Goal: Transaction & Acquisition: Purchase product/service

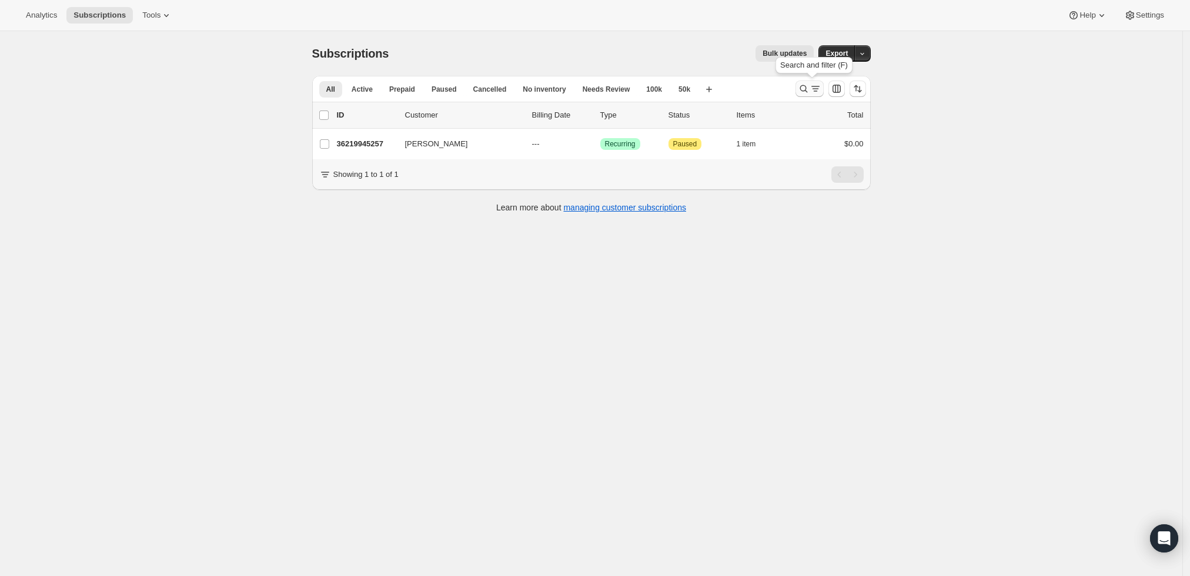
click at [816, 86] on icon "Search and filter results" at bounding box center [816, 89] width 12 height 12
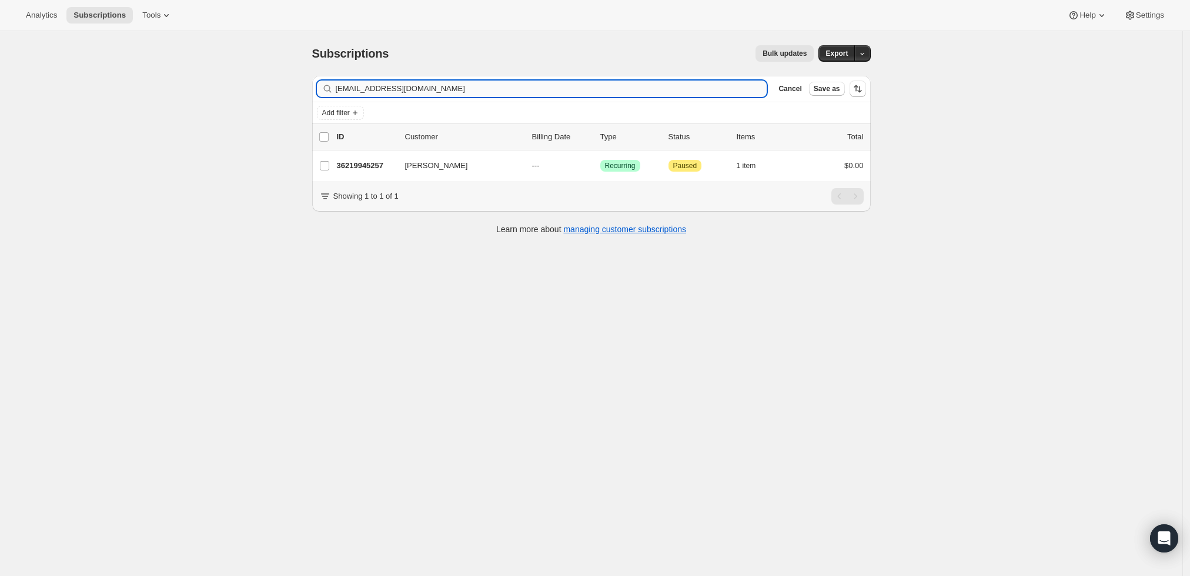
click at [558, 94] on input "[EMAIL_ADDRESS][DOMAIN_NAME]" at bounding box center [552, 89] width 432 height 16
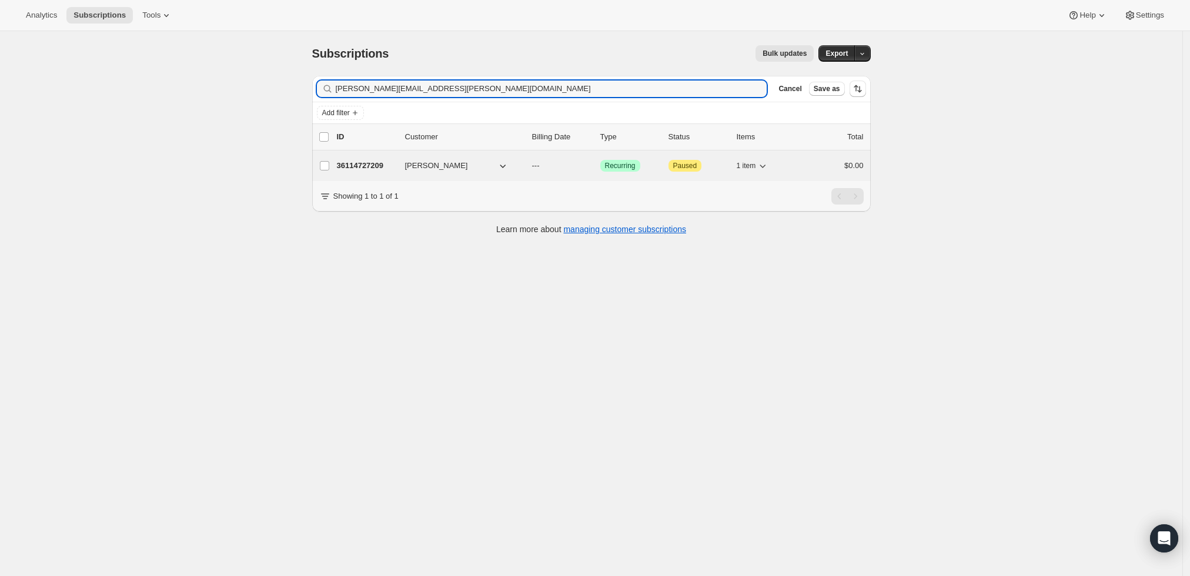
type input "[PERSON_NAME][EMAIL_ADDRESS][PERSON_NAME][DOMAIN_NAME]"
click at [365, 163] on p "36114727209" at bounding box center [366, 166] width 59 height 12
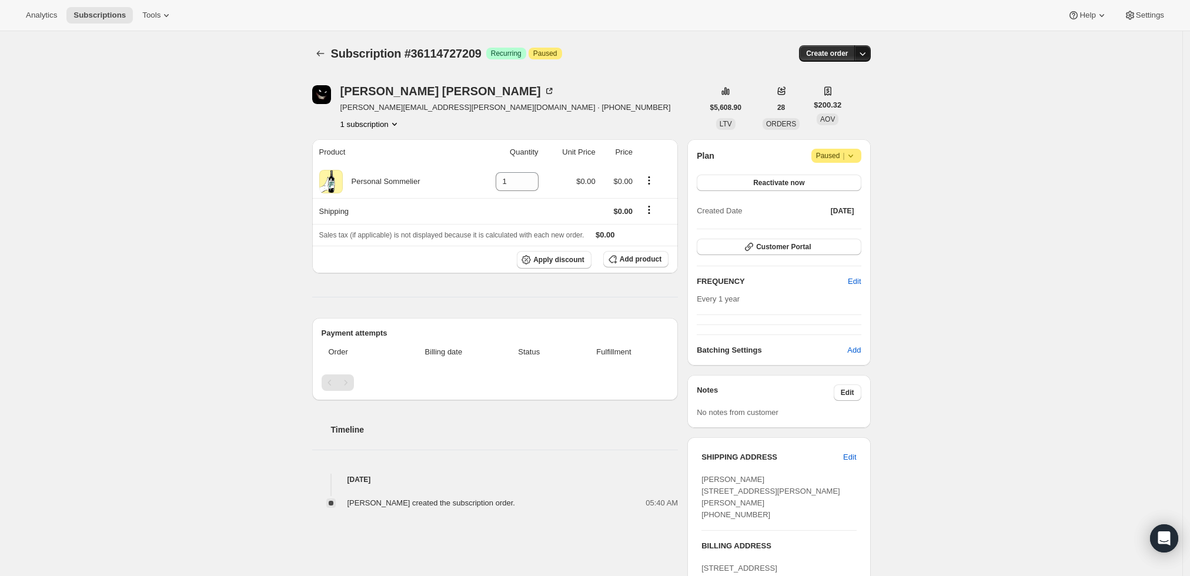
click at [866, 51] on icon "button" at bounding box center [863, 54] width 12 height 12
click at [850, 95] on span "Create custom one-time order" at bounding box center [817, 97] width 102 height 9
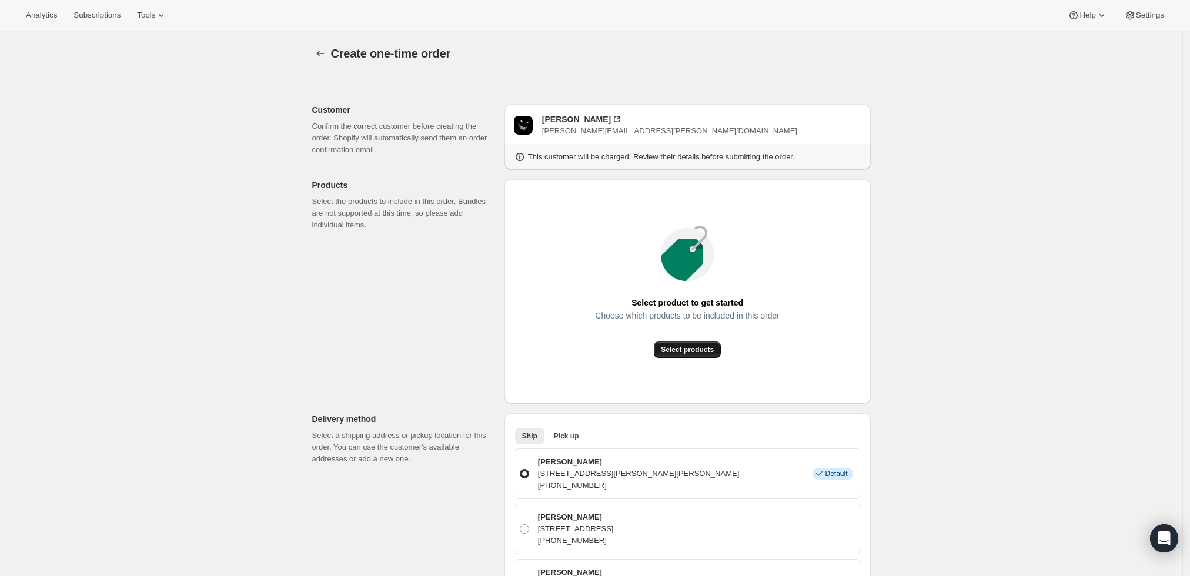
click at [707, 347] on span "Select products" at bounding box center [687, 349] width 53 height 9
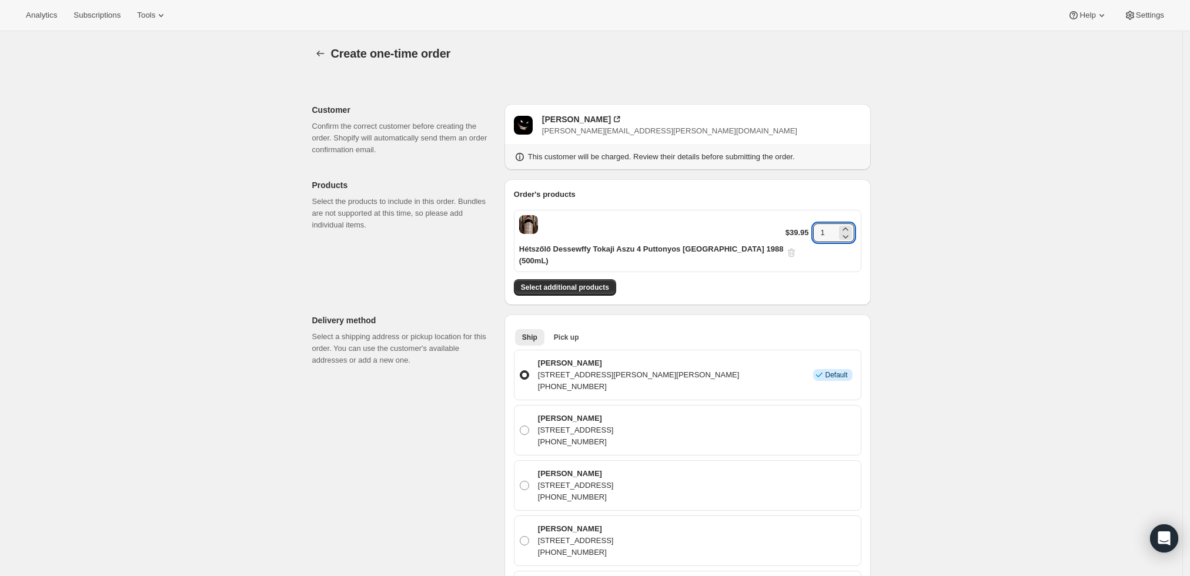
drag, startPoint x: 822, startPoint y: 229, endPoint x: 806, endPoint y: 229, distance: 16.5
click at [806, 229] on div "$39.95 1" at bounding box center [821, 240] width 71 height 35
type input "3"
click at [801, 279] on div "Select additional products" at bounding box center [688, 287] width 348 height 16
click at [567, 283] on span "Select additional products" at bounding box center [565, 287] width 88 height 9
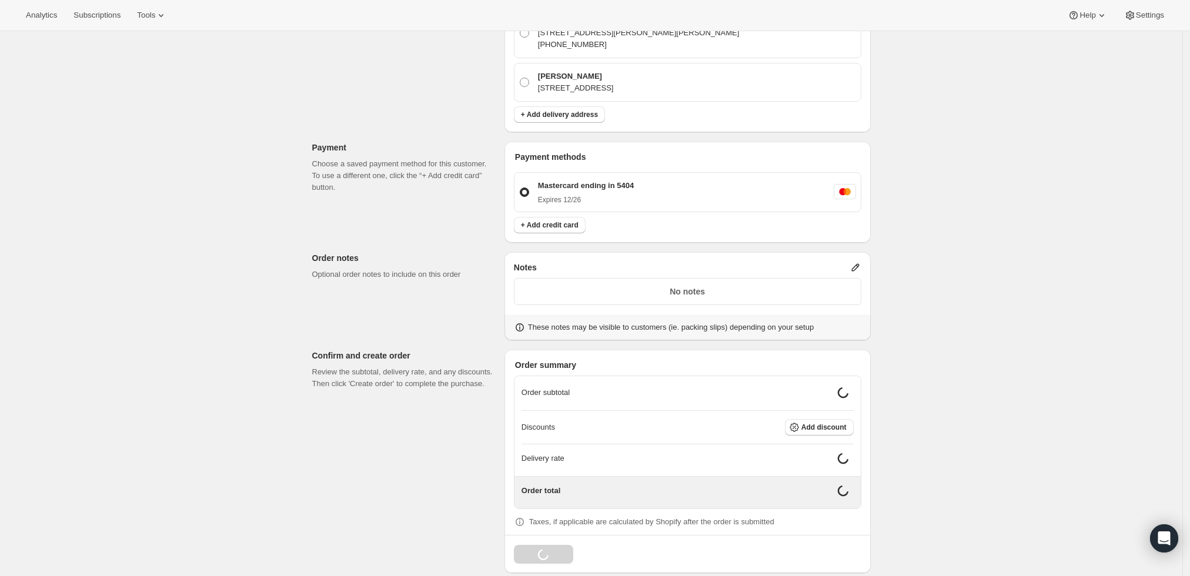
scroll to position [591, 0]
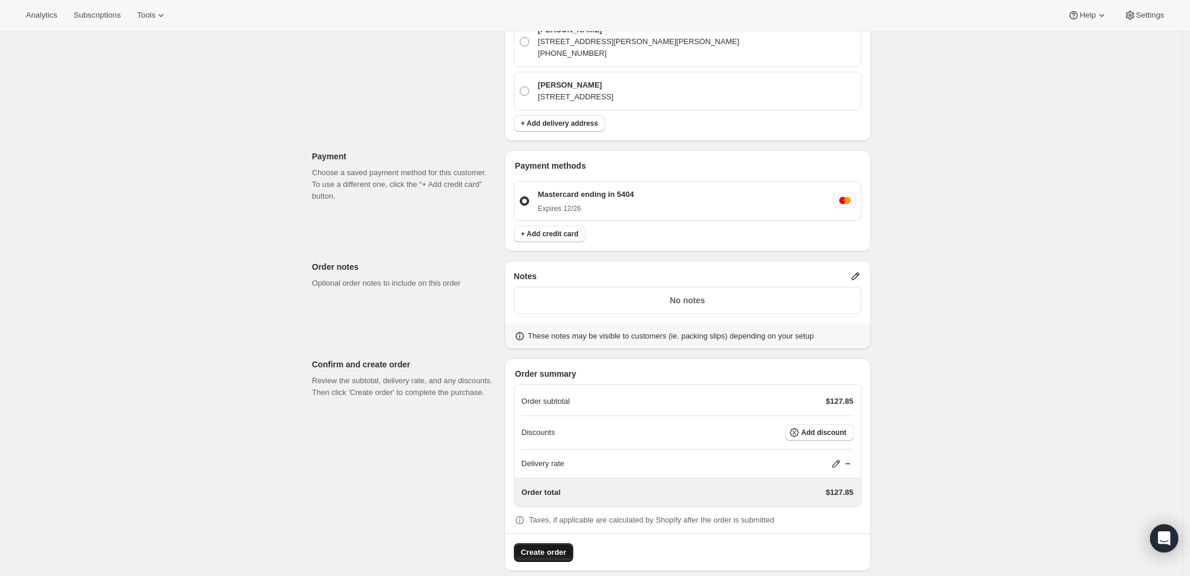
click at [552, 547] on span "Create order" at bounding box center [543, 553] width 45 height 12
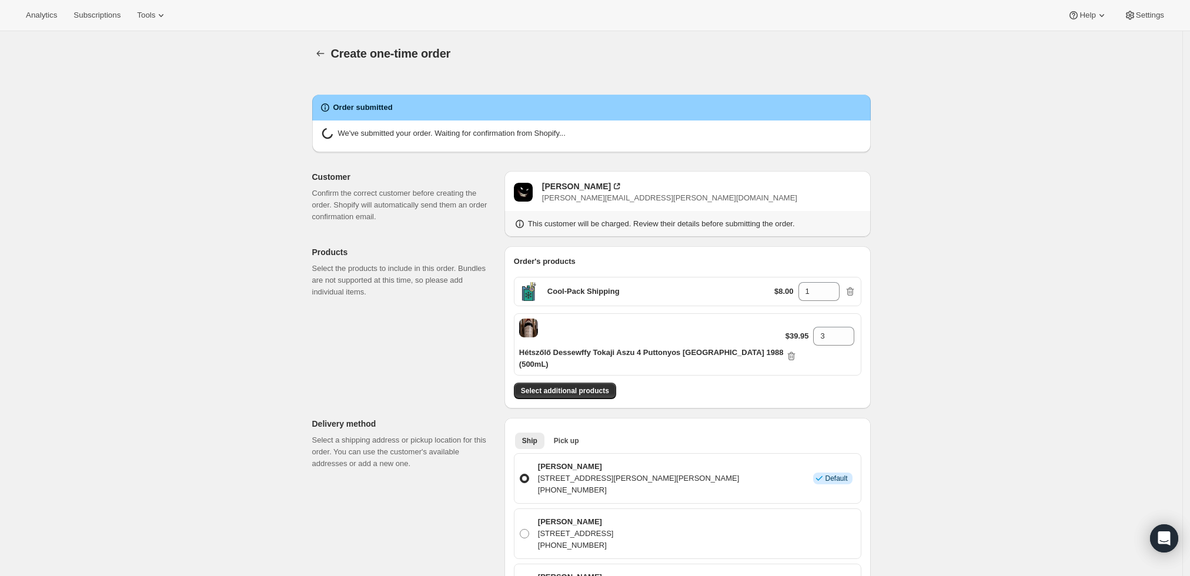
radio input "true"
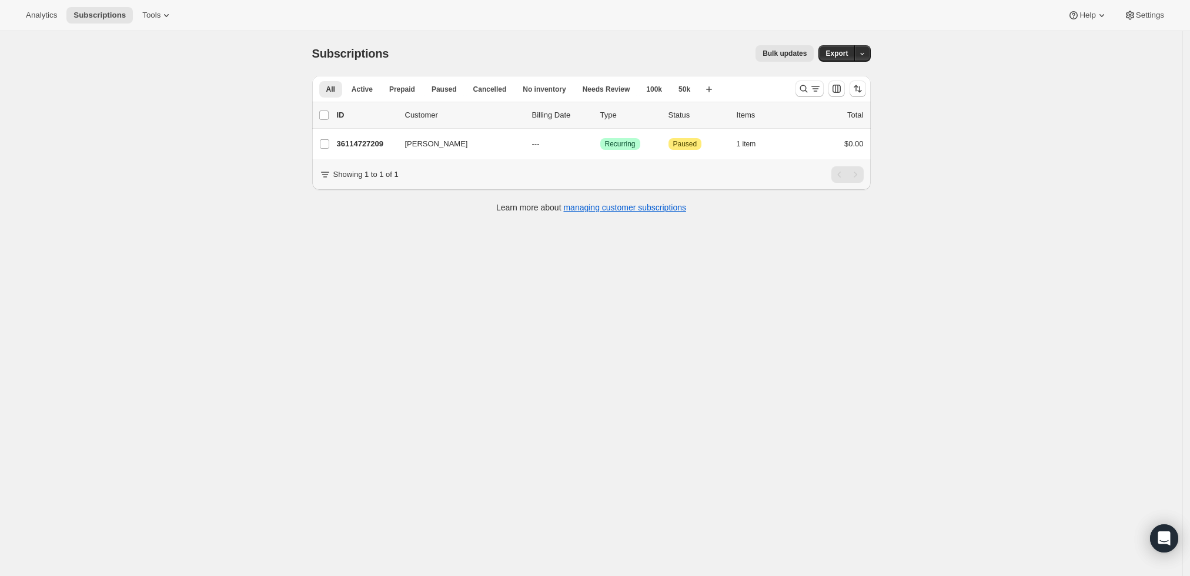
click at [800, 84] on button "Search and filter results" at bounding box center [810, 89] width 28 height 16
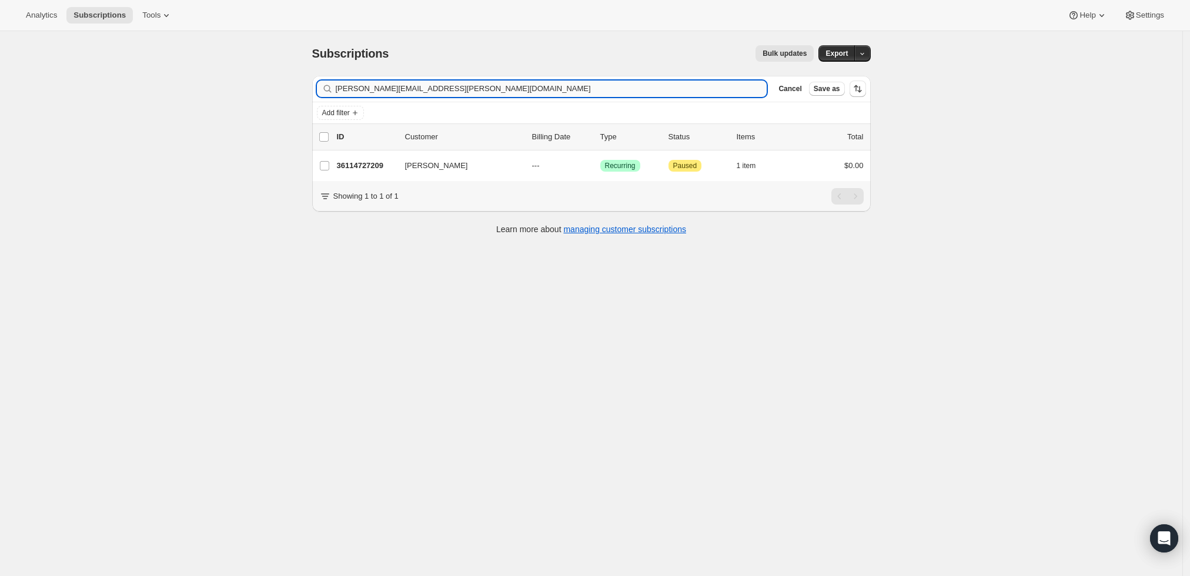
click at [568, 86] on input "[PERSON_NAME][EMAIL_ADDRESS][PERSON_NAME][DOMAIN_NAME]" at bounding box center [552, 89] width 432 height 16
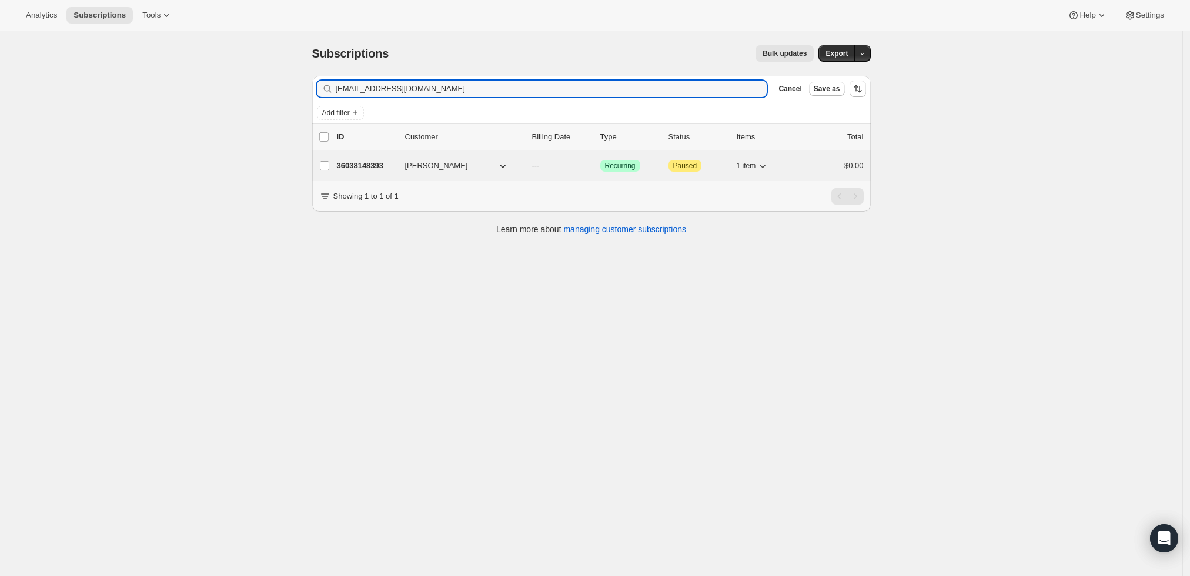
type input "kahov@verizon.net"
click at [350, 160] on p "36038148393" at bounding box center [366, 166] width 59 height 12
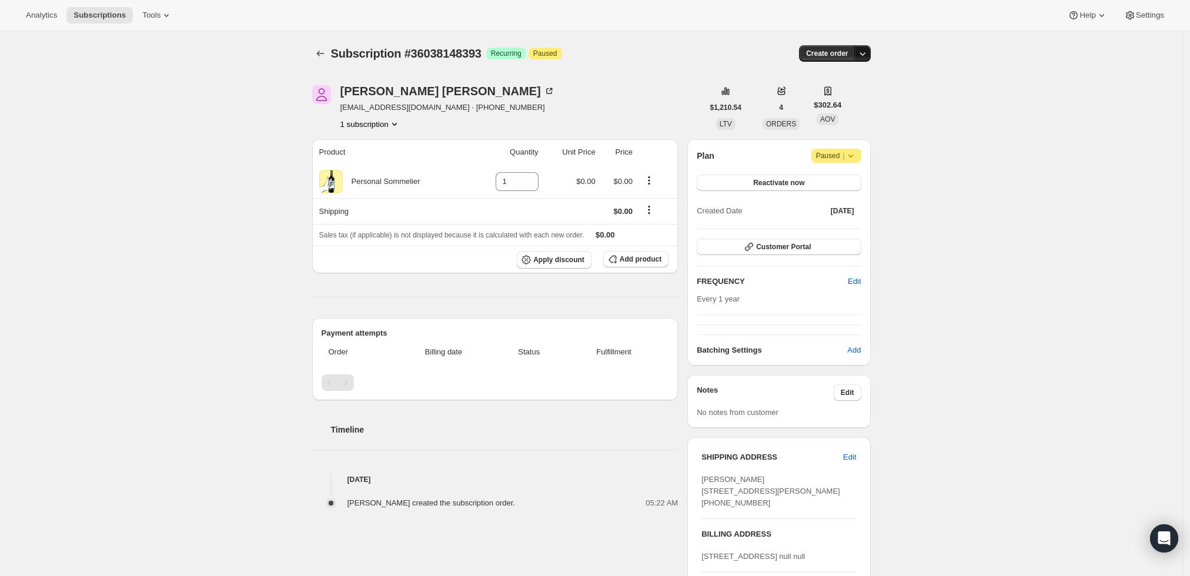
click at [866, 51] on icon "button" at bounding box center [863, 54] width 12 height 12
click at [847, 98] on span "Create custom one-time order" at bounding box center [817, 97] width 102 height 9
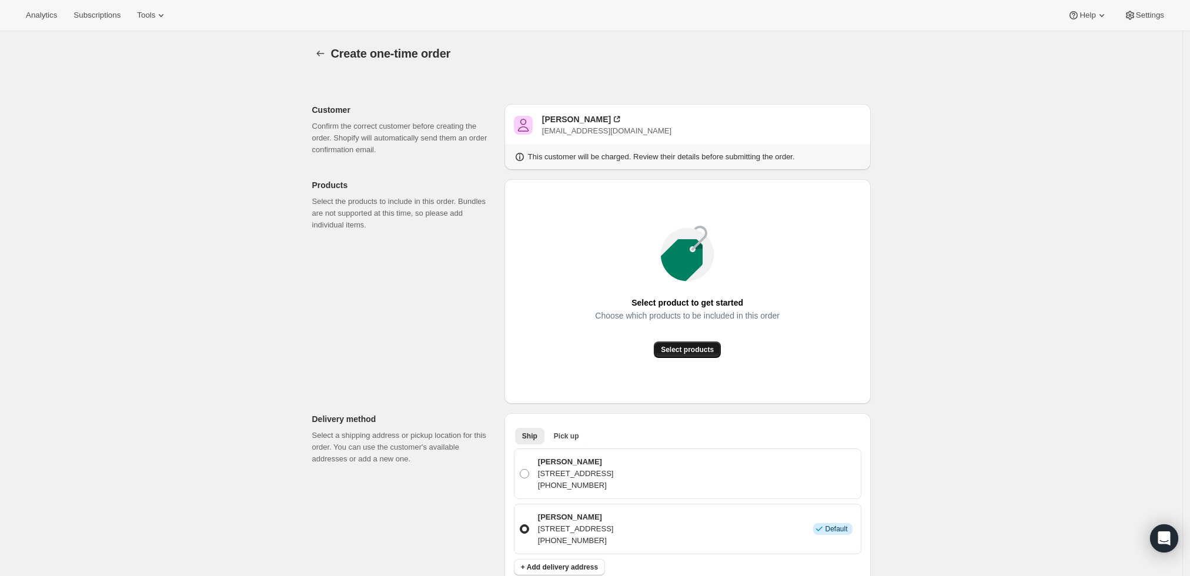
click at [681, 353] on span "Select products" at bounding box center [687, 349] width 53 height 9
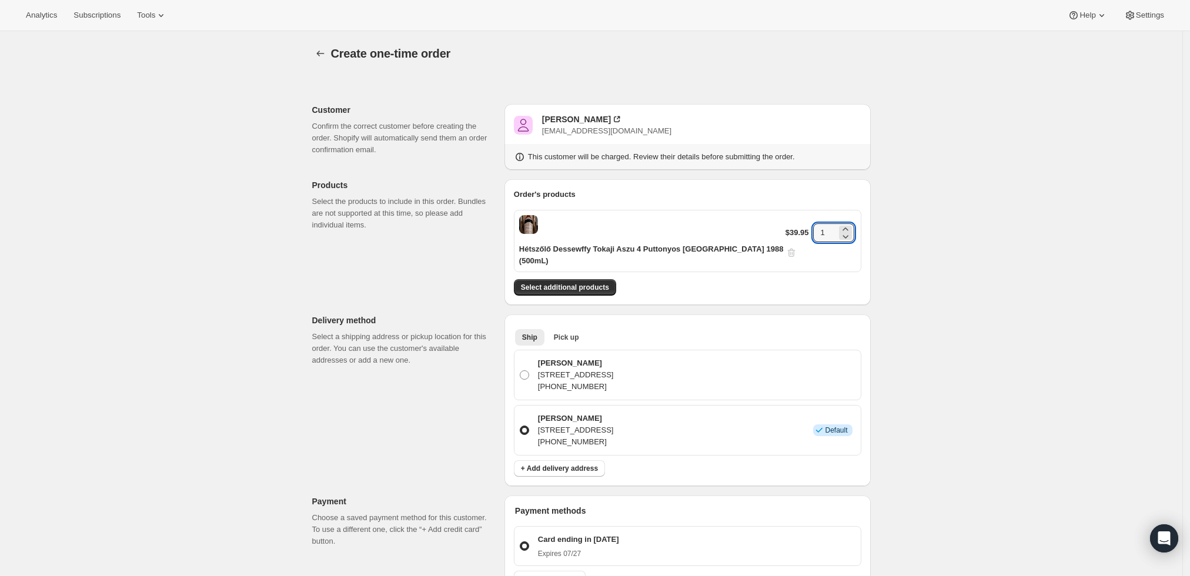
drag, startPoint x: 824, startPoint y: 229, endPoint x: 795, endPoint y: 227, distance: 29.5
click at [795, 227] on div "$39.95 1" at bounding box center [821, 240] width 71 height 35
type input "3"
click at [925, 212] on div "Create one-time order. This page is ready Create one-time order Customer Confir…" at bounding box center [591, 488] width 1183 height 915
click at [606, 283] on span "Select additional products" at bounding box center [565, 287] width 88 height 9
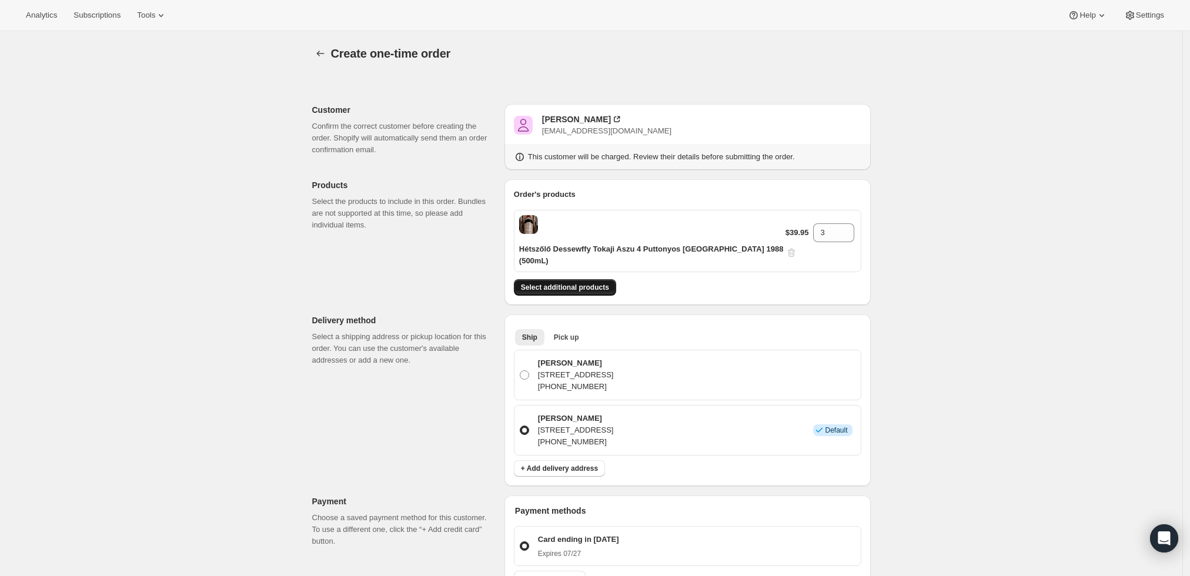
click at [549, 283] on span "Select additional products" at bounding box center [565, 287] width 88 height 9
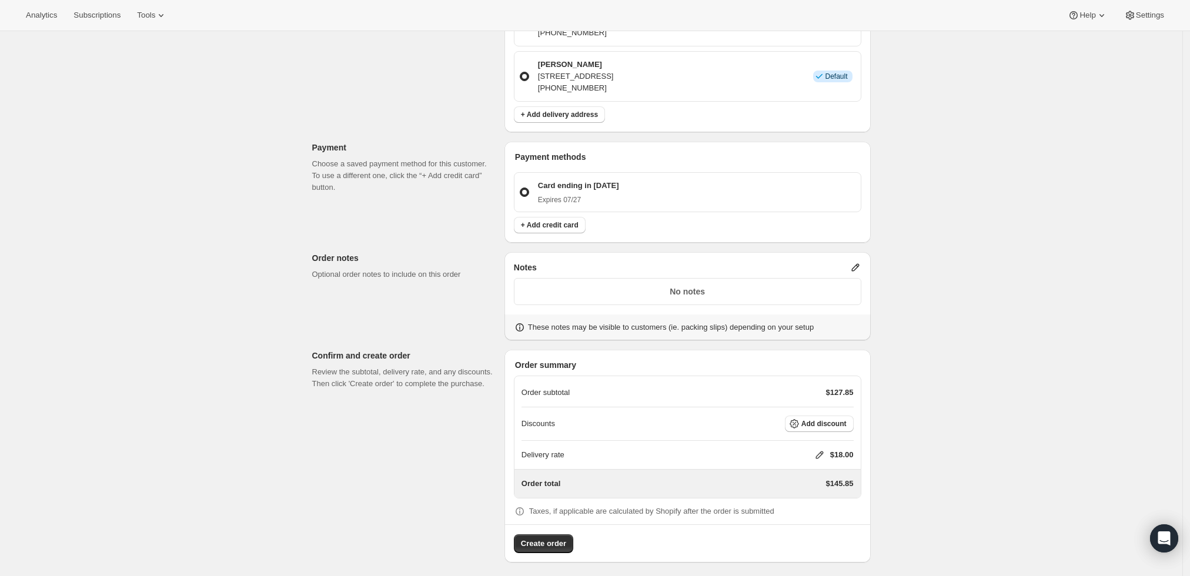
scroll to position [382, 0]
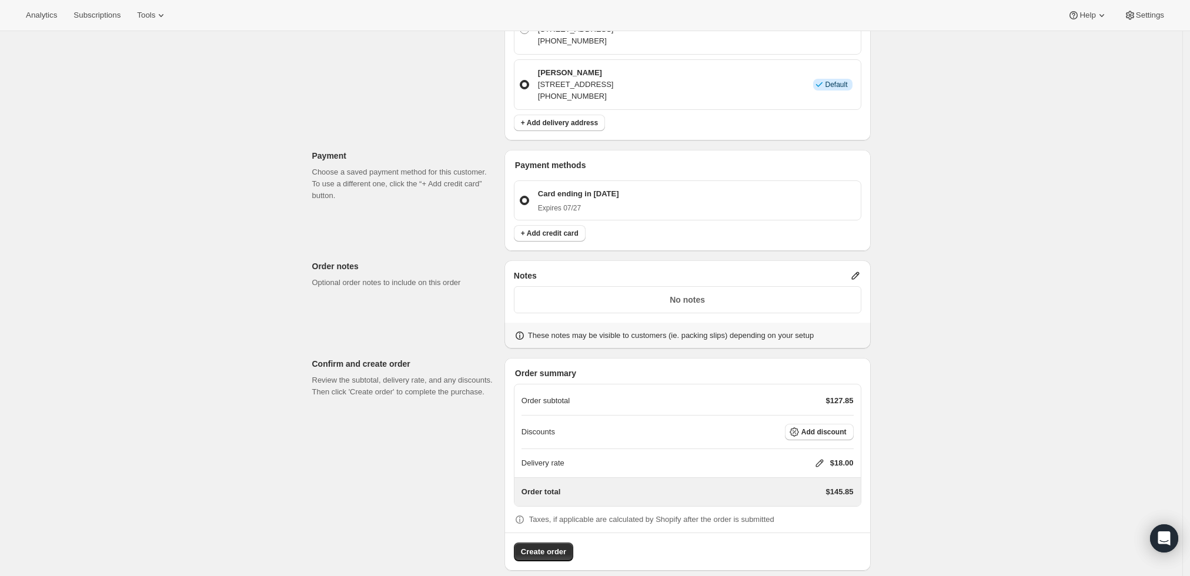
click at [821, 458] on icon at bounding box center [820, 464] width 12 height 12
click at [784, 495] on input "0" at bounding box center [826, 494] width 106 height 19
type input "0"
click at [809, 519] on span "Save" at bounding box center [817, 521] width 16 height 9
click at [537, 546] on button "Create order" at bounding box center [543, 552] width 59 height 19
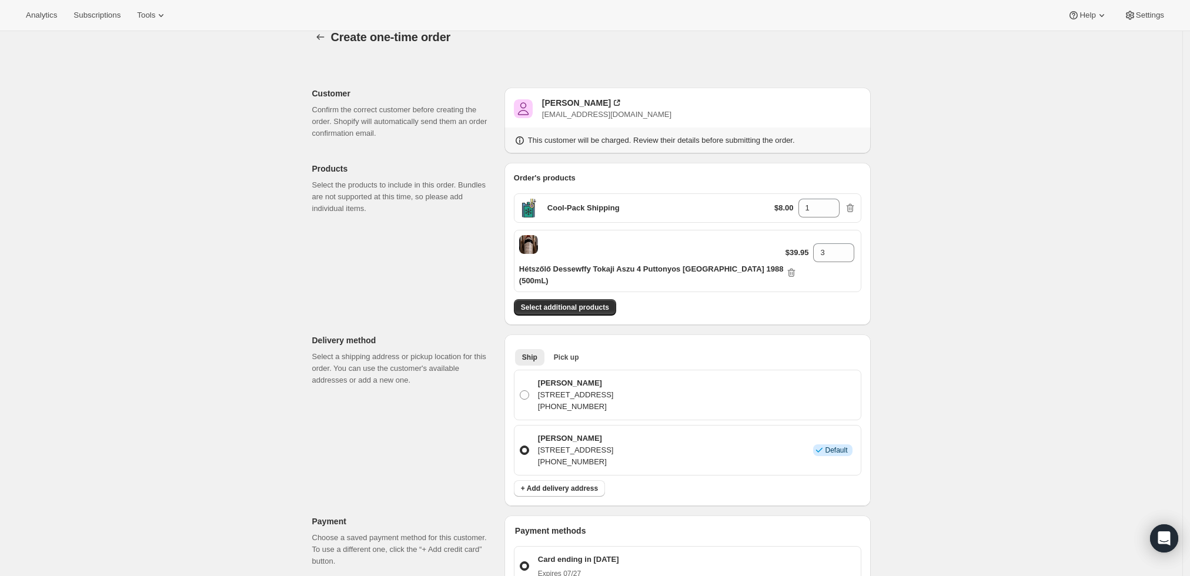
scroll to position [0, 0]
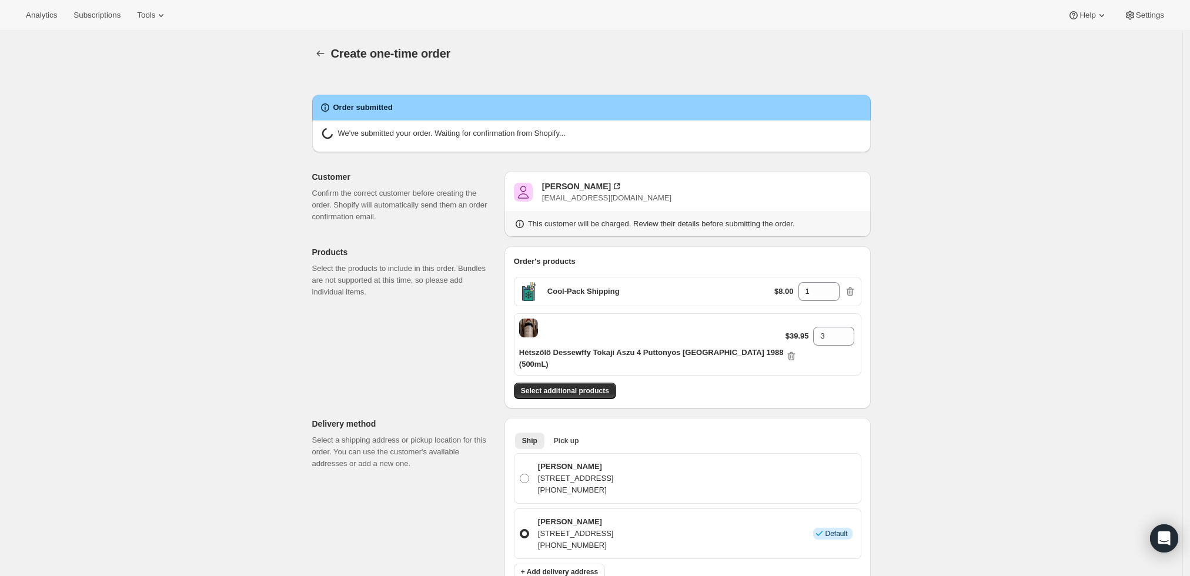
radio input "true"
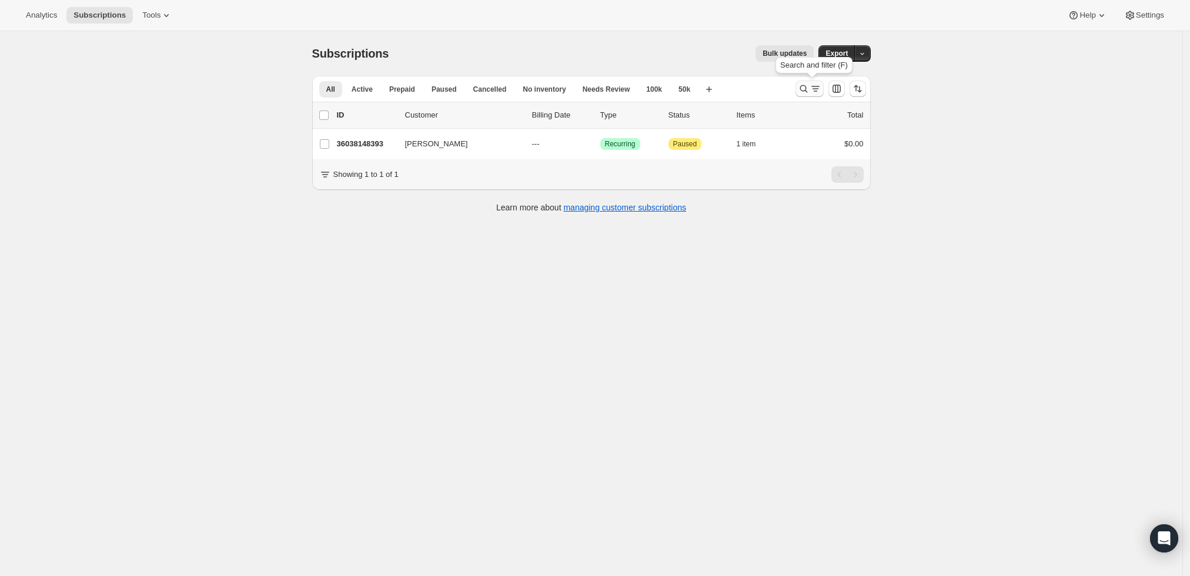
click at [814, 86] on icon "Search and filter results" at bounding box center [816, 89] width 12 height 12
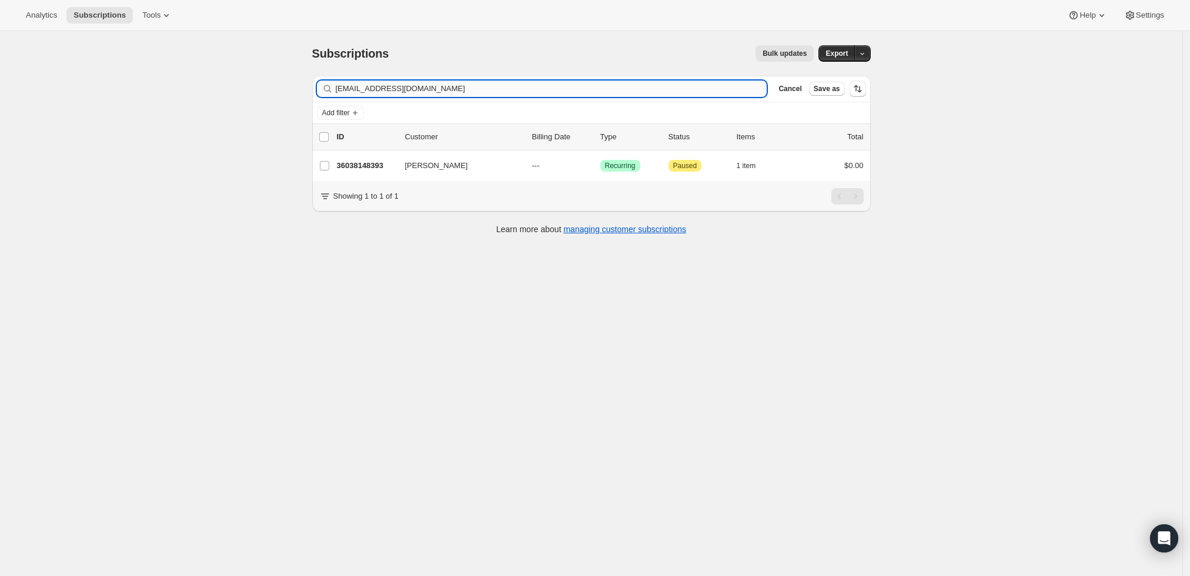
click at [643, 94] on input "kahov@verizon.net" at bounding box center [552, 89] width 432 height 16
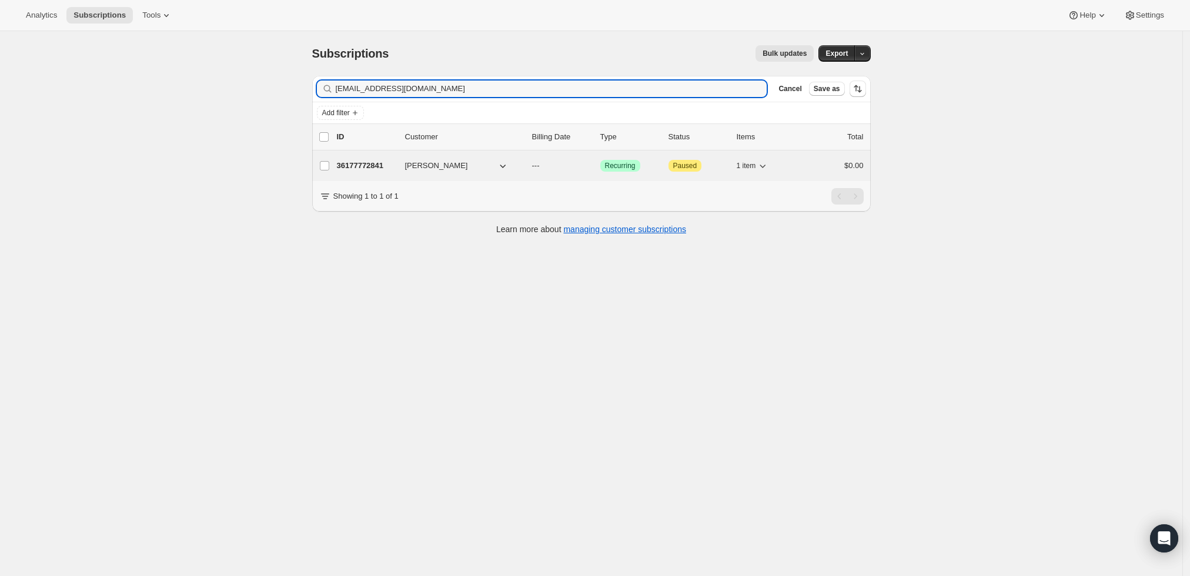
type input "chooky13@aol.com"
click at [362, 169] on p "36177772841" at bounding box center [366, 166] width 59 height 12
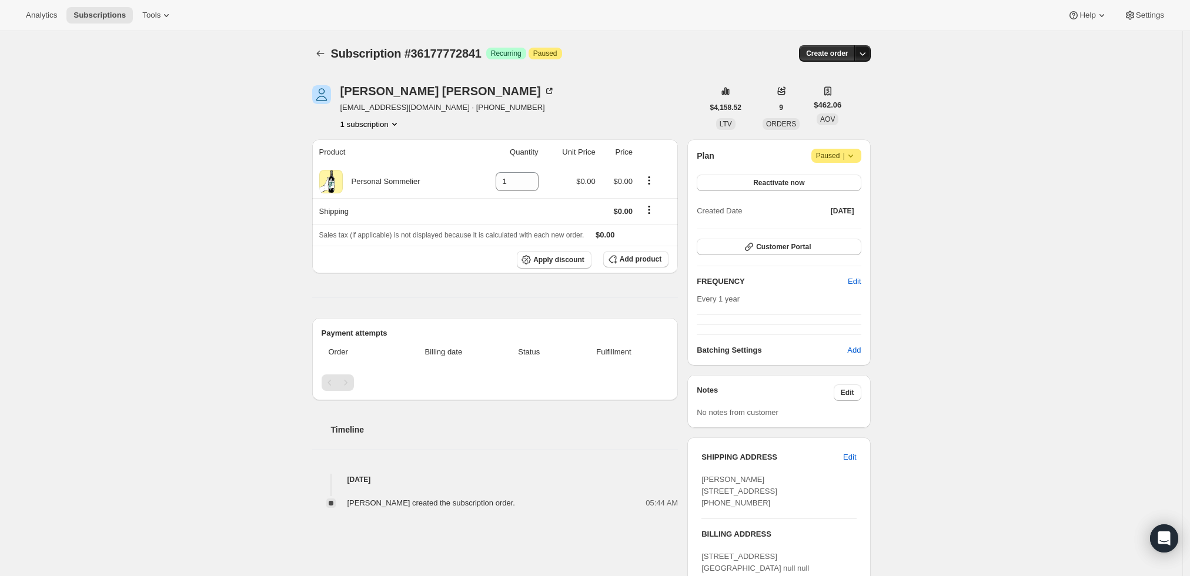
click at [868, 52] on icon "button" at bounding box center [863, 54] width 12 height 12
click at [846, 99] on span "Create custom one-time order" at bounding box center [817, 97] width 102 height 9
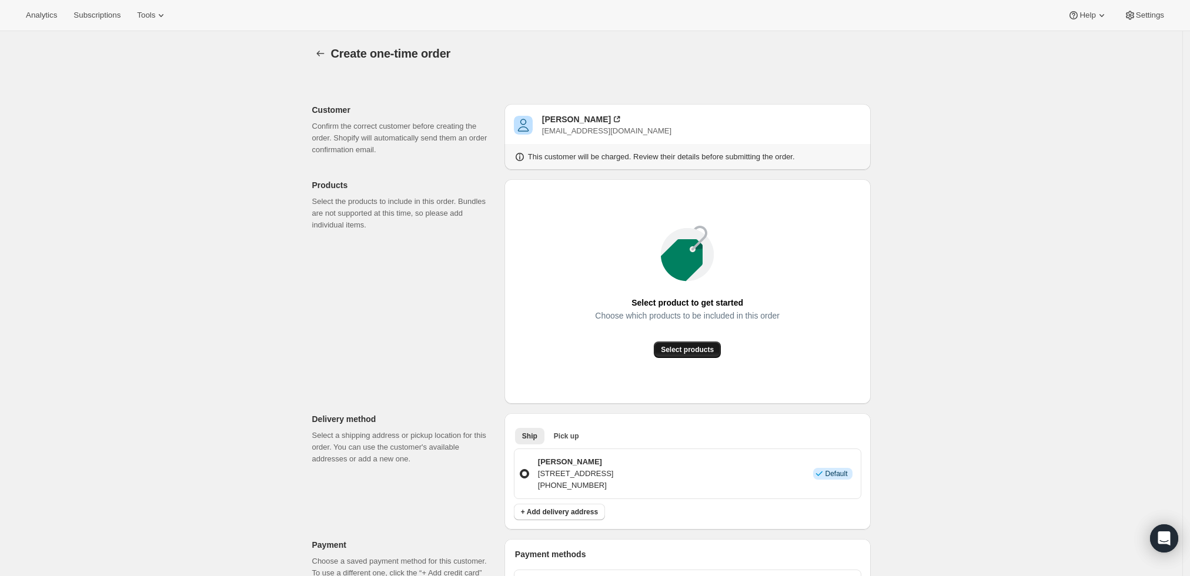
click at [690, 352] on span "Select products" at bounding box center [687, 349] width 53 height 9
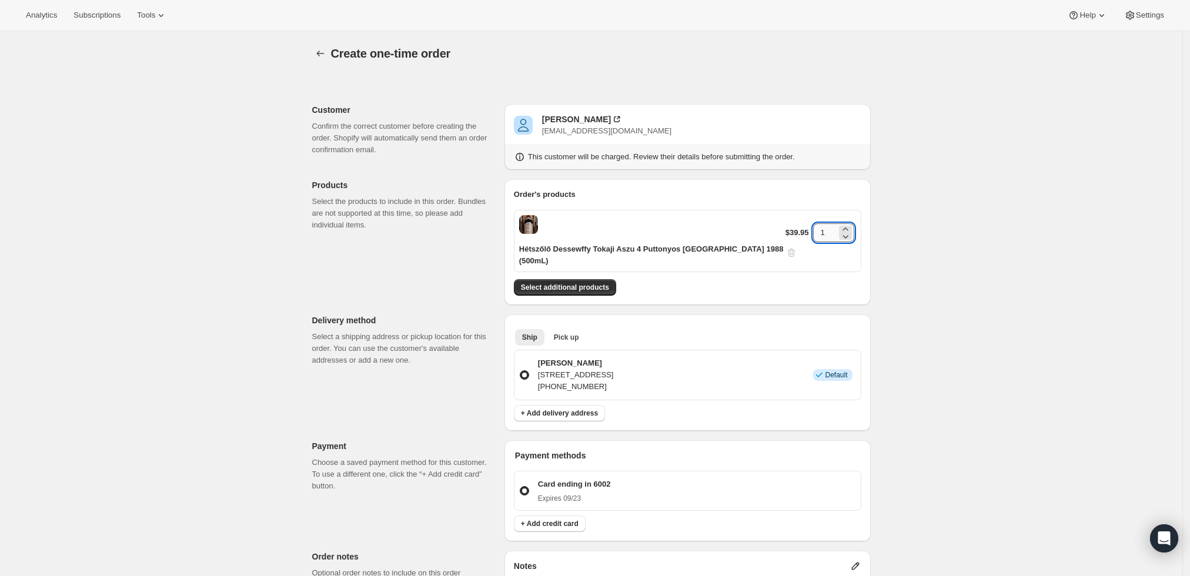
click at [813, 223] on input "1" at bounding box center [825, 232] width 24 height 19
type input "3"
click at [944, 249] on div "Create one-time order. This page is ready Create one-time order Customer Confir…" at bounding box center [591, 461] width 1183 height 860
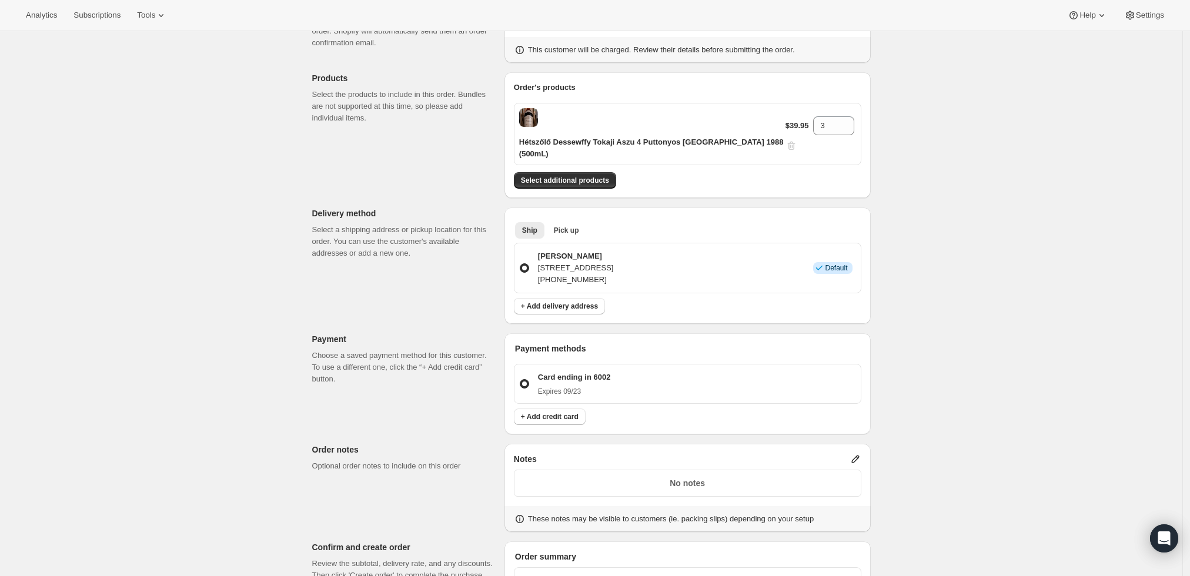
scroll to position [196, 0]
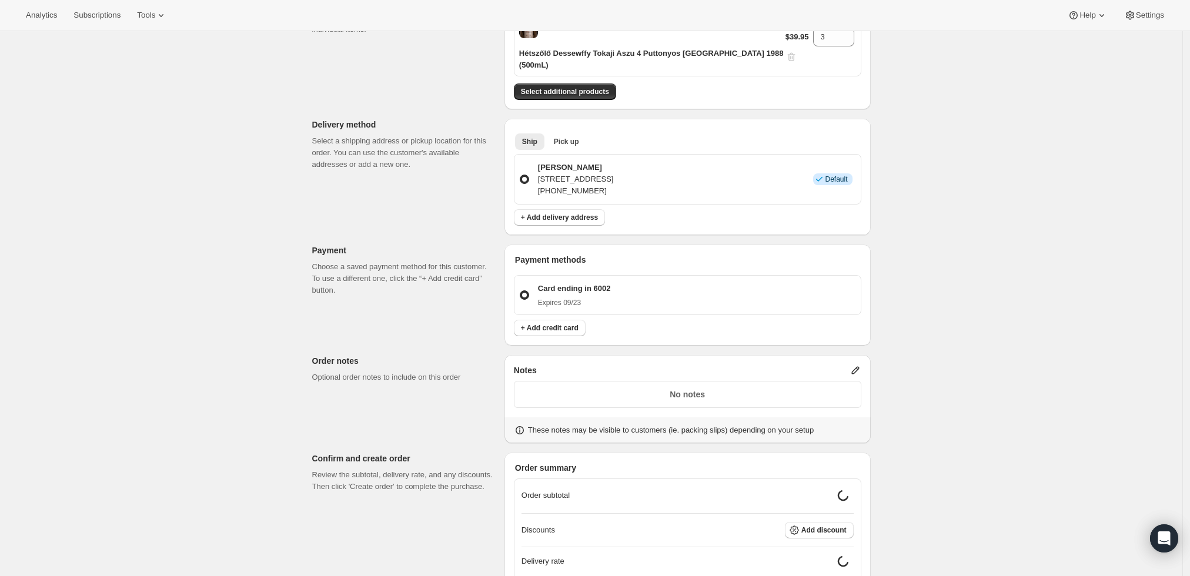
click at [859, 365] on icon at bounding box center [856, 371] width 12 height 12
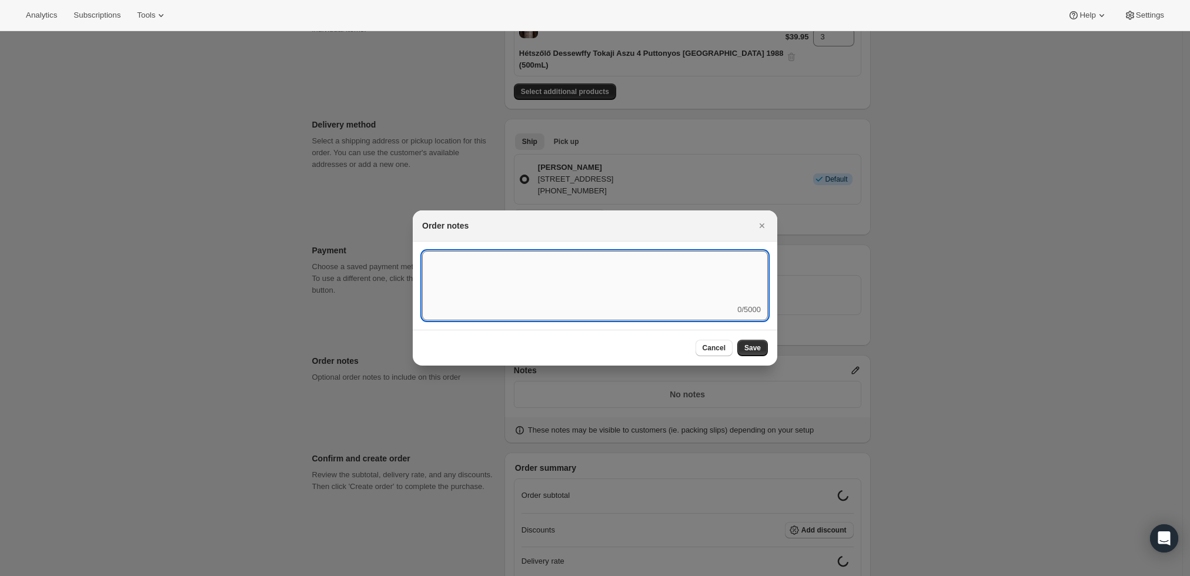
click at [625, 293] on textarea ":r3v:" at bounding box center [595, 277] width 346 height 53
type textarea "Weather HOLD"
click at [751, 350] on span "Save" at bounding box center [752, 347] width 16 height 9
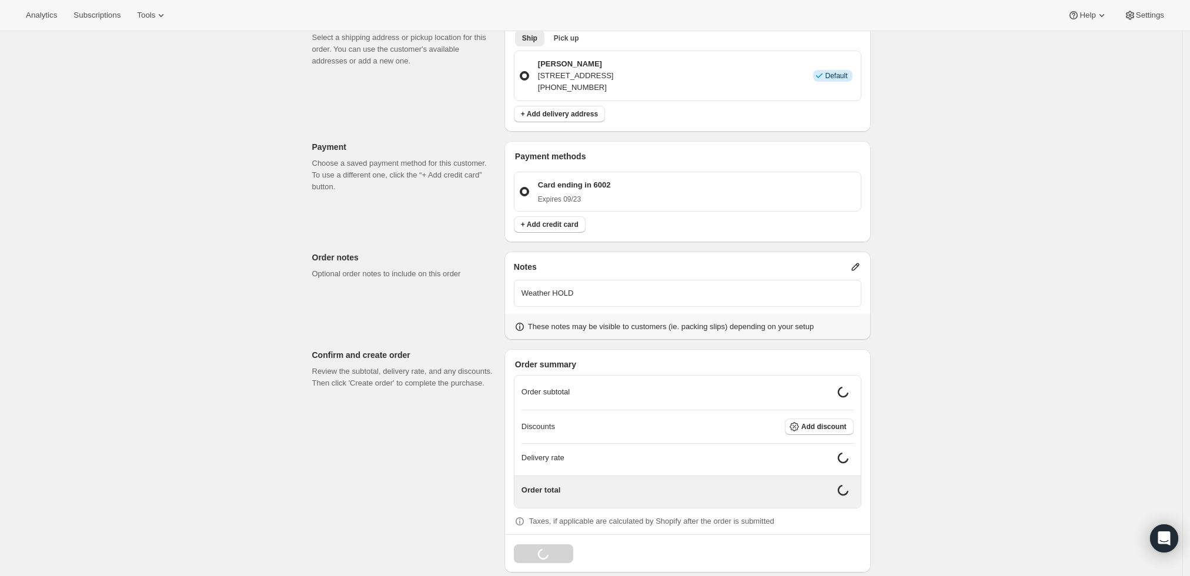
scroll to position [291, 0]
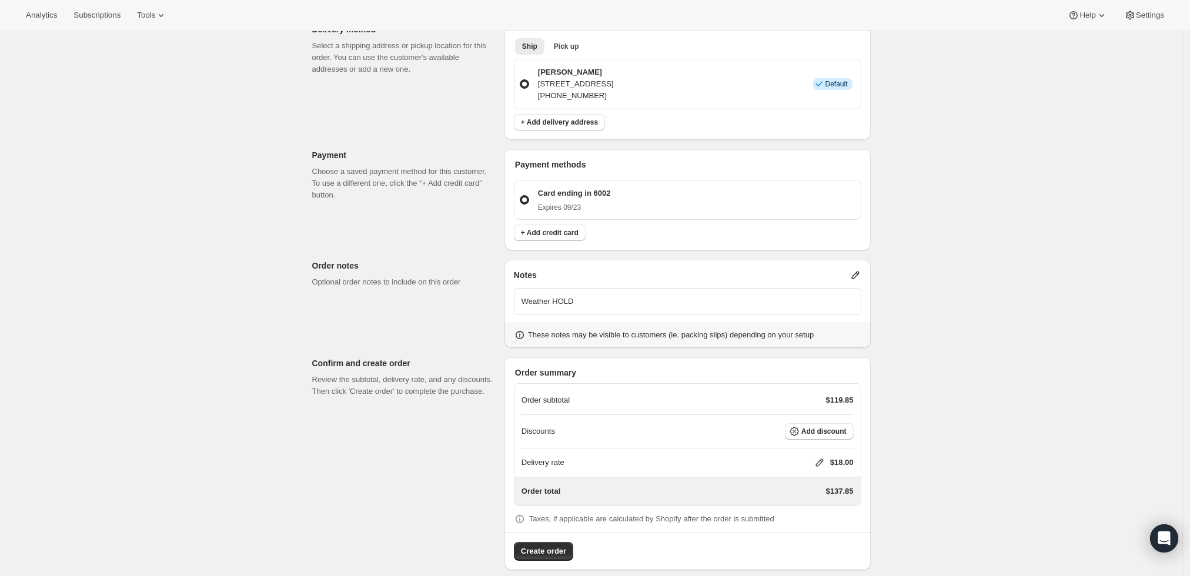
click at [818, 457] on icon at bounding box center [820, 463] width 12 height 12
click at [809, 493] on input "0" at bounding box center [826, 494] width 106 height 19
type input "0"
click at [812, 524] on span "Save" at bounding box center [817, 521] width 16 height 9
click at [557, 546] on span "Create order" at bounding box center [543, 552] width 45 height 12
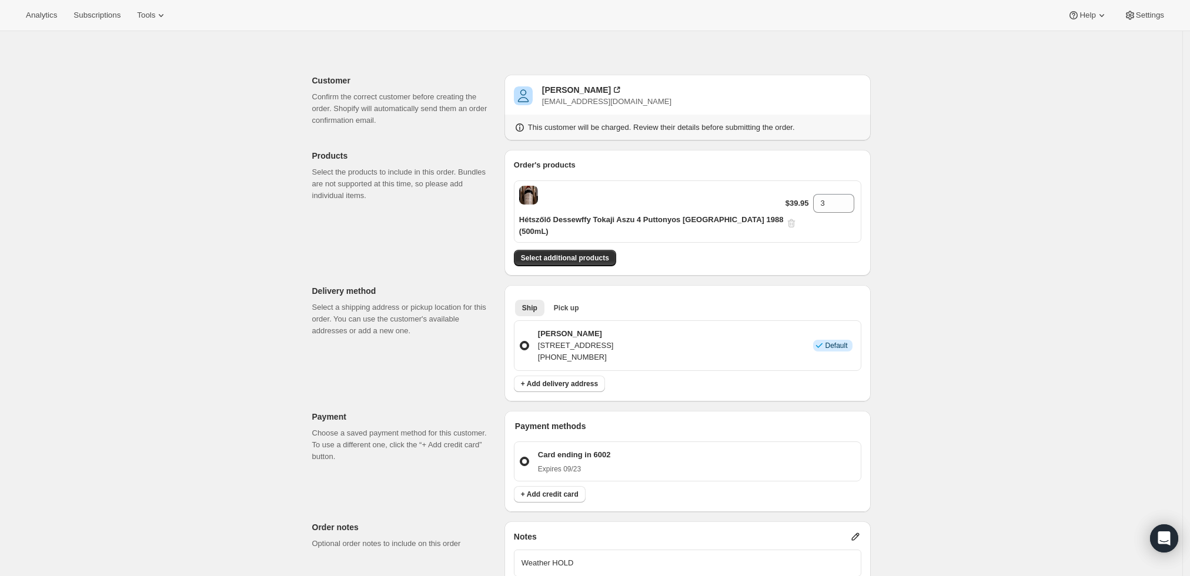
scroll to position [0, 0]
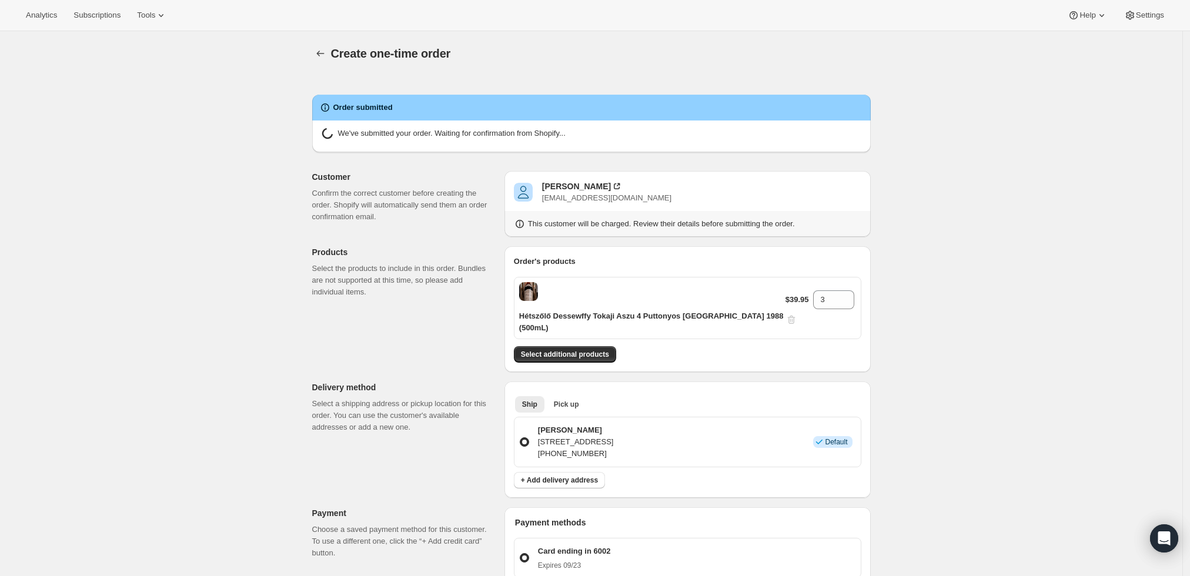
radio input "true"
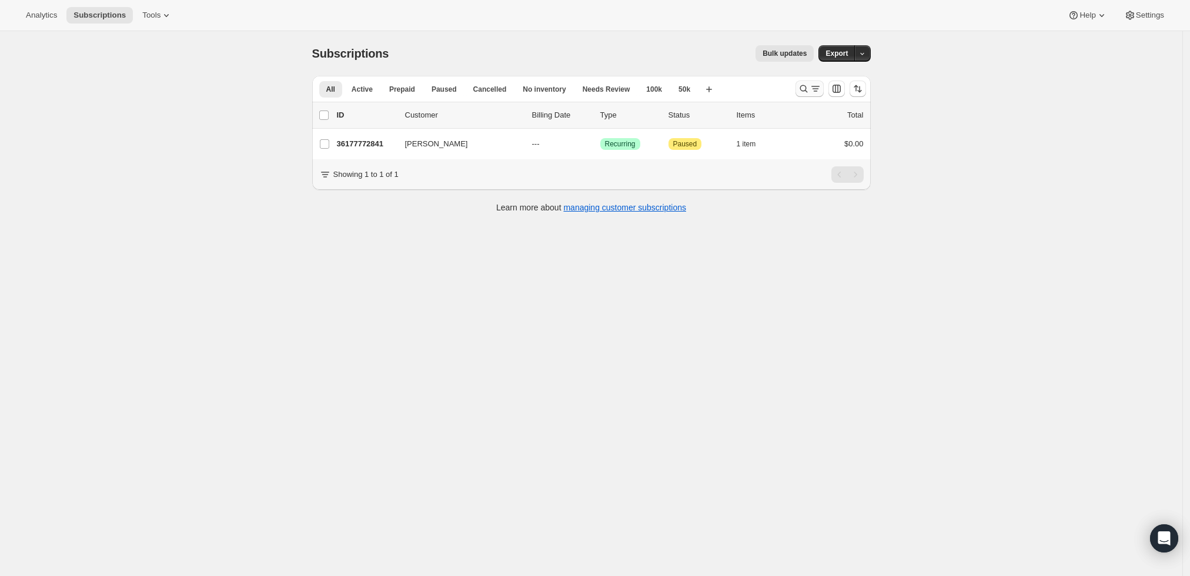
click at [806, 84] on icon "Search and filter results" at bounding box center [804, 89] width 12 height 12
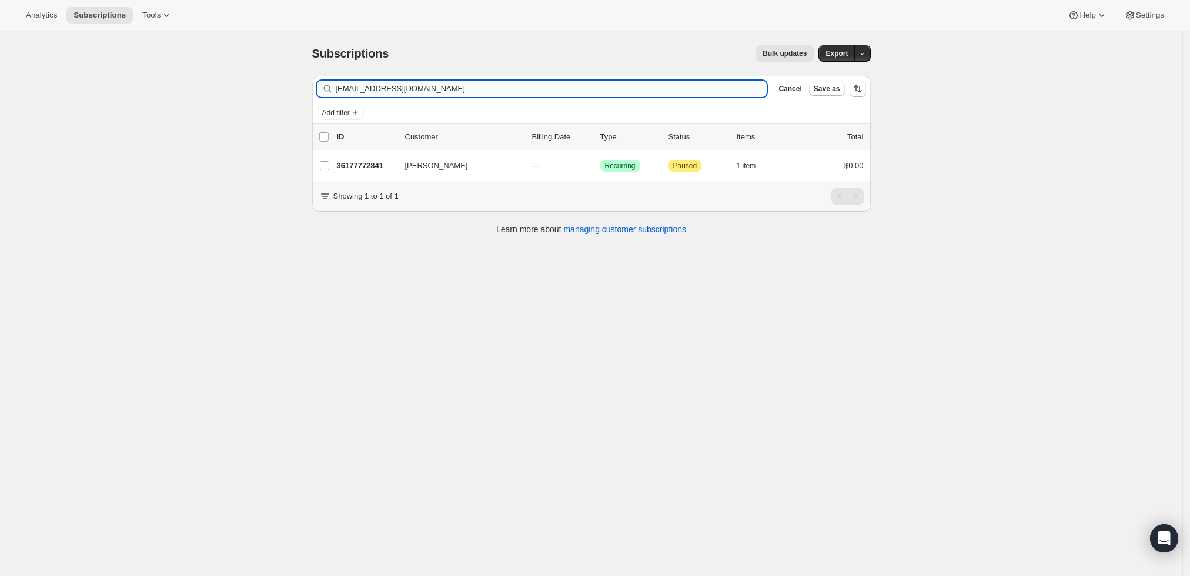
click at [460, 92] on input "chooky13@aol.com" at bounding box center [552, 89] width 432 height 16
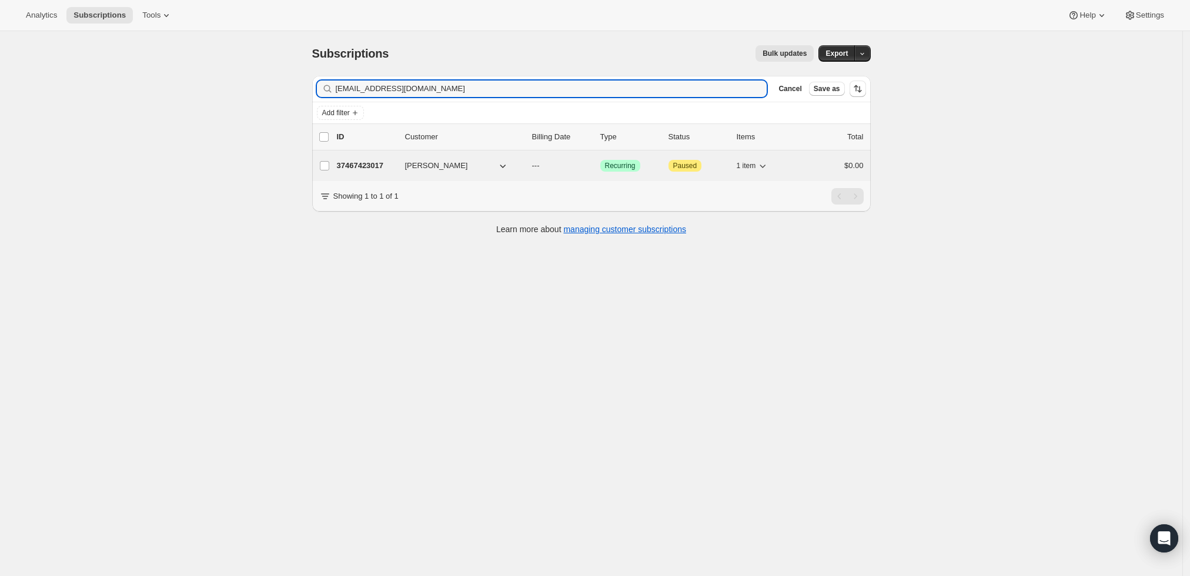
type input "joved21@aol.com"
click at [353, 166] on p "37467423017" at bounding box center [366, 166] width 59 height 12
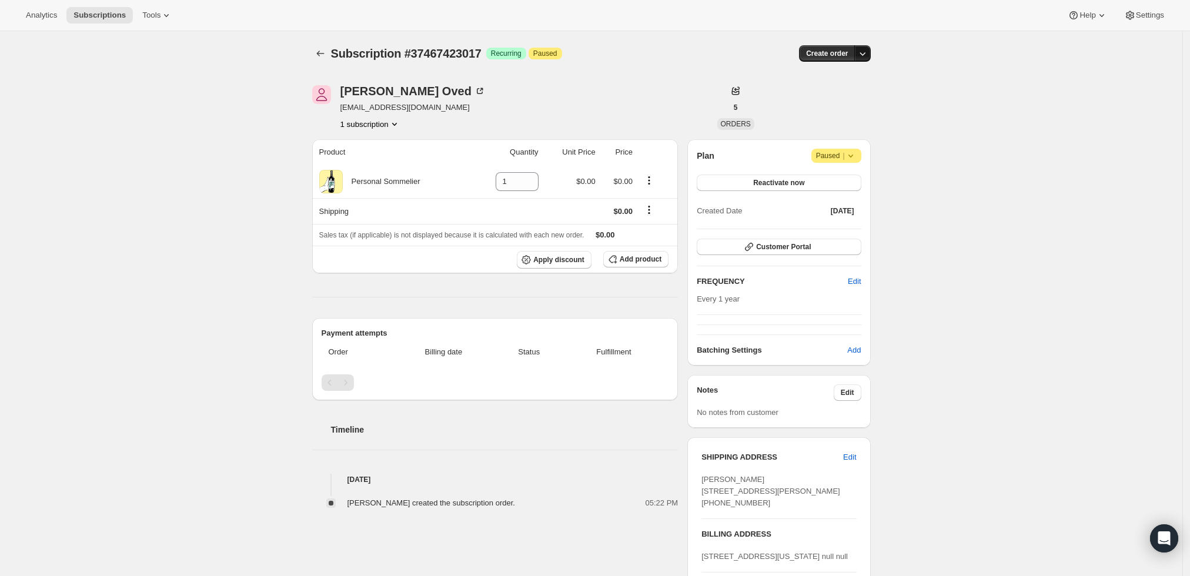
click at [867, 55] on icon "button" at bounding box center [863, 54] width 12 height 12
click at [850, 93] on span "Create custom one-time order" at bounding box center [817, 97] width 102 height 9
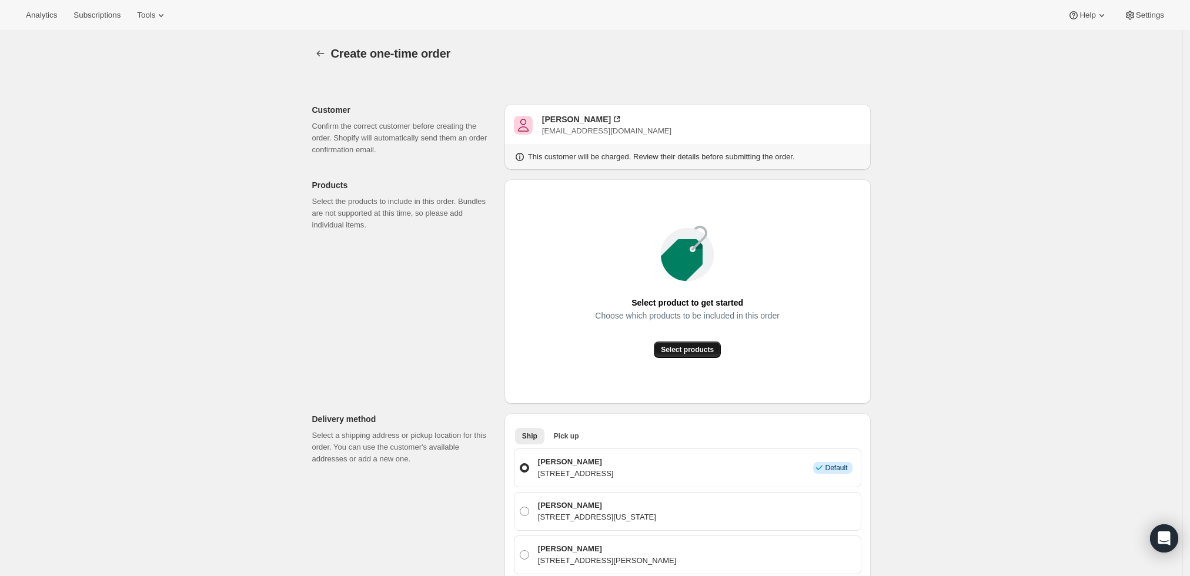
click at [673, 347] on span "Select products" at bounding box center [687, 349] width 53 height 9
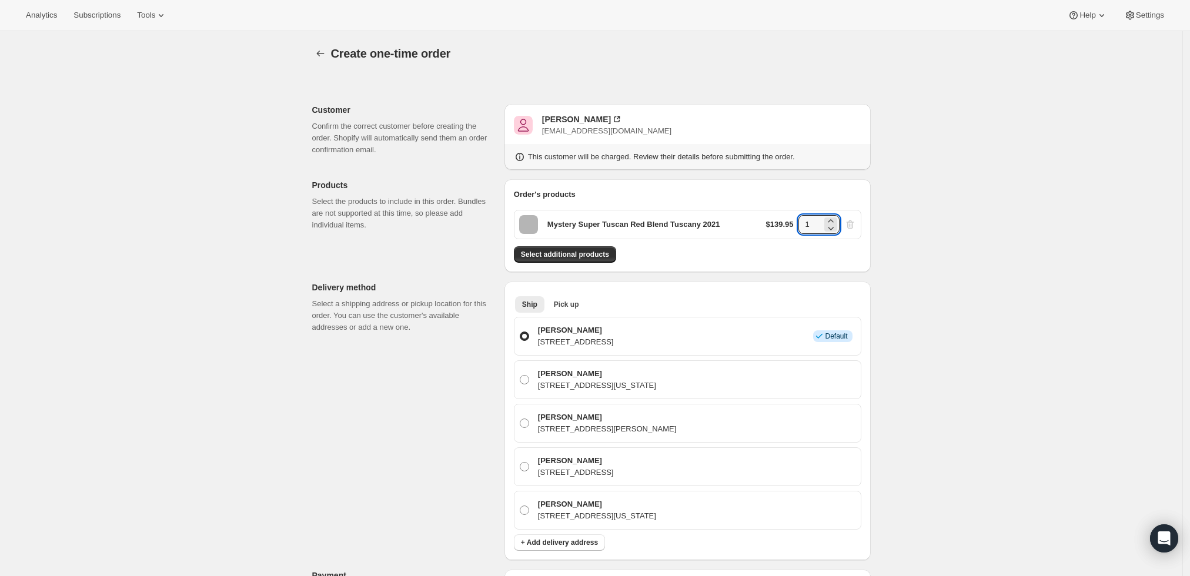
drag, startPoint x: 820, startPoint y: 223, endPoint x: 769, endPoint y: 225, distance: 51.2
click at [770, 225] on div "$139.95 1" at bounding box center [811, 224] width 90 height 19
type input "3"
click at [967, 239] on div "Create one-time order. This page is ready Create one-time order Customer Confir…" at bounding box center [591, 525] width 1183 height 989
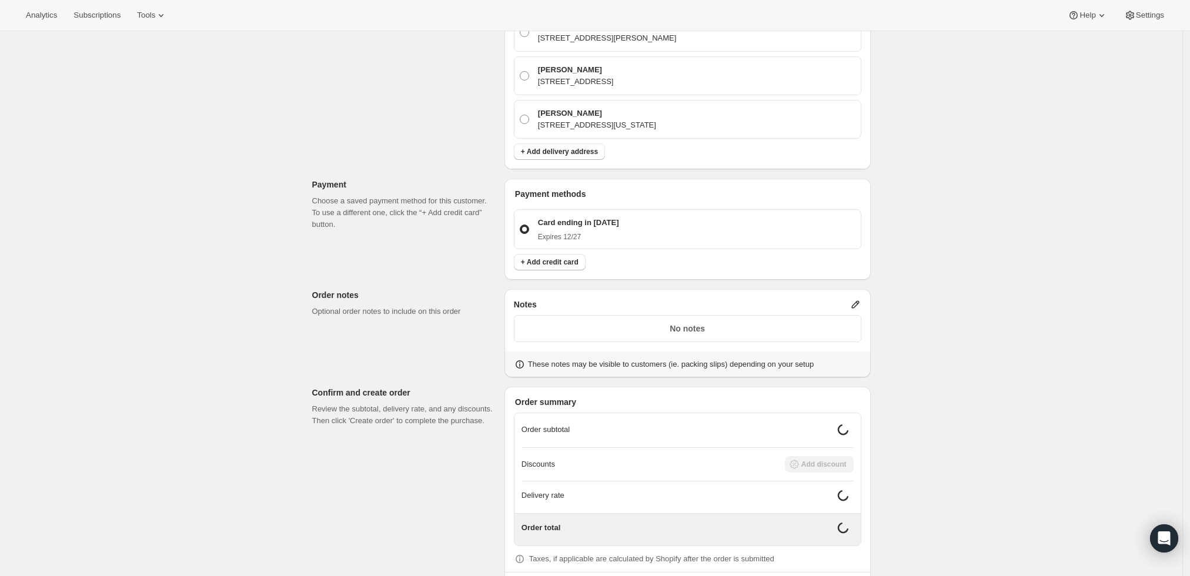
scroll to position [392, 0]
click at [857, 304] on icon at bounding box center [856, 304] width 12 height 12
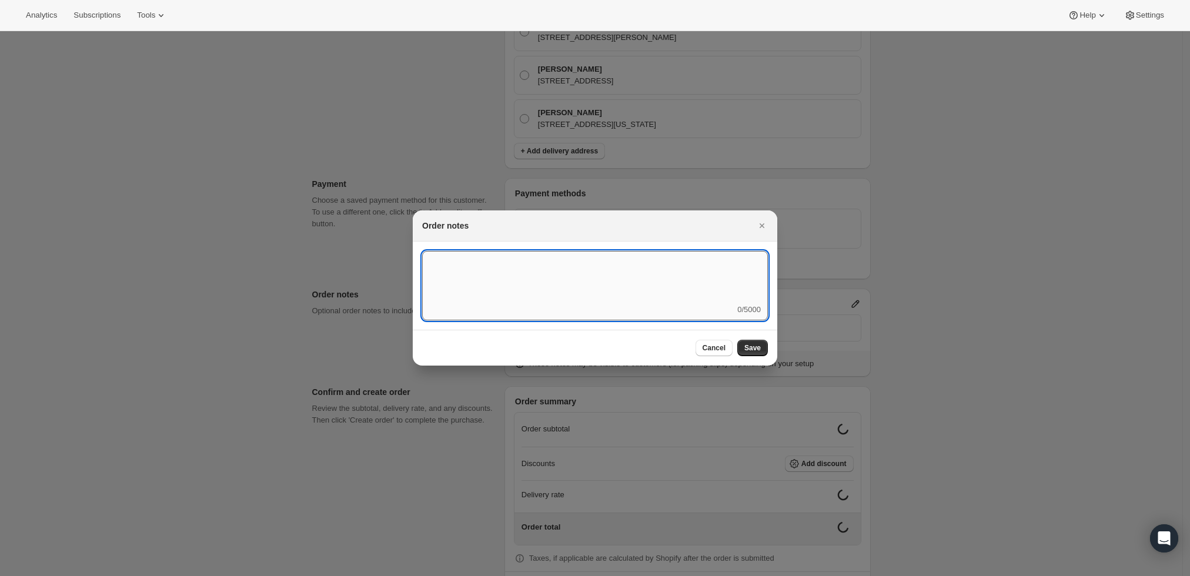
click at [649, 289] on textarea ":r3v:" at bounding box center [595, 277] width 346 height 53
type textarea "Weather HOLD"
click at [757, 345] on span "Save" at bounding box center [752, 347] width 16 height 9
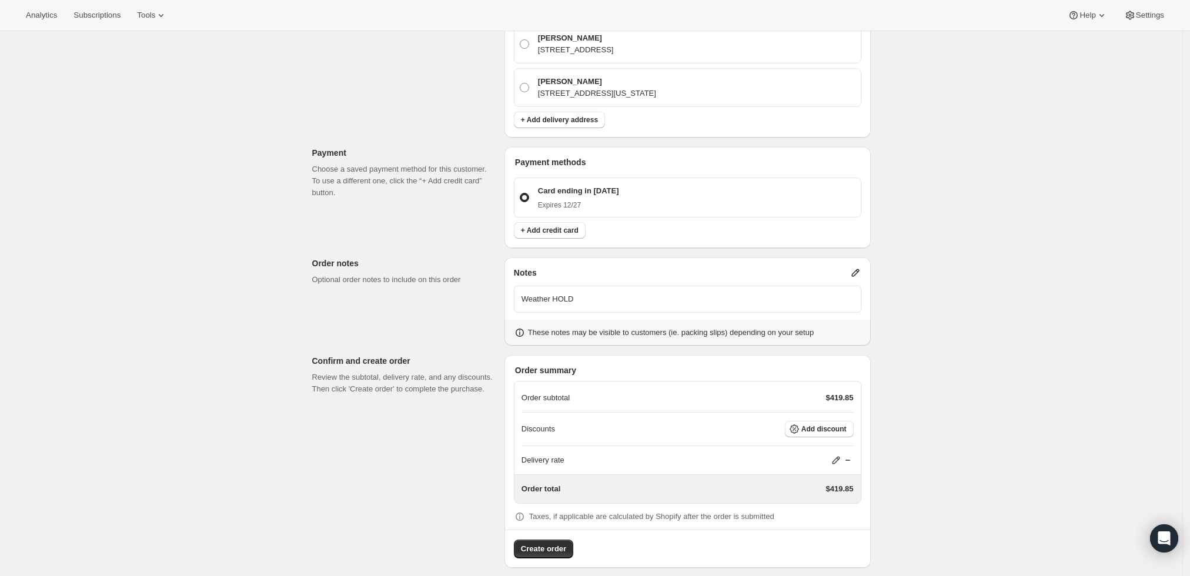
scroll to position [432, 0]
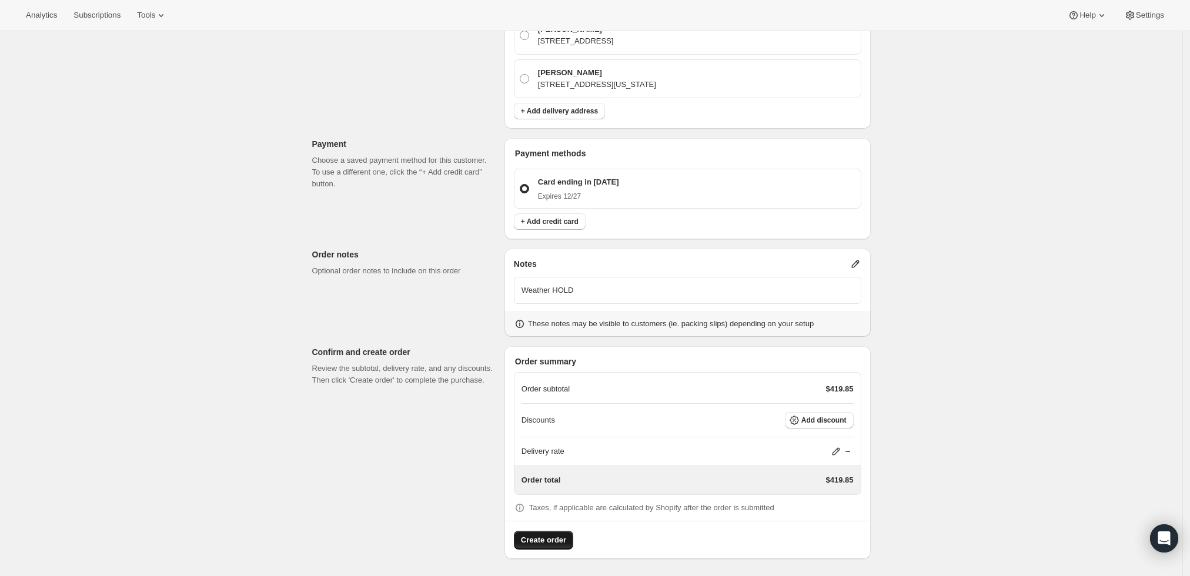
click at [543, 537] on span "Create order" at bounding box center [543, 541] width 45 height 12
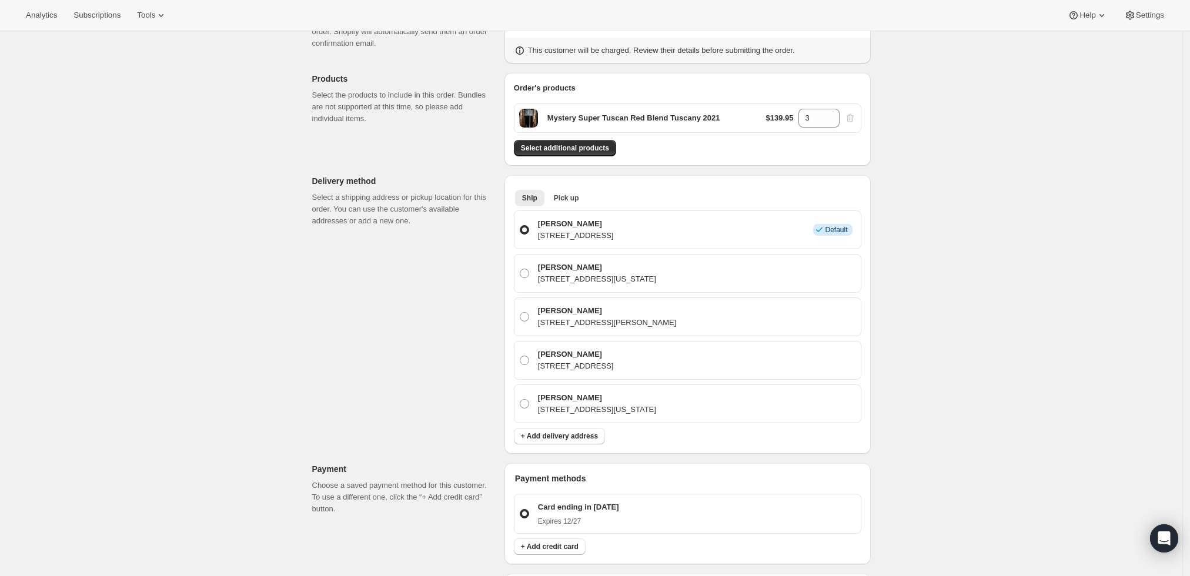
scroll to position [0, 0]
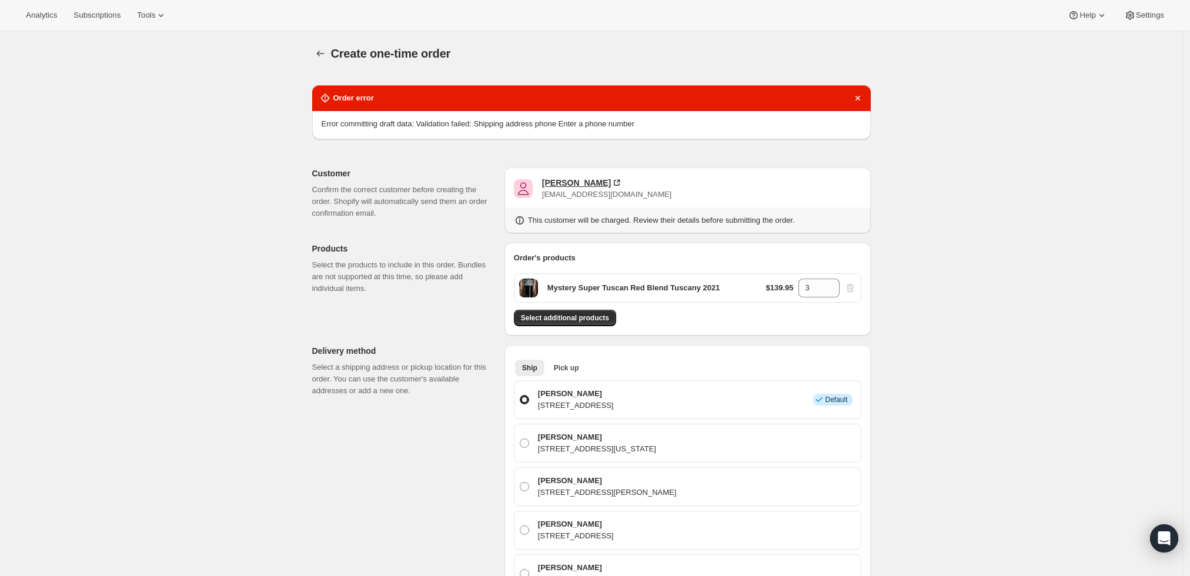
click at [565, 178] on div "Joe Oved" at bounding box center [576, 183] width 69 height 12
click at [861, 96] on icon "Dismiss notification" at bounding box center [858, 98] width 12 height 12
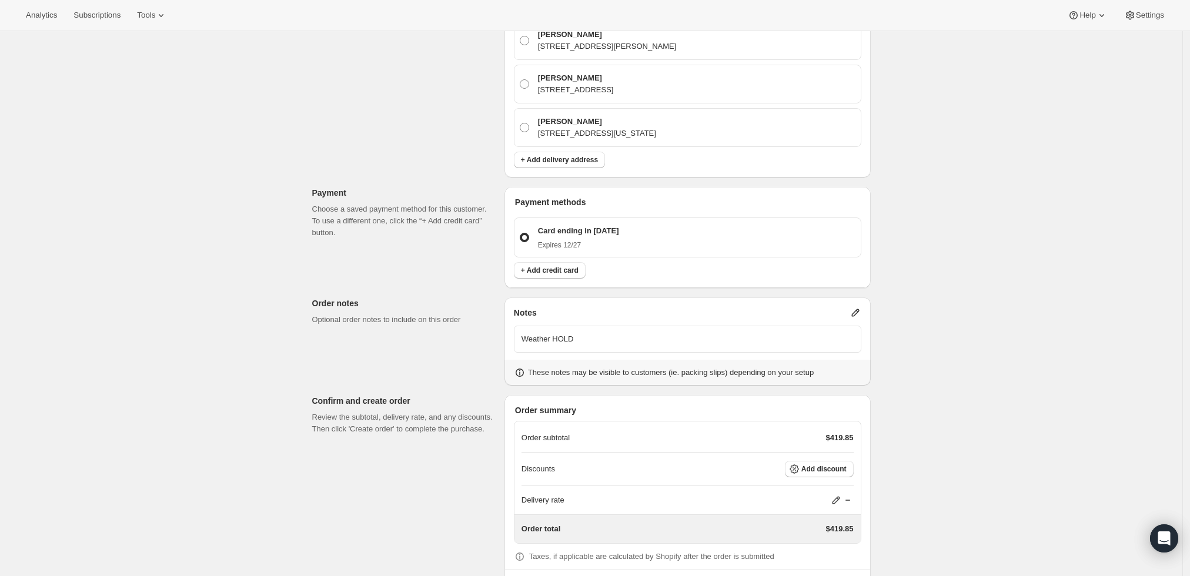
scroll to position [432, 0]
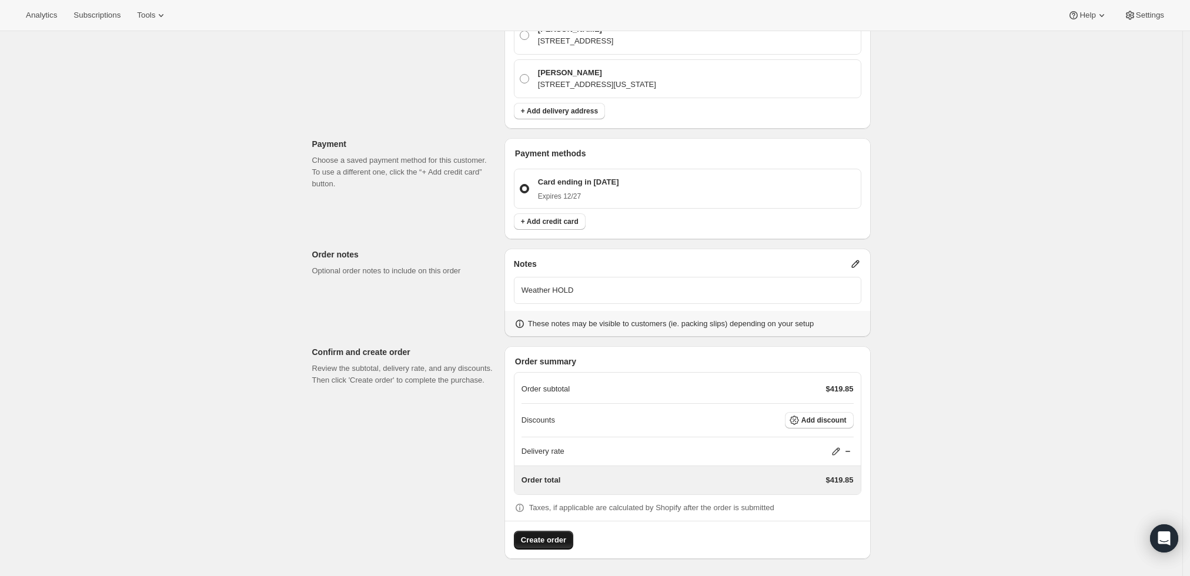
click at [542, 538] on span "Create order" at bounding box center [543, 541] width 45 height 12
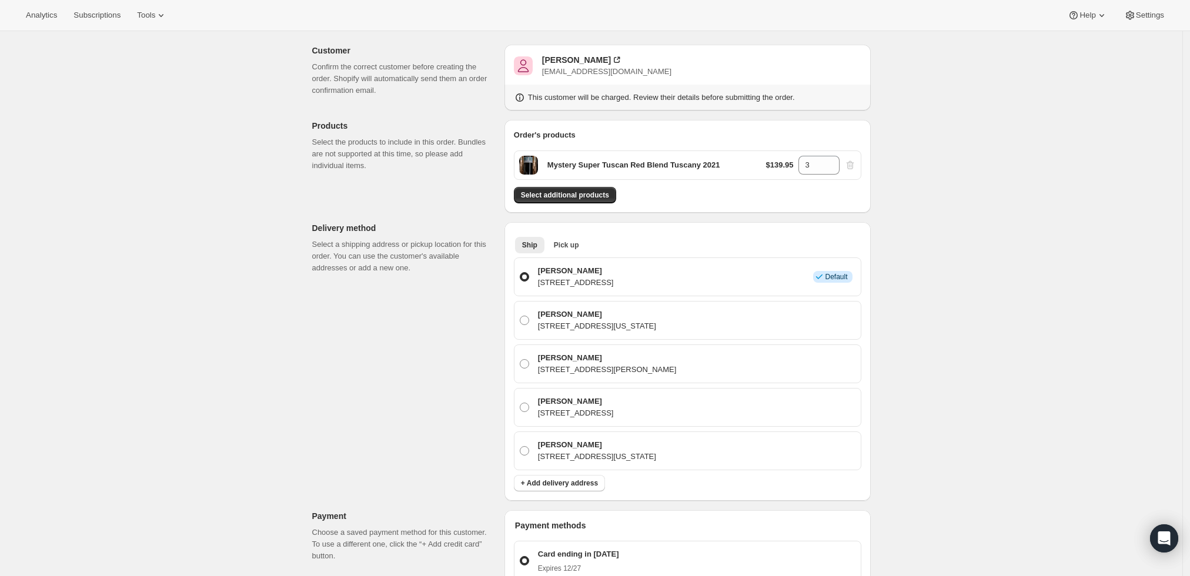
scroll to position [0, 0]
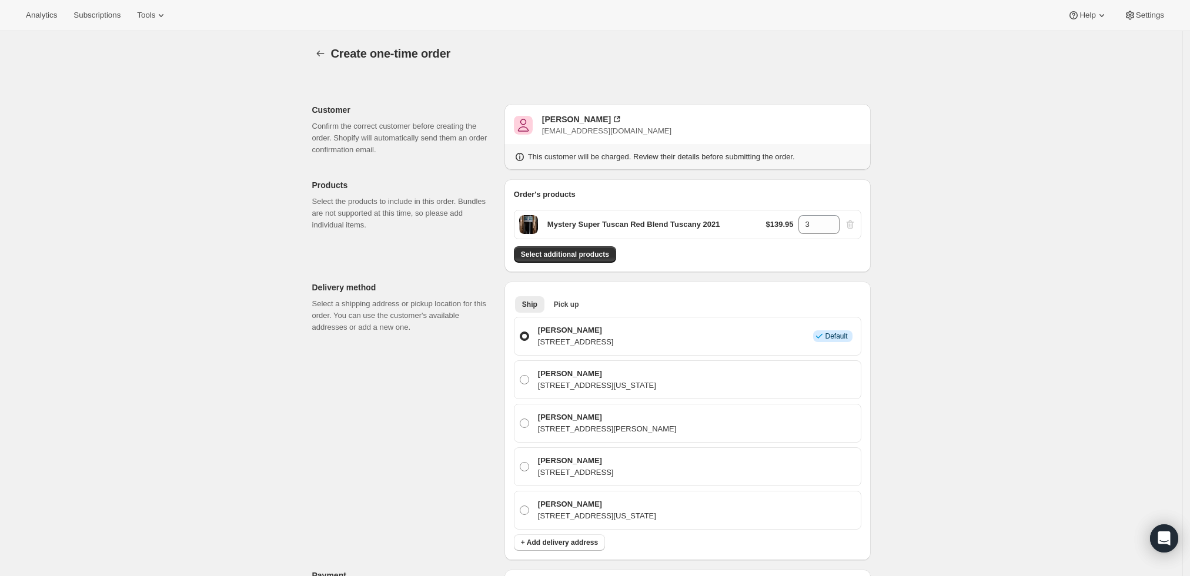
click at [936, 259] on div "Create one-time order. This page is ready Create one-time order Customer Confir…" at bounding box center [591, 520] width 1183 height 979
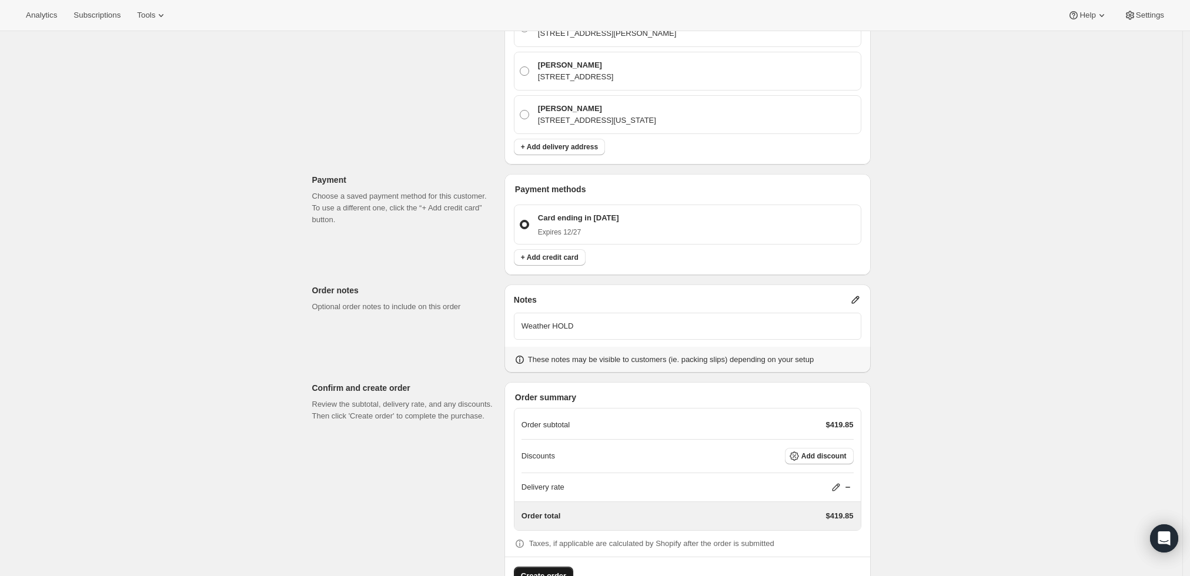
scroll to position [432, 0]
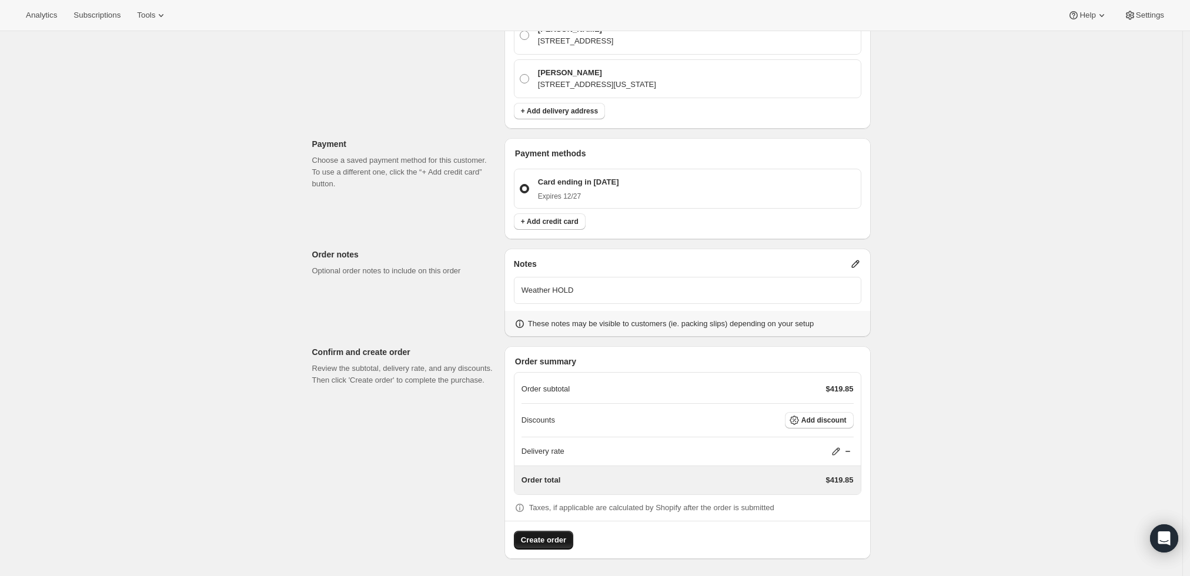
click at [950, 338] on div "Create one-time order. This page is ready Create one-time order Customer Confir…" at bounding box center [591, 89] width 1183 height 979
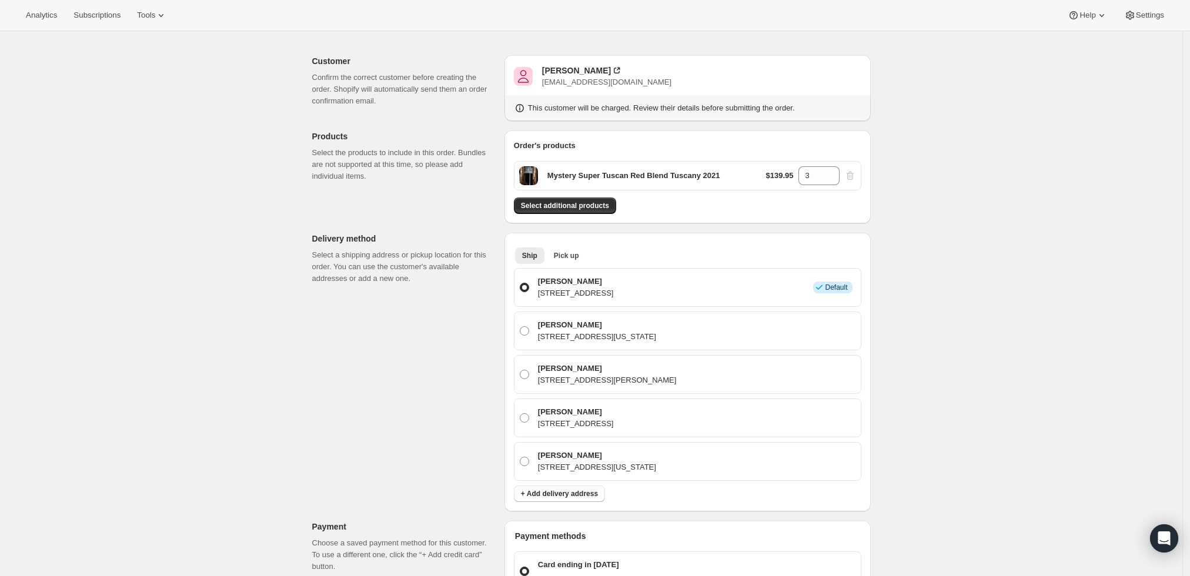
scroll to position [0, 0]
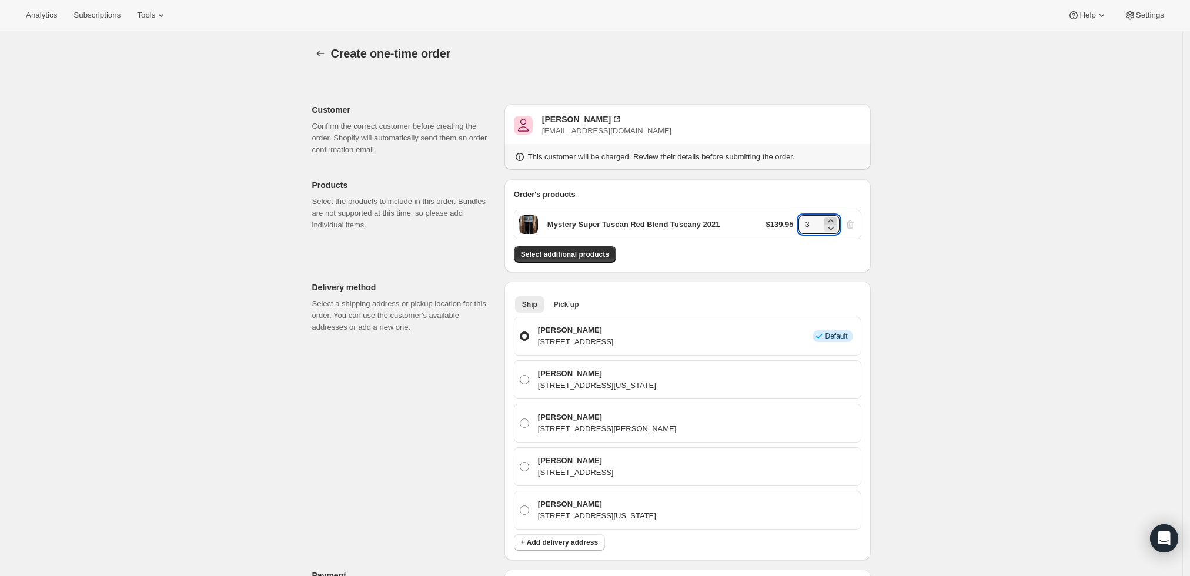
click at [833, 218] on icon at bounding box center [831, 221] width 12 height 12
click at [833, 228] on icon at bounding box center [831, 229] width 6 height 4
type input "3"
click at [593, 258] on span "Select additional products" at bounding box center [565, 254] width 88 height 9
click at [1005, 388] on div "Create one-time order. This page is ready Create one-time order Customer Confir…" at bounding box center [591, 520] width 1183 height 979
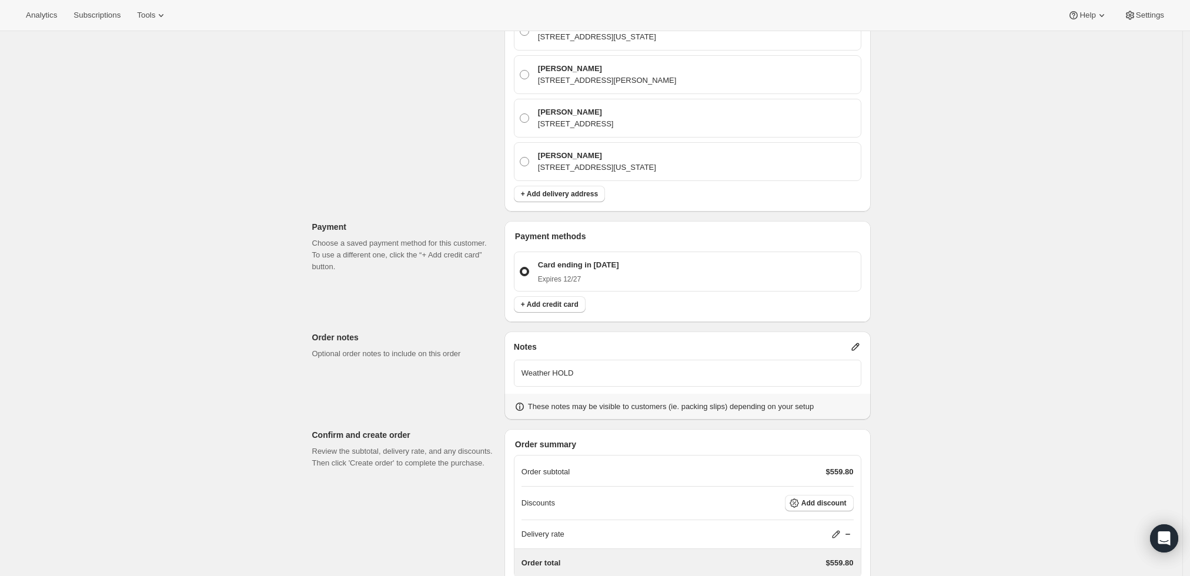
scroll to position [432, 0]
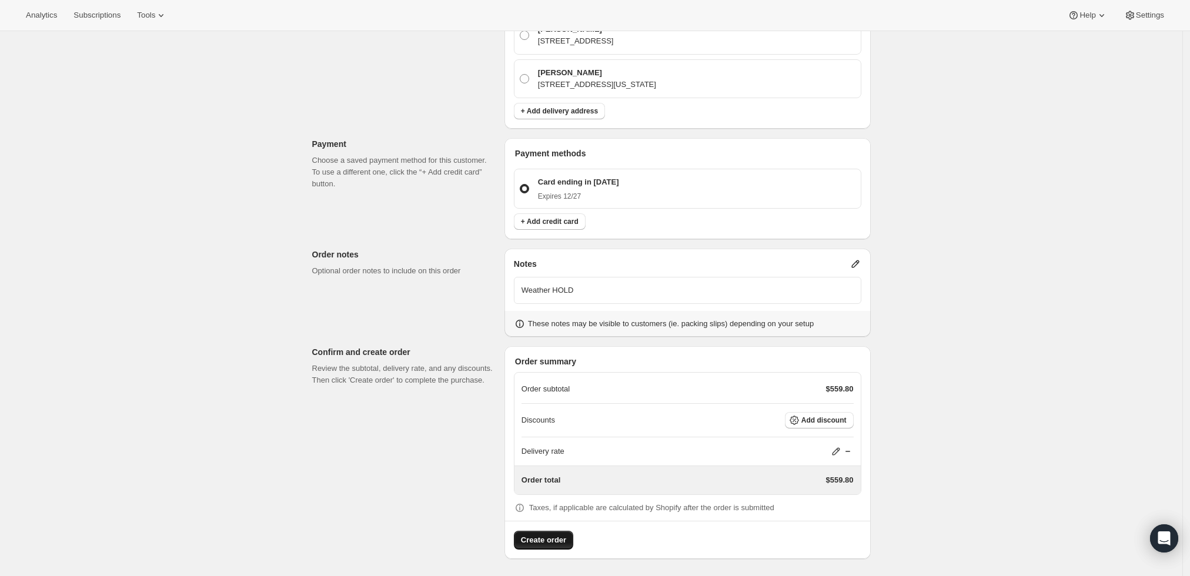
click at [550, 536] on span "Create order" at bounding box center [543, 541] width 45 height 12
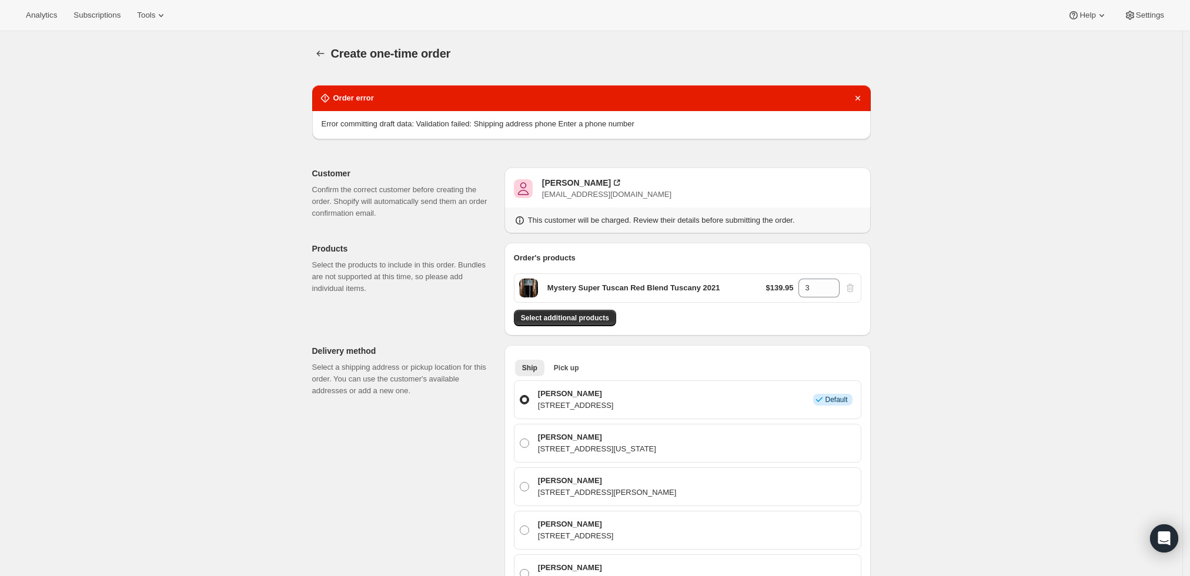
click at [614, 401] on p "64 Hathaway Ave, Deal, NJ, 07723, United States" at bounding box center [576, 406] width 76 height 12
click at [520, 396] on input "Joe Oved 64 Hathaway Ave, Deal, NJ, 07723, United States Info Default" at bounding box center [520, 395] width 1 height 1
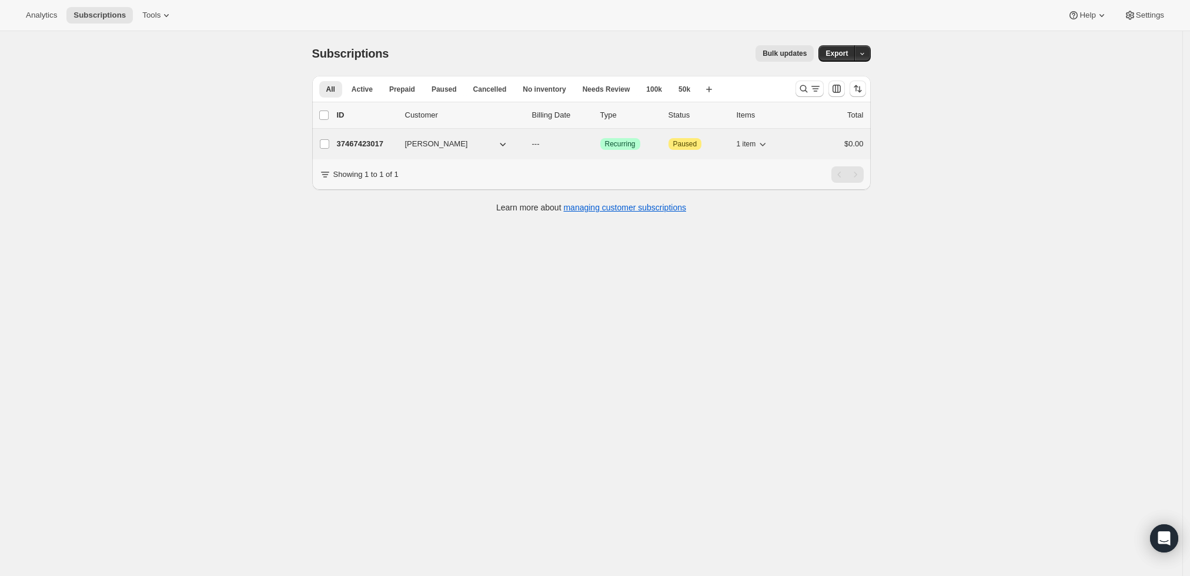
click at [382, 145] on p "37467423017" at bounding box center [366, 144] width 59 height 12
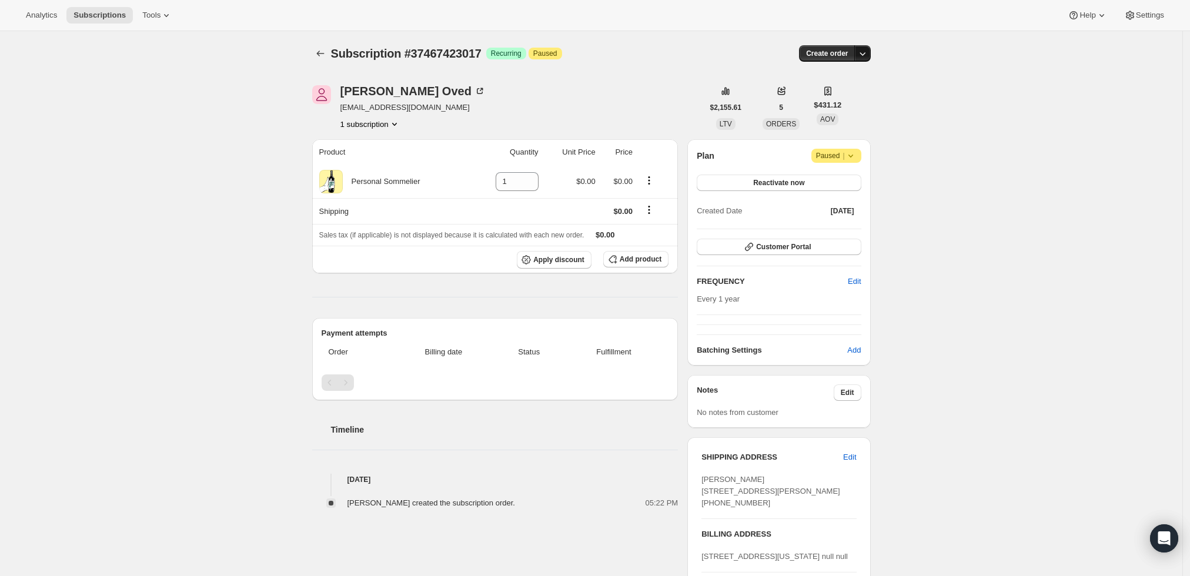
click at [867, 48] on icon "button" at bounding box center [863, 54] width 12 height 12
click at [850, 93] on span "Create custom one-time order" at bounding box center [817, 97] width 102 height 9
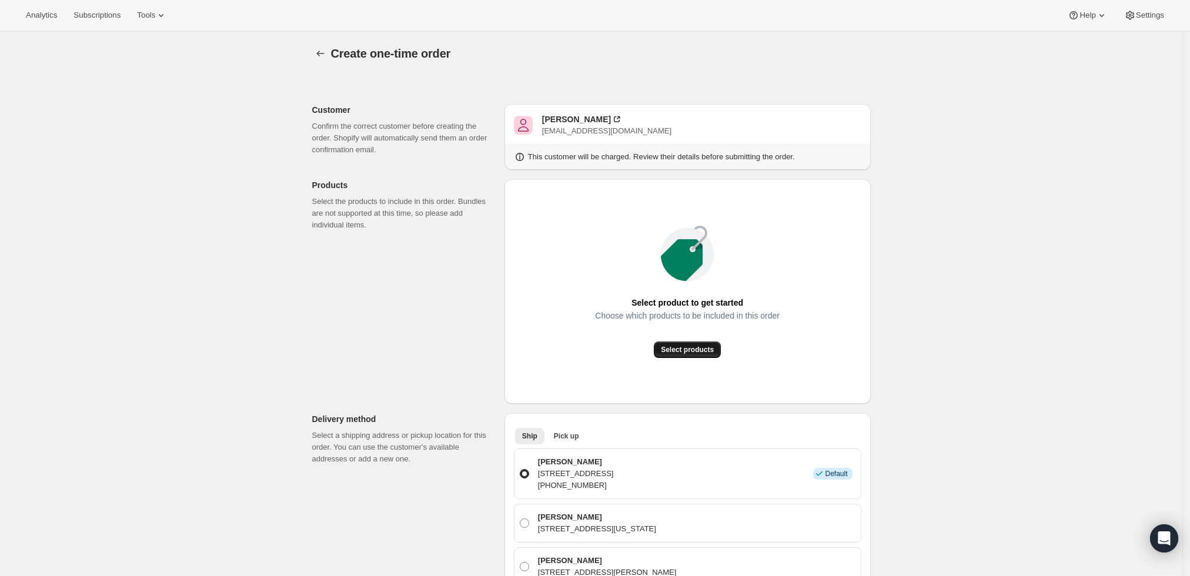
click at [701, 353] on span "Select products" at bounding box center [687, 349] width 53 height 9
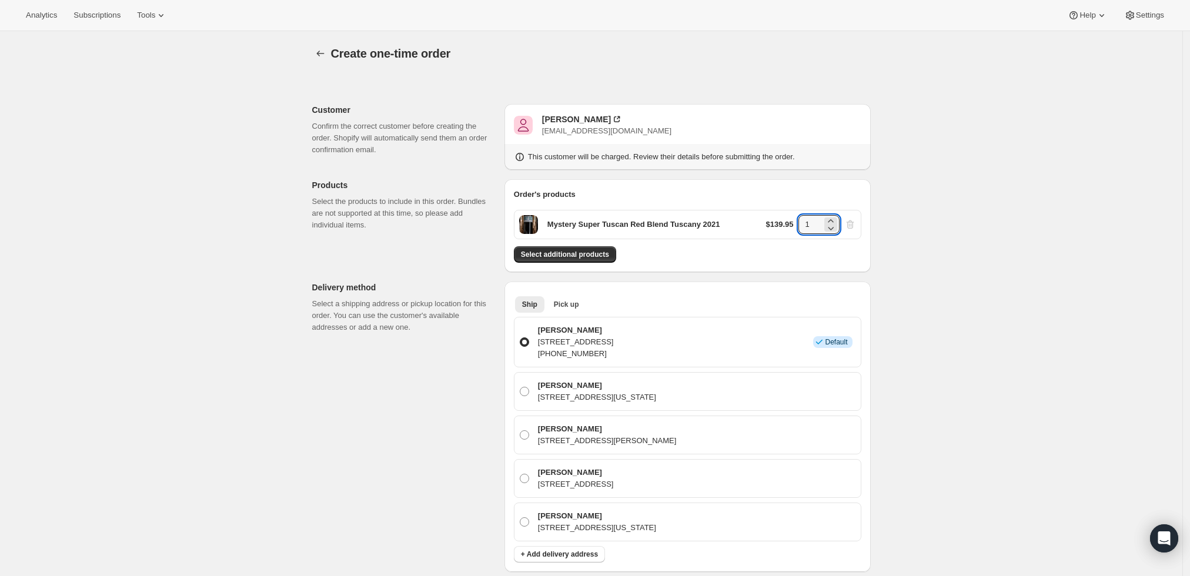
drag, startPoint x: 821, startPoint y: 229, endPoint x: 750, endPoint y: 245, distance: 72.5
click at [753, 245] on div "Order's products Mystery Super Tuscan Red Blend Tuscany 2021 $139.95 1 Select a…" at bounding box center [688, 226] width 348 height 74
type input "3"
click at [988, 298] on div "Create one-time order. This page is ready Create one-time order Customer Confir…" at bounding box center [591, 531] width 1183 height 1001
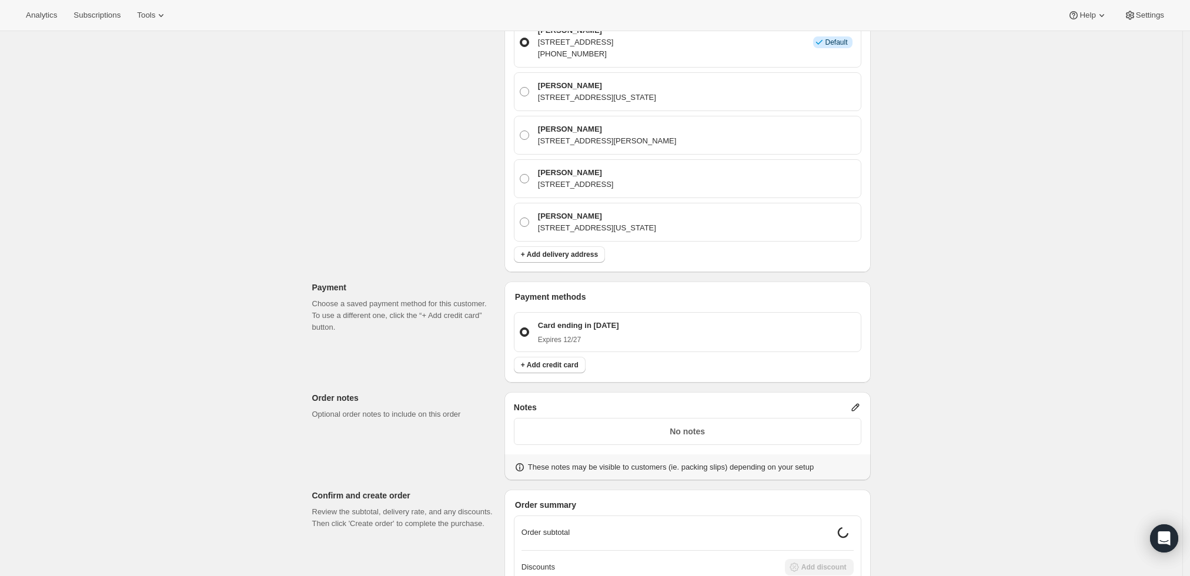
scroll to position [452, 0]
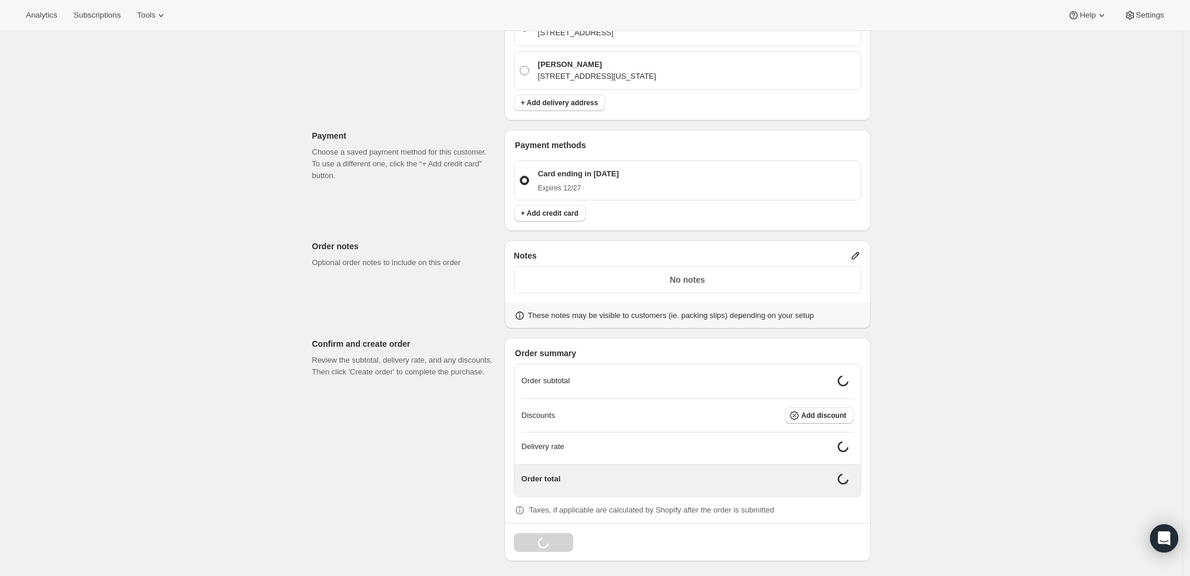
click at [855, 250] on icon at bounding box center [856, 256] width 12 height 12
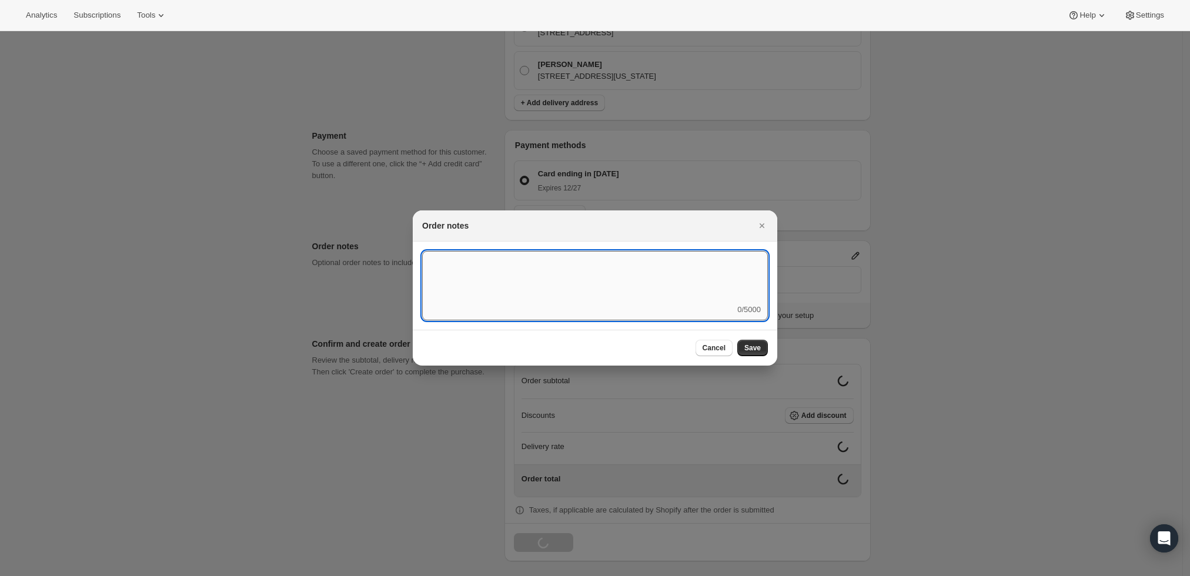
click at [649, 275] on textarea ":r8b:" at bounding box center [595, 277] width 346 height 53
type textarea "Weather HOLD"
click at [746, 347] on span "Save" at bounding box center [752, 347] width 16 height 9
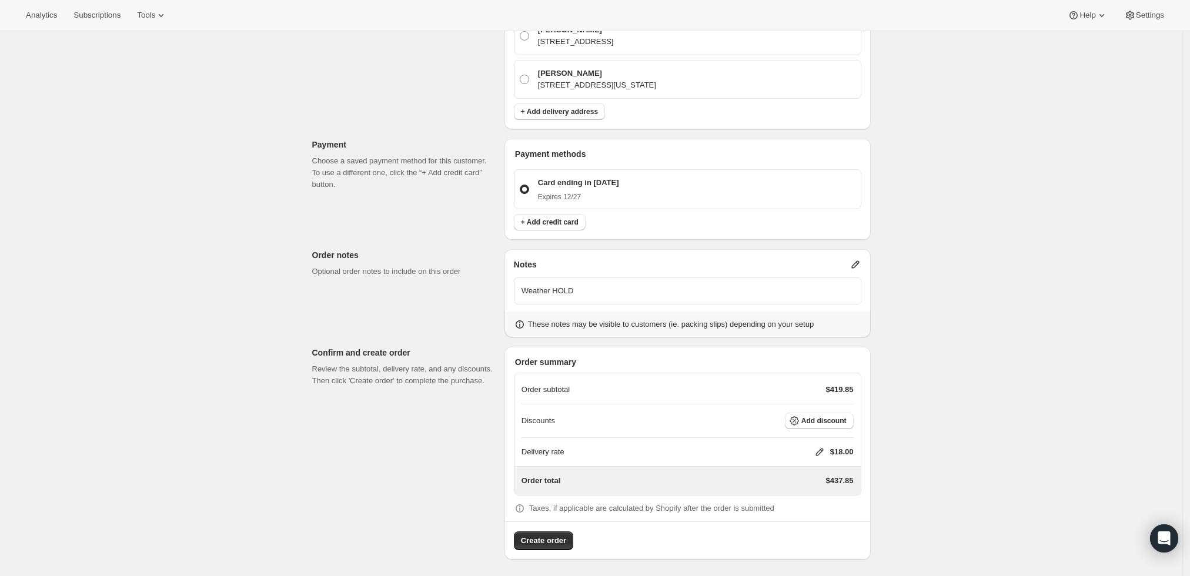
click at [822, 448] on icon at bounding box center [820, 452] width 12 height 12
click at [824, 493] on input "0" at bounding box center [826, 495] width 106 height 19
type input "0"
click at [809, 526] on span "Save" at bounding box center [817, 521] width 16 height 9
click at [534, 544] on span "Create order" at bounding box center [543, 541] width 45 height 12
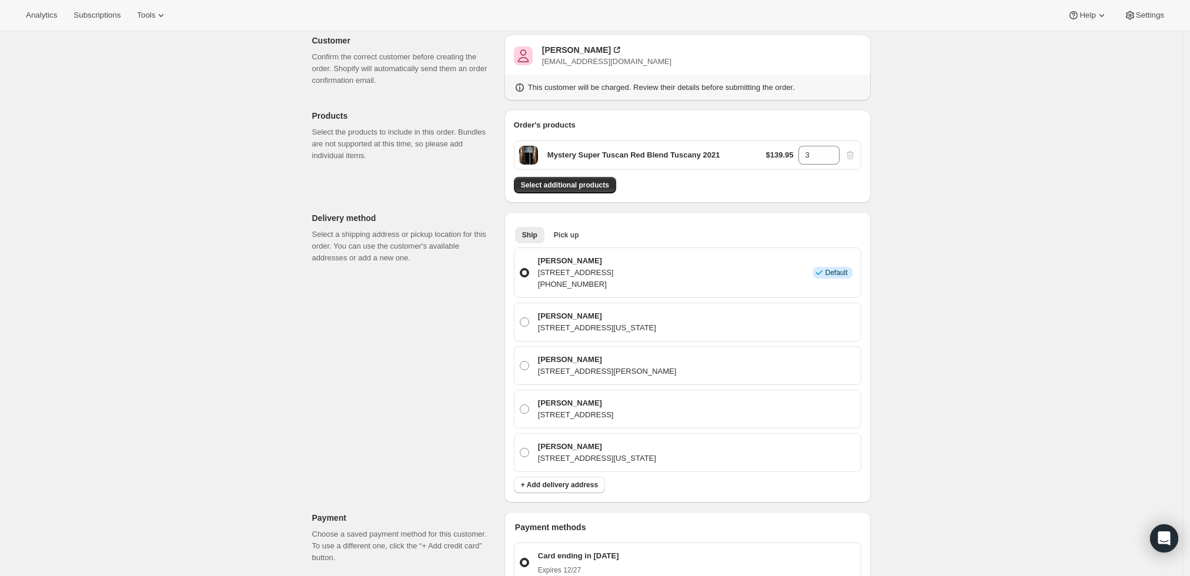
scroll to position [51, 0]
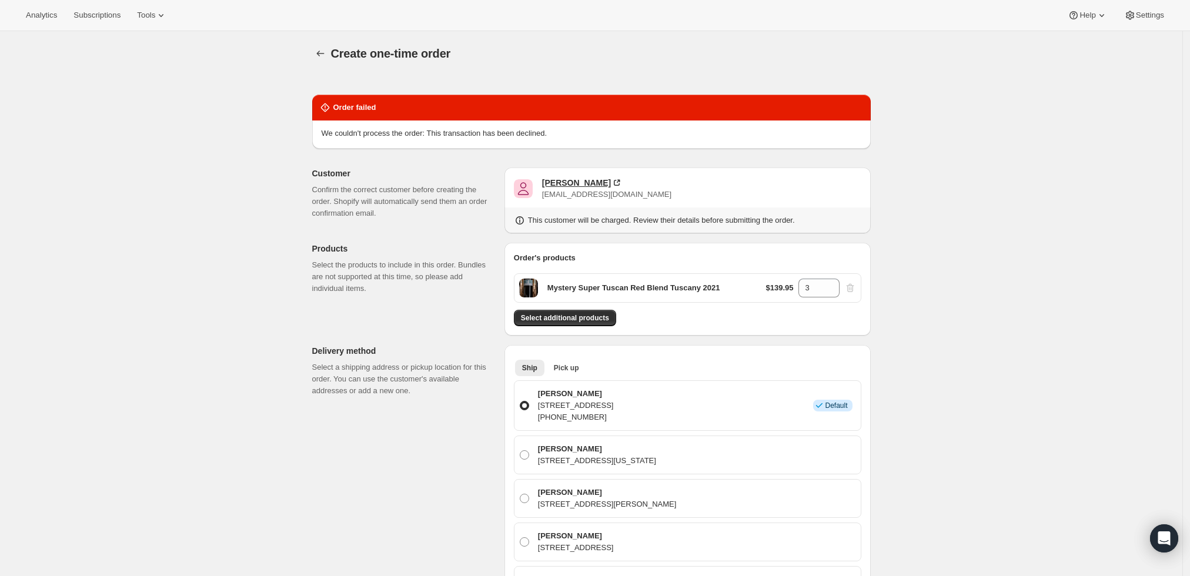
click at [552, 178] on div "Joe Oved" at bounding box center [576, 183] width 69 height 12
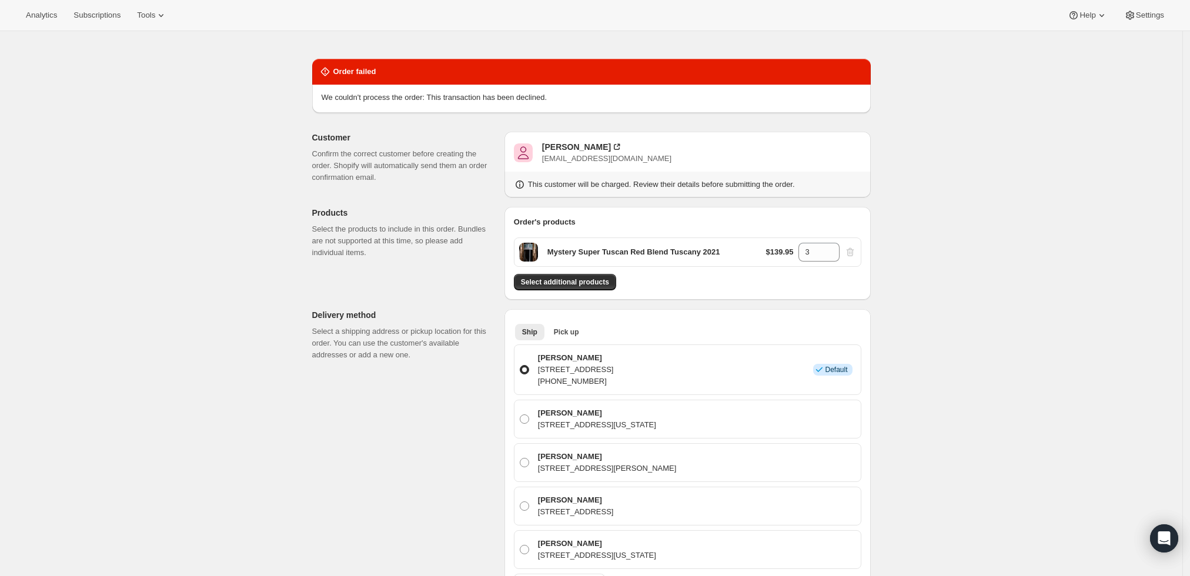
scroll to position [65, 0]
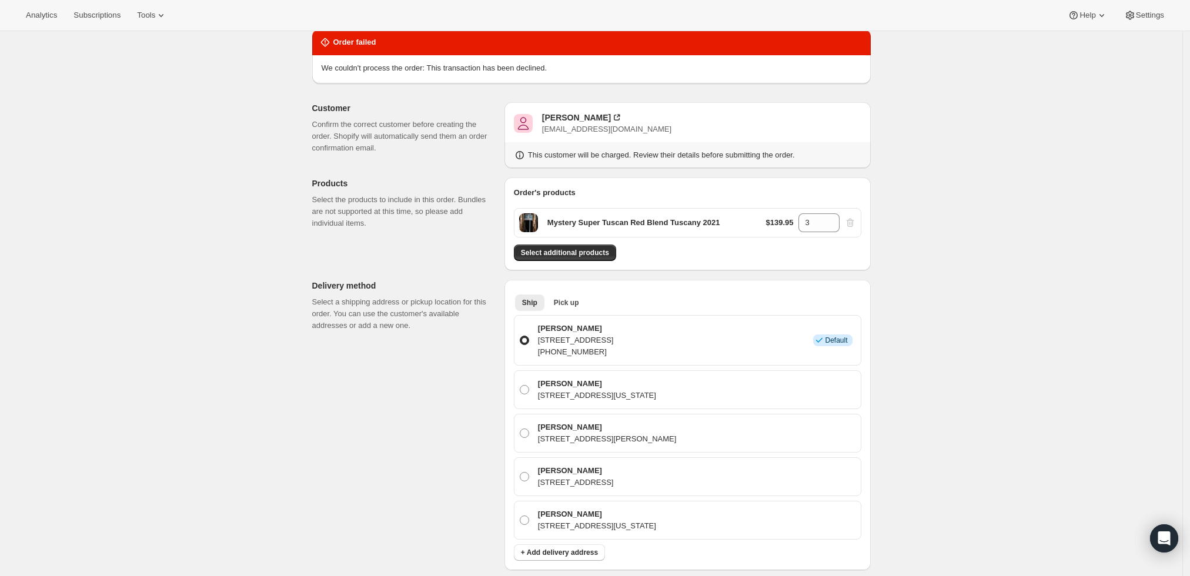
click at [709, 220] on p "Mystery Super Tuscan Red Blend Tuscany 2021" at bounding box center [633, 223] width 173 height 12
drag, startPoint x: 719, startPoint y: 220, endPoint x: 552, endPoint y: 228, distance: 166.6
click at [552, 228] on div "Mystery Super Tuscan Red Blend Tuscany 2021 $139.95 3" at bounding box center [688, 222] width 348 height 29
copy p "Mystery Super Tuscan Red Blend Tuscany 2021"
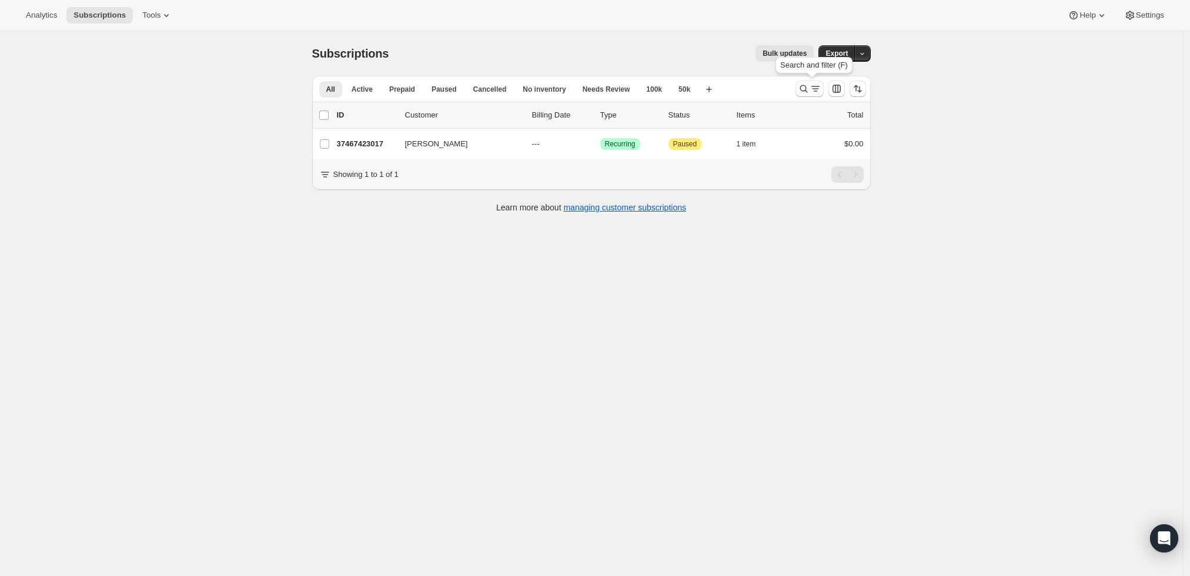
click at [810, 89] on icon "Search and filter results" at bounding box center [804, 89] width 12 height 12
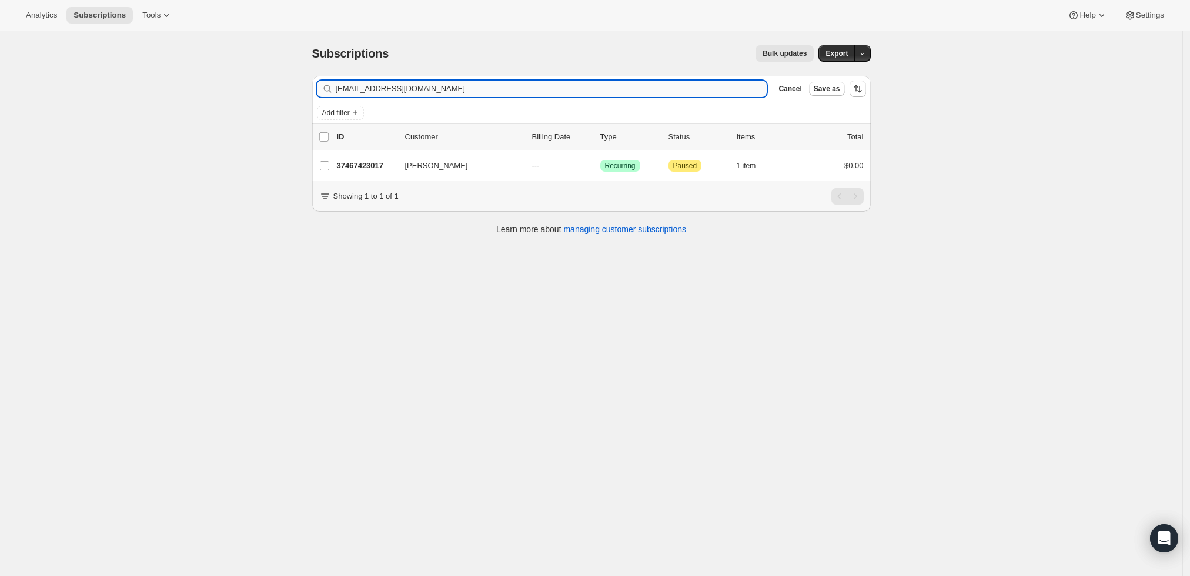
click at [517, 88] on input "joved21@aol.com" at bounding box center [552, 89] width 432 height 16
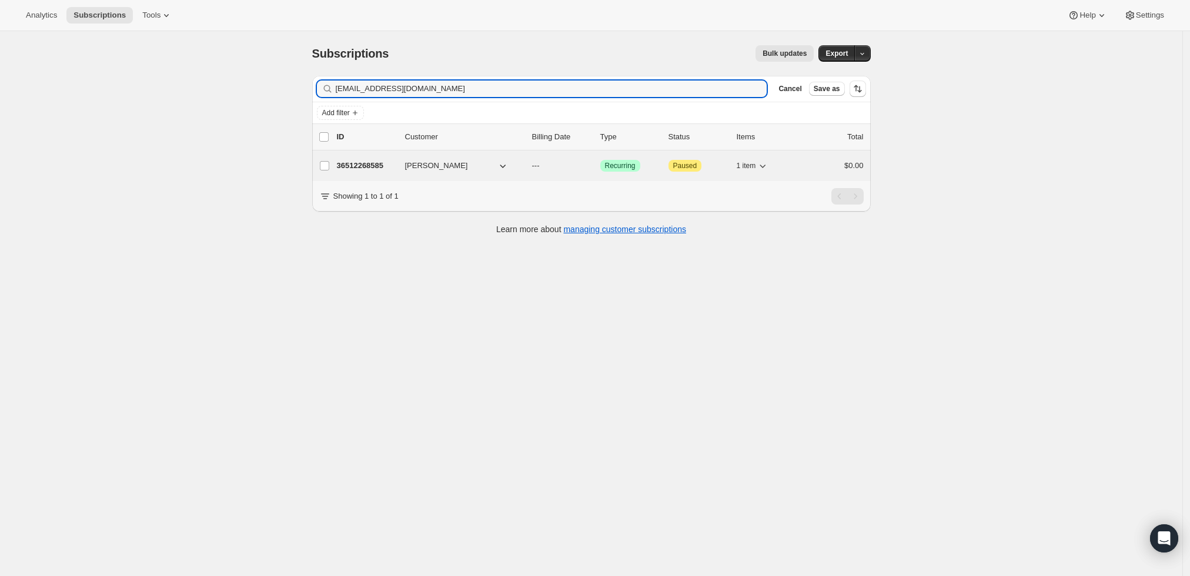
type input "jkl204@alum.lehigh.edu"
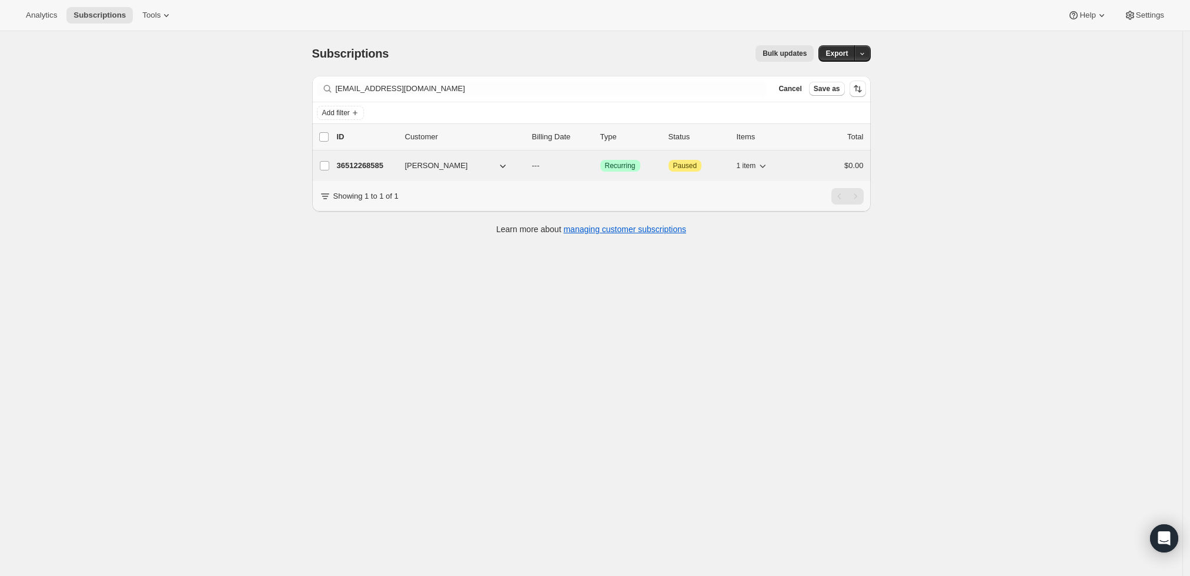
click at [353, 166] on p "36512268585" at bounding box center [366, 166] width 59 height 12
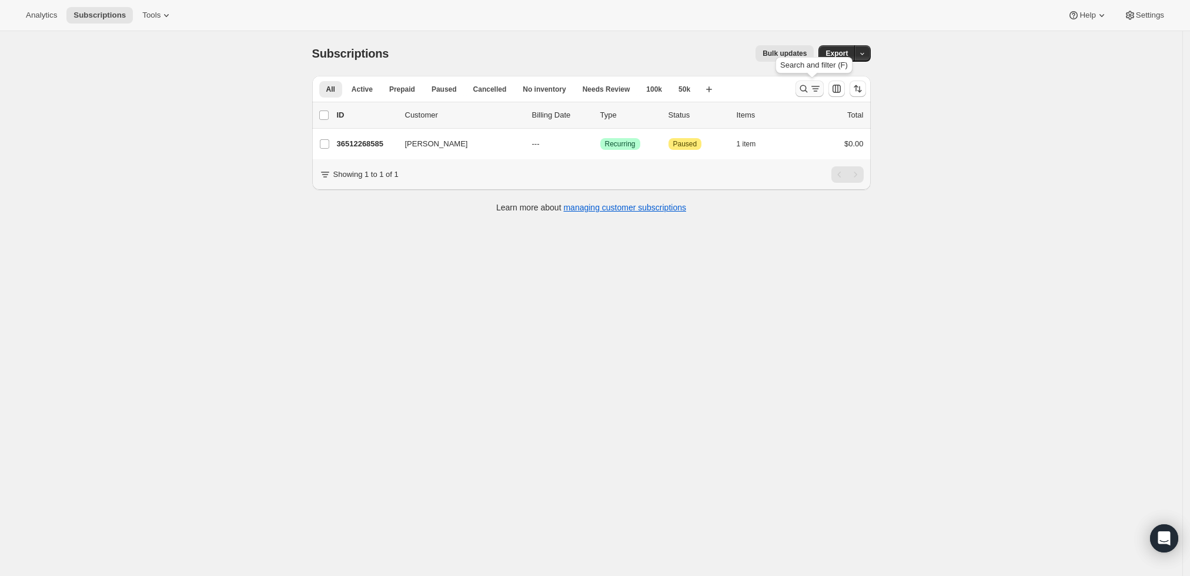
click at [802, 90] on icon "Search and filter results" at bounding box center [804, 89] width 12 height 12
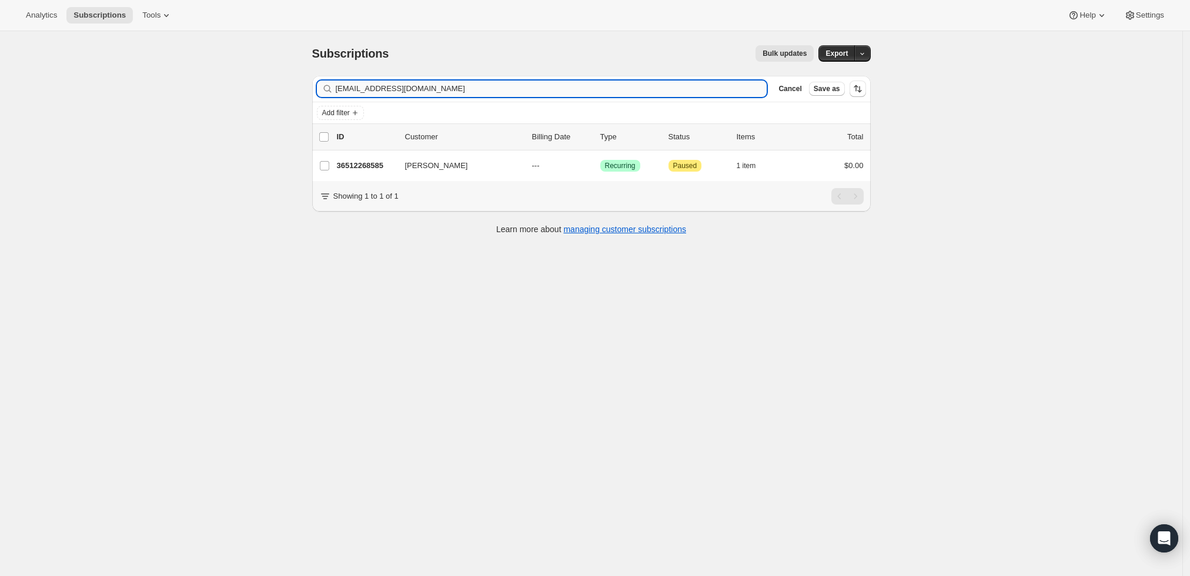
click at [444, 95] on input "jkl204@alum.lehigh.edu" at bounding box center [552, 89] width 432 height 16
type input "rakeshkilaru@gmail.com"
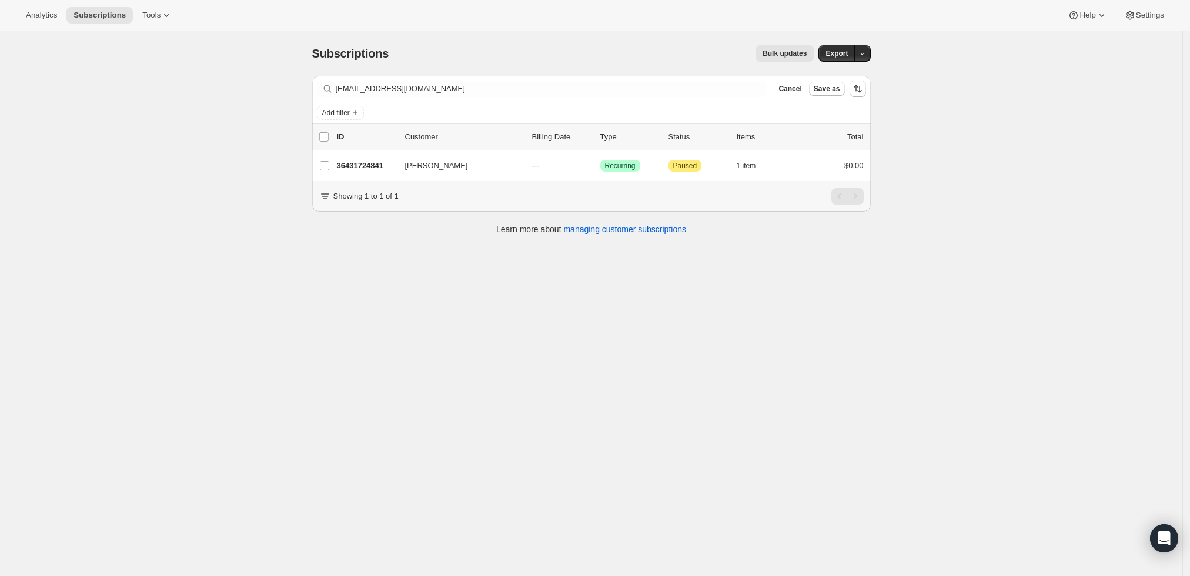
click at [358, 162] on p "36431724841" at bounding box center [366, 166] width 59 height 12
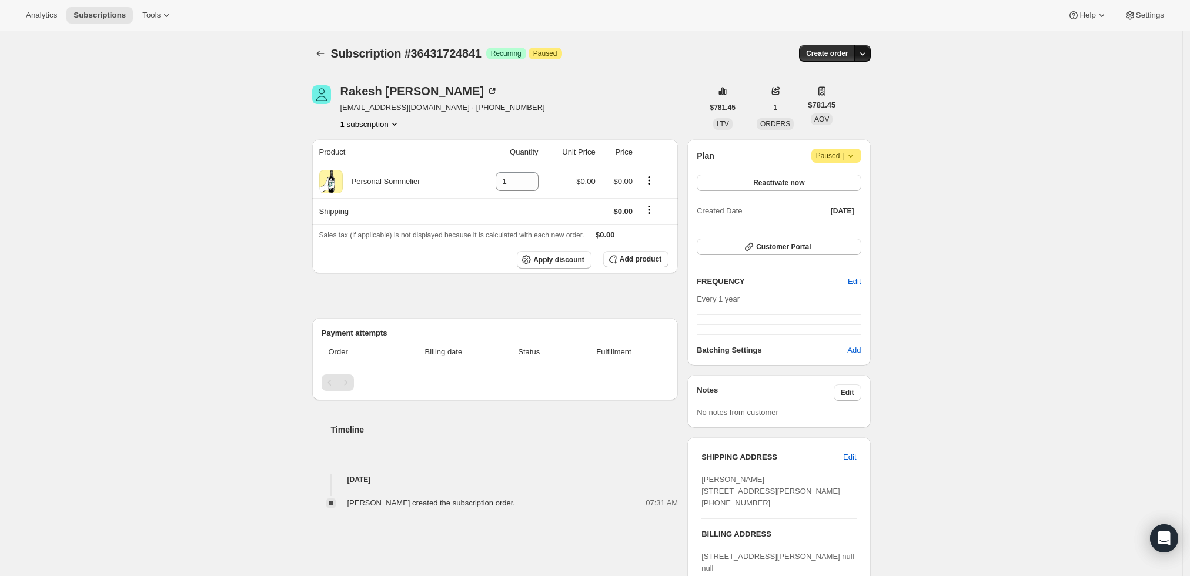
click at [868, 51] on icon "button" at bounding box center [863, 54] width 12 height 12
click at [840, 90] on button "Create custom one-time order" at bounding box center [809, 97] width 124 height 19
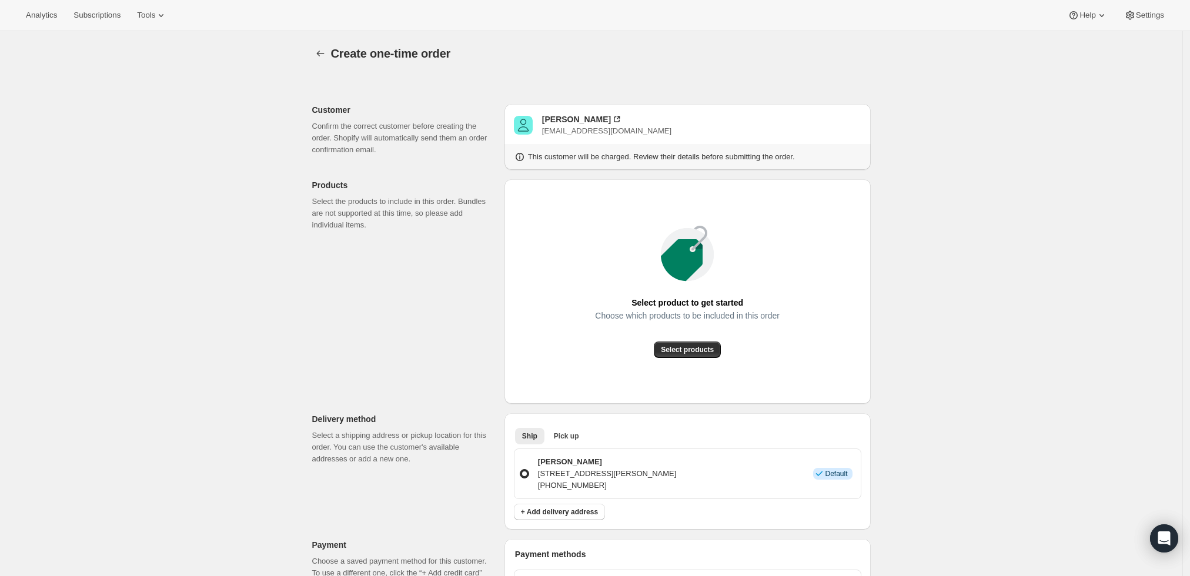
click at [697, 329] on div "Choose which products to be included in this order" at bounding box center [687, 326] width 185 height 31
click at [693, 342] on div "Select products" at bounding box center [687, 350] width 185 height 16
click at [692, 346] on span "Select products" at bounding box center [687, 349] width 53 height 9
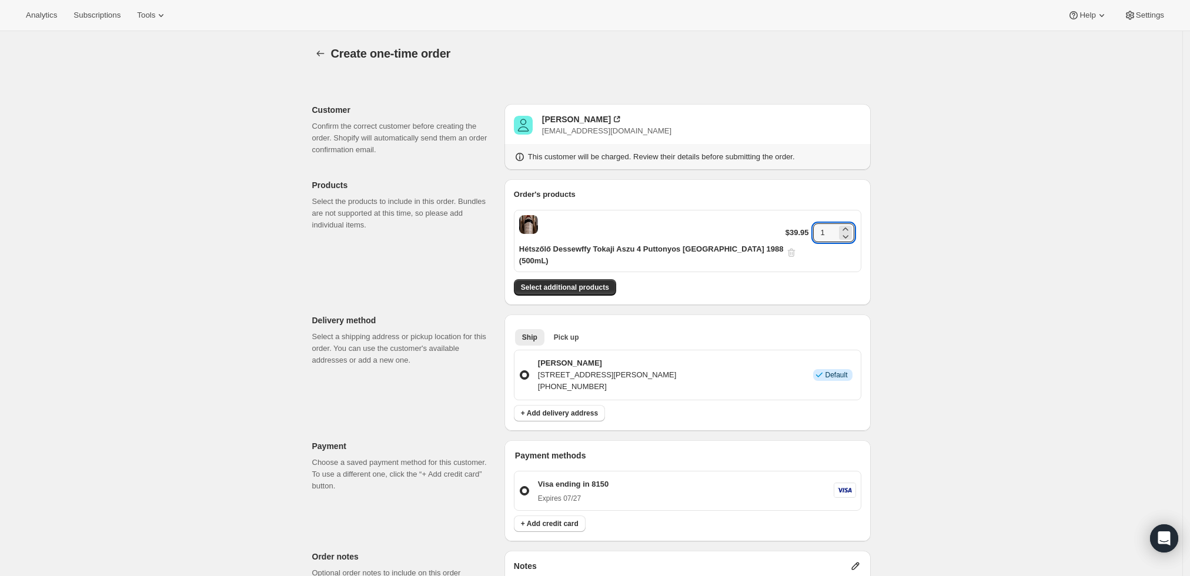
drag, startPoint x: 817, startPoint y: 223, endPoint x: 794, endPoint y: 227, distance: 23.2
click at [794, 227] on div "$39.95 1" at bounding box center [821, 240] width 71 height 35
type input "9"
click at [964, 279] on div "Create one-time order. This page is ready Create one-time order Customer Confir…" at bounding box center [591, 461] width 1183 height 860
click at [567, 283] on span "Select additional products" at bounding box center [565, 287] width 88 height 9
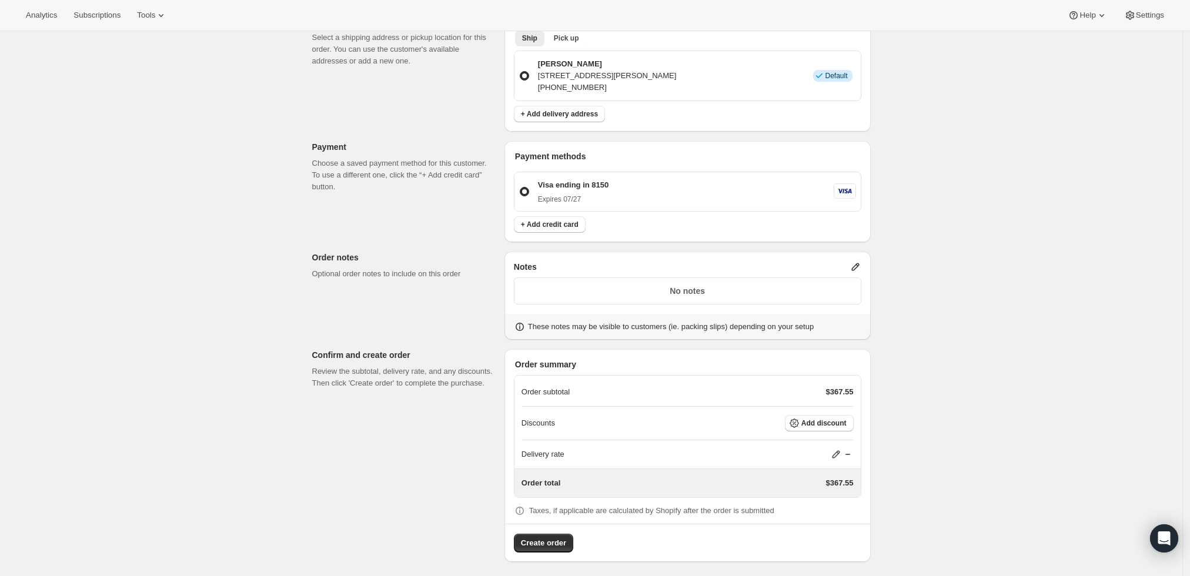
scroll to position [327, 0]
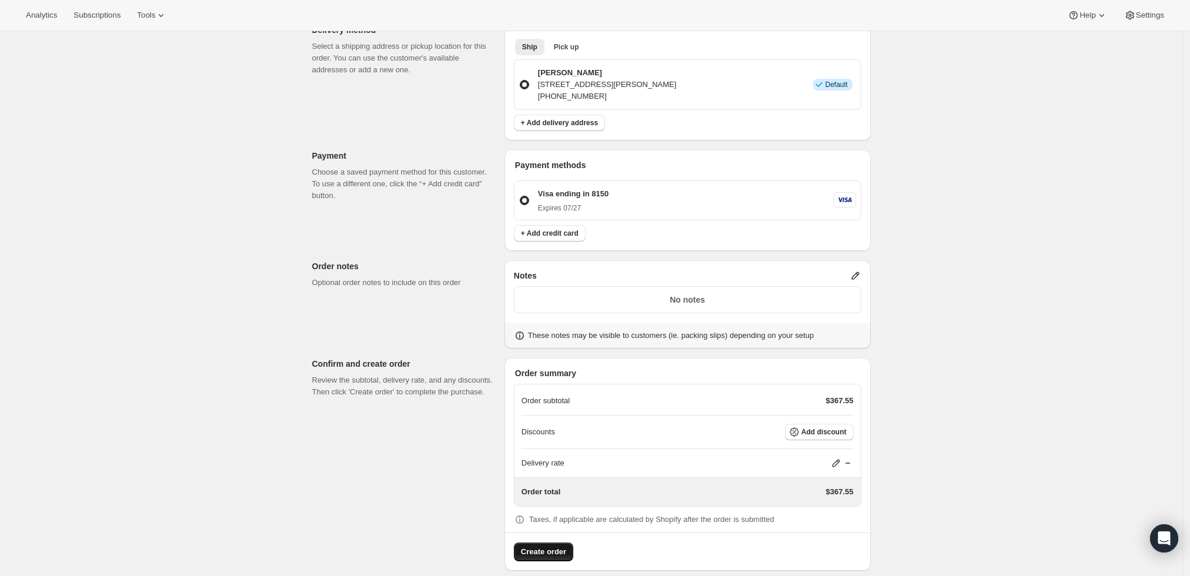
click at [527, 546] on span "Create order" at bounding box center [543, 552] width 45 height 12
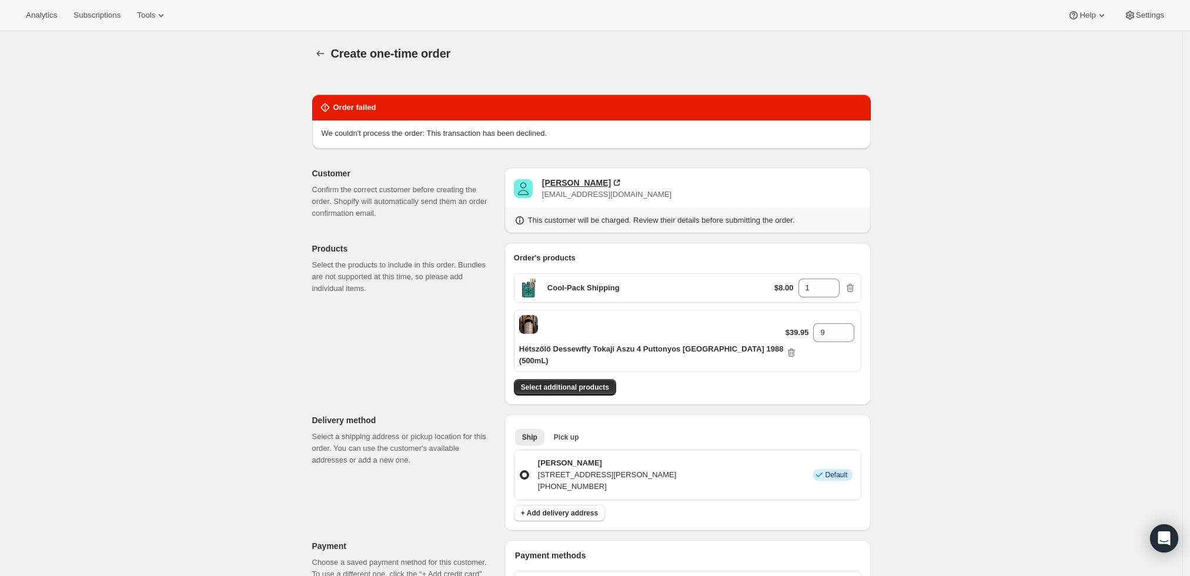
click at [565, 182] on div "Rakesh Kilaru" at bounding box center [576, 183] width 69 height 12
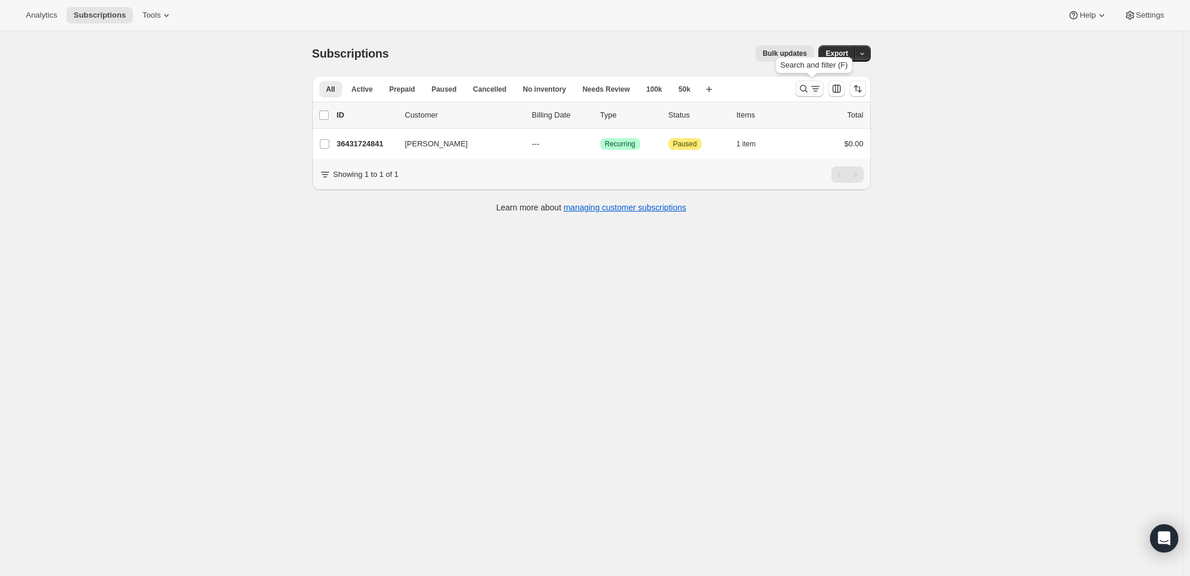
click at [809, 92] on icon "Search and filter results" at bounding box center [804, 89] width 12 height 12
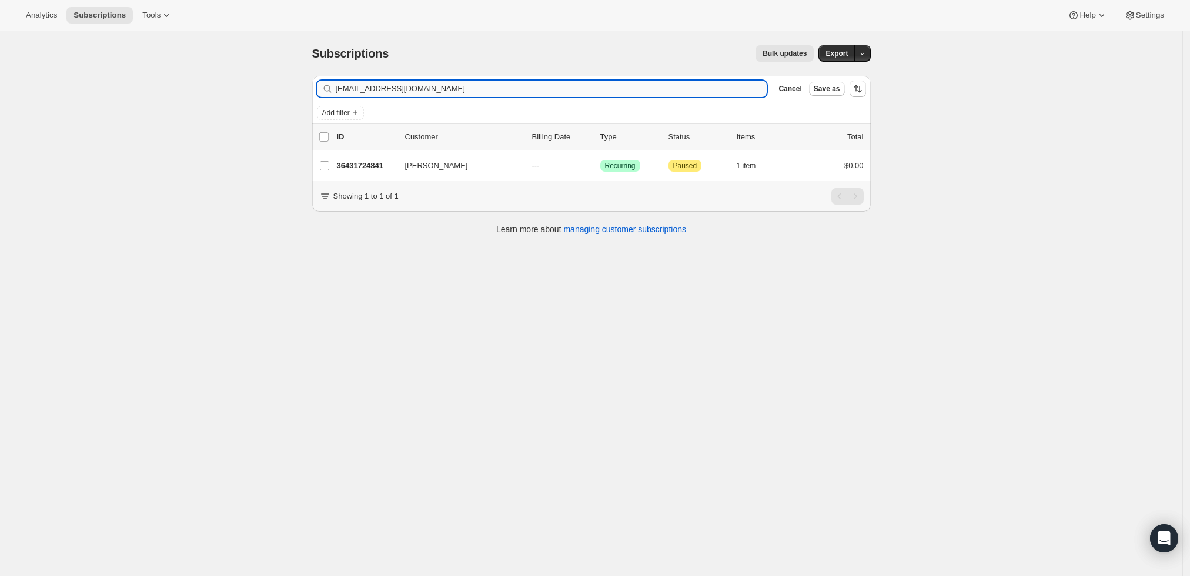
click at [616, 89] on input "[EMAIL_ADDRESS][DOMAIN_NAME]" at bounding box center [552, 89] width 432 height 16
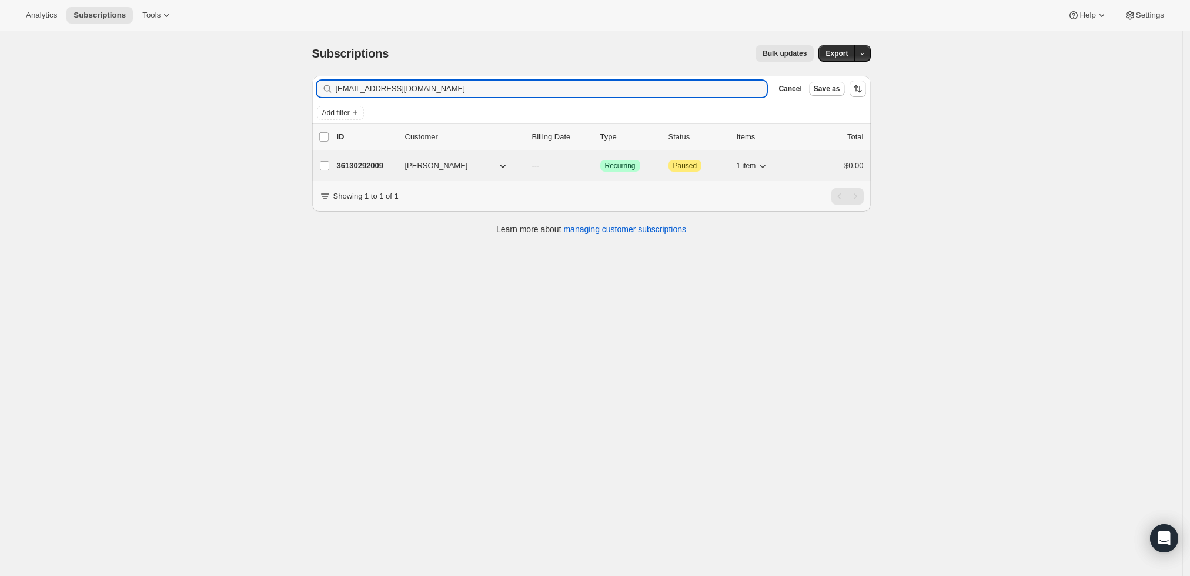
type input "[EMAIL_ADDRESS][DOMAIN_NAME]"
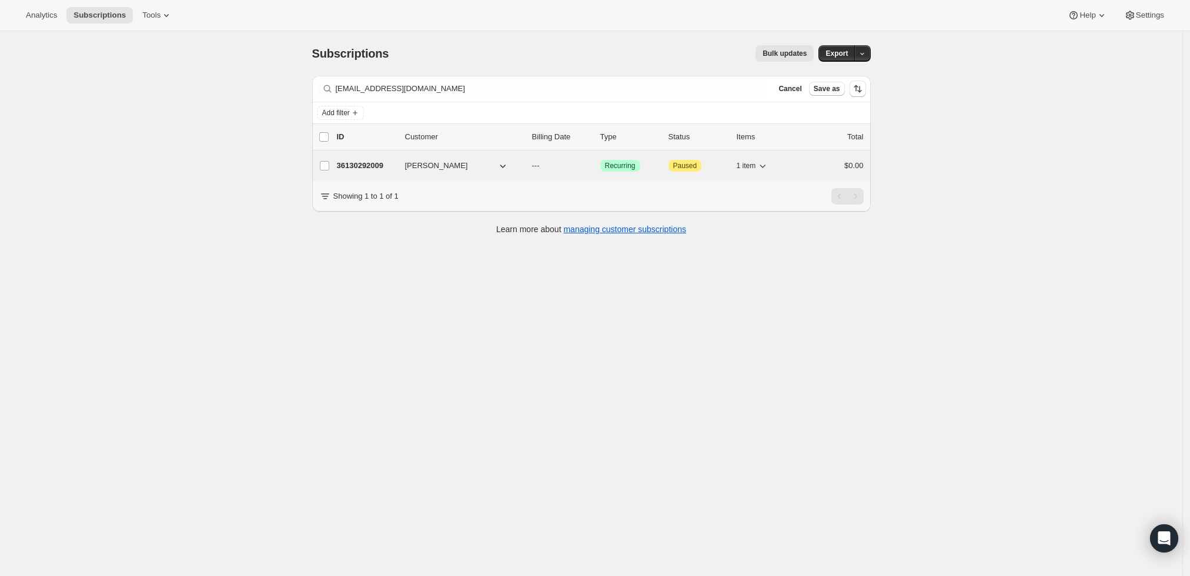
click at [378, 161] on p "36130292009" at bounding box center [366, 166] width 59 height 12
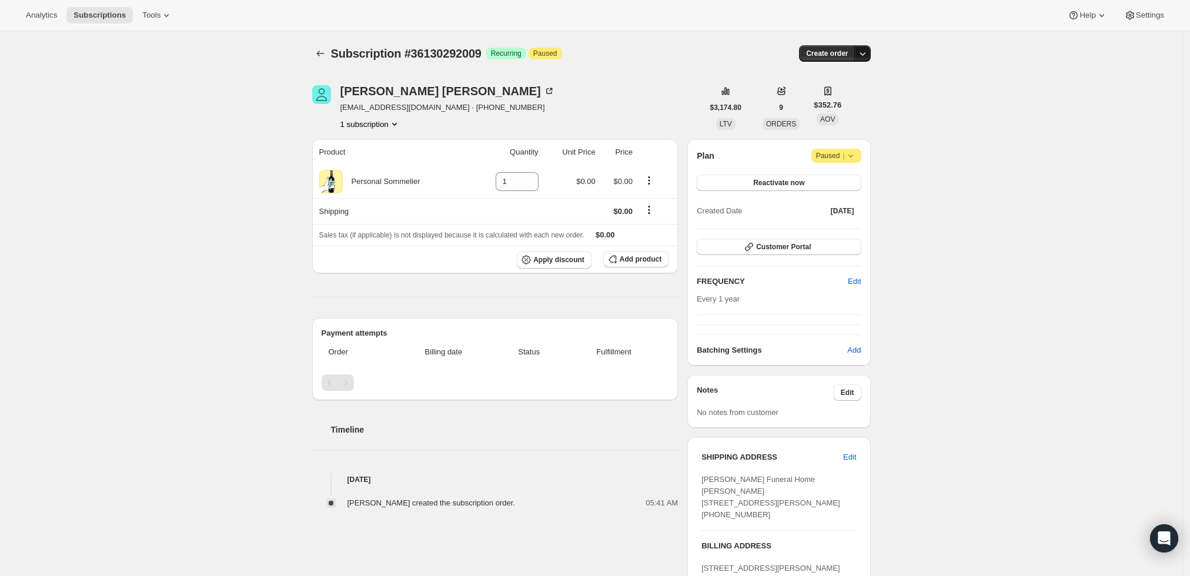
click at [866, 51] on icon "button" at bounding box center [863, 54] width 12 height 12
click at [857, 94] on span "Create custom one-time order" at bounding box center [817, 97] width 102 height 9
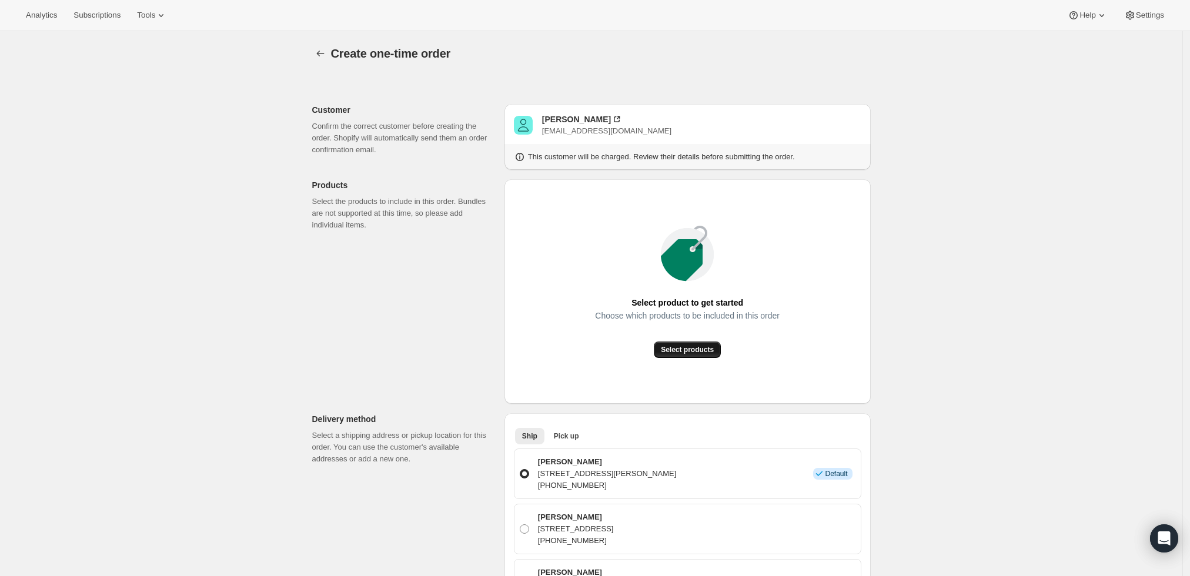
click at [686, 350] on span "Select products" at bounding box center [687, 349] width 53 height 9
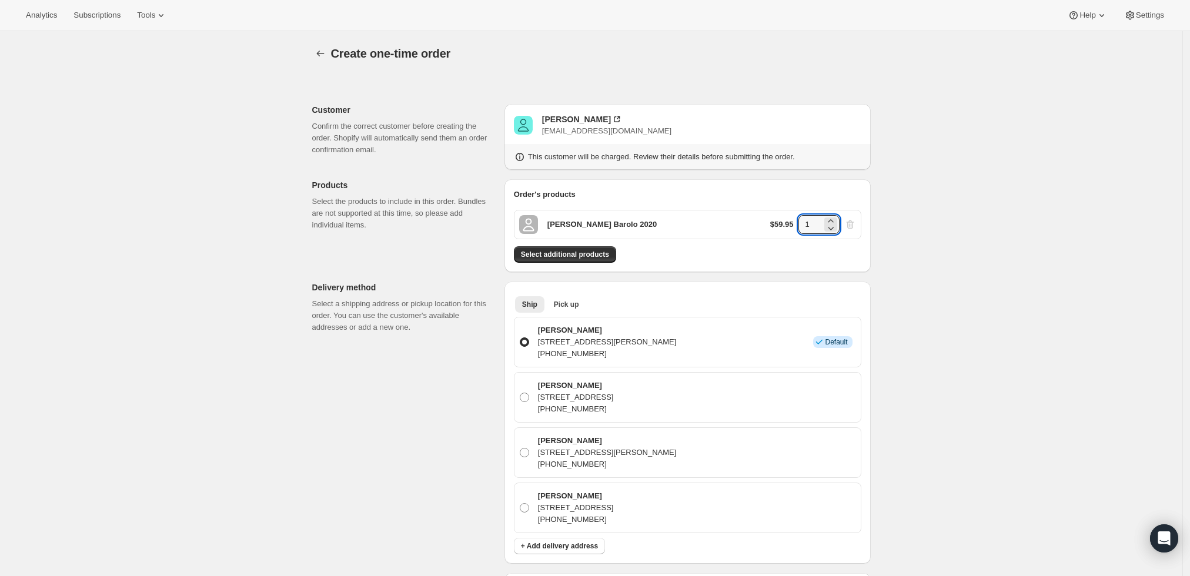
drag, startPoint x: 747, startPoint y: 225, endPoint x: 757, endPoint y: 229, distance: 11.0
click at [746, 225] on div "Roberto Voerzio Barolo 2020 $59.95 1" at bounding box center [688, 224] width 348 height 29
type input "6"
click at [964, 232] on div "Create one-time order. This page is ready Create one-time order Customer Confir…" at bounding box center [591, 527] width 1183 height 993
click at [582, 257] on span "Select additional products" at bounding box center [565, 254] width 88 height 9
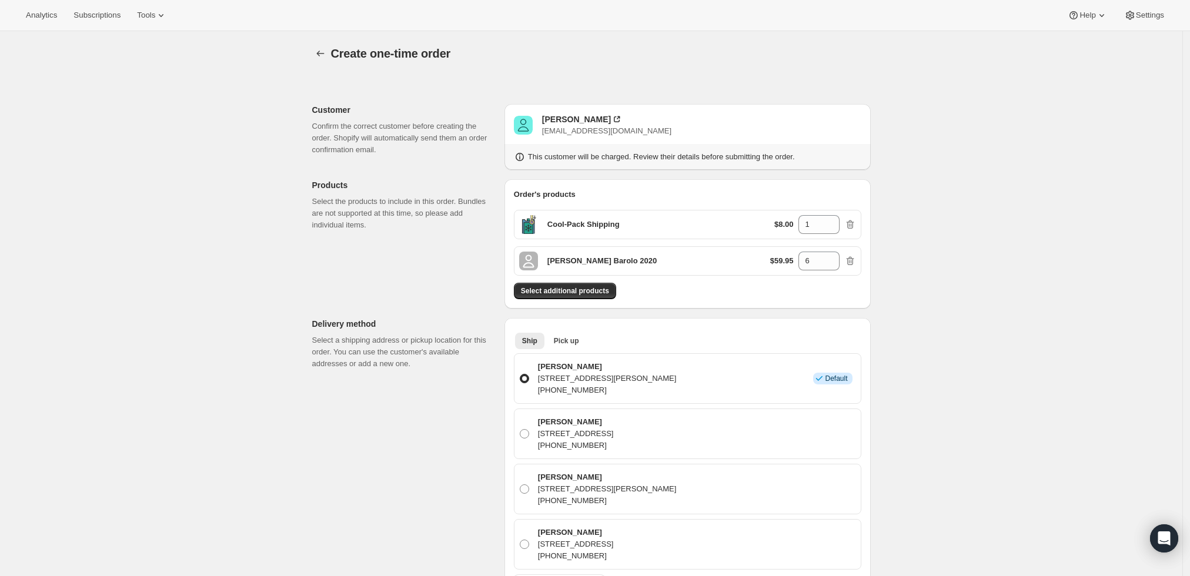
click at [958, 263] on div "Create one-time order. This page is ready Create one-time order Customer Confir…" at bounding box center [591, 545] width 1183 height 1029
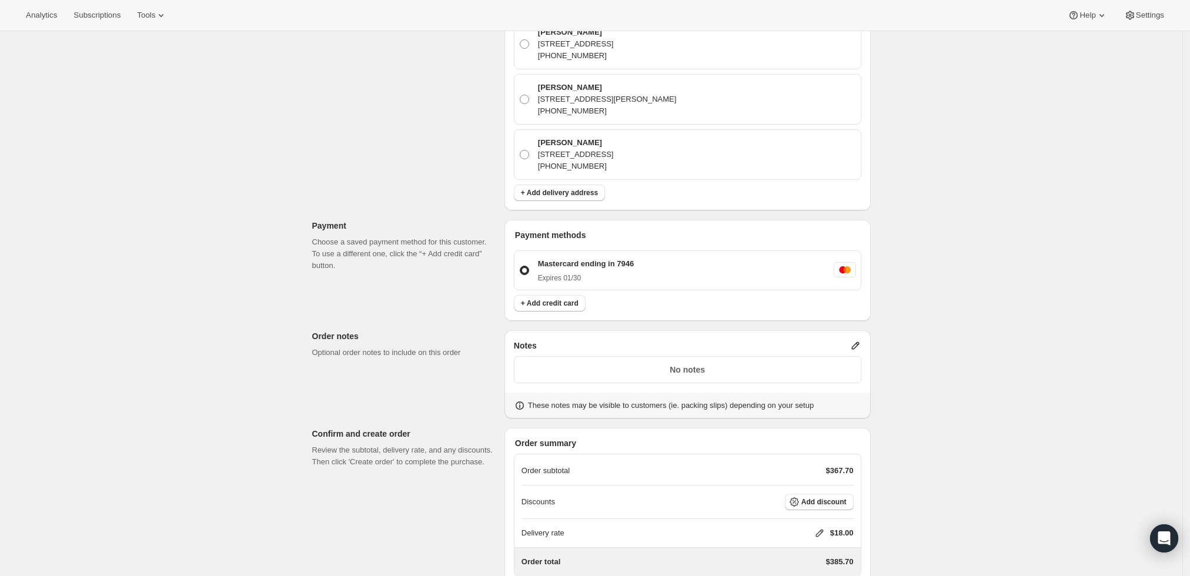
scroll to position [471, 0]
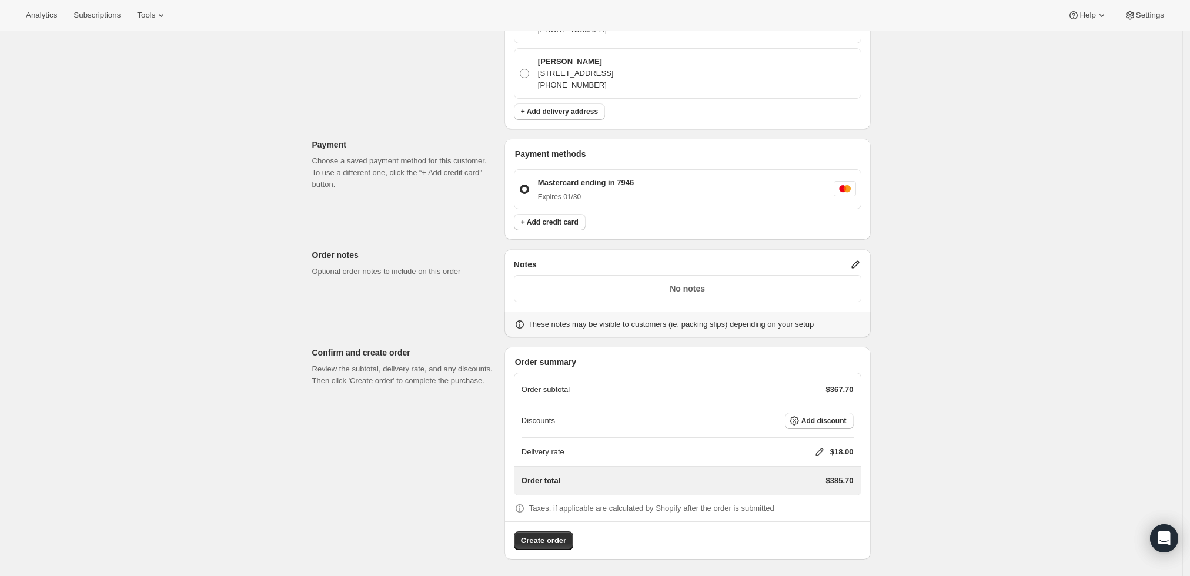
click at [816, 452] on icon at bounding box center [820, 452] width 12 height 12
click at [803, 488] on input "0" at bounding box center [826, 495] width 106 height 19
type input "0"
click at [810, 523] on span "Save" at bounding box center [817, 521] width 16 height 9
click at [546, 544] on span "Create order" at bounding box center [543, 541] width 45 height 12
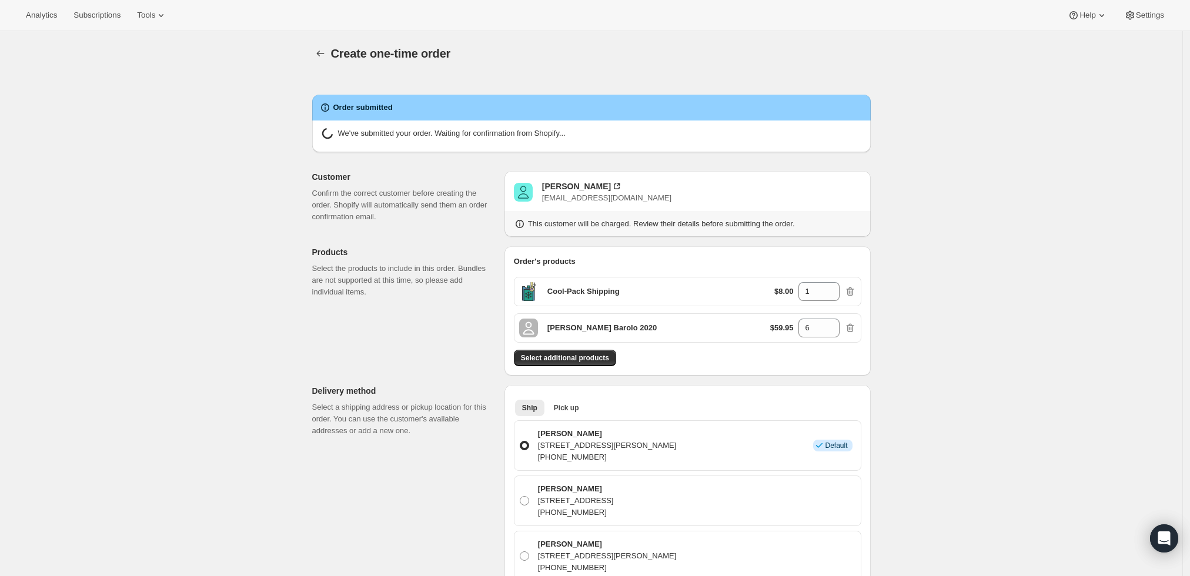
radio input "true"
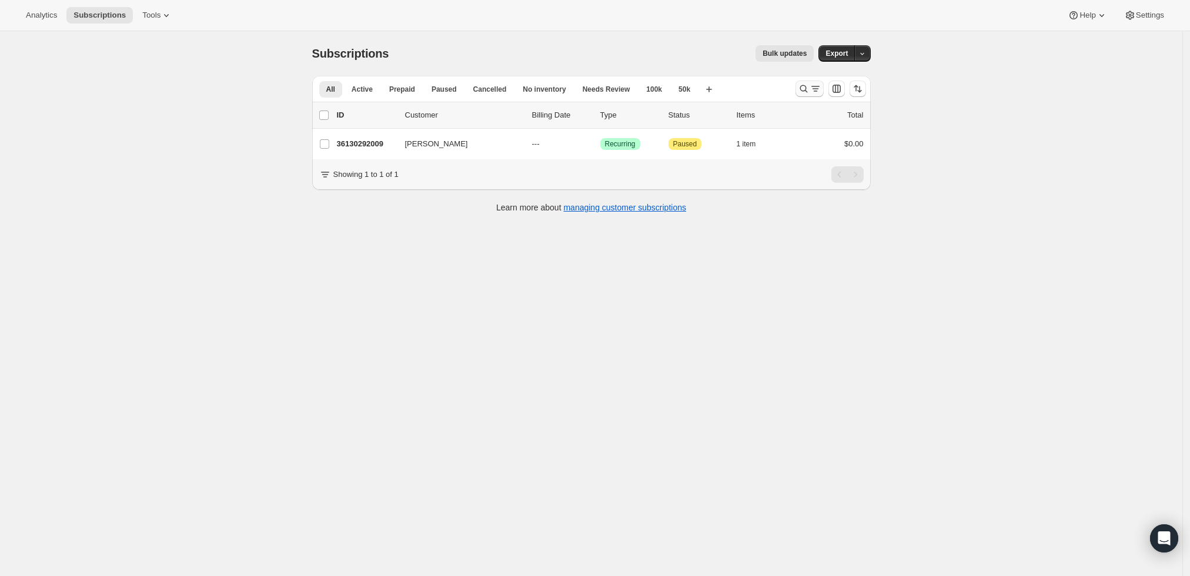
click at [814, 91] on icon "Search and filter results" at bounding box center [816, 89] width 12 height 12
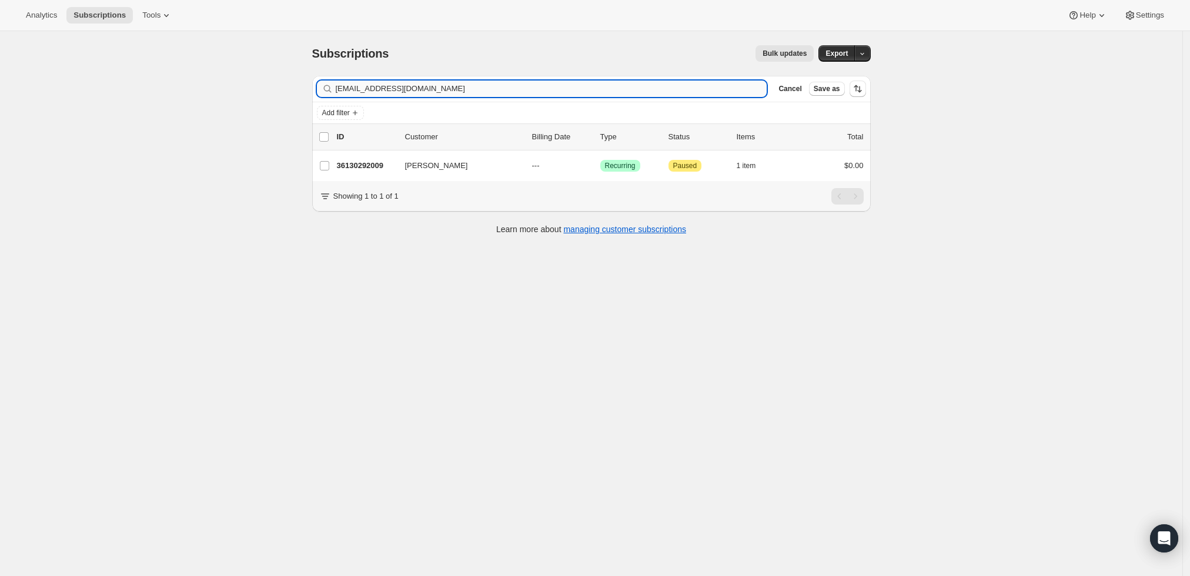
click at [455, 94] on input "[EMAIL_ADDRESS][DOMAIN_NAME]" at bounding box center [552, 89] width 432 height 16
type input "[EMAIL_ADDRESS][DOMAIN_NAME]"
click at [362, 163] on p "36121018665" at bounding box center [366, 166] width 59 height 12
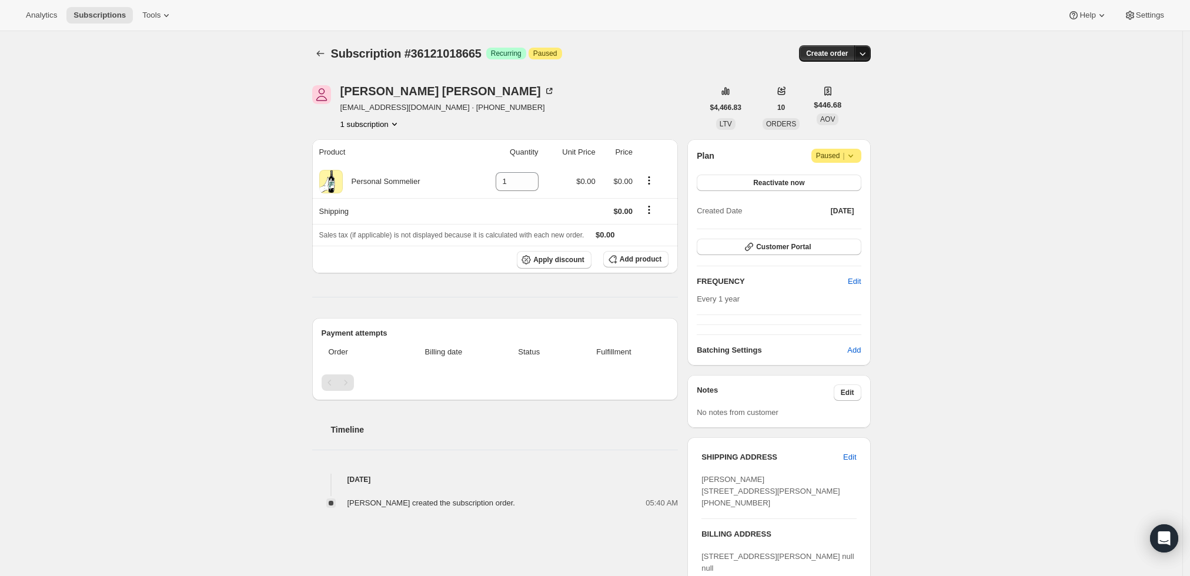
click at [866, 51] on icon "button" at bounding box center [863, 54] width 12 height 12
click at [854, 95] on span "Create custom one-time order" at bounding box center [817, 97] width 102 height 9
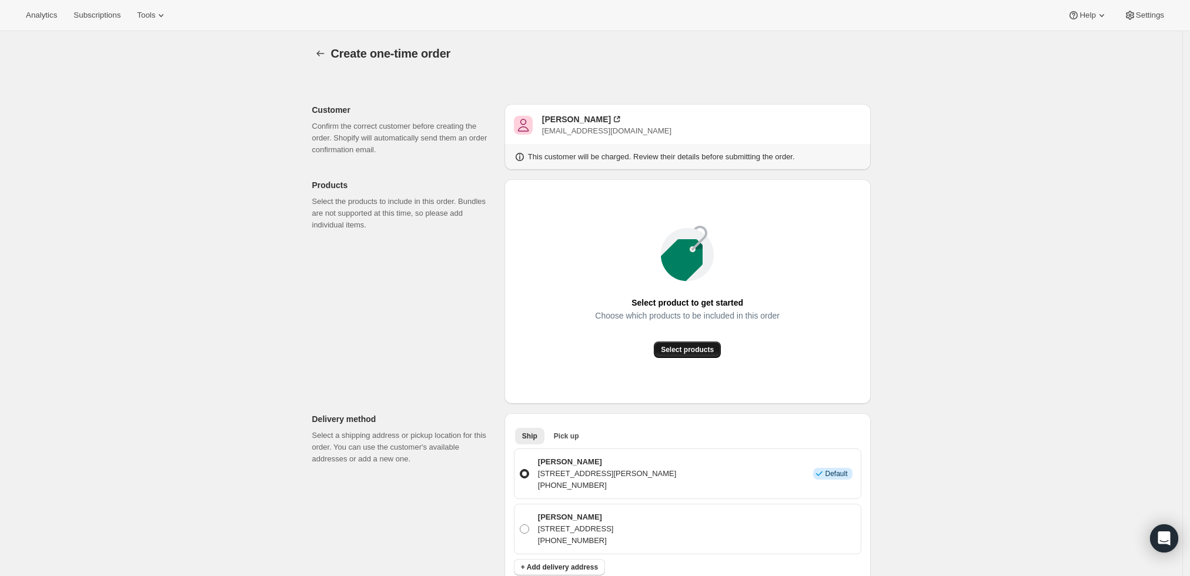
click at [697, 347] on span "Select products" at bounding box center [687, 349] width 53 height 9
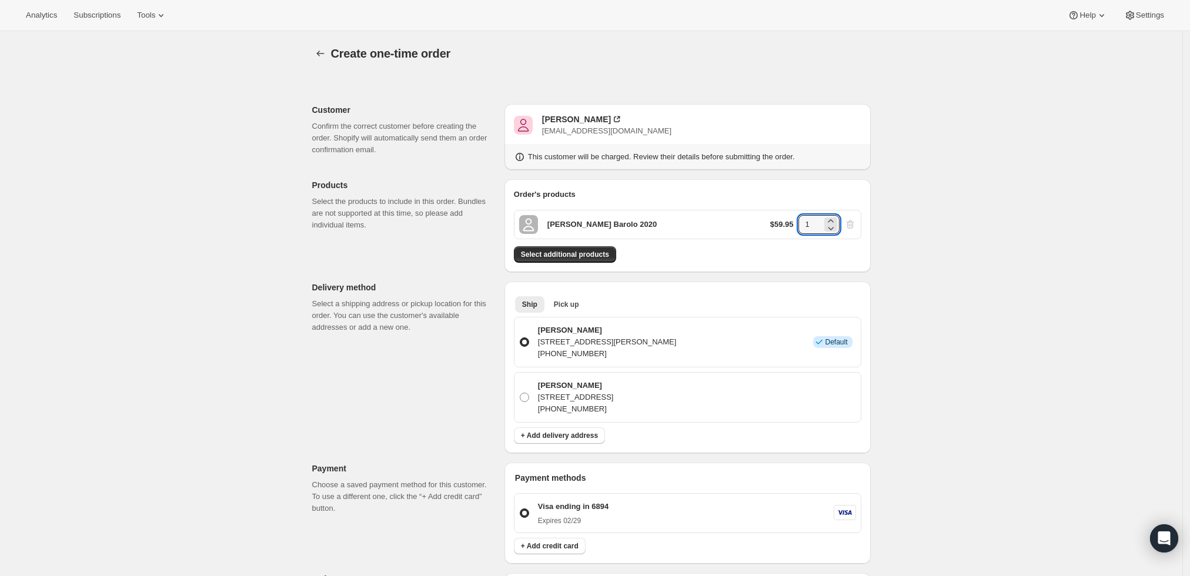
drag, startPoint x: 823, startPoint y: 225, endPoint x: 799, endPoint y: 228, distance: 24.9
click at [799, 228] on div "$59.95 1" at bounding box center [813, 224] width 86 height 19
type input "6"
click at [1010, 300] on div "Create one-time order. This page is ready Create one-time order Customer Confir…" at bounding box center [591, 472] width 1183 height 882
click at [597, 248] on button "Select additional products" at bounding box center [565, 254] width 102 height 16
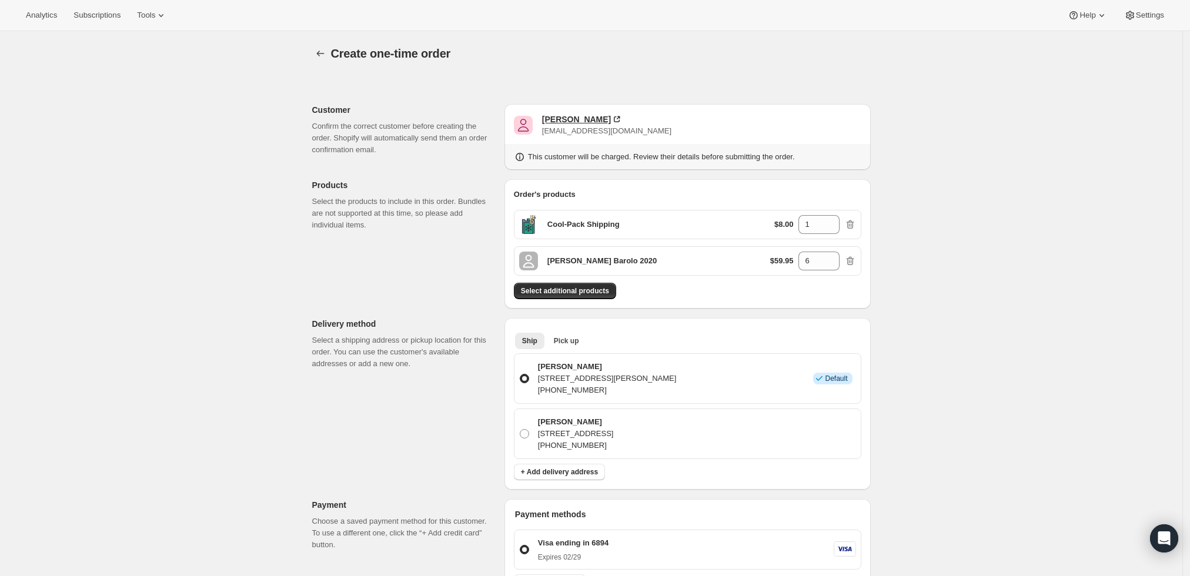
click at [563, 118] on div "[PERSON_NAME]" at bounding box center [576, 119] width 69 height 12
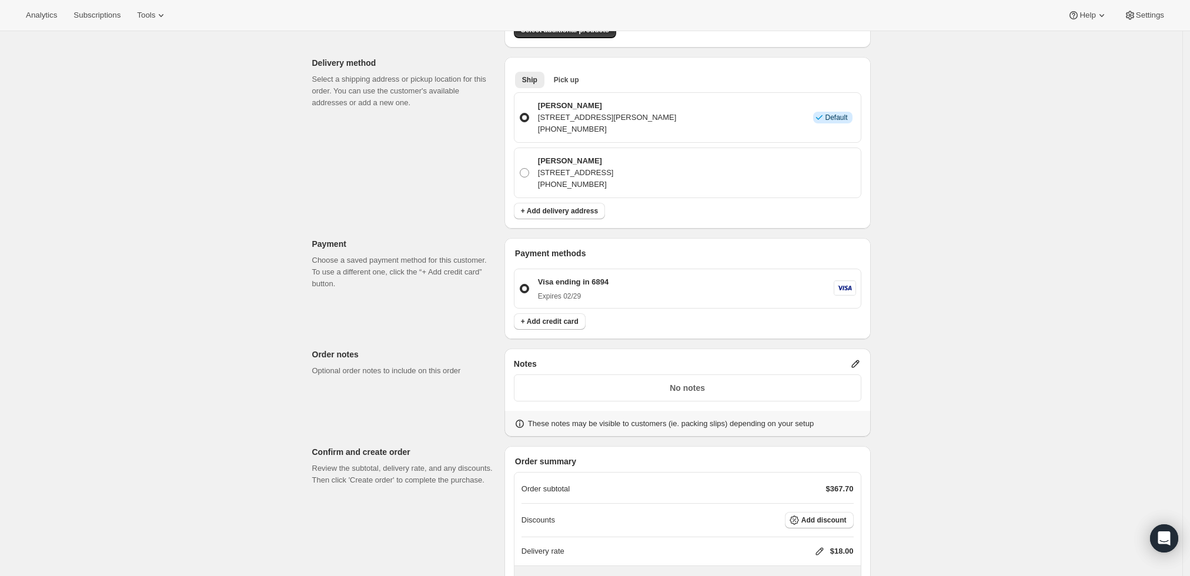
scroll to position [361, 0]
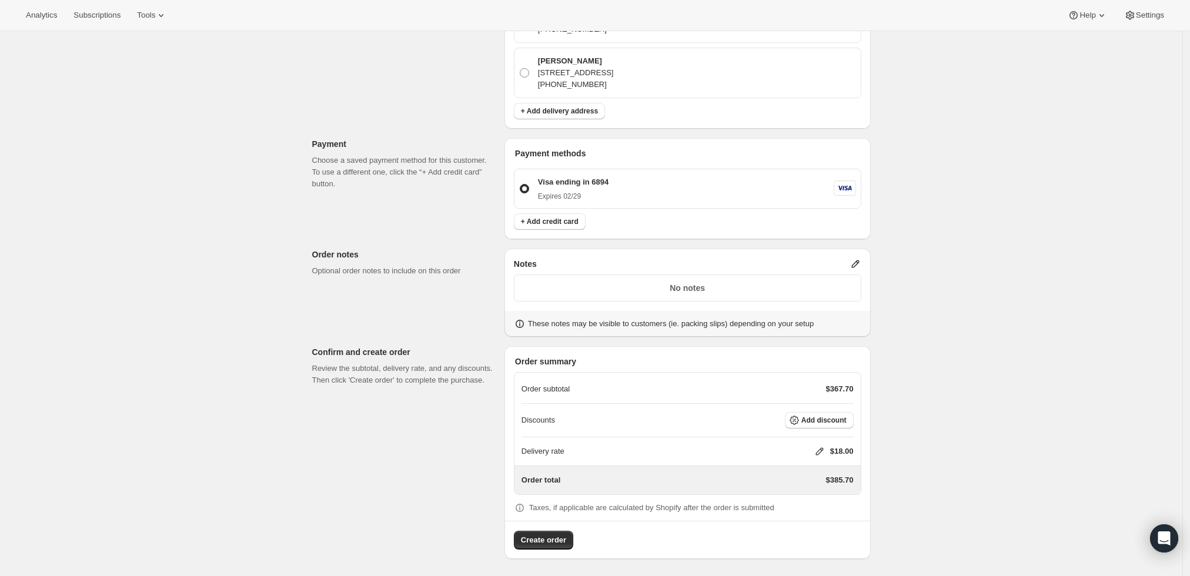
click at [821, 448] on icon at bounding box center [820, 452] width 12 height 12
click at [793, 485] on input "0" at bounding box center [826, 494] width 106 height 19
type input "0"
click at [809, 524] on span "Save" at bounding box center [817, 521] width 16 height 9
click at [556, 543] on span "Create order" at bounding box center [543, 541] width 45 height 12
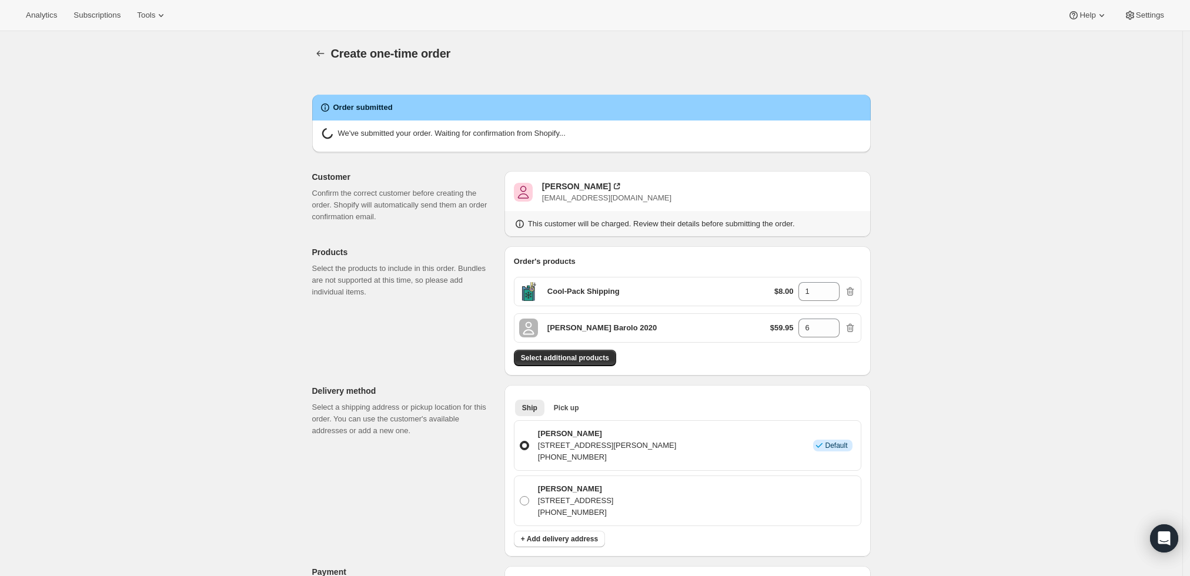
radio input "true"
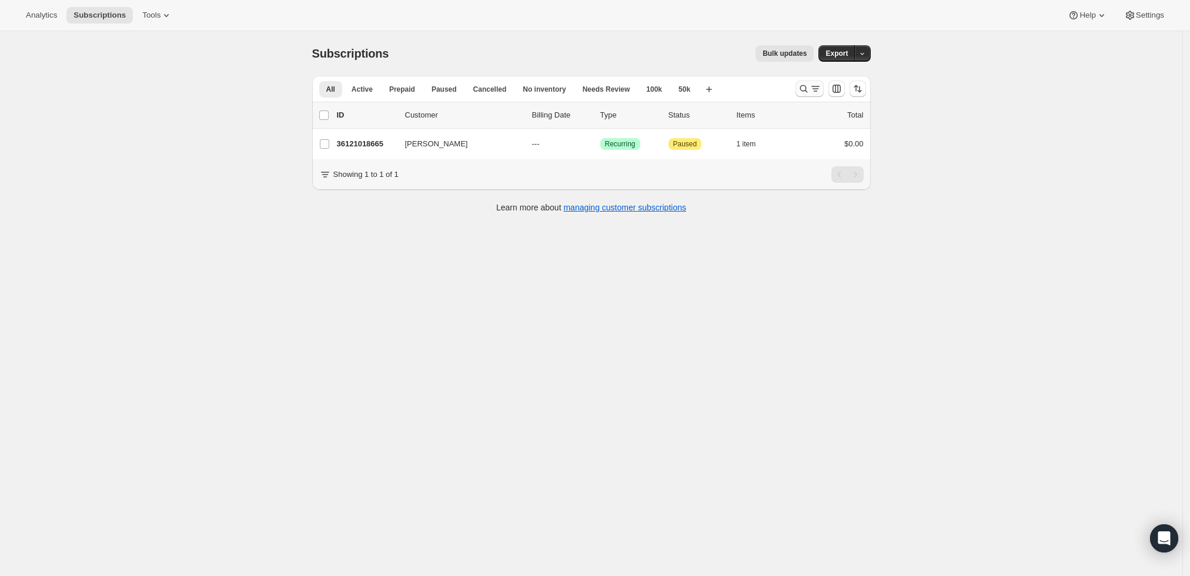
click at [806, 88] on icon "Search and filter results" at bounding box center [804, 89] width 12 height 12
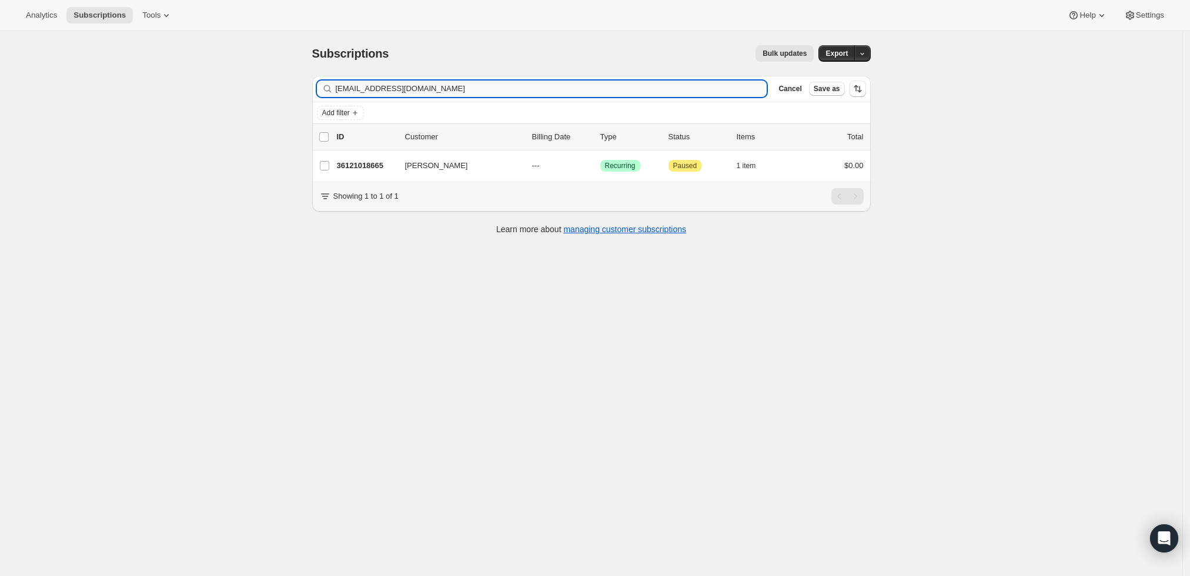
click at [562, 91] on input "stburchett@gmail.com" at bounding box center [552, 89] width 432 height 16
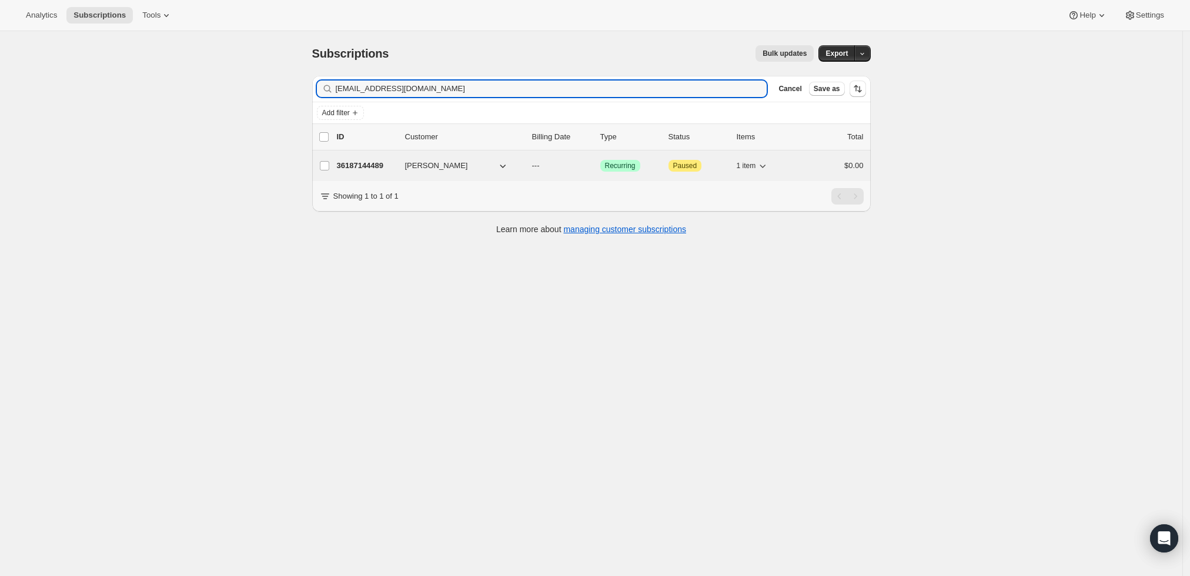
type input "[EMAIL_ADDRESS][DOMAIN_NAME]"
click at [372, 165] on p "36187144489" at bounding box center [366, 166] width 59 height 12
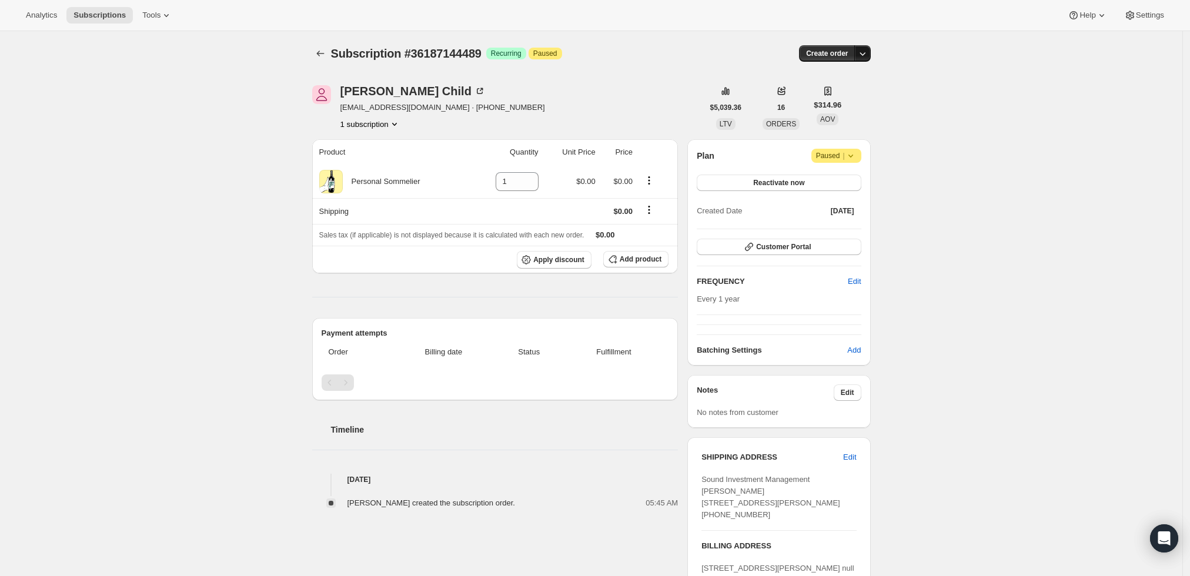
click at [862, 54] on icon "button" at bounding box center [863, 54] width 12 height 12
click at [852, 99] on span "Create custom one-time order" at bounding box center [817, 97] width 102 height 9
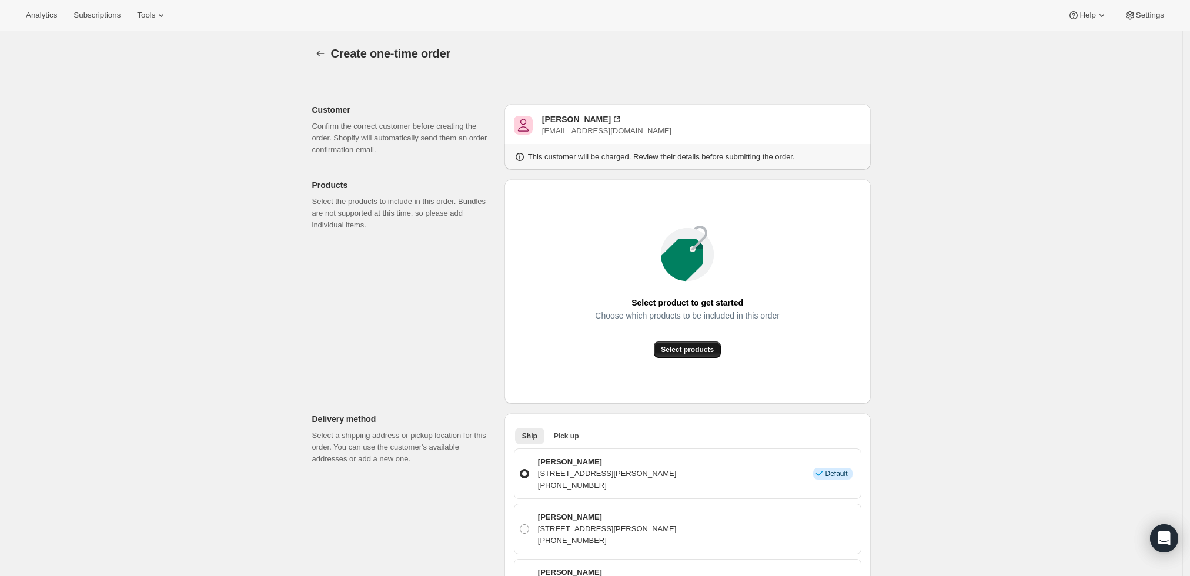
click at [702, 347] on span "Select products" at bounding box center [687, 349] width 53 height 9
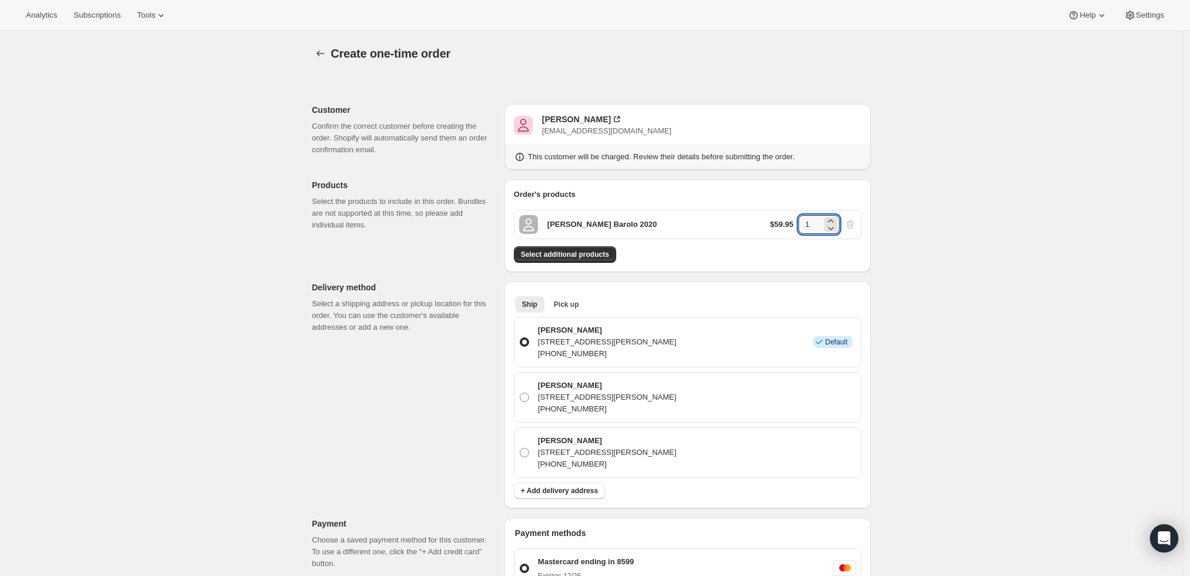
drag, startPoint x: 813, startPoint y: 221, endPoint x: 791, endPoint y: 222, distance: 21.8
click at [791, 222] on div "$59.95 1" at bounding box center [813, 224] width 86 height 19
type input "6"
click at [950, 212] on div "Create one-time order. This page is ready Create one-time order Customer Confir…" at bounding box center [591, 499] width 1183 height 937
click at [573, 253] on span "Select additional products" at bounding box center [565, 254] width 88 height 9
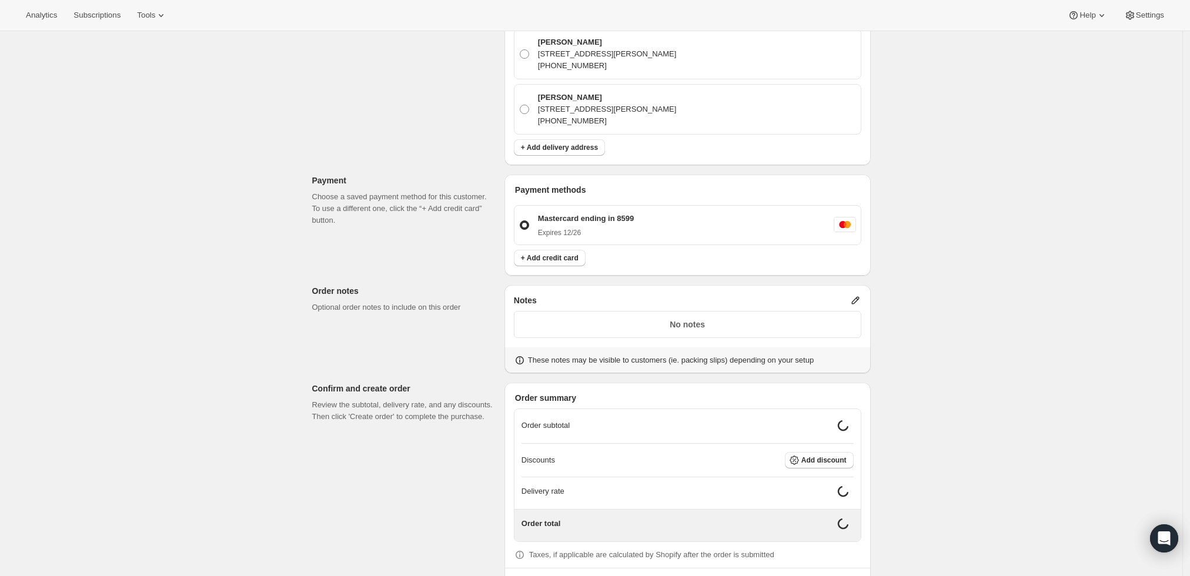
scroll to position [416, 0]
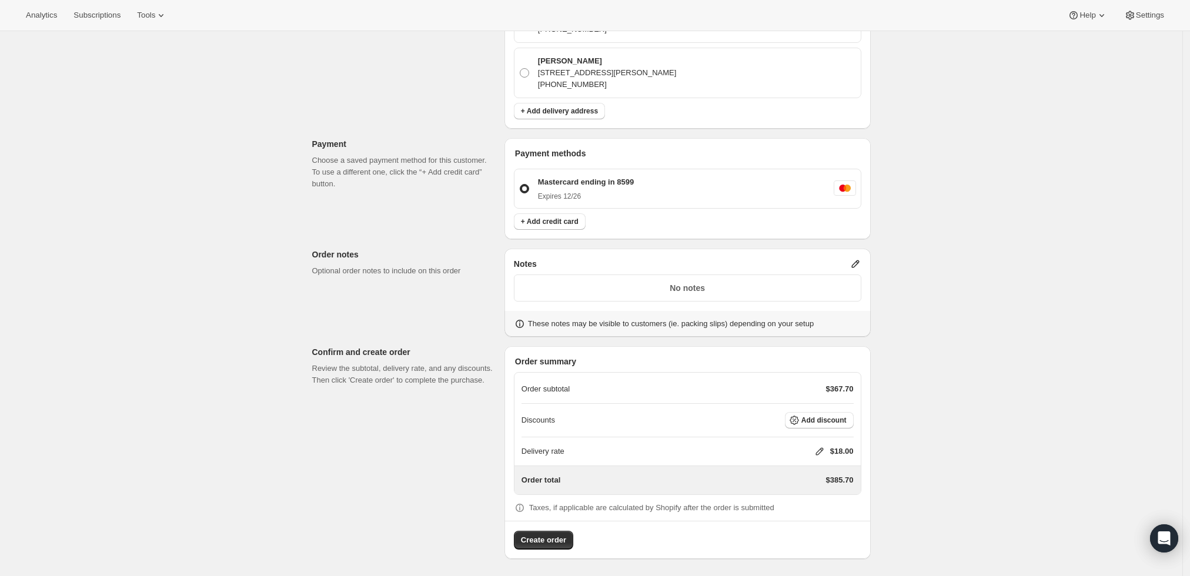
click at [820, 448] on icon at bounding box center [820, 452] width 12 height 12
click at [810, 492] on input "0" at bounding box center [826, 494] width 106 height 19
type input "0"
click at [809, 517] on span "Save" at bounding box center [817, 521] width 16 height 9
click at [826, 418] on span "Add discount" at bounding box center [824, 420] width 45 height 9
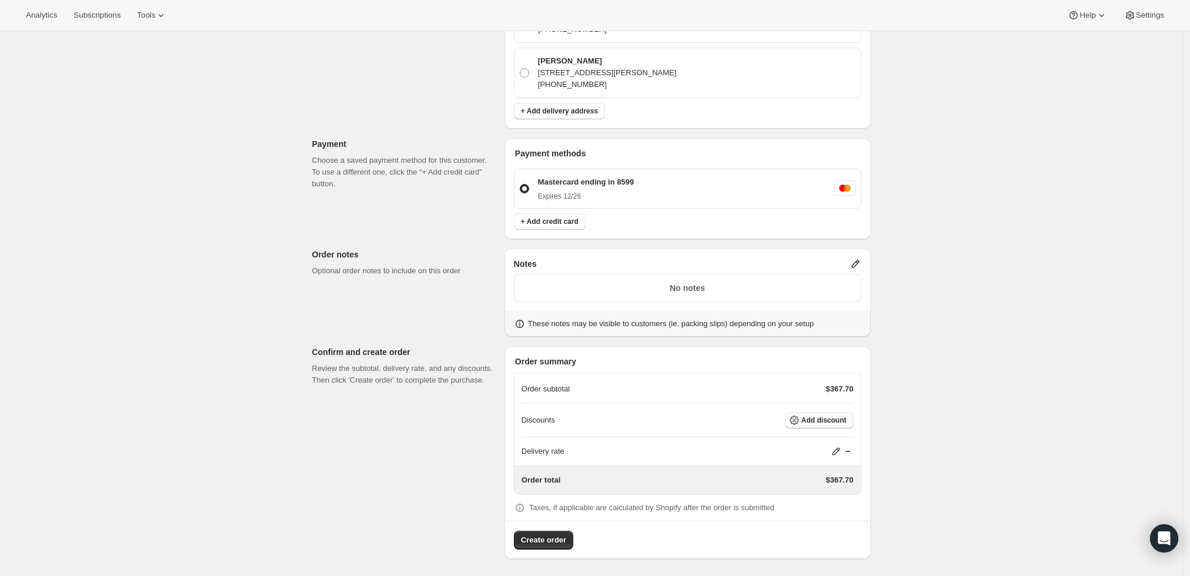
scroll to position [0, 0]
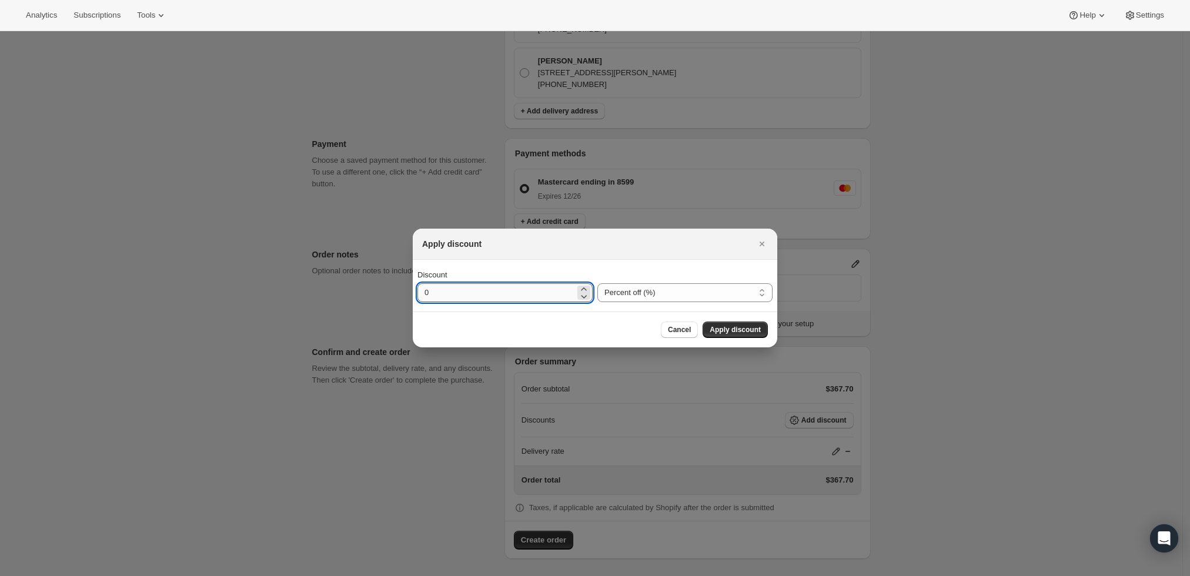
click at [440, 292] on input "0" at bounding box center [497, 292] width 158 height 19
type input "10"
click at [722, 330] on span "Apply discount" at bounding box center [735, 329] width 51 height 9
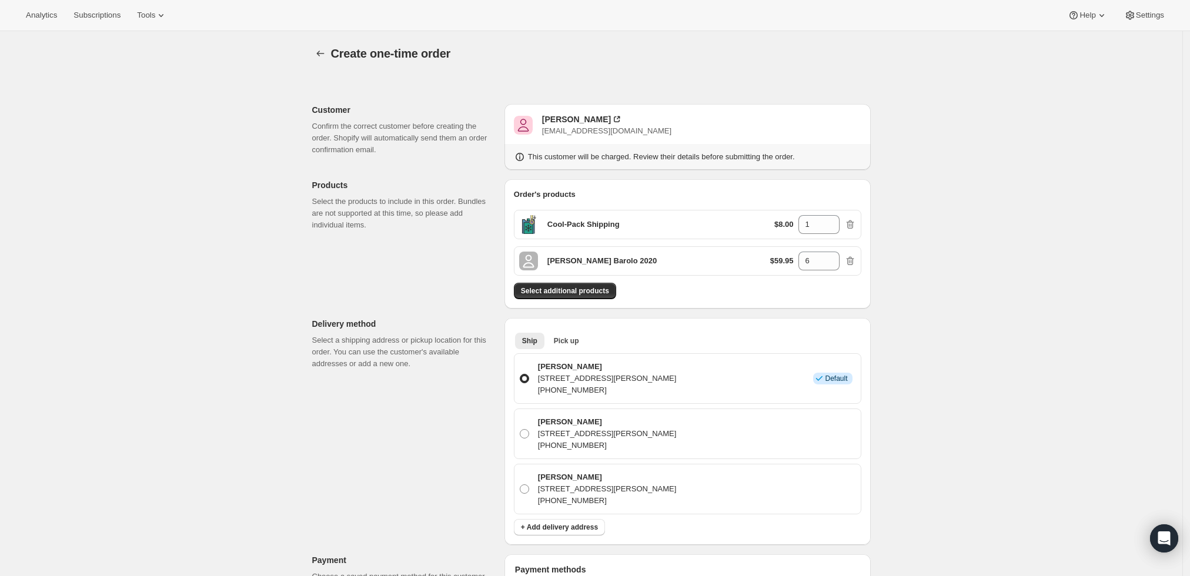
scroll to position [412, 0]
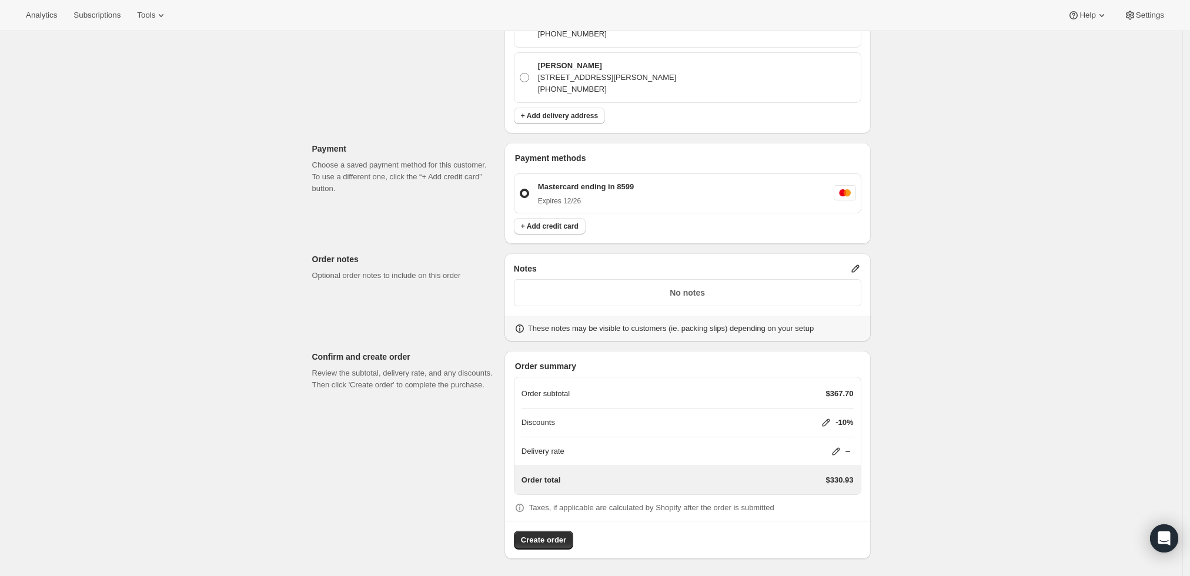
click at [860, 263] on icon at bounding box center [856, 269] width 12 height 12
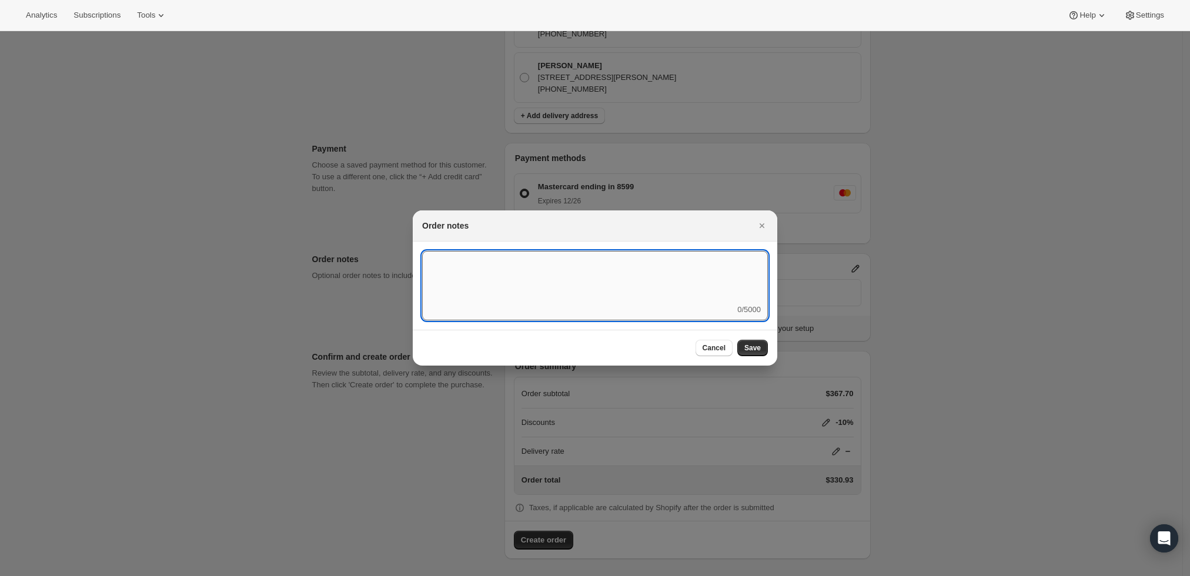
click at [631, 285] on textarea ":r3v:" at bounding box center [595, 277] width 346 height 53
paste textarea "51TGX9P"
type textarea "Used code 51TGX9P"
click at [759, 355] on button "Save" at bounding box center [752, 348] width 31 height 16
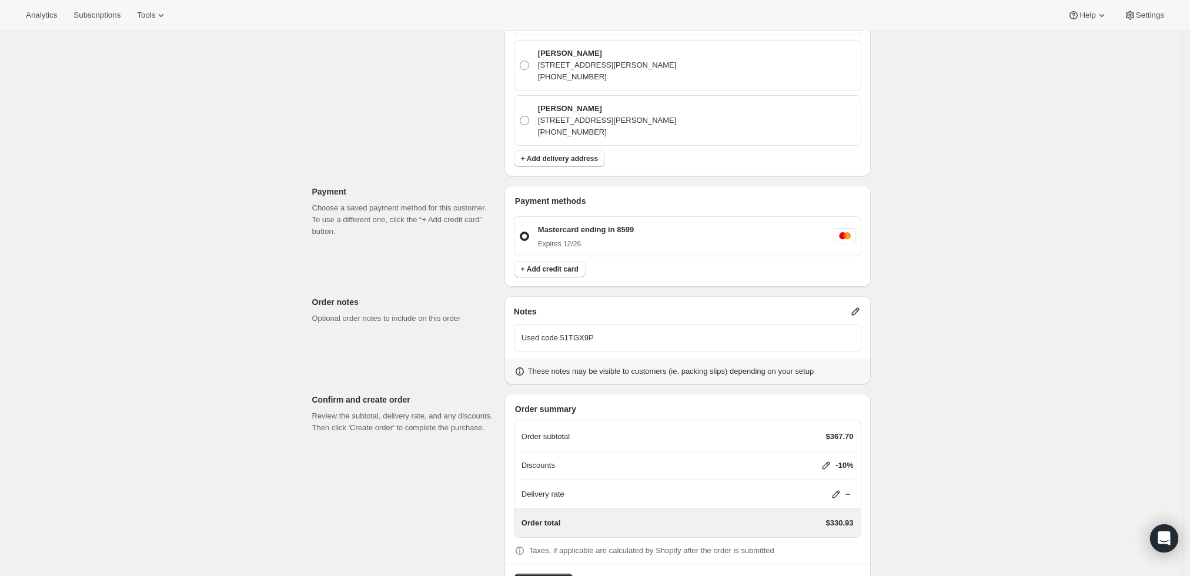
scroll to position [412, 0]
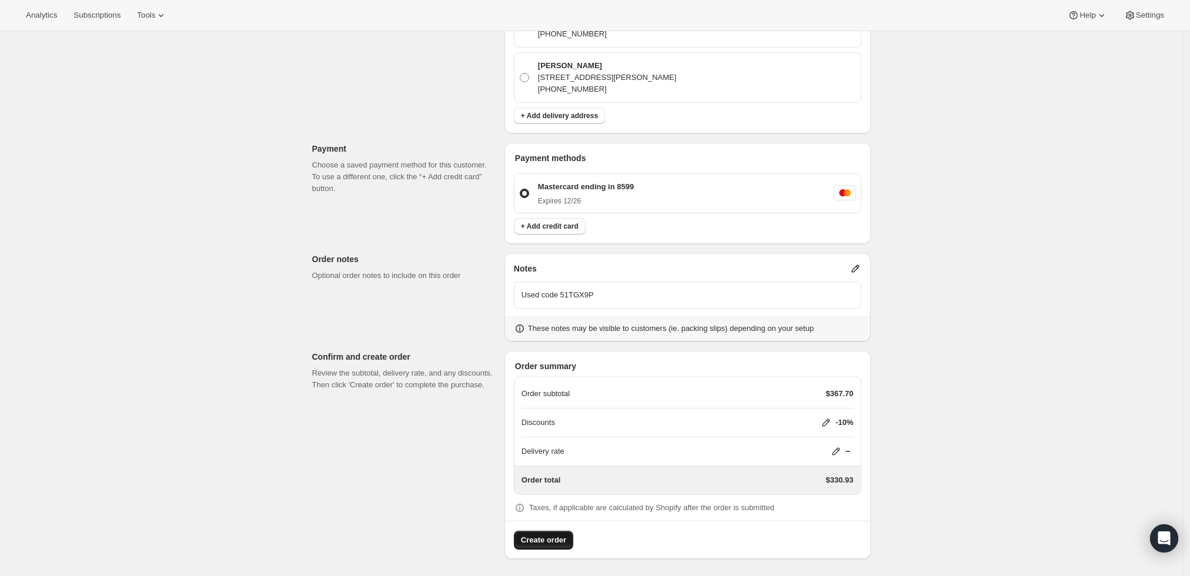
click at [550, 535] on span "Create order" at bounding box center [543, 541] width 45 height 12
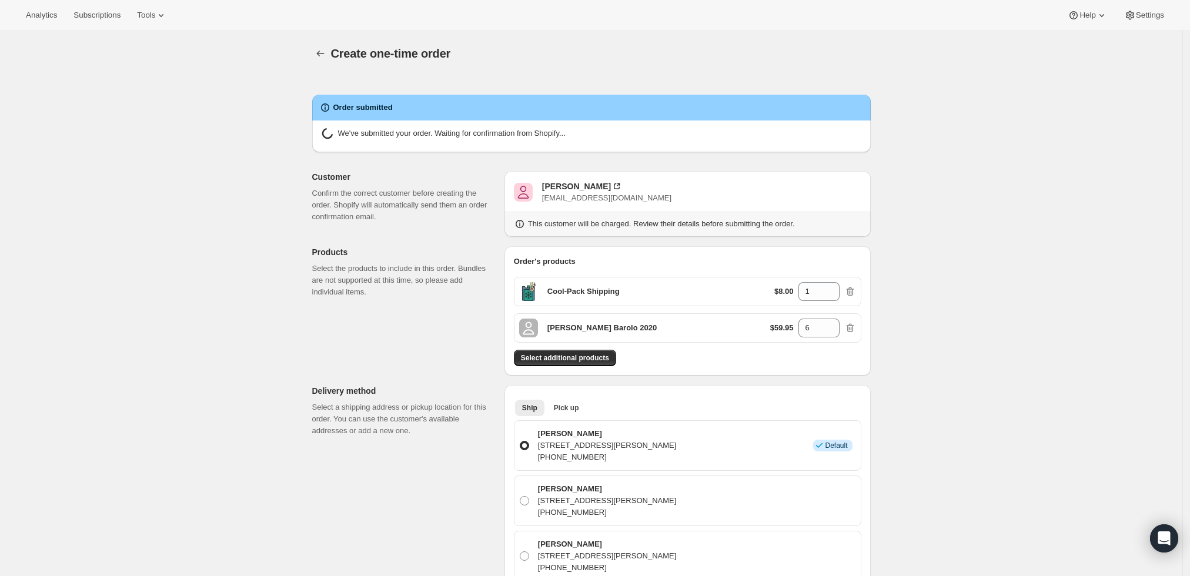
radio input "true"
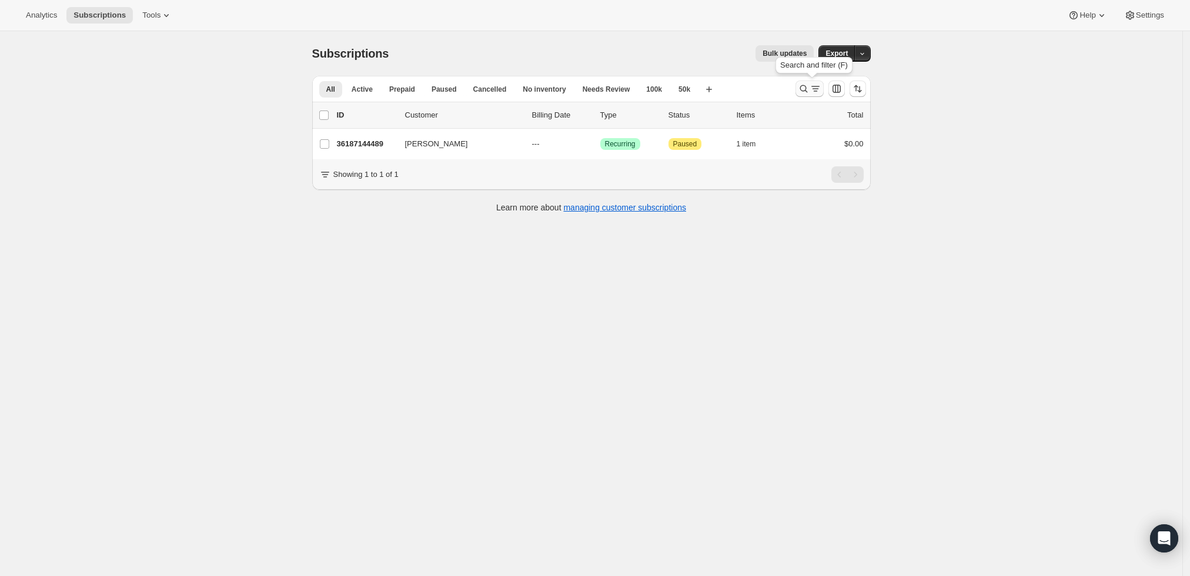
click at [809, 86] on icon "Search and filter results" at bounding box center [804, 89] width 12 height 12
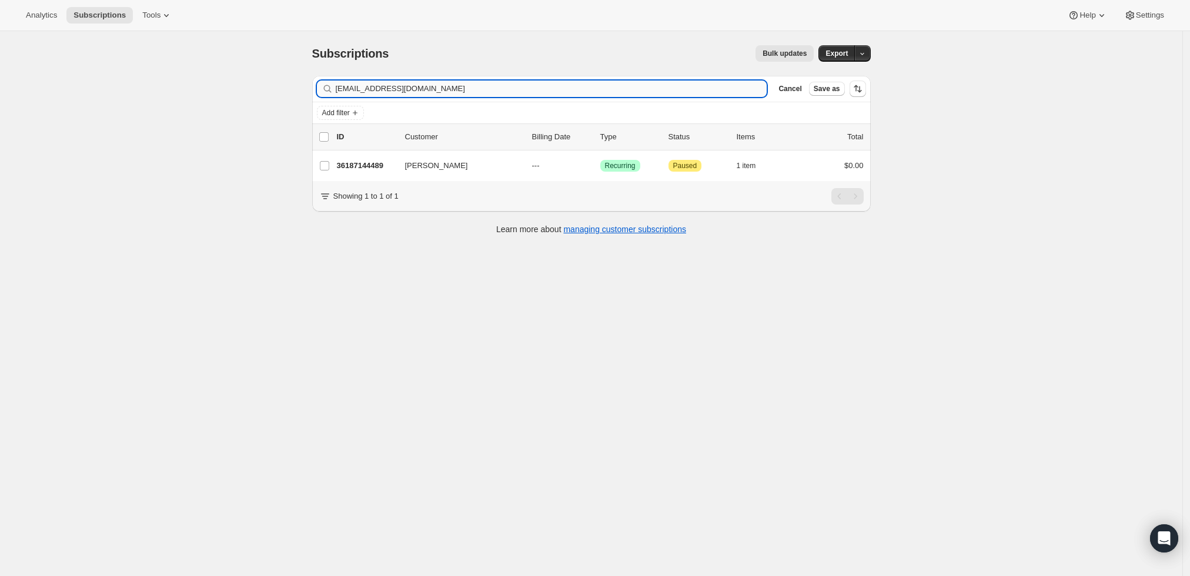
click at [667, 93] on input "[EMAIL_ADDRESS][DOMAIN_NAME]" at bounding box center [552, 89] width 432 height 16
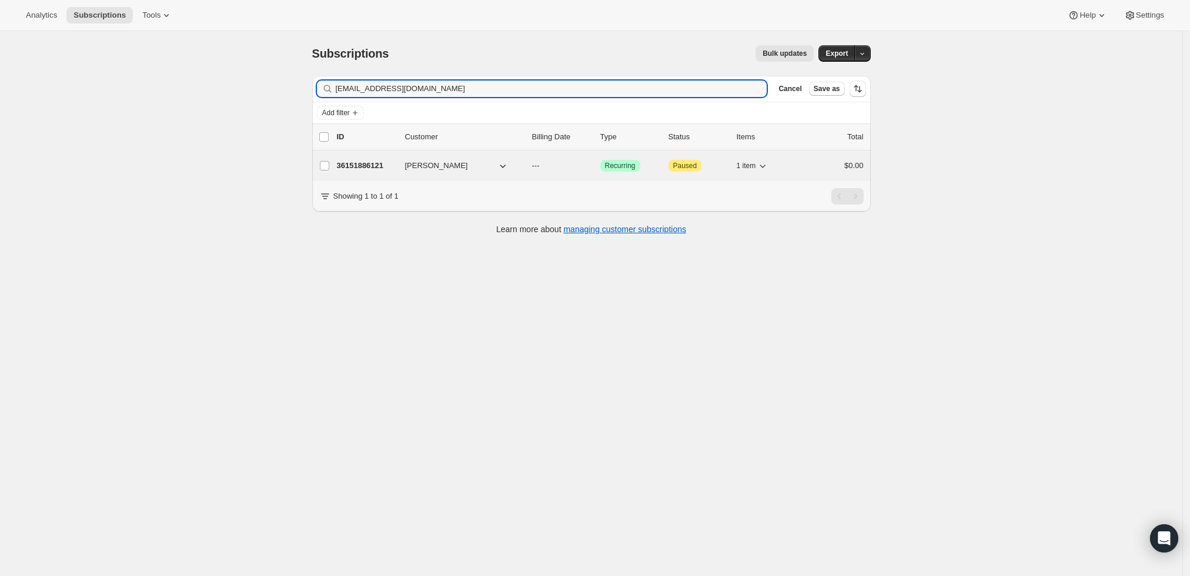
type input "[EMAIL_ADDRESS][DOMAIN_NAME]"
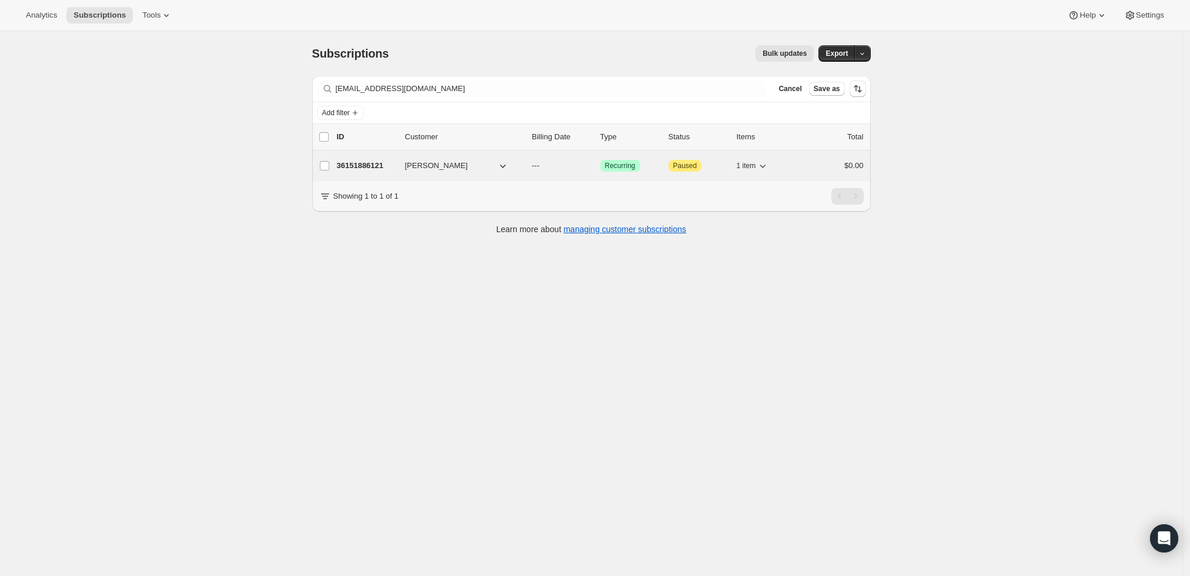
click at [365, 166] on p "36151886121" at bounding box center [366, 166] width 59 height 12
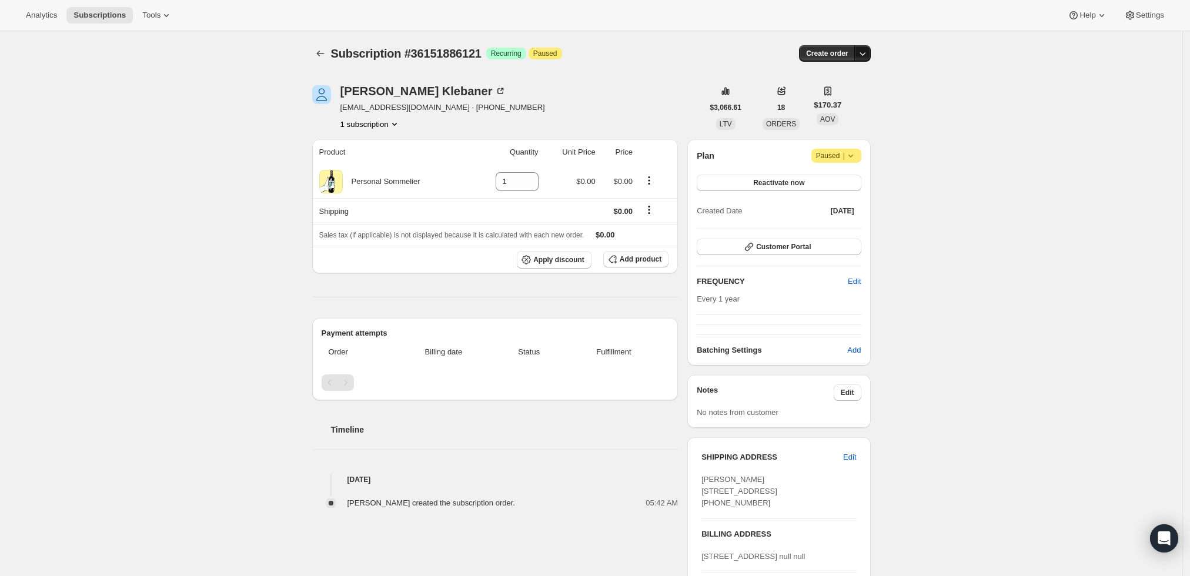
click at [869, 49] on icon "button" at bounding box center [863, 54] width 12 height 12
click at [857, 94] on span "Create custom one-time order" at bounding box center [817, 97] width 102 height 9
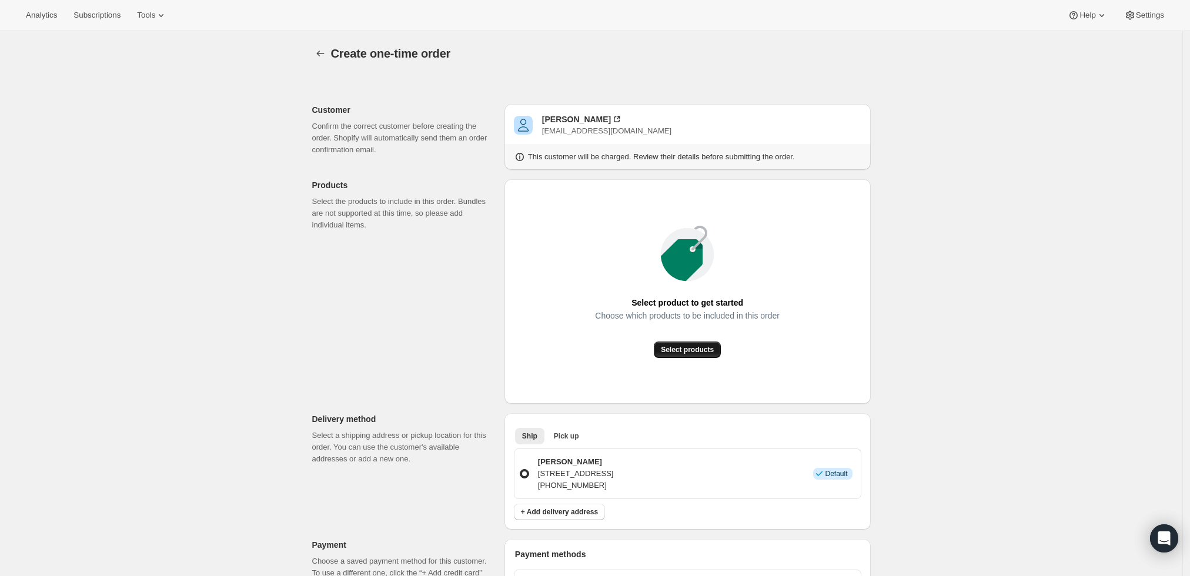
click at [677, 345] on button "Select products" at bounding box center [687, 350] width 67 height 16
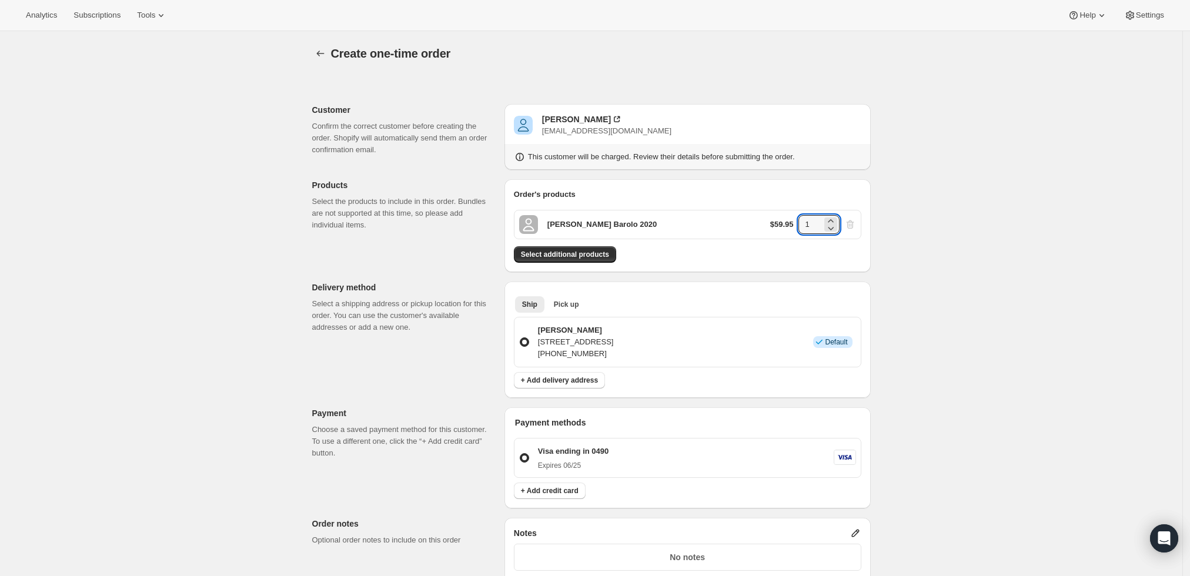
drag, startPoint x: 813, startPoint y: 225, endPoint x: 776, endPoint y: 223, distance: 36.5
click at [776, 223] on div "$59.95 1" at bounding box center [813, 224] width 86 height 19
type input "2"
click at [894, 269] on div "Create one-time order. This page is ready Create one-time order Customer Confir…" at bounding box center [591, 444] width 1183 height 827
click at [555, 252] on span "Select additional products" at bounding box center [565, 254] width 88 height 9
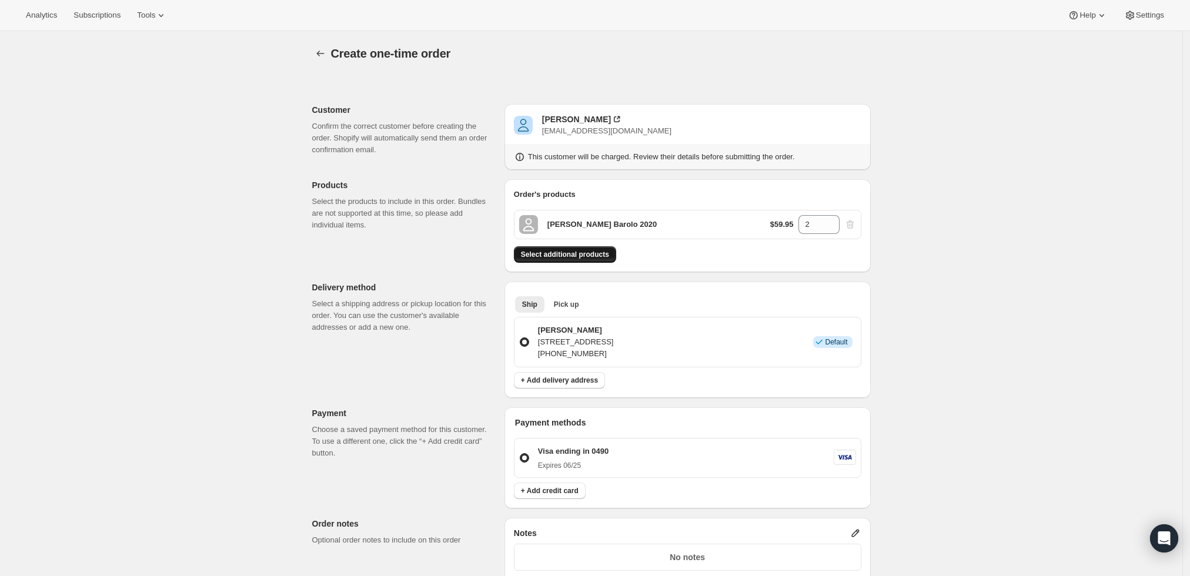
click at [589, 254] on span "Select additional products" at bounding box center [565, 254] width 88 height 9
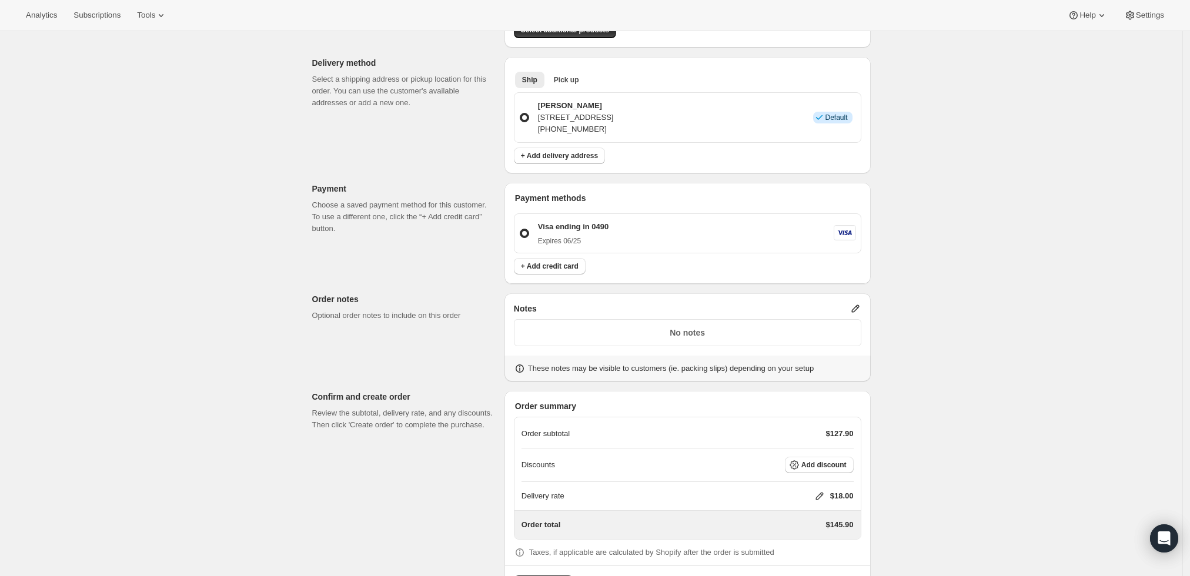
scroll to position [306, 0]
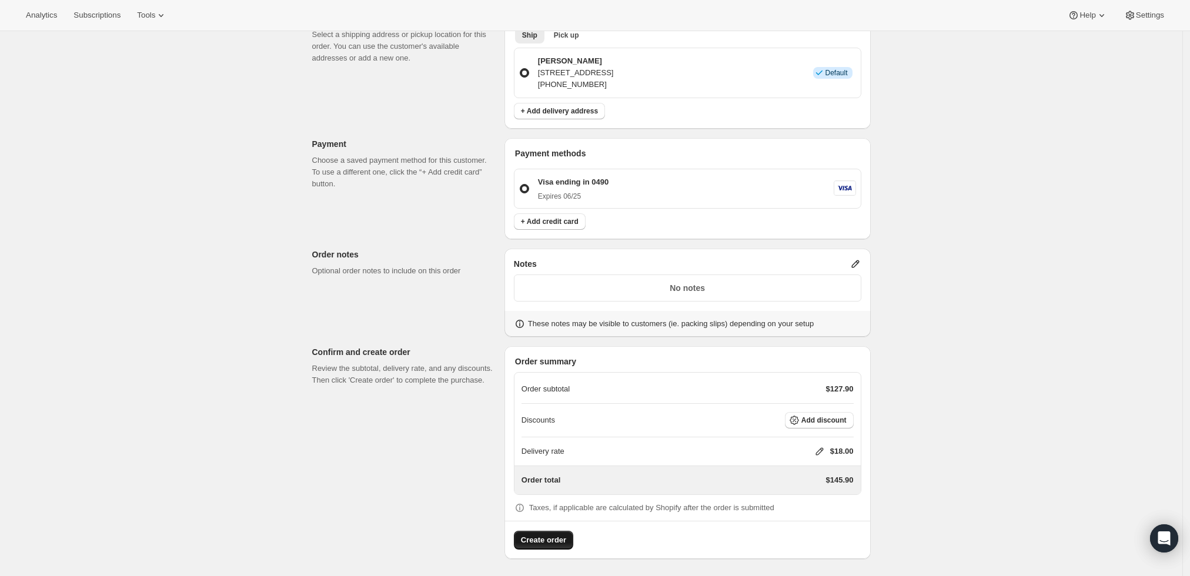
click at [536, 536] on span "Create order" at bounding box center [543, 541] width 45 height 12
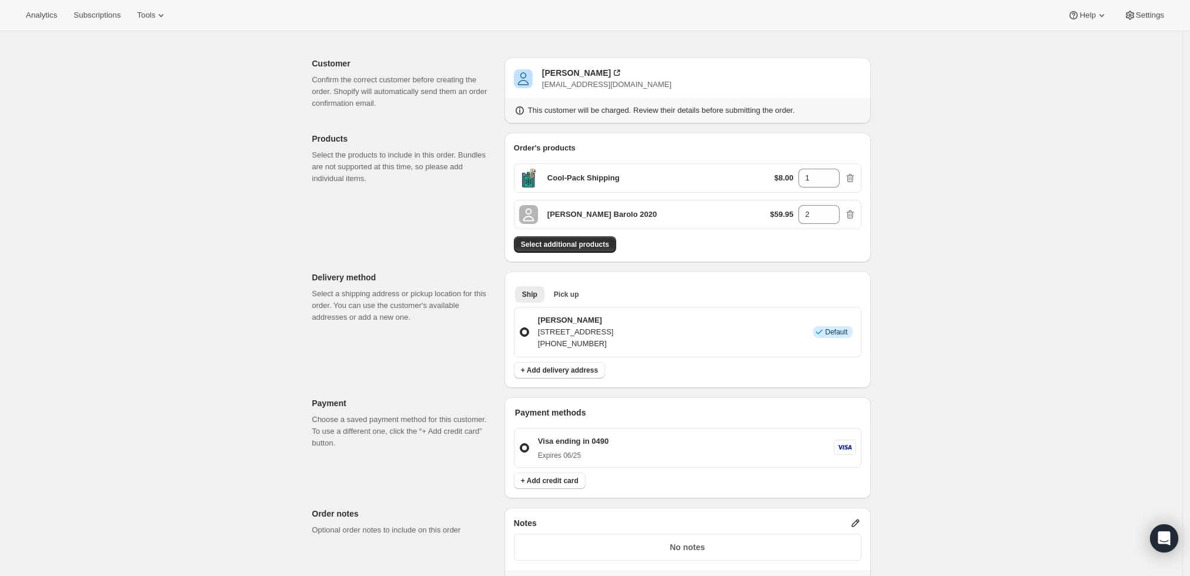
scroll to position [0, 0]
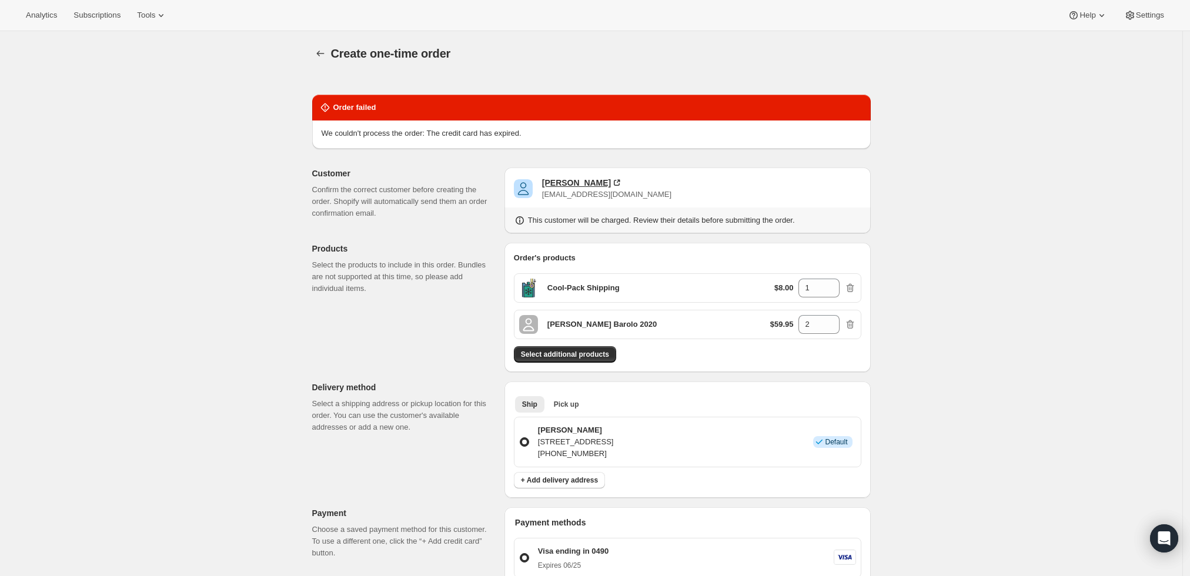
click at [572, 178] on div "Ilya Klebaner" at bounding box center [576, 183] width 69 height 12
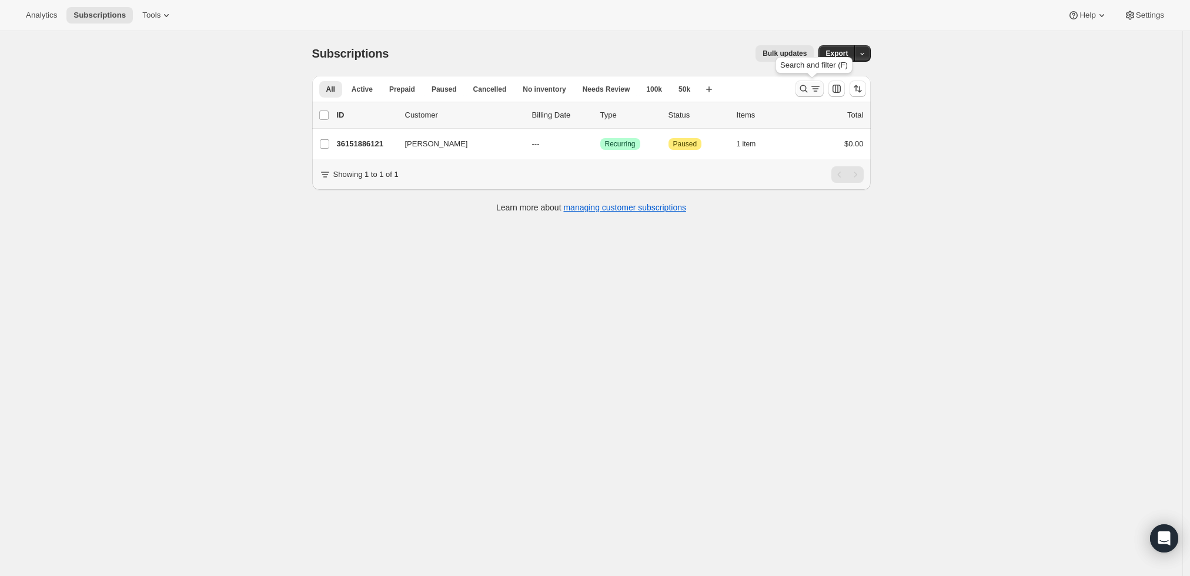
click at [809, 88] on icon "Search and filter results" at bounding box center [804, 89] width 12 height 12
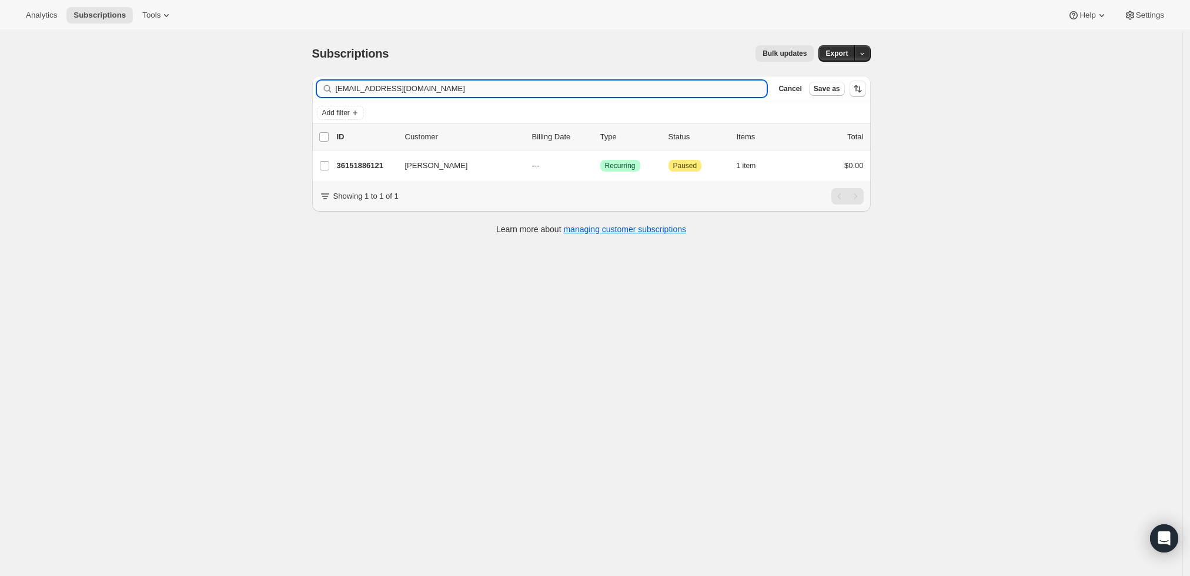
click at [579, 84] on input "ilyak2001@yahoo.com" at bounding box center [552, 89] width 432 height 16
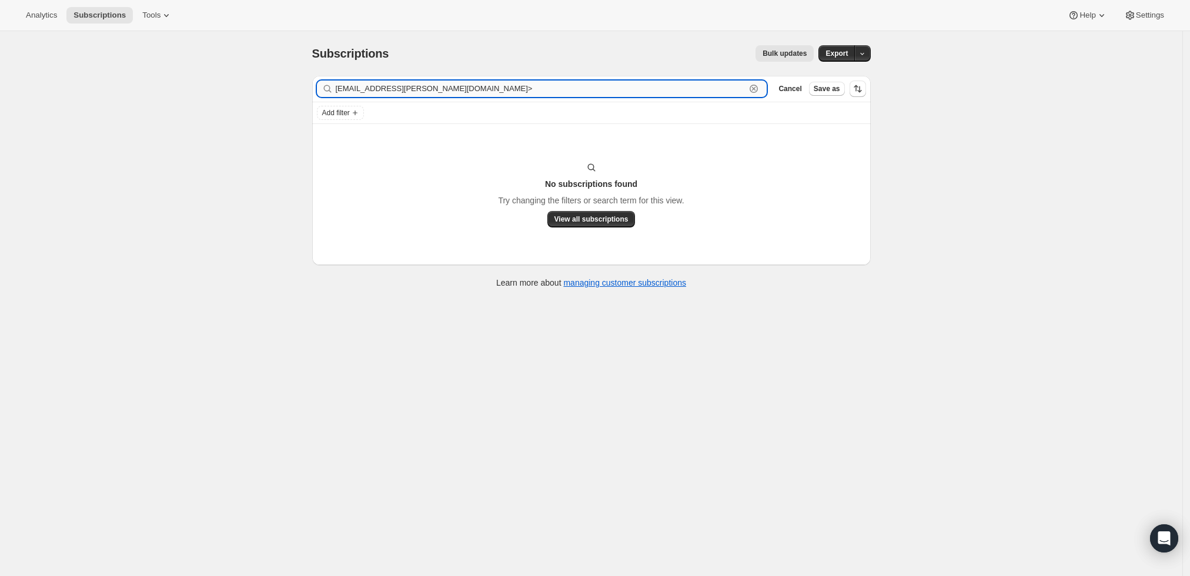
click at [736, 86] on input "drew.gaines@proframe.com>" at bounding box center [541, 89] width 410 height 16
paste input "[PERSON_NAME]"
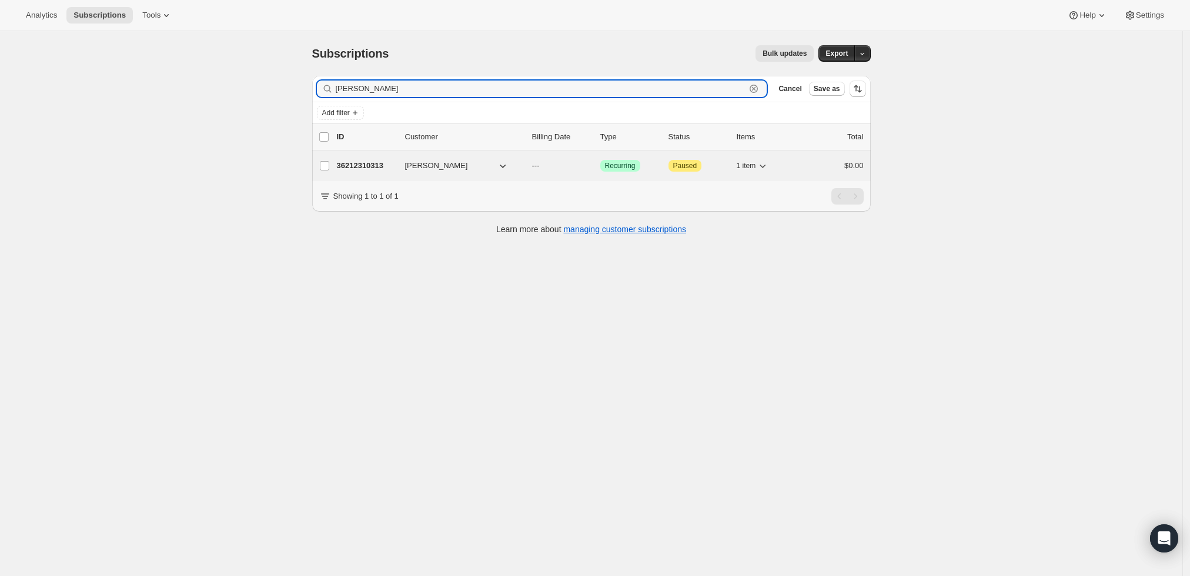
type input "[PERSON_NAME]"
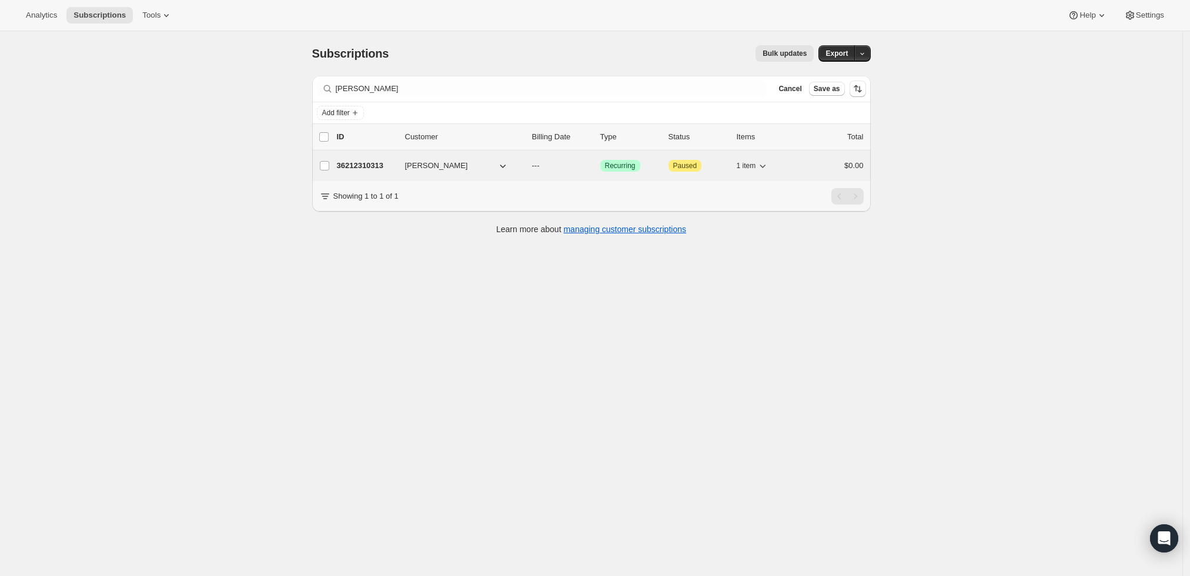
click at [377, 159] on div "36212310313 Andrew Gaines --- Success Recurring Attention Paused 1 item $0.00" at bounding box center [600, 166] width 527 height 16
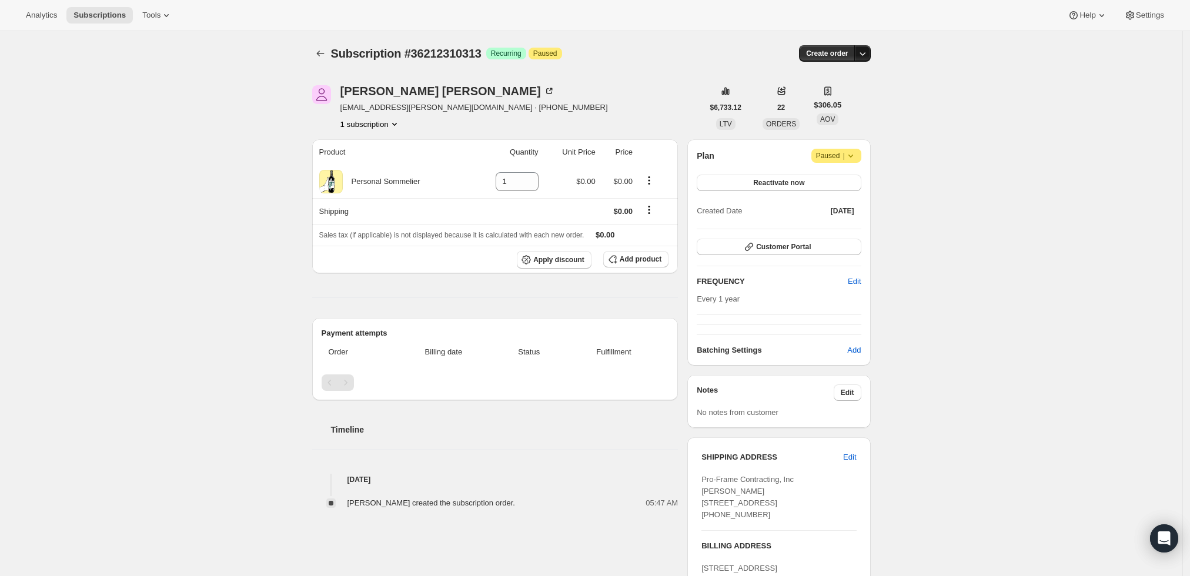
click at [869, 50] on icon "button" at bounding box center [863, 54] width 12 height 12
click at [852, 97] on span "Create custom one-time order" at bounding box center [817, 97] width 102 height 9
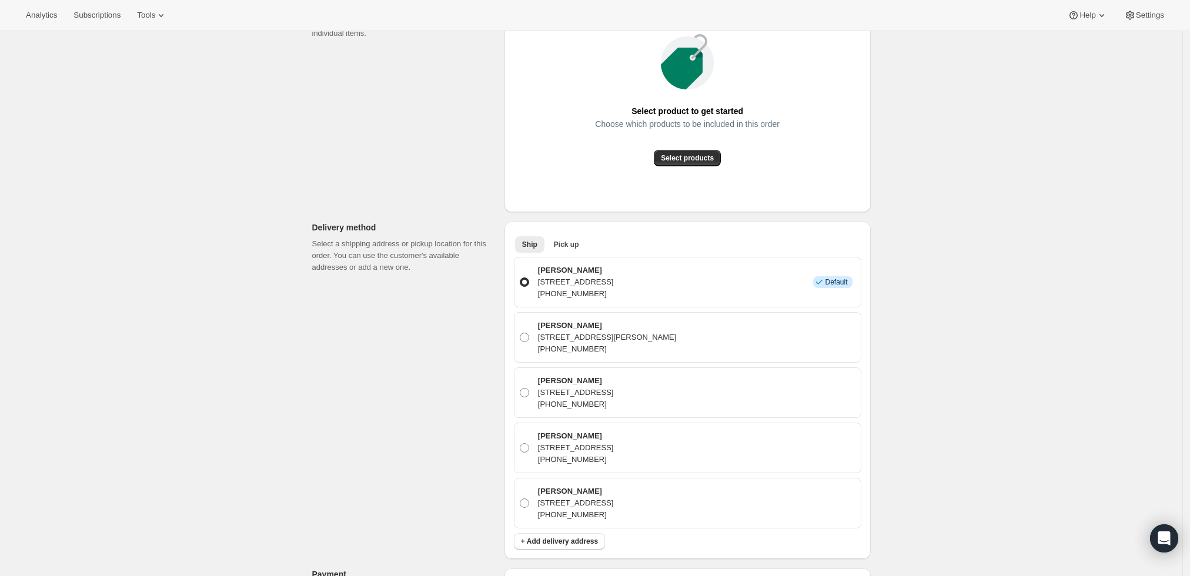
scroll to position [261, 0]
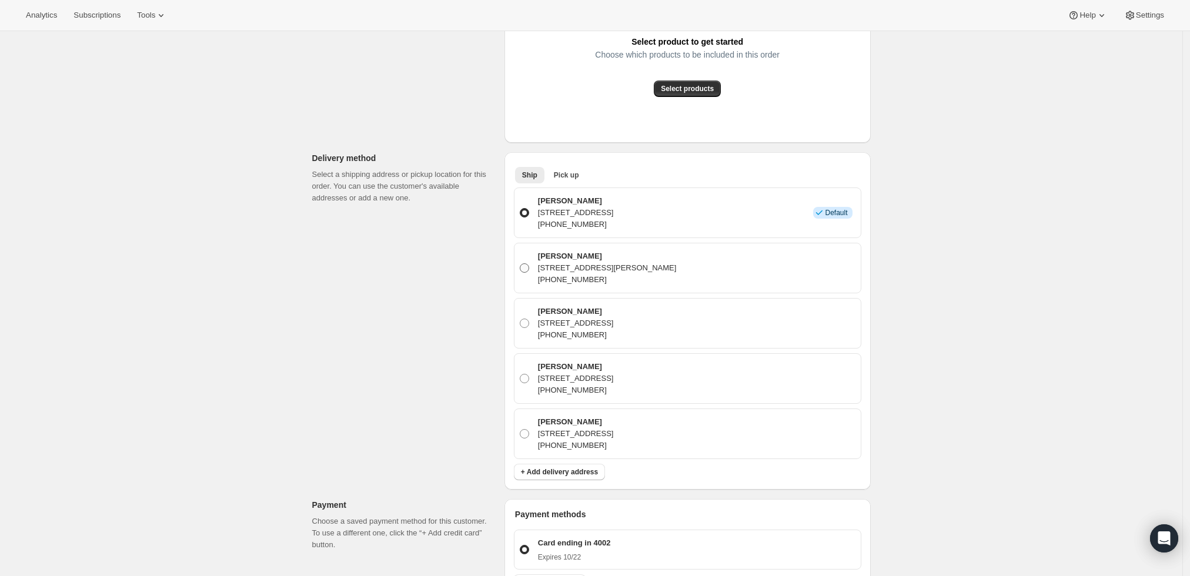
click at [526, 266] on span at bounding box center [524, 267] width 9 height 9
click at [520, 264] on input "Andrew Gaines 661 McCorkle Ave, Saint Helena, CA, 94574, United States +1954818…" at bounding box center [520, 263] width 1 height 1
radio input "true"
click at [1019, 247] on div "Create one-time order. This page is ready Create one-time order Customer Confir…" at bounding box center [591, 354] width 1183 height 1169
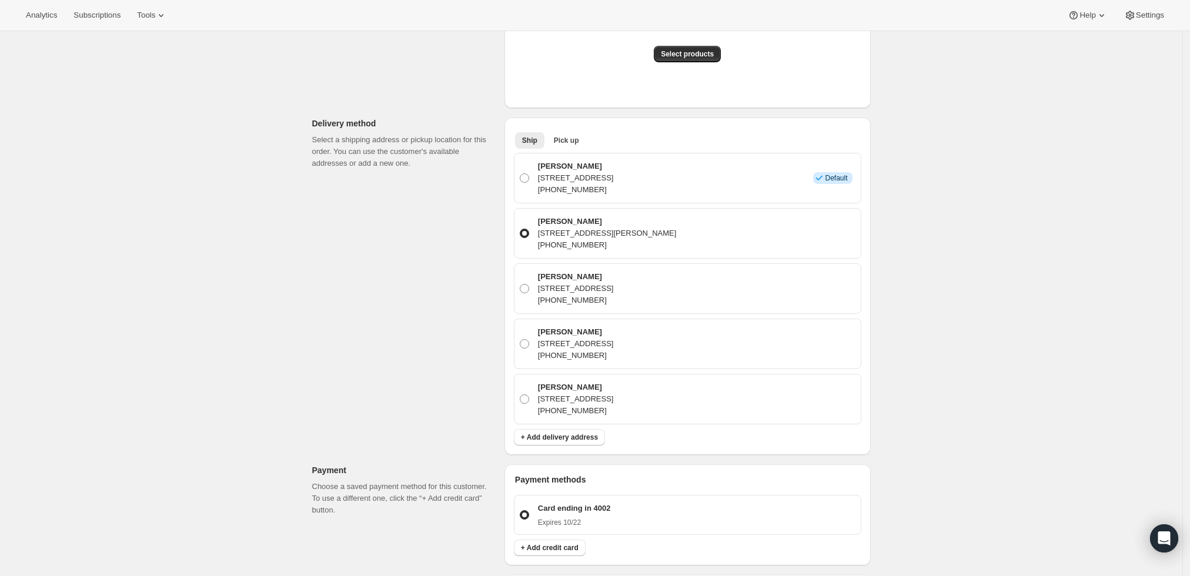
scroll to position [34, 0]
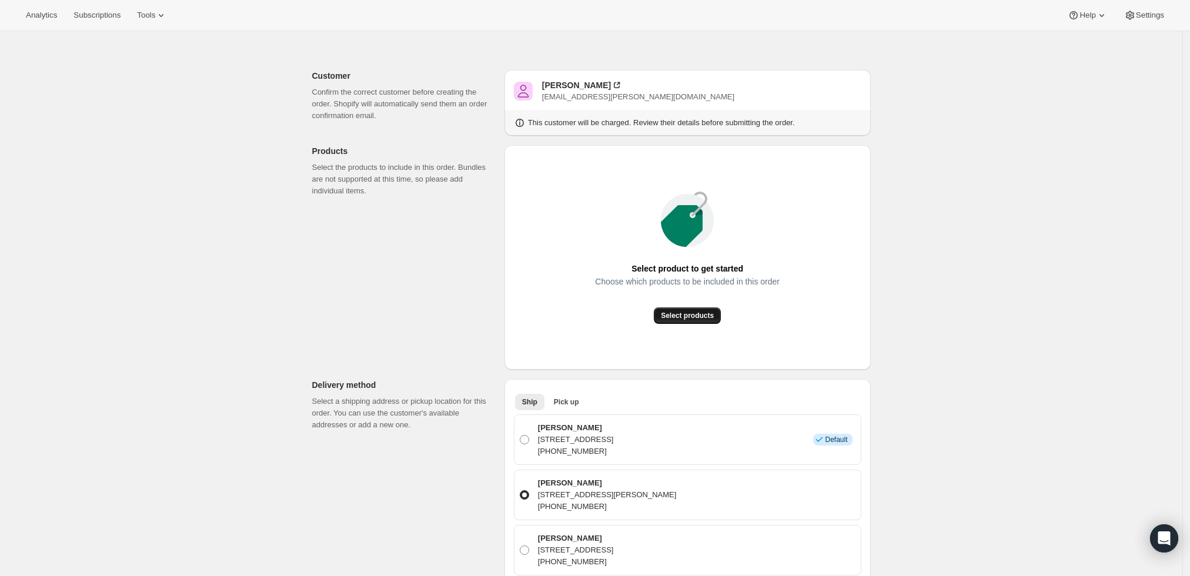
click at [700, 316] on span "Select products" at bounding box center [687, 315] width 53 height 9
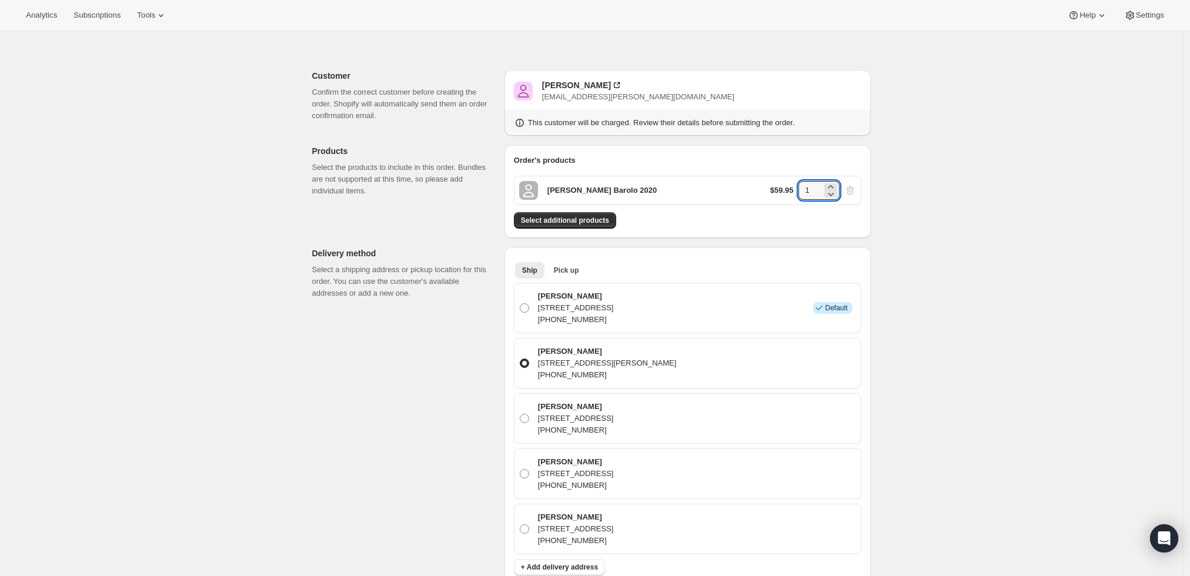
drag, startPoint x: 822, startPoint y: 186, endPoint x: 773, endPoint y: 188, distance: 48.3
click at [773, 188] on div "$59.95 1" at bounding box center [813, 190] width 86 height 19
type input "6"
click at [988, 229] on div "Create one-time order. This page is ready Create one-time order Customer Confir…" at bounding box center [591, 521] width 1183 height 1048
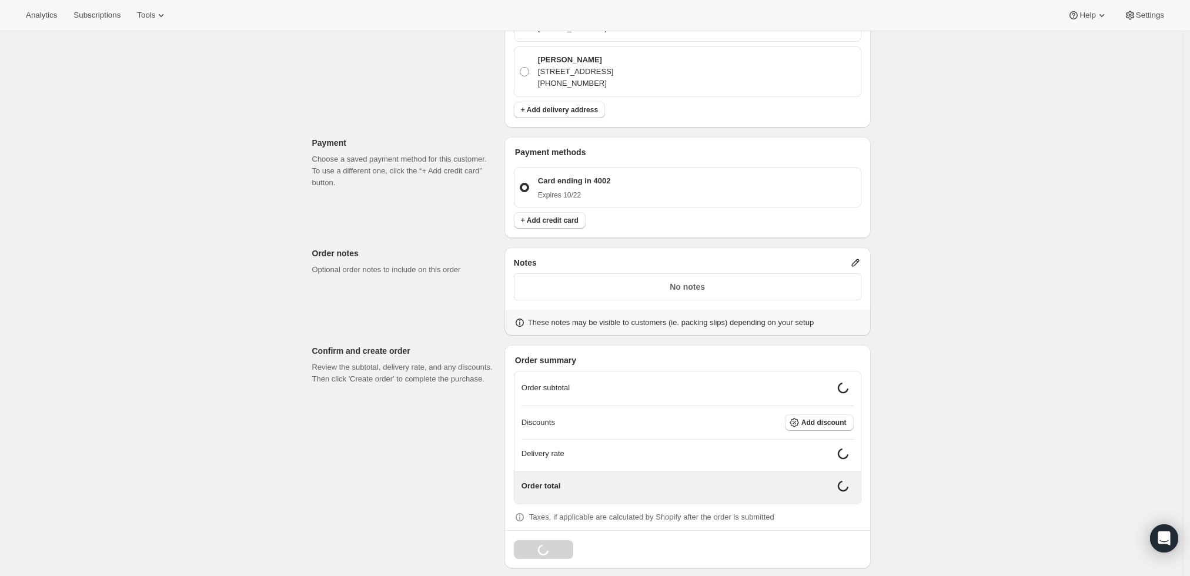
scroll to position [499, 0]
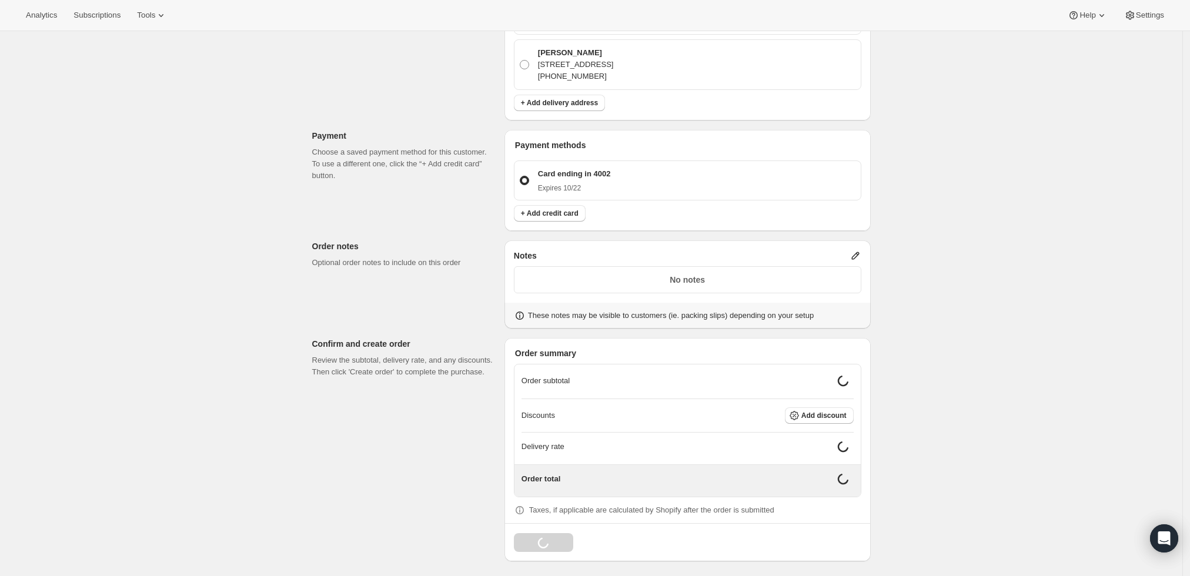
click at [856, 251] on icon at bounding box center [856, 256] width 12 height 12
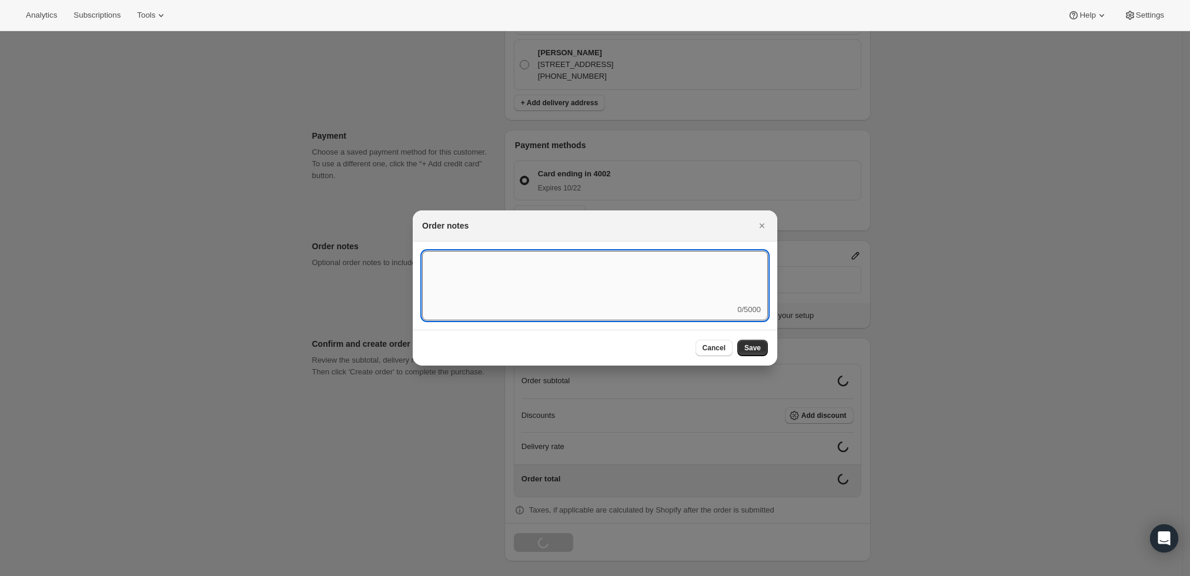
click at [666, 267] on textarea ":r8p:" at bounding box center [595, 277] width 346 height 53
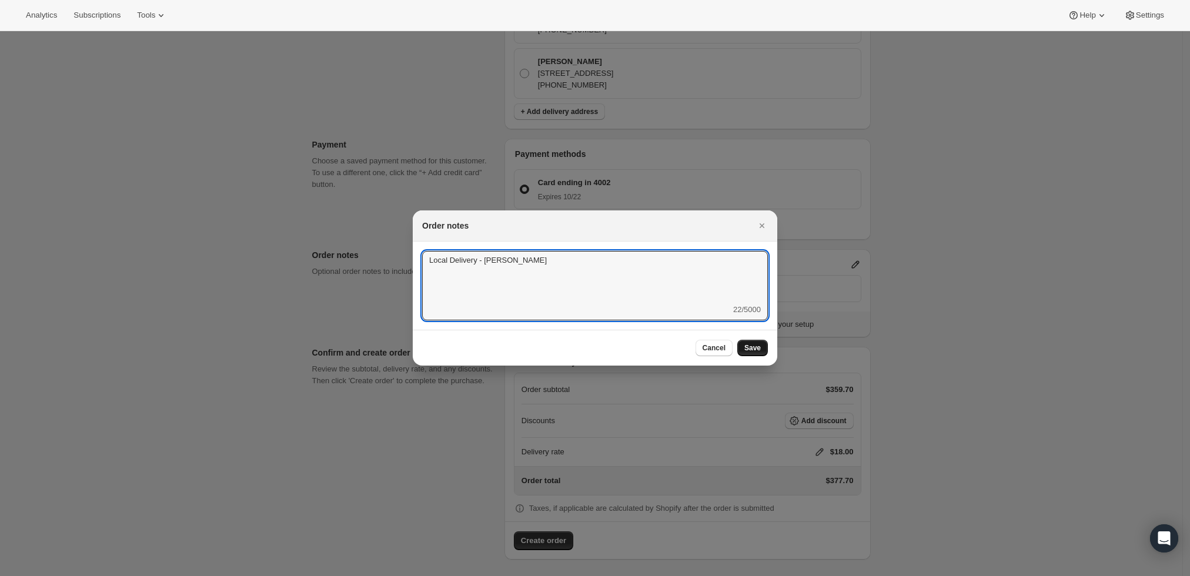
type textarea "Local Delivery - David"
click at [756, 350] on span "Save" at bounding box center [752, 347] width 16 height 9
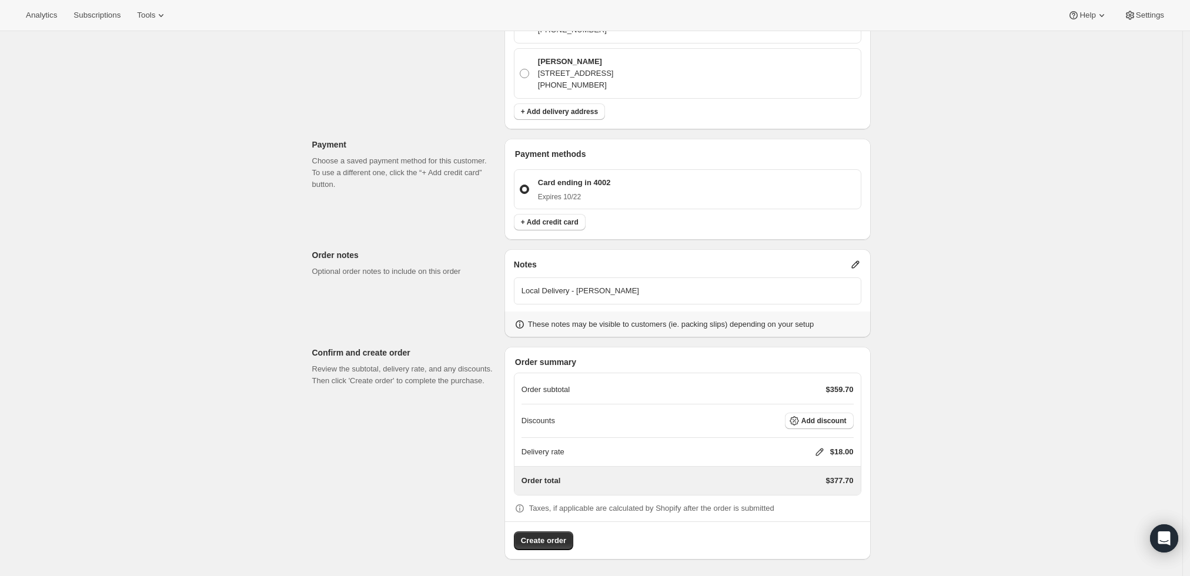
click at [820, 450] on icon at bounding box center [820, 453] width 8 height 8
click at [814, 487] on input "0" at bounding box center [826, 495] width 106 height 19
click at [811, 521] on span "Save" at bounding box center [817, 521] width 16 height 9
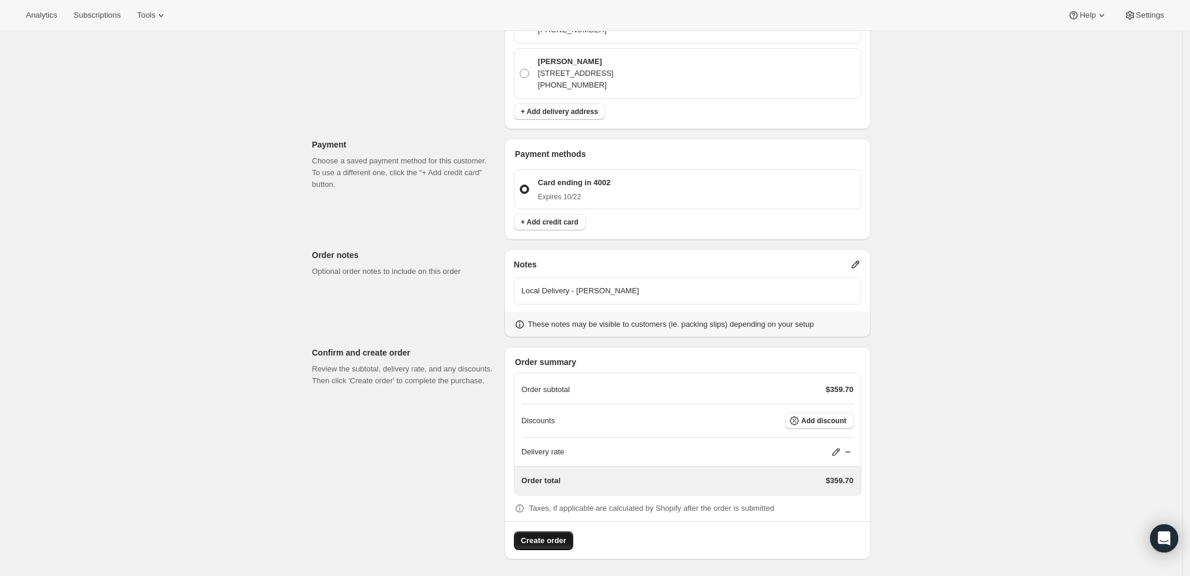
click at [530, 542] on span "Create order" at bounding box center [543, 541] width 45 height 12
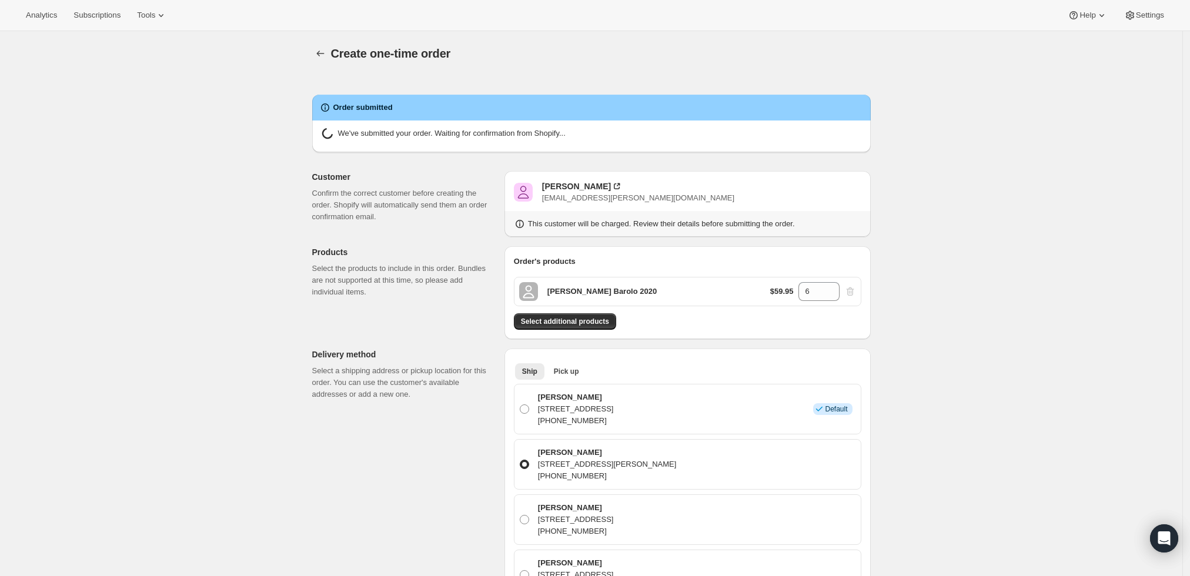
radio input "true"
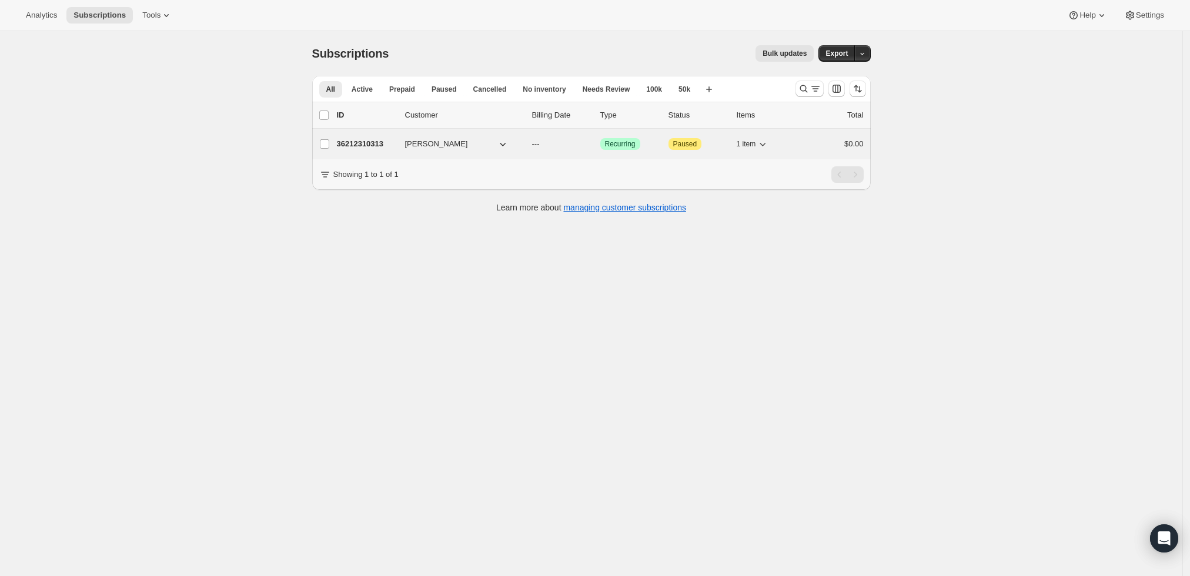
click at [363, 145] on p "36212310313" at bounding box center [366, 144] width 59 height 12
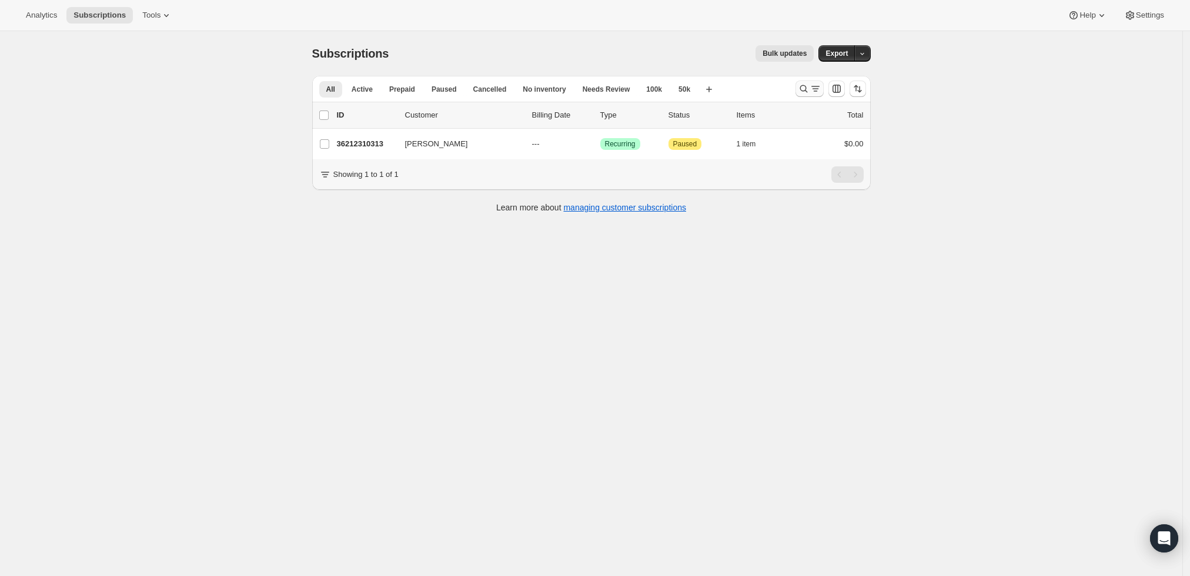
click at [806, 88] on icon "Search and filter results" at bounding box center [804, 89] width 12 height 12
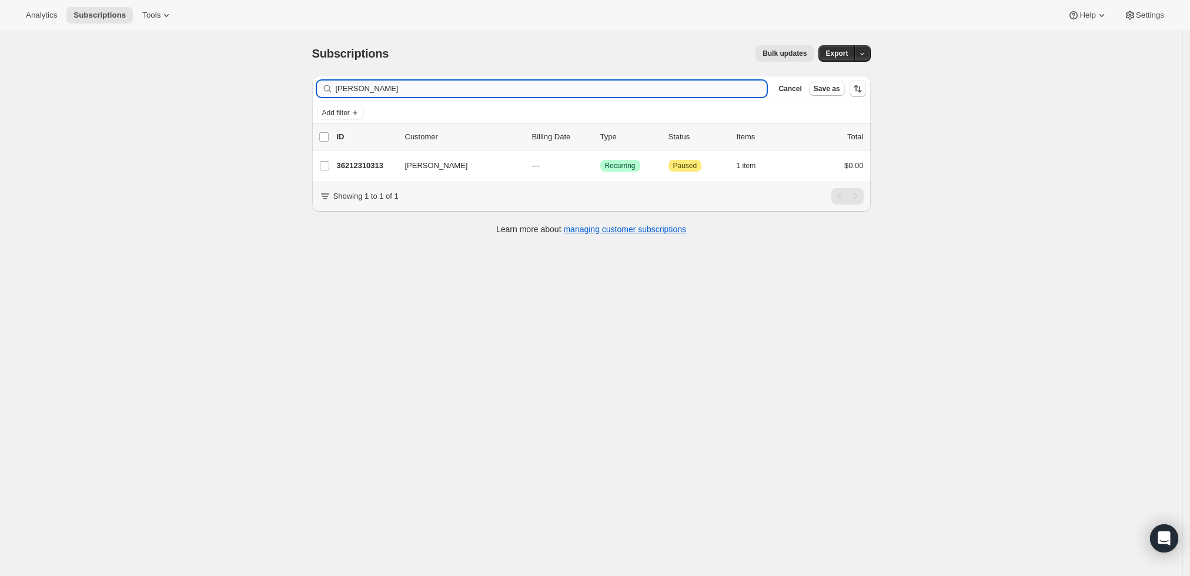
click at [635, 91] on input "[PERSON_NAME]" at bounding box center [552, 89] width 432 height 16
click at [635, 91] on input "[PERSON_NAME] [PERSON_NAME][EMAIL_ADDRESS][DOMAIN_NAME]" at bounding box center [552, 89] width 432 height 16
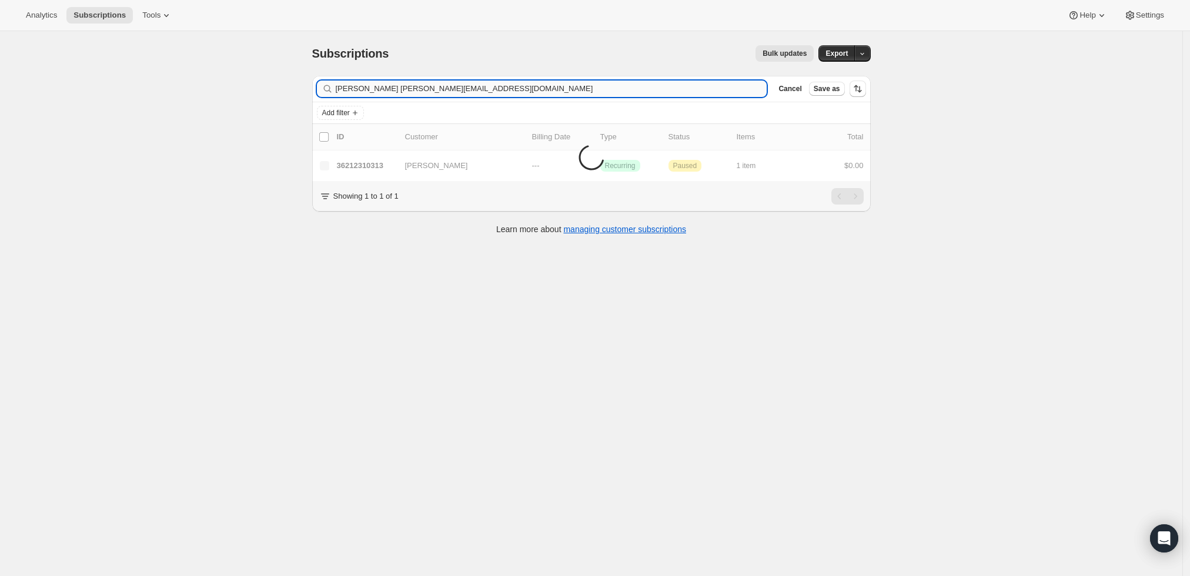
click at [635, 91] on input "[PERSON_NAME] [PERSON_NAME][EMAIL_ADDRESS][DOMAIN_NAME]" at bounding box center [552, 89] width 432 height 16
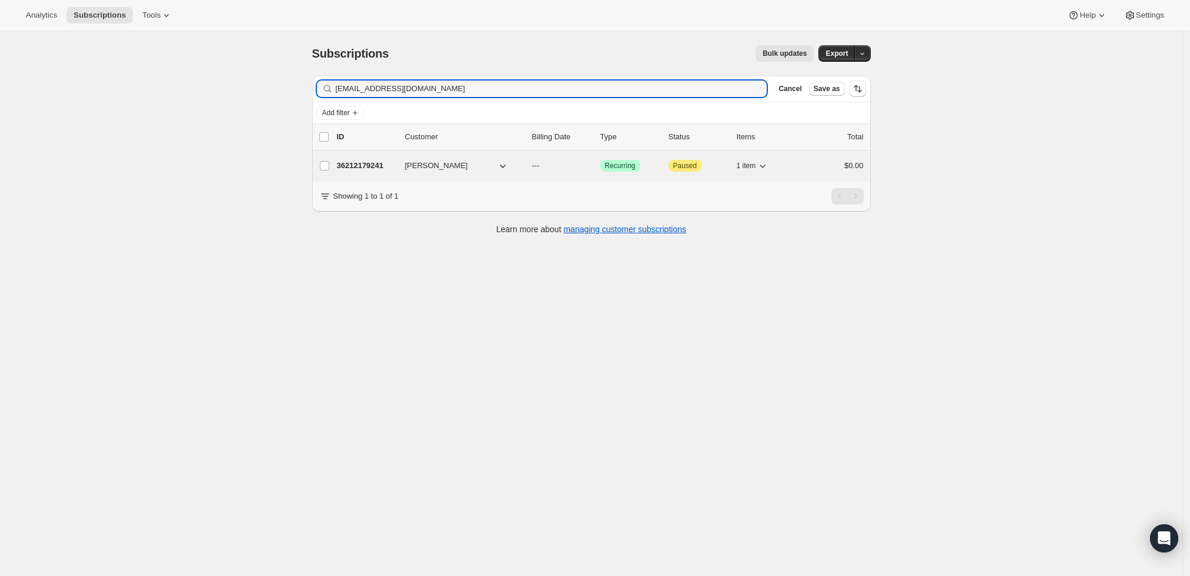
type input "[EMAIL_ADDRESS][DOMAIN_NAME]"
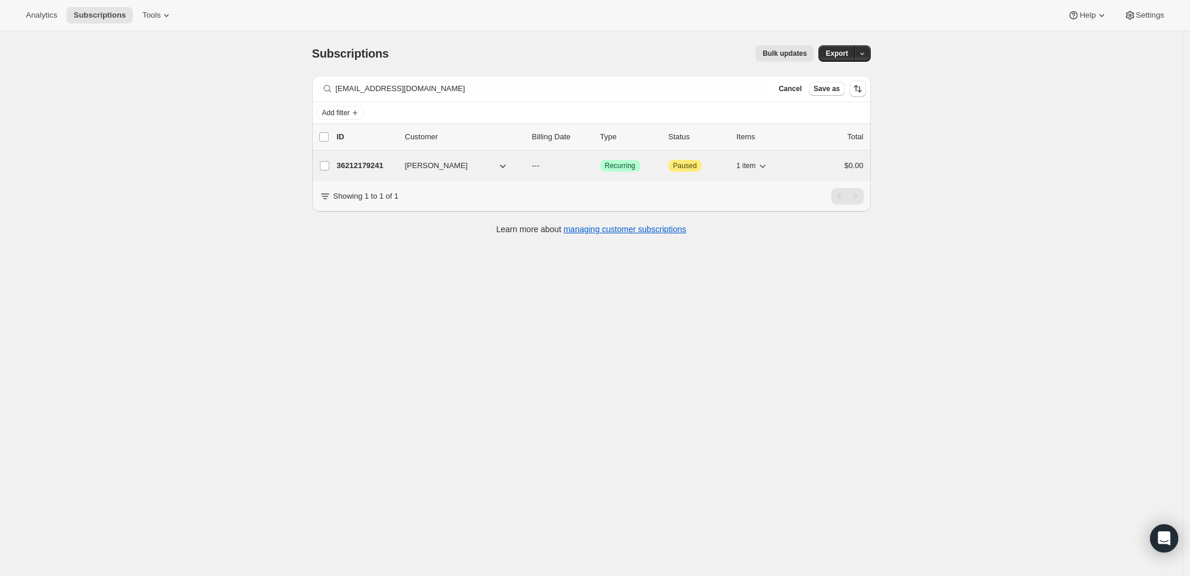
click at [353, 162] on p "36212179241" at bounding box center [366, 166] width 59 height 12
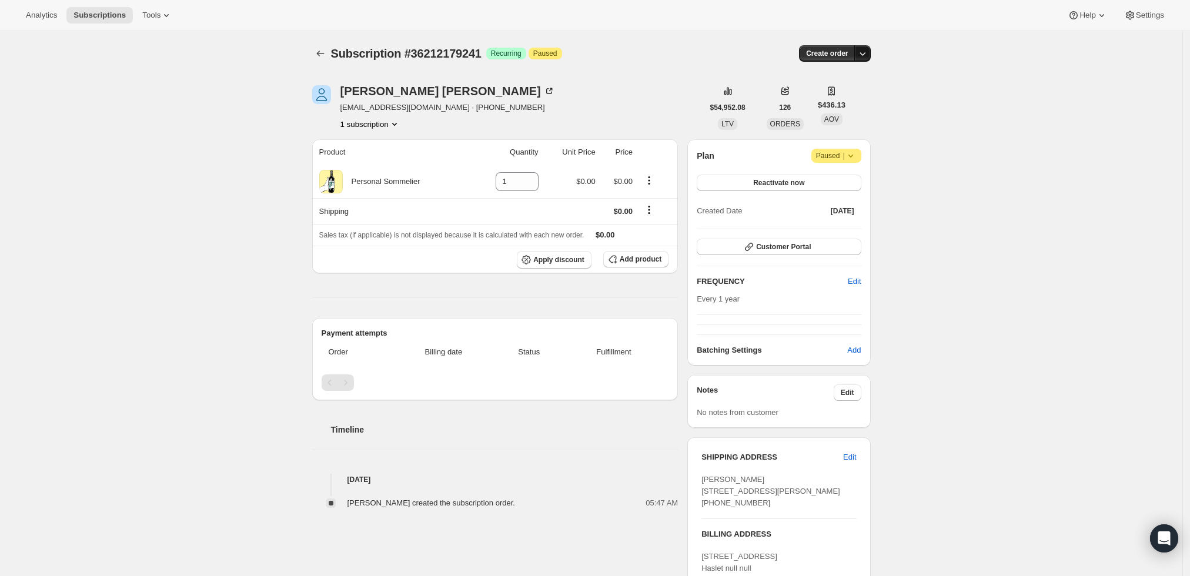
click at [869, 52] on icon "button" at bounding box center [863, 54] width 12 height 12
click at [858, 98] on span "Create custom one-time order" at bounding box center [817, 97] width 102 height 9
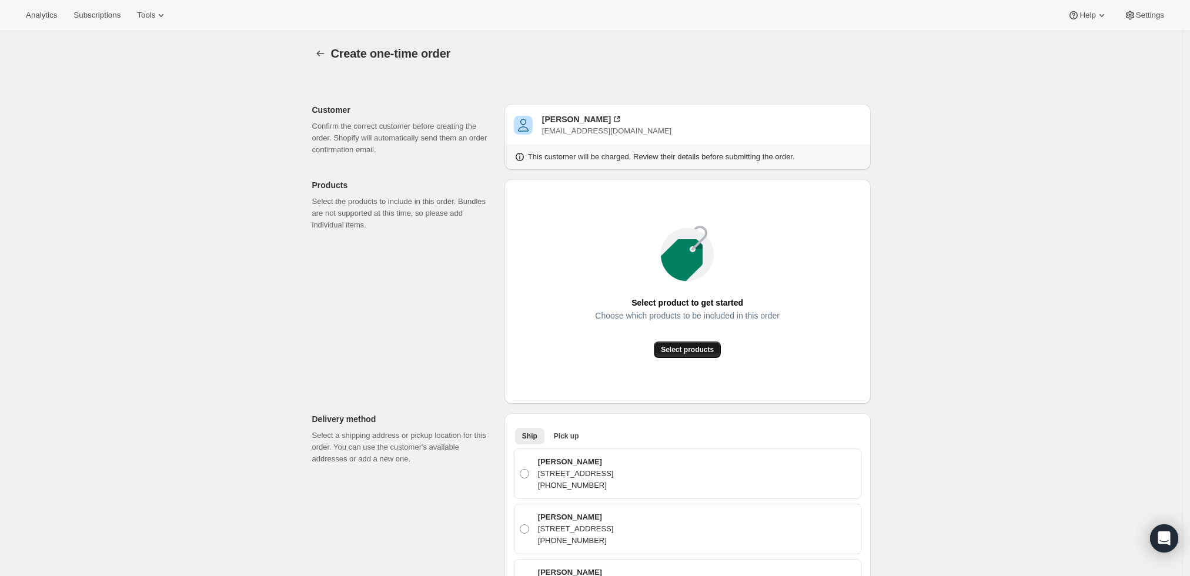
click at [700, 354] on span "Select products" at bounding box center [687, 349] width 53 height 9
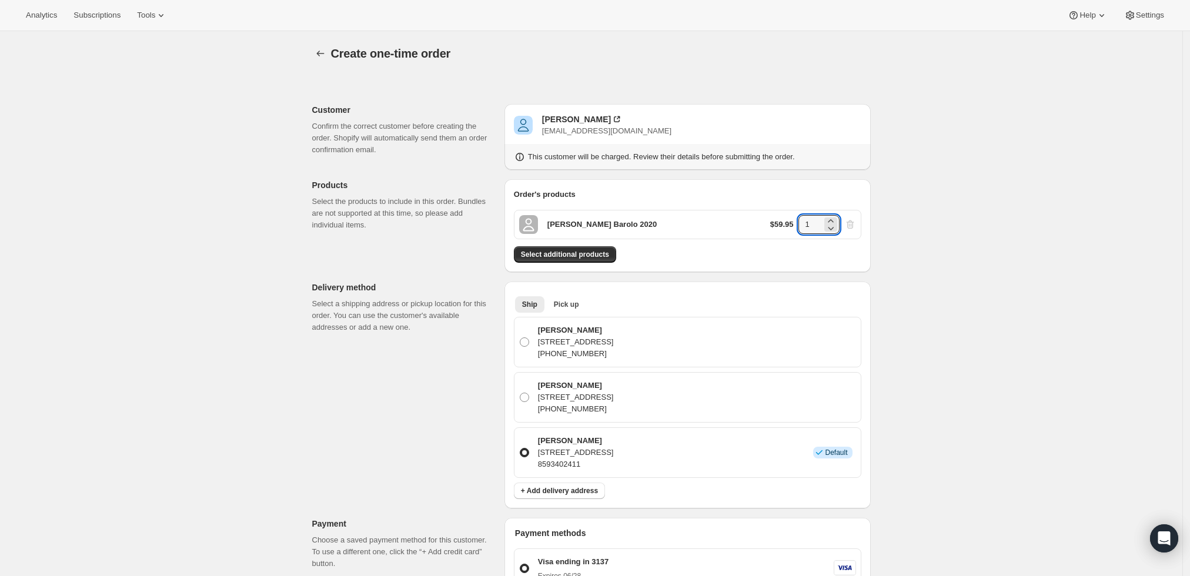
drag, startPoint x: 816, startPoint y: 226, endPoint x: 765, endPoint y: 225, distance: 51.2
click at [765, 225] on div "[PERSON_NAME] Barolo 2020 $59.95 1" at bounding box center [688, 224] width 348 height 29
type input "6"
click at [983, 231] on div "Create one-time order. This page is ready Create one-time order Customer Confir…" at bounding box center [591, 499] width 1183 height 937
click at [926, 318] on div "Create one-time order. This page is ready Create one-time order Customer Confir…" at bounding box center [591, 499] width 1183 height 937
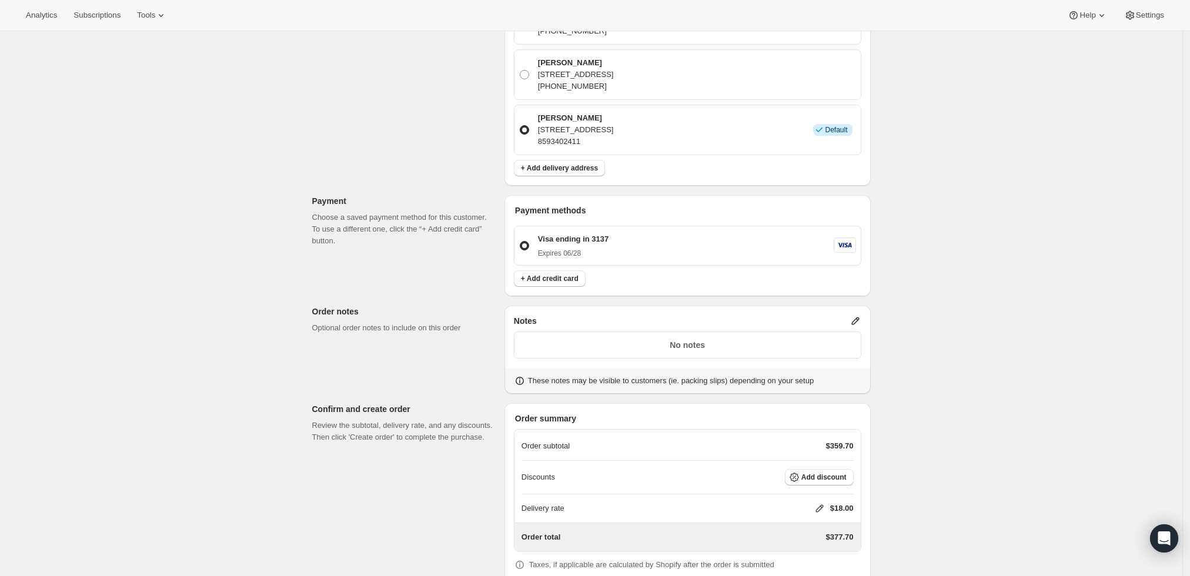
scroll to position [380, 0]
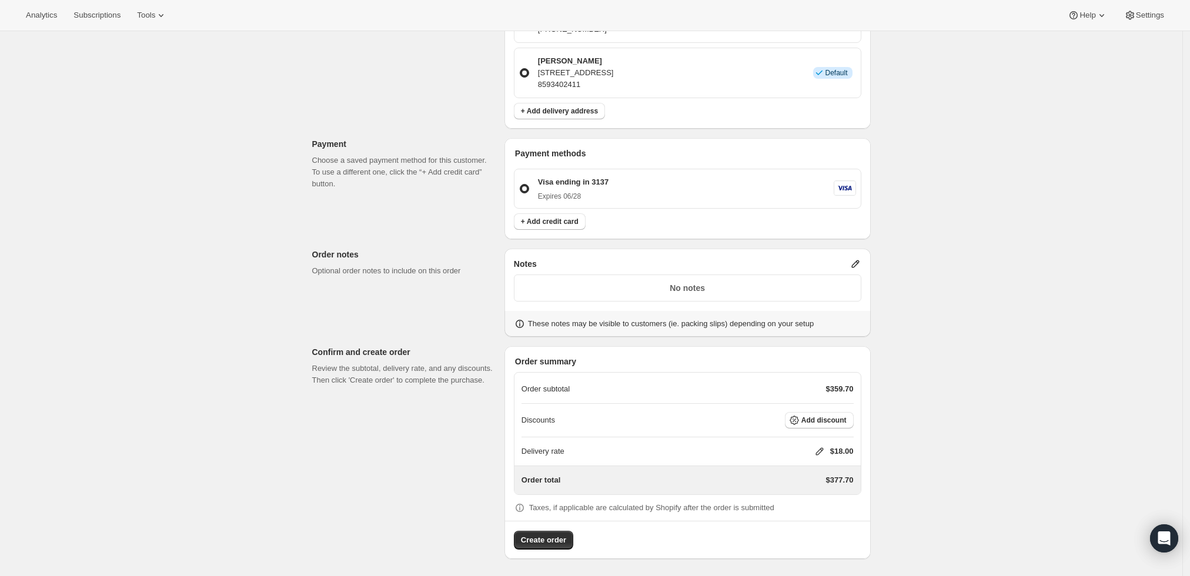
click at [857, 263] on icon at bounding box center [856, 264] width 12 height 12
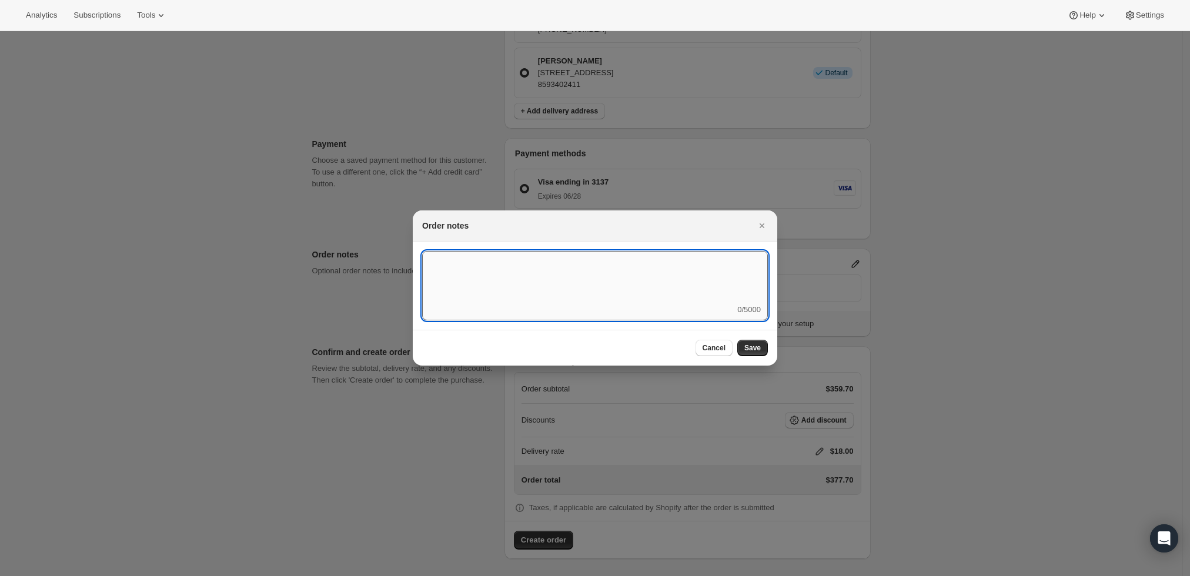
click at [739, 279] on textarea ":r7l:" at bounding box center [595, 277] width 346 height 53
type textarea "Weather HOLD"
click at [753, 344] on span "Save" at bounding box center [752, 347] width 16 height 9
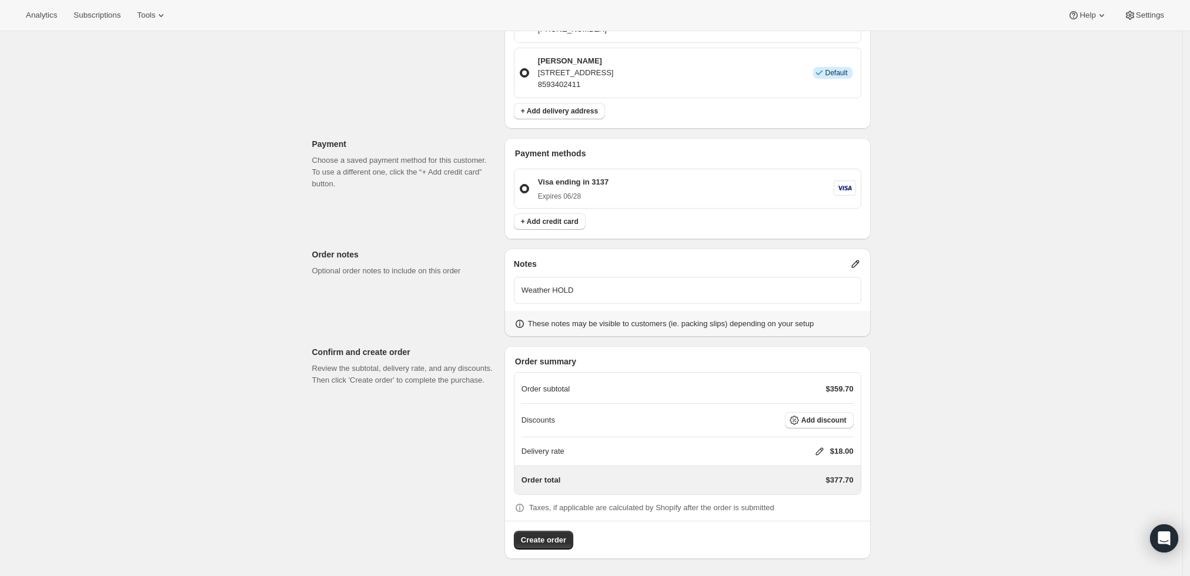
click at [824, 452] on icon at bounding box center [820, 452] width 12 height 12
click at [816, 503] on input "0" at bounding box center [826, 494] width 106 height 19
type input "0"
click at [819, 523] on span "Save" at bounding box center [817, 521] width 16 height 9
click at [546, 537] on span "Create order" at bounding box center [543, 541] width 45 height 12
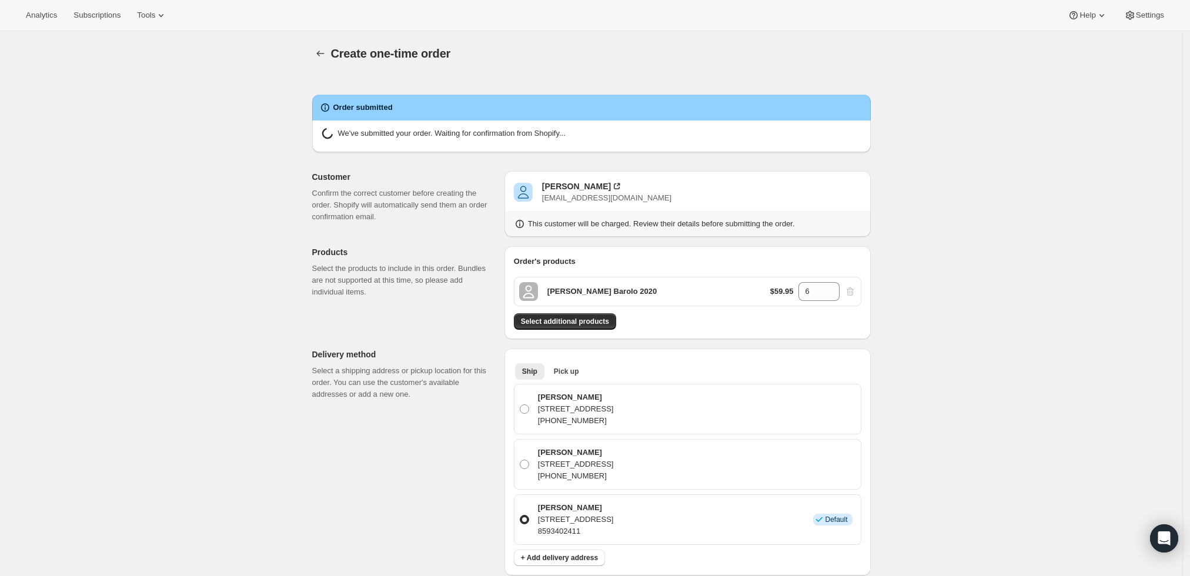
radio input "true"
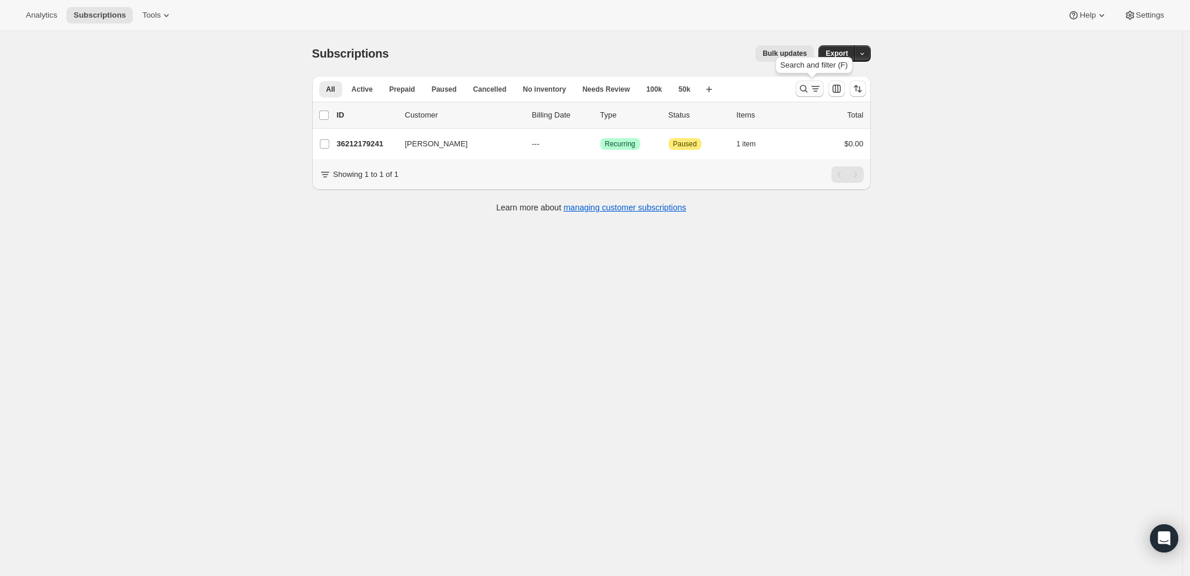
click at [807, 89] on icon "Search and filter results" at bounding box center [804, 89] width 8 height 8
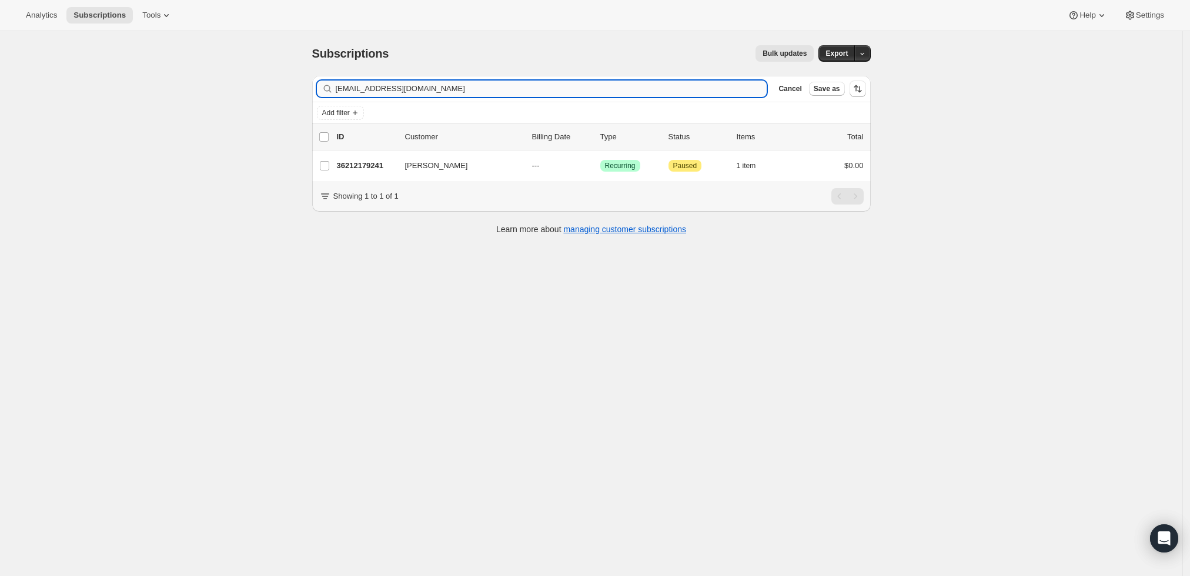
click at [645, 90] on input "[EMAIL_ADDRESS][DOMAIN_NAME]" at bounding box center [552, 89] width 432 height 16
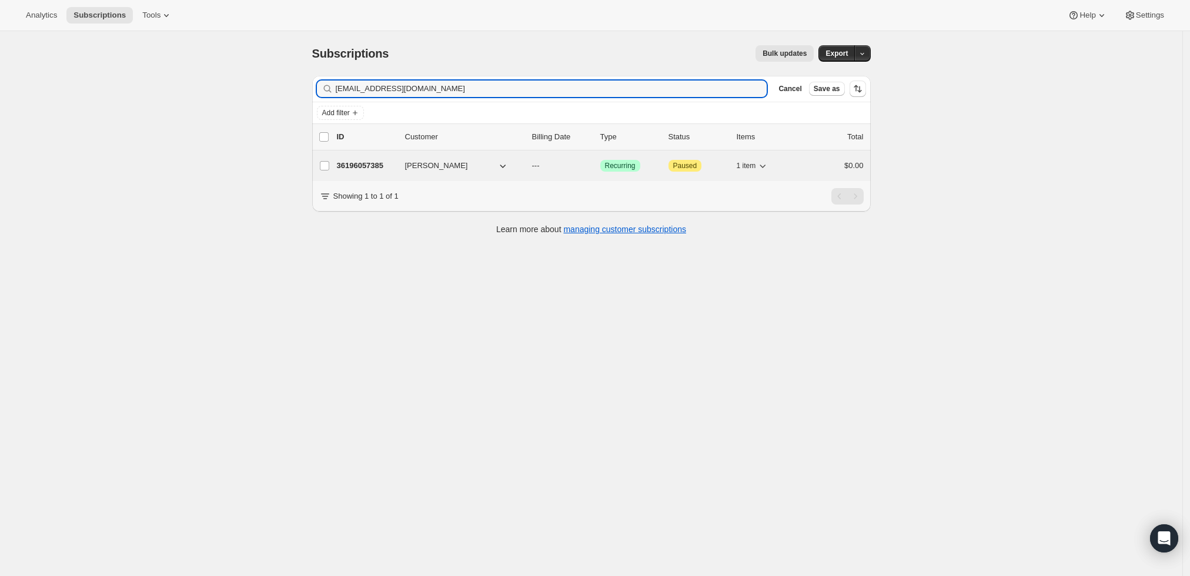
type input "[EMAIL_ADDRESS][DOMAIN_NAME]"
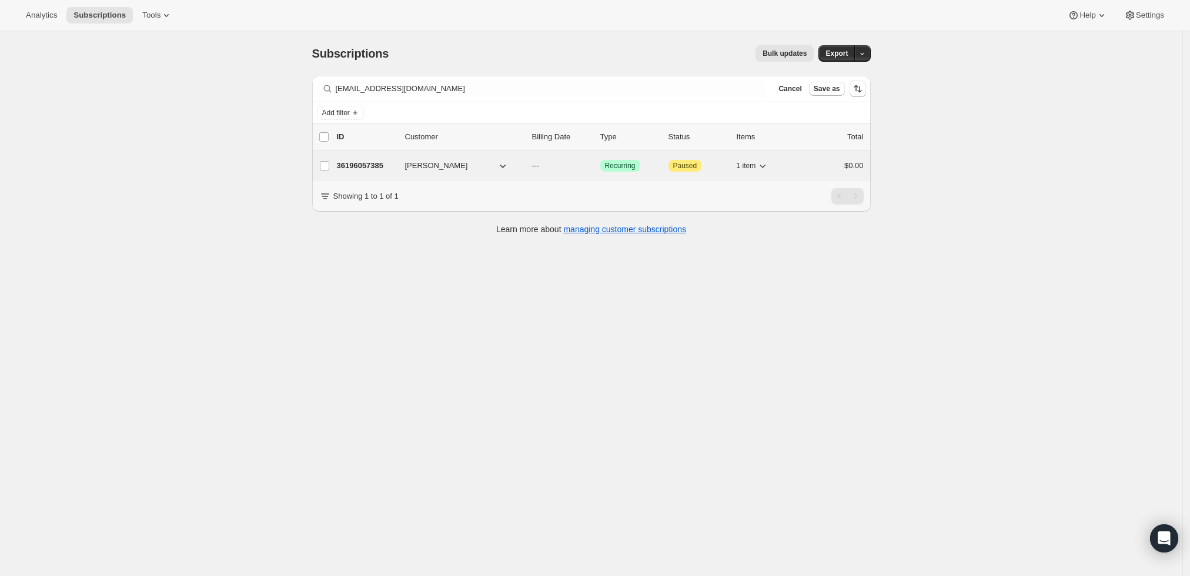
click at [353, 165] on p "36196057385" at bounding box center [366, 166] width 59 height 12
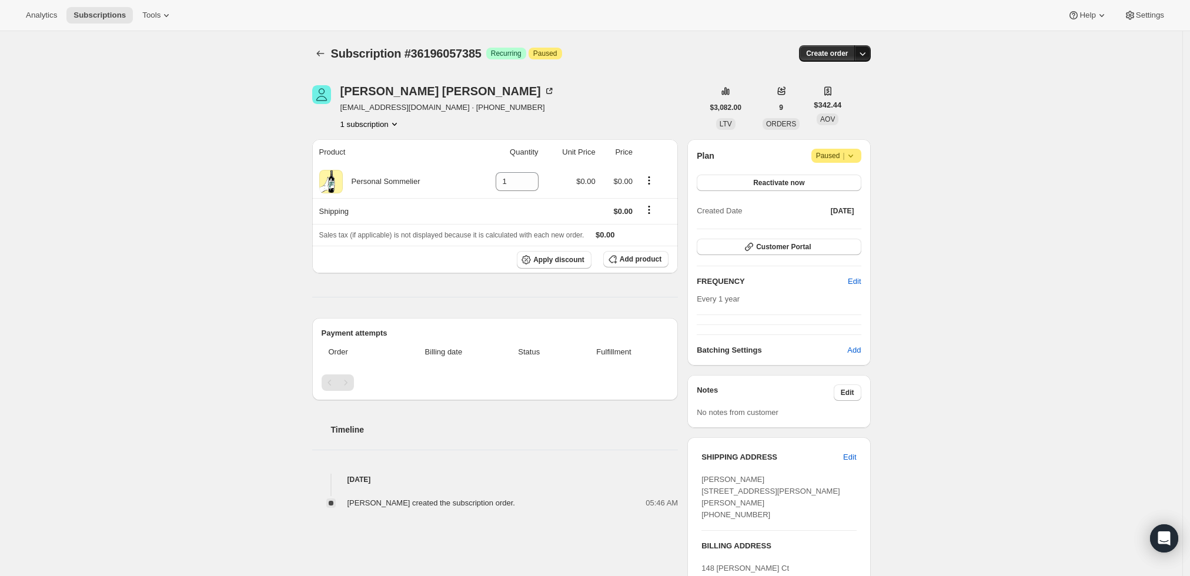
click at [865, 51] on icon "button" at bounding box center [863, 54] width 12 height 12
click at [849, 94] on span "Create custom one-time order" at bounding box center [817, 97] width 102 height 9
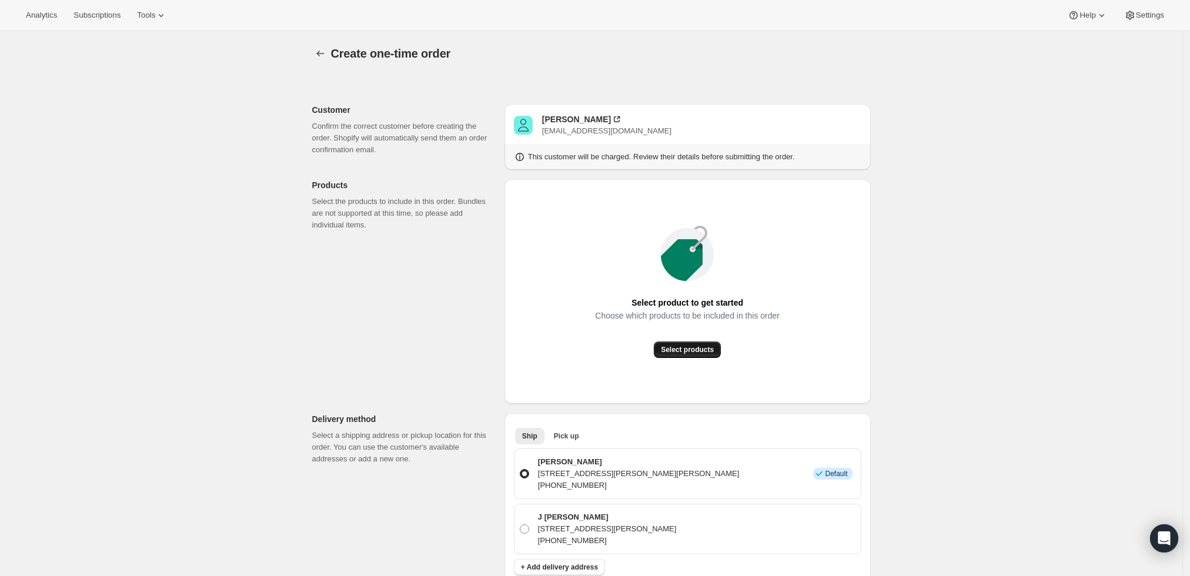
click at [670, 347] on span "Select products" at bounding box center [687, 349] width 53 height 9
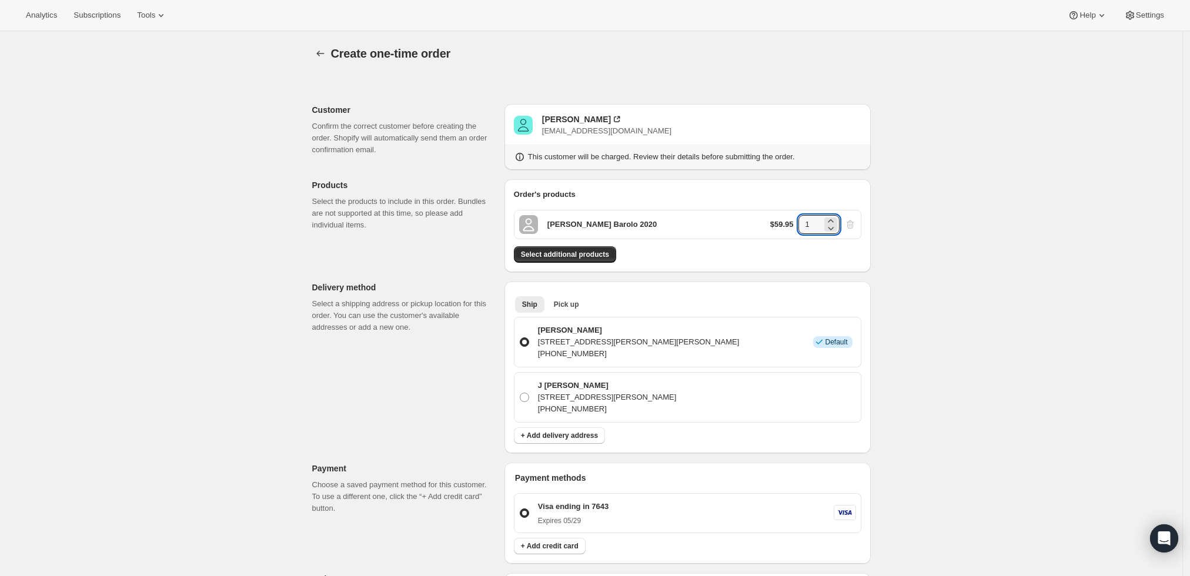
drag, startPoint x: 823, startPoint y: 224, endPoint x: 766, endPoint y: 223, distance: 57.0
click at [766, 223] on div "Roberto Voerzio Barolo 2020 $59.95 1" at bounding box center [688, 224] width 348 height 29
type input "6"
click at [961, 249] on div "Create one-time order. This page is ready Create one-time order Customer Confir…" at bounding box center [591, 472] width 1183 height 882
click at [597, 256] on span "Select additional products" at bounding box center [565, 254] width 88 height 9
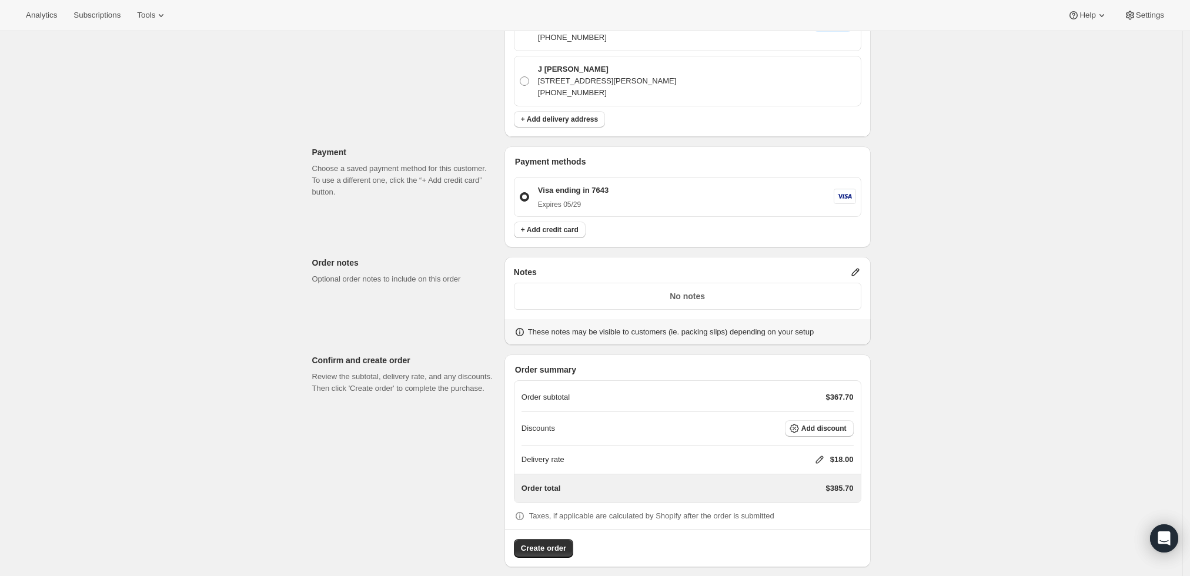
scroll to position [361, 0]
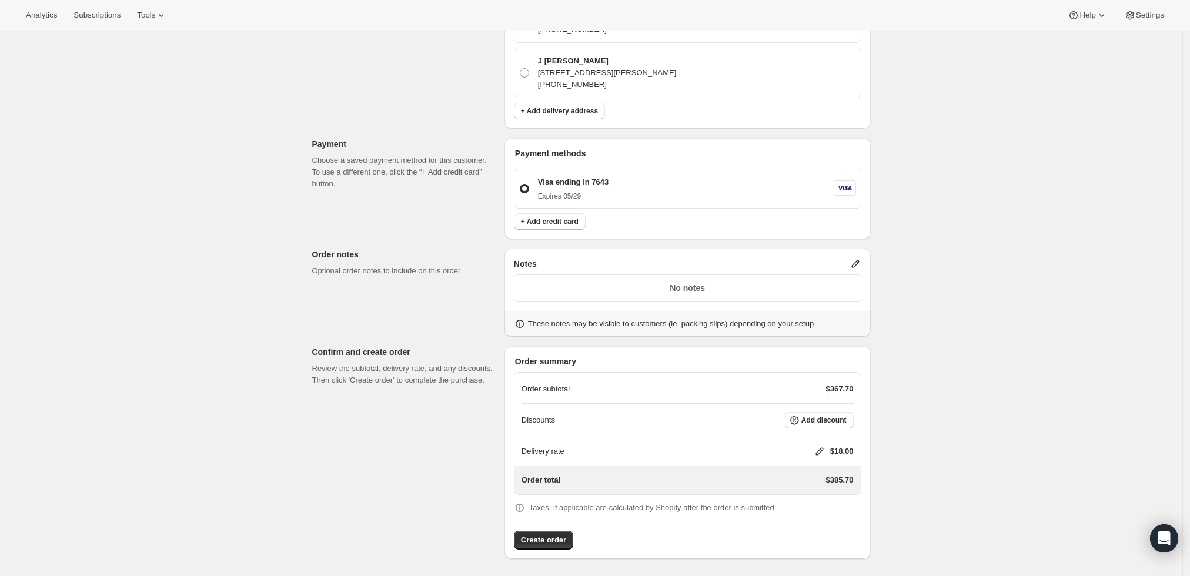
click at [822, 449] on icon at bounding box center [820, 452] width 8 height 8
click at [775, 498] on input "0" at bounding box center [826, 494] width 106 height 19
type input "0"
click at [814, 522] on span "Save" at bounding box center [817, 521] width 16 height 9
click at [550, 535] on span "Create order" at bounding box center [543, 541] width 45 height 12
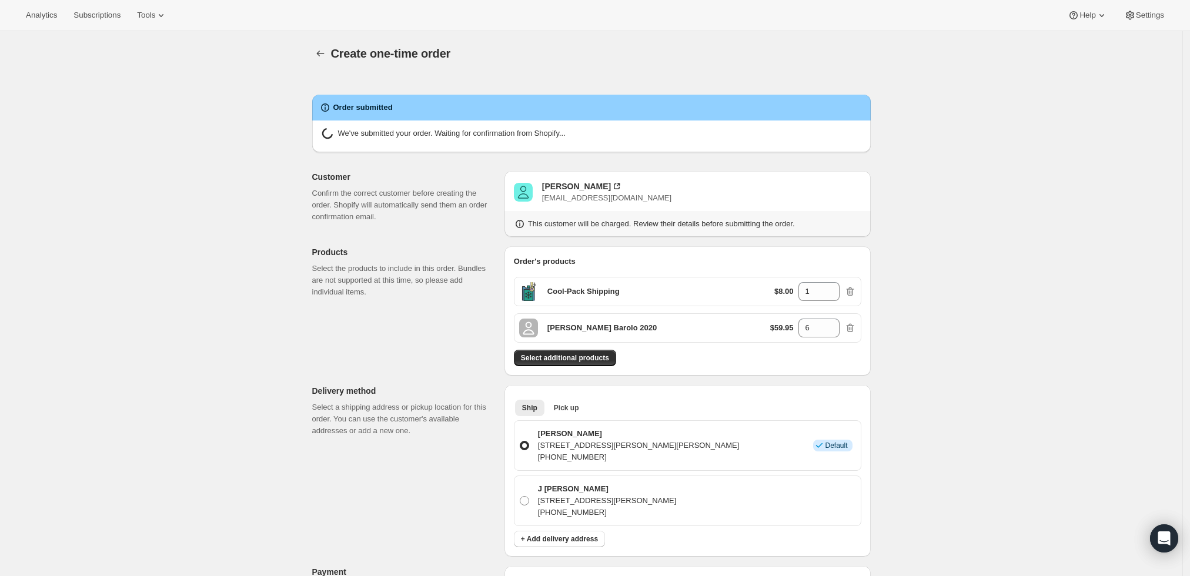
radio input "true"
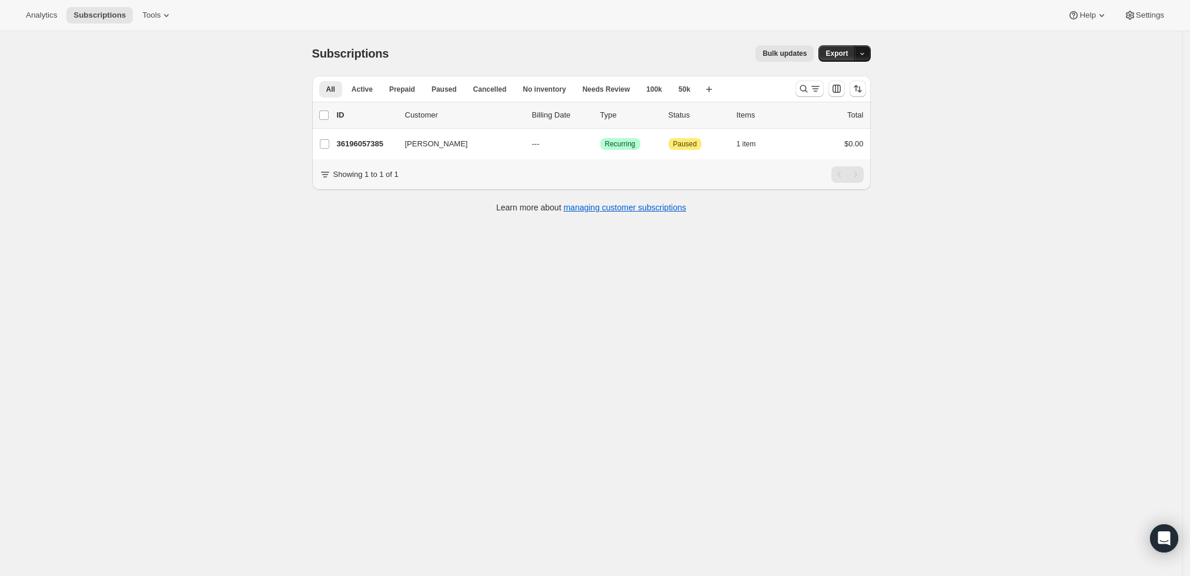
click at [862, 52] on icon "button" at bounding box center [863, 54] width 8 height 8
click at [663, 10] on div "Analytics Subscriptions Tools Help Settings" at bounding box center [595, 15] width 1190 height 31
click at [809, 84] on icon "Search and filter results" at bounding box center [804, 89] width 12 height 12
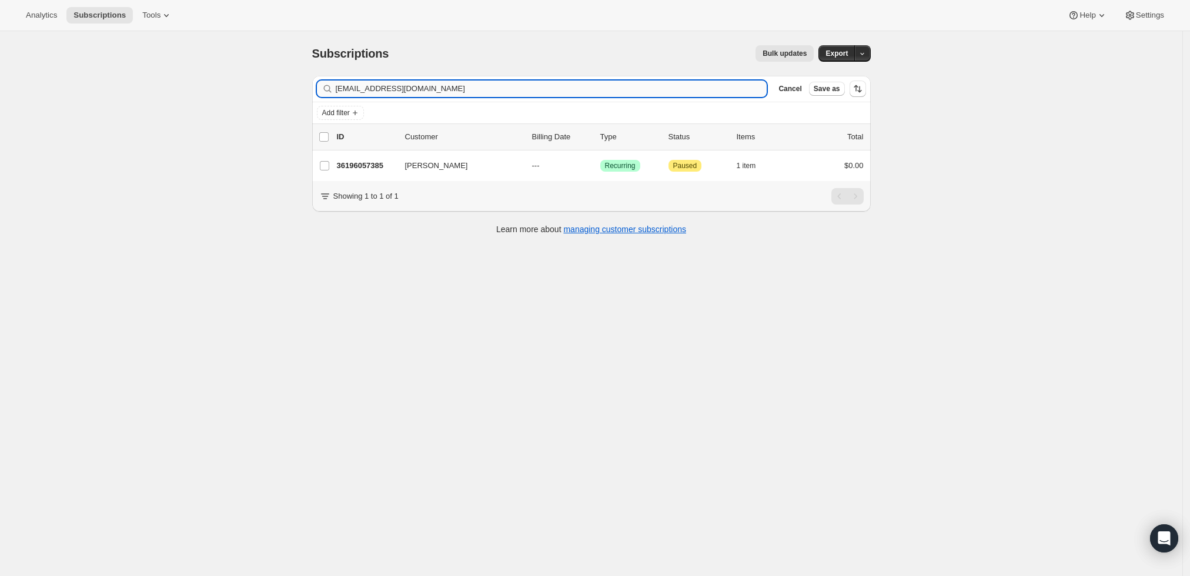
click at [482, 91] on input "rsmakuch@aol.com" at bounding box center [552, 89] width 432 height 16
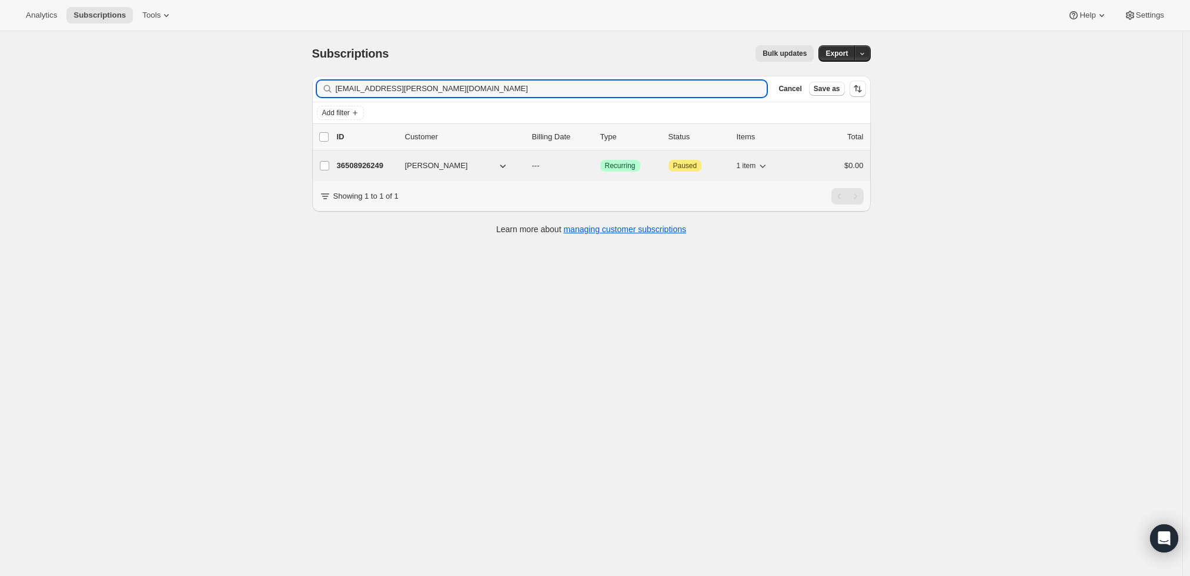
type input "[EMAIL_ADDRESS][PERSON_NAME][DOMAIN_NAME]"
click at [365, 163] on p "36508926249" at bounding box center [366, 166] width 59 height 12
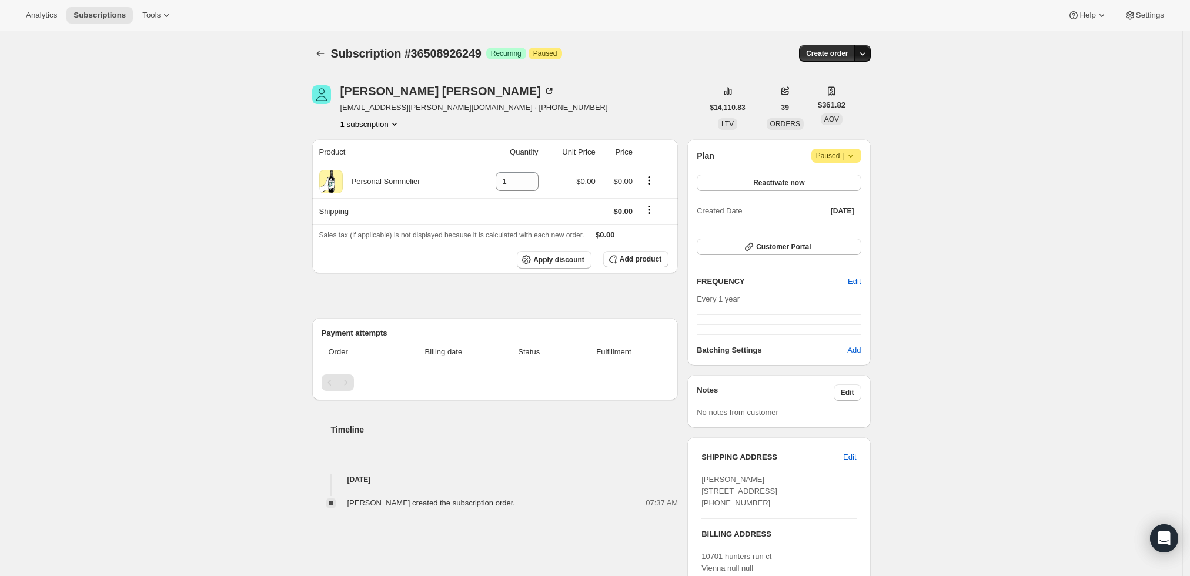
click at [869, 52] on icon "button" at bounding box center [863, 54] width 12 height 12
click at [854, 99] on span "Create custom one-time order" at bounding box center [817, 97] width 102 height 9
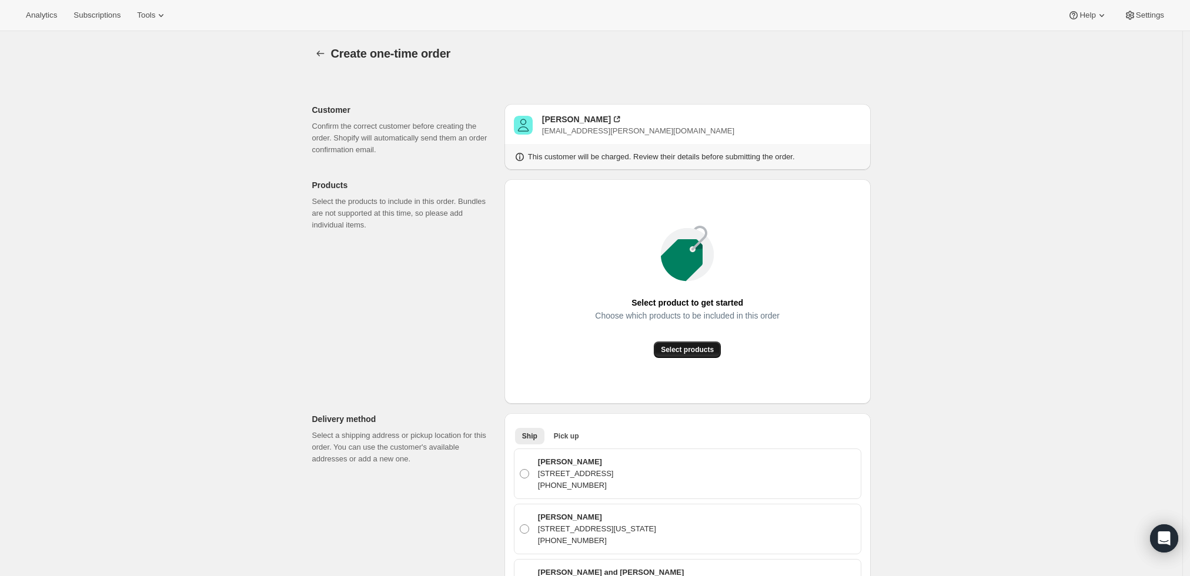
click at [672, 348] on span "Select products" at bounding box center [687, 349] width 53 height 9
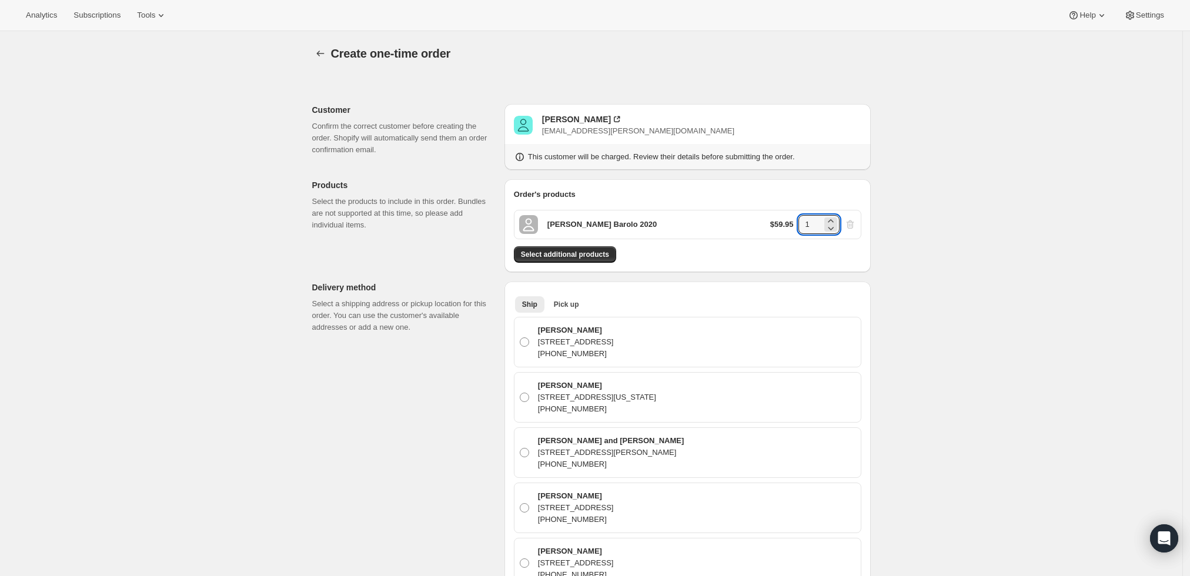
drag, startPoint x: 813, startPoint y: 222, endPoint x: 796, endPoint y: 223, distance: 17.1
click at [796, 223] on div "$59.95 1" at bounding box center [813, 224] width 86 height 19
type input "6"
click at [602, 256] on span "Select additional products" at bounding box center [565, 254] width 88 height 9
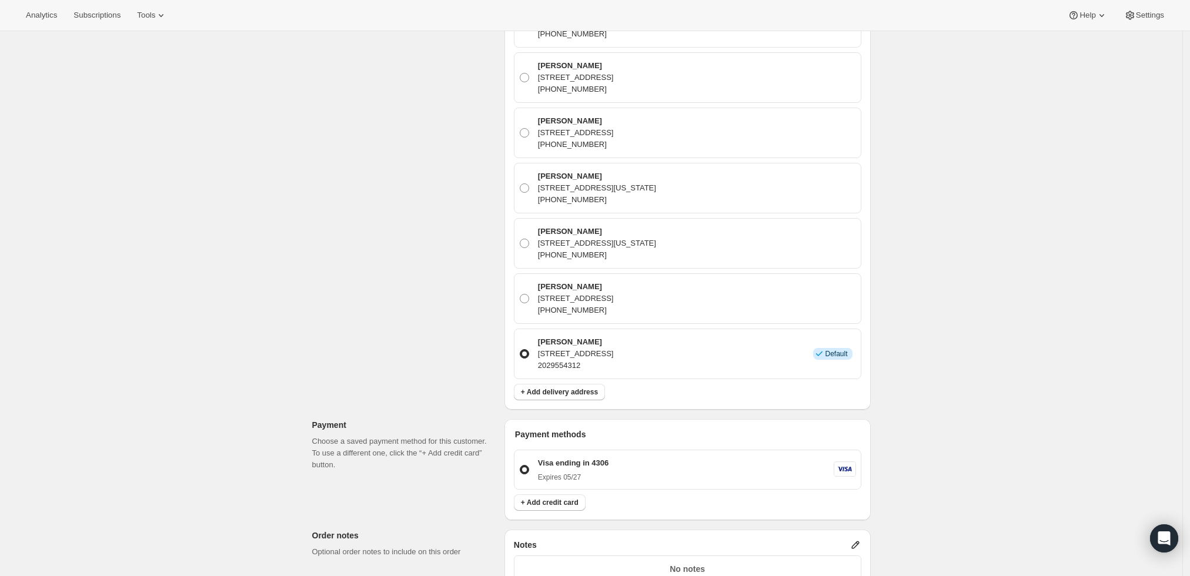
scroll to position [784, 0]
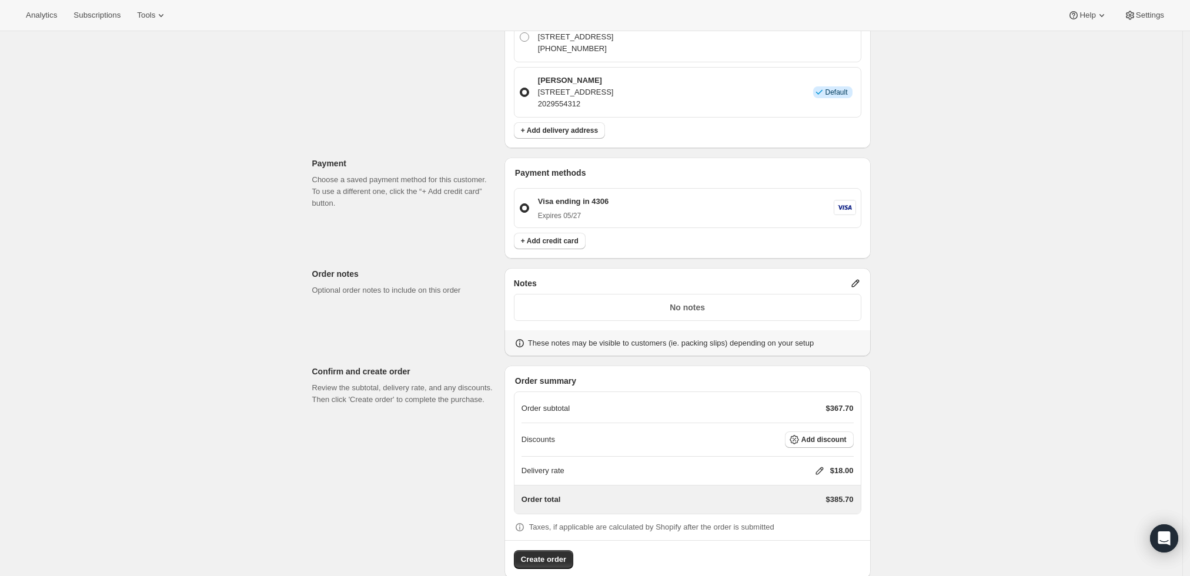
click at [822, 469] on icon at bounding box center [820, 471] width 12 height 12
click at [794, 506] on input "0" at bounding box center [826, 512] width 106 height 19
type input "0"
click at [806, 539] on button "Save" at bounding box center [817, 540] width 31 height 16
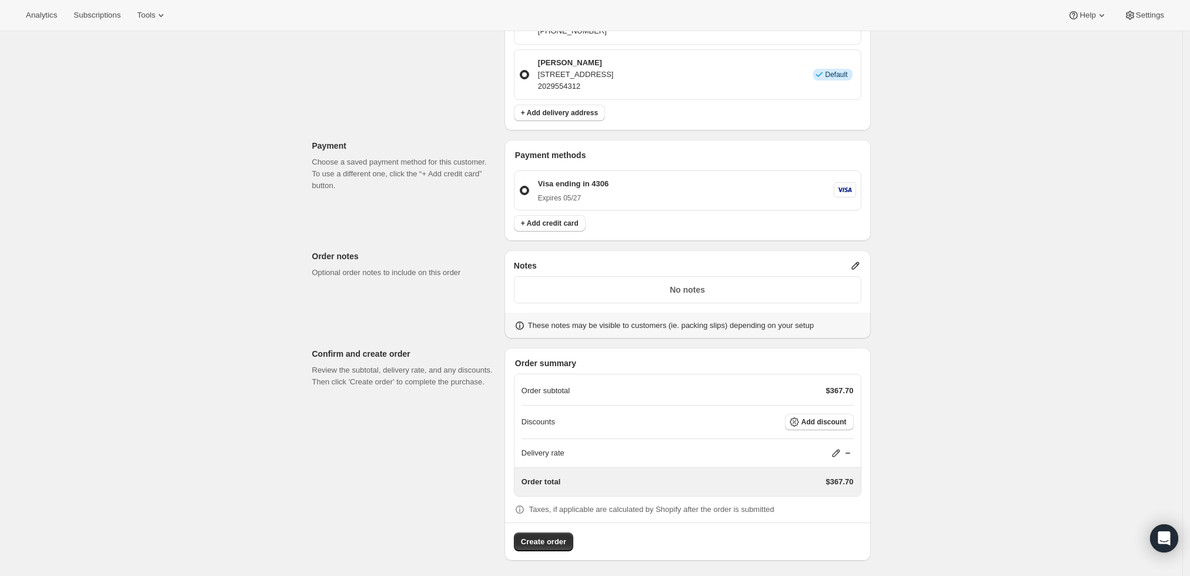
scroll to position [802, 0]
click at [552, 538] on span "Create order" at bounding box center [543, 542] width 45 height 12
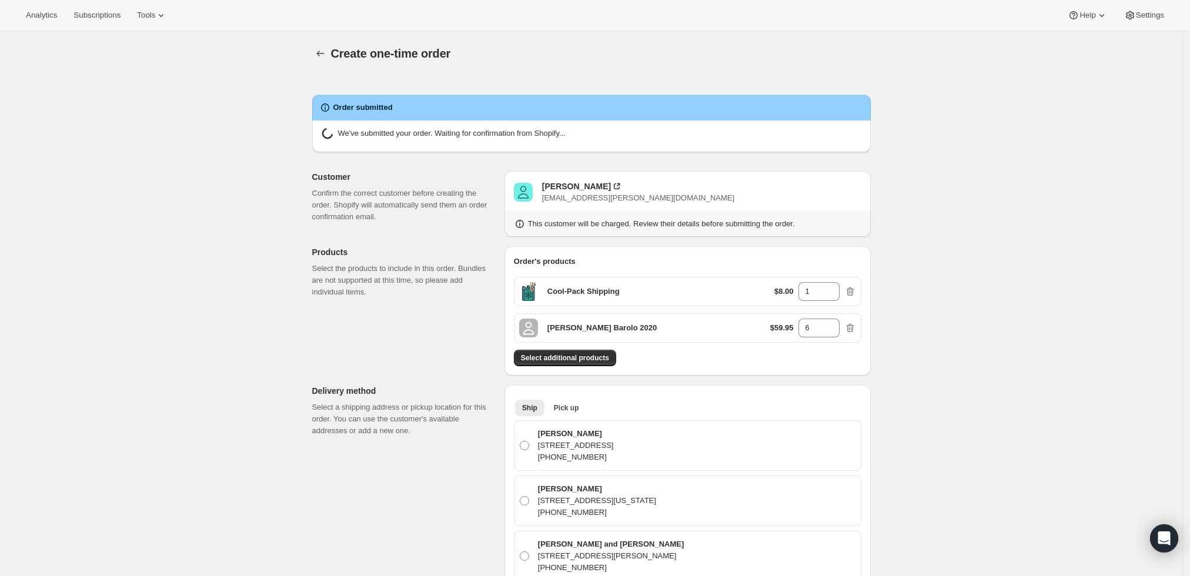
radio input "true"
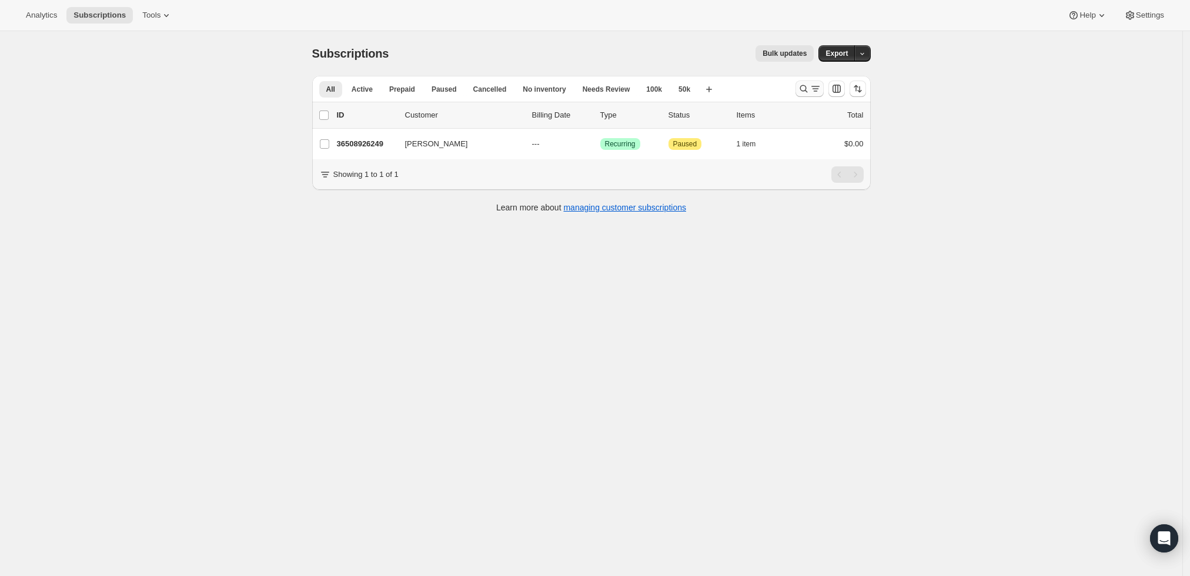
click at [807, 89] on icon "Search and filter results" at bounding box center [804, 89] width 12 height 12
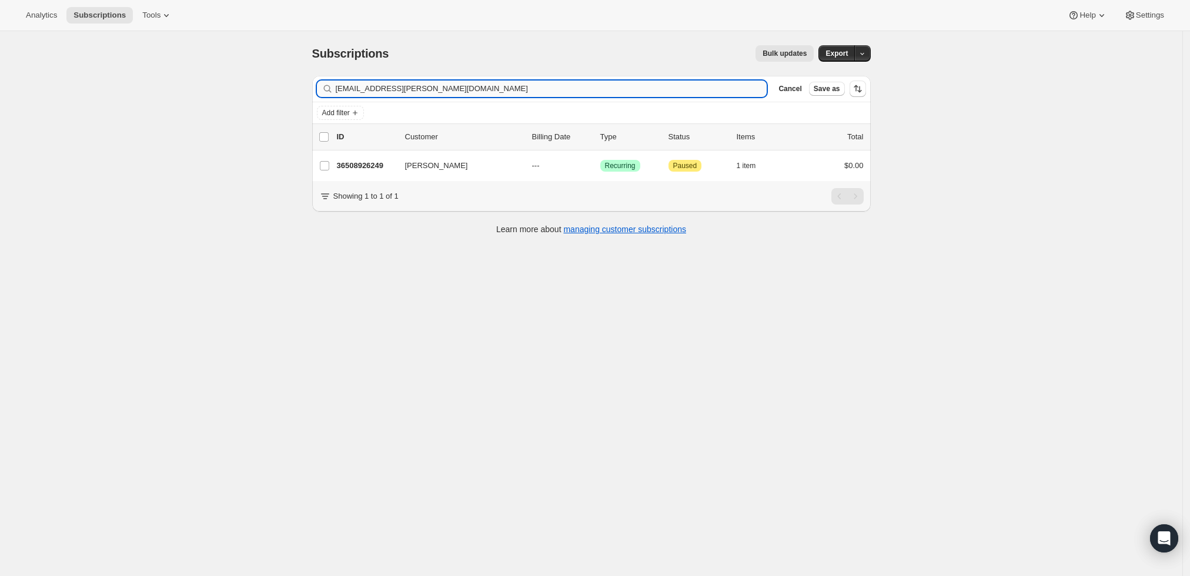
click at [505, 87] on input "[EMAIL_ADDRESS][PERSON_NAME][DOMAIN_NAME]" at bounding box center [552, 89] width 432 height 16
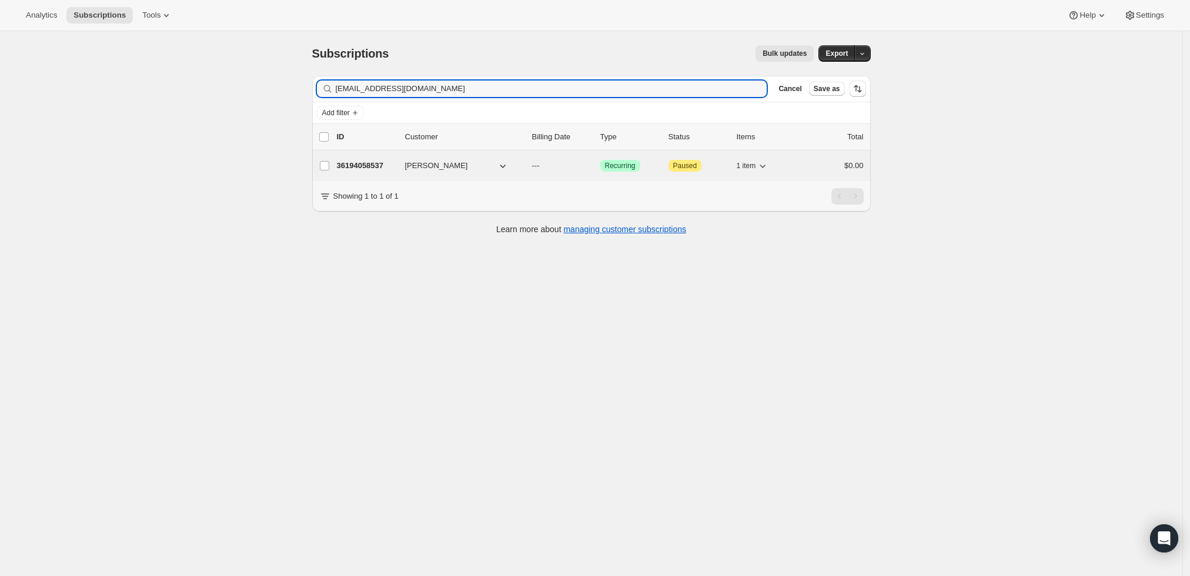
type input "[EMAIL_ADDRESS][DOMAIN_NAME]"
click at [373, 163] on p "36194058537" at bounding box center [366, 166] width 59 height 12
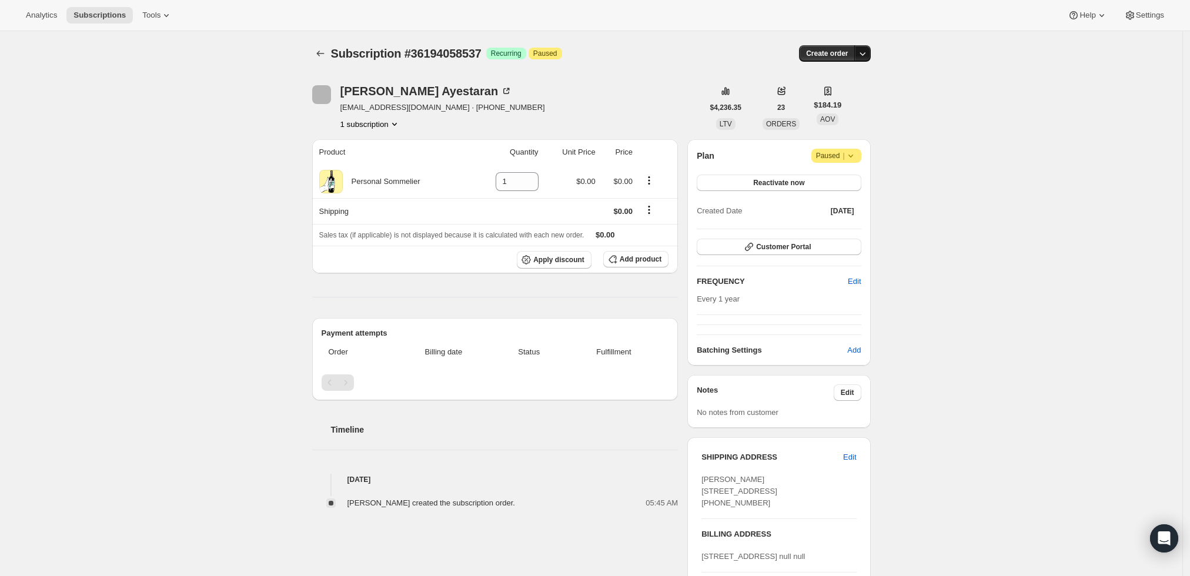
click at [863, 52] on icon "button" at bounding box center [863, 54] width 12 height 12
click at [845, 99] on span "Create custom one-time order" at bounding box center [817, 97] width 102 height 9
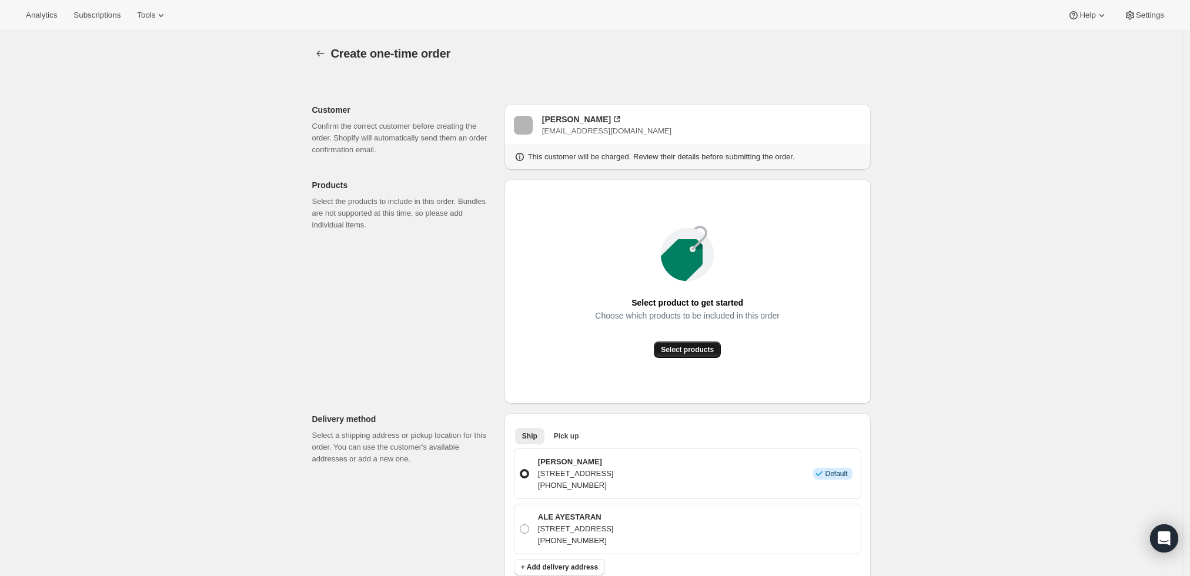
click at [694, 342] on button "Select products" at bounding box center [687, 350] width 67 height 16
click at [602, 119] on div "[PERSON_NAME]" at bounding box center [576, 119] width 69 height 12
click at [706, 354] on span "Select products" at bounding box center [687, 349] width 53 height 9
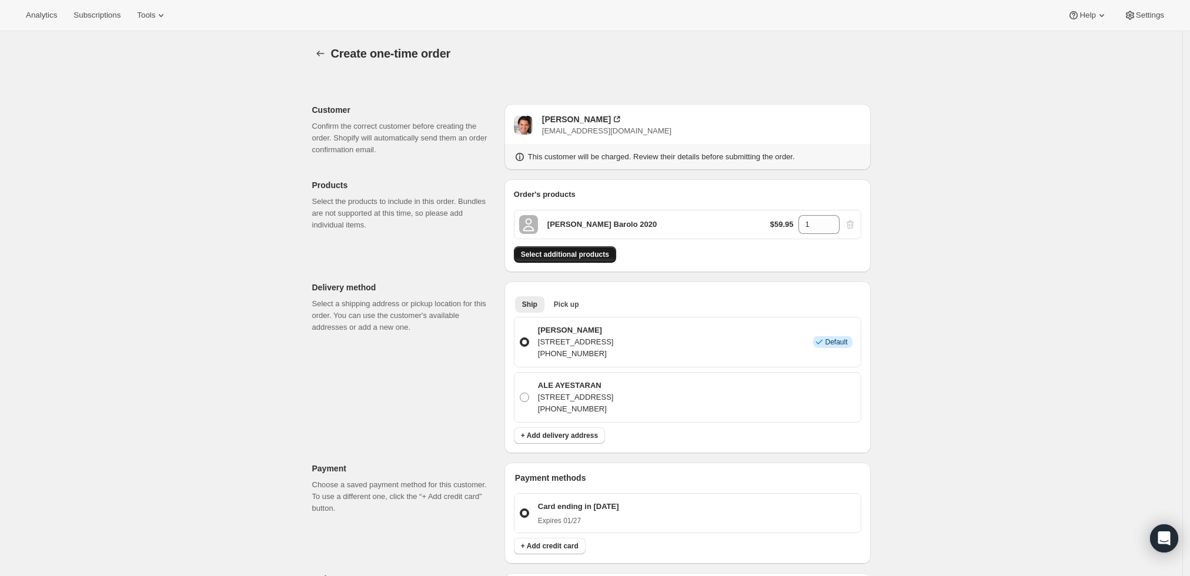
click at [588, 258] on span "Select additional products" at bounding box center [565, 254] width 88 height 9
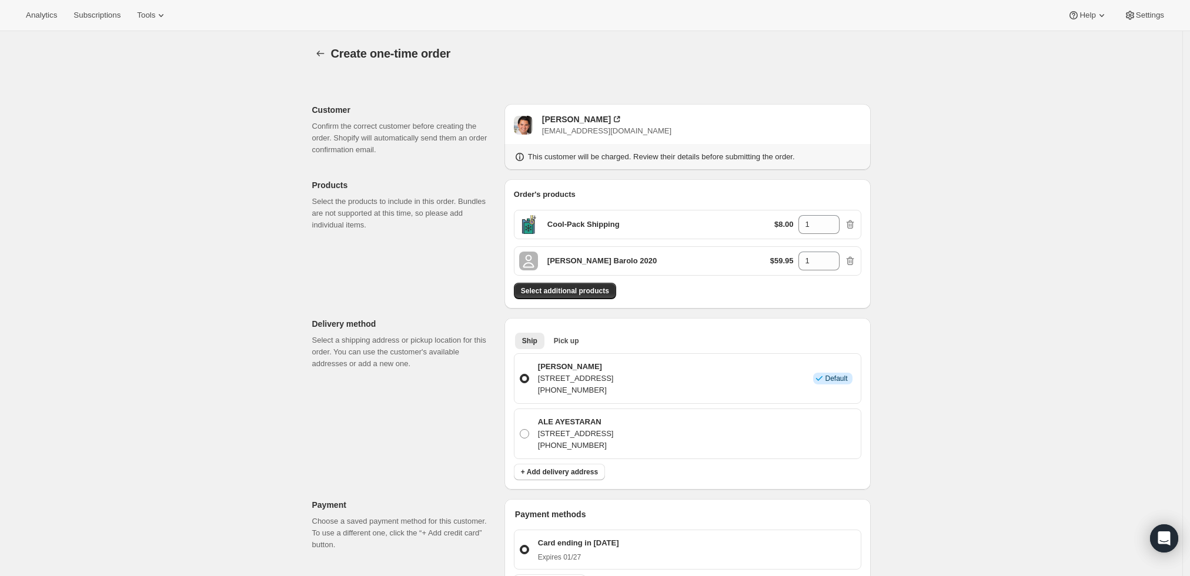
scroll to position [361, 0]
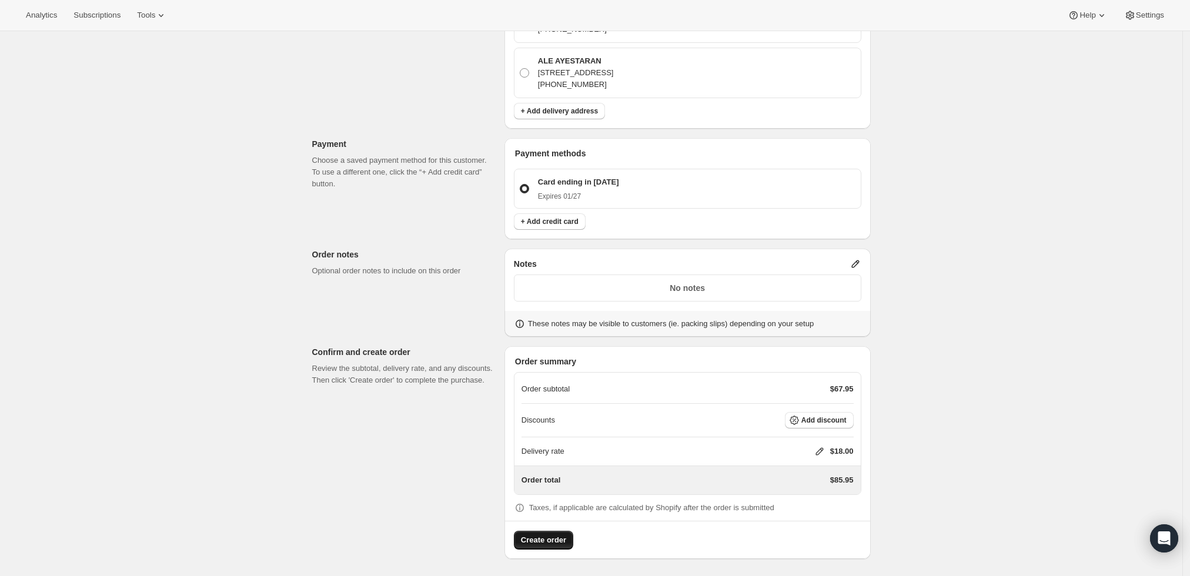
click at [536, 539] on span "Create order" at bounding box center [543, 541] width 45 height 12
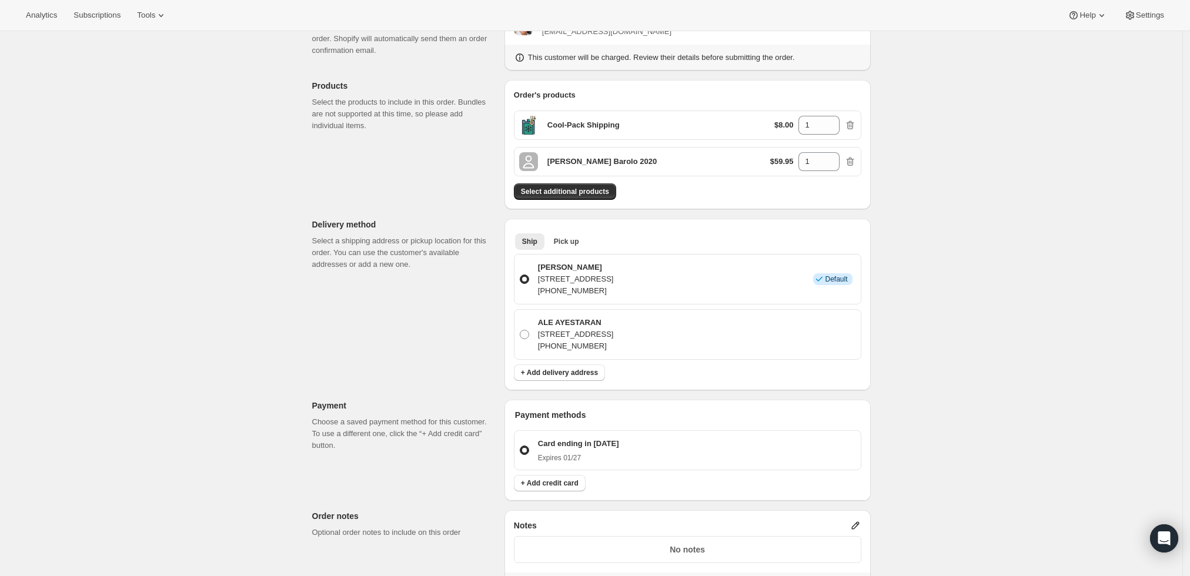
scroll to position [0, 0]
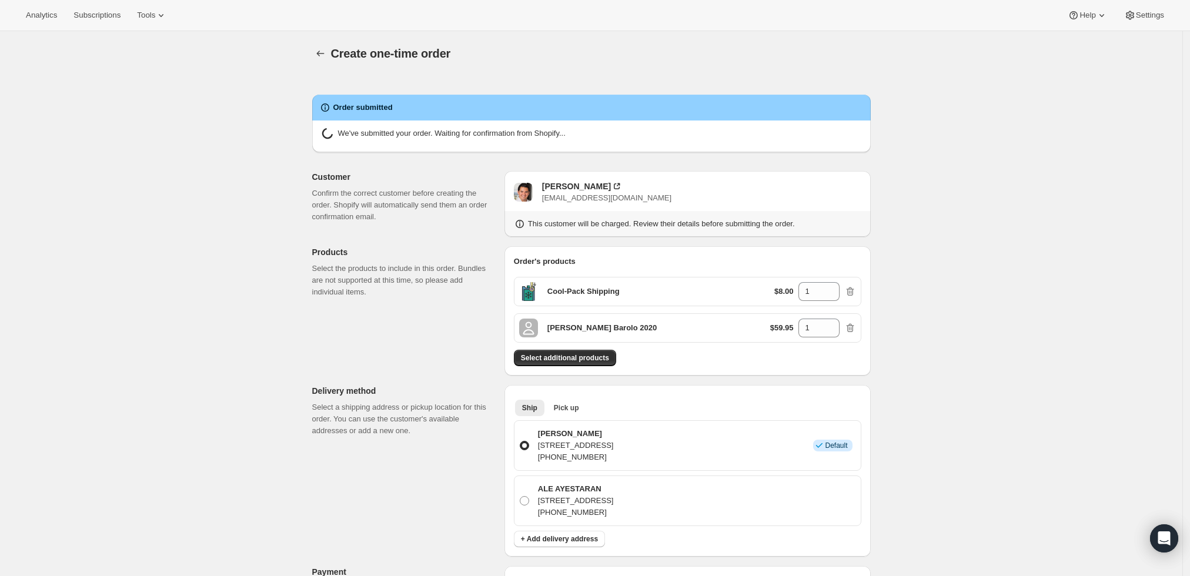
radio input "true"
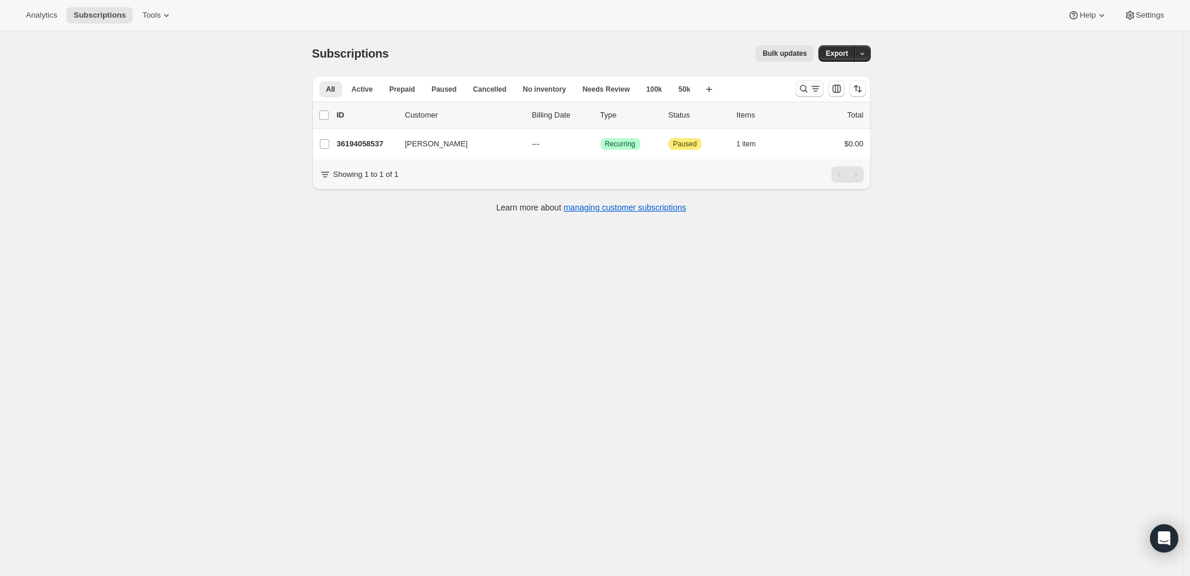
click at [808, 85] on icon "Search and filter results" at bounding box center [804, 89] width 12 height 12
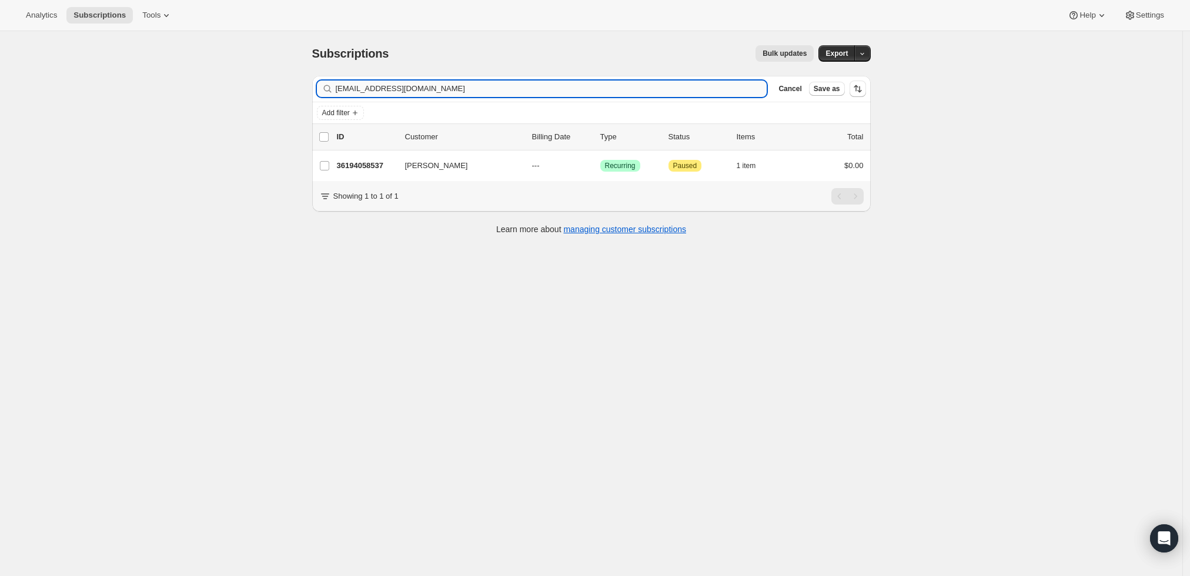
click at [480, 88] on input "[EMAIL_ADDRESS][DOMAIN_NAME]" at bounding box center [552, 89] width 432 height 16
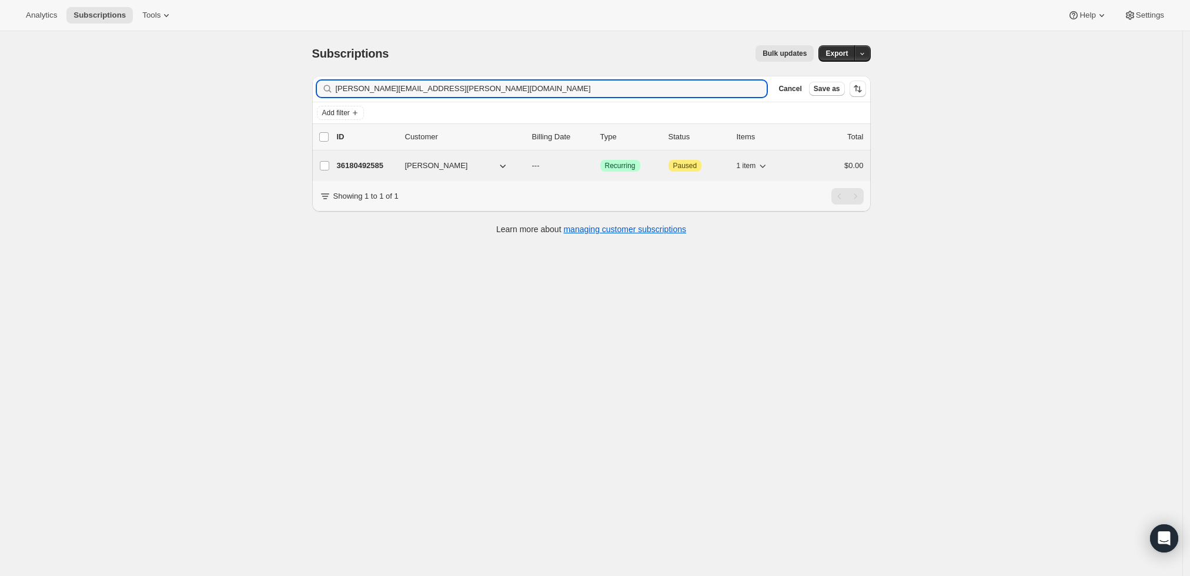
type input "[PERSON_NAME][EMAIL_ADDRESS][PERSON_NAME][DOMAIN_NAME]"
click at [372, 163] on p "36180492585" at bounding box center [366, 166] width 59 height 12
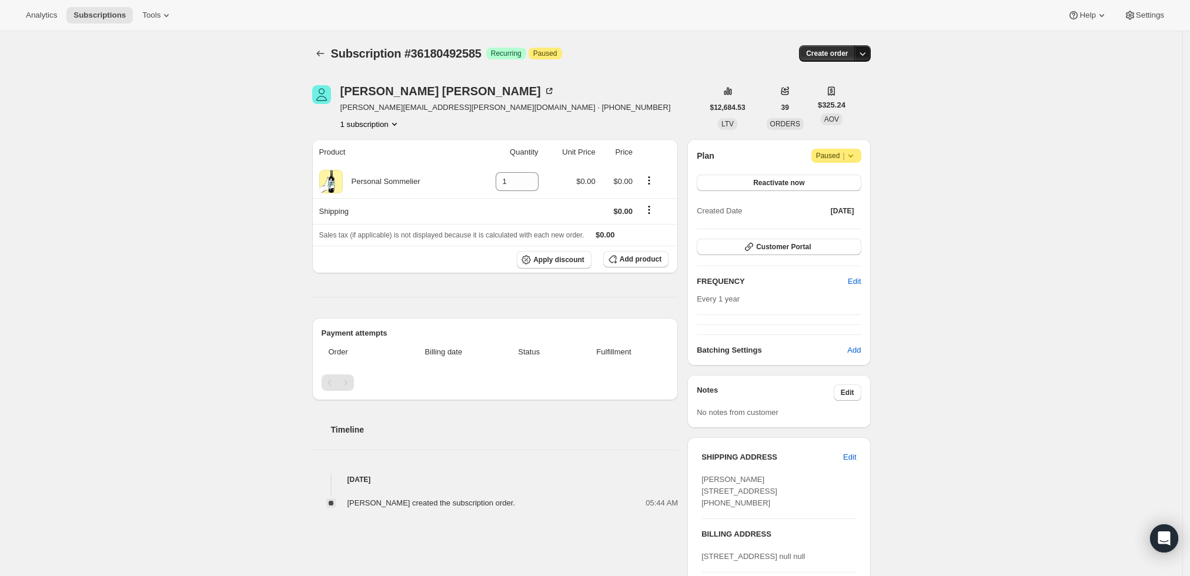
click at [867, 52] on icon "button" at bounding box center [863, 54] width 12 height 12
click at [842, 93] on span "Create custom one-time order" at bounding box center [817, 97] width 102 height 9
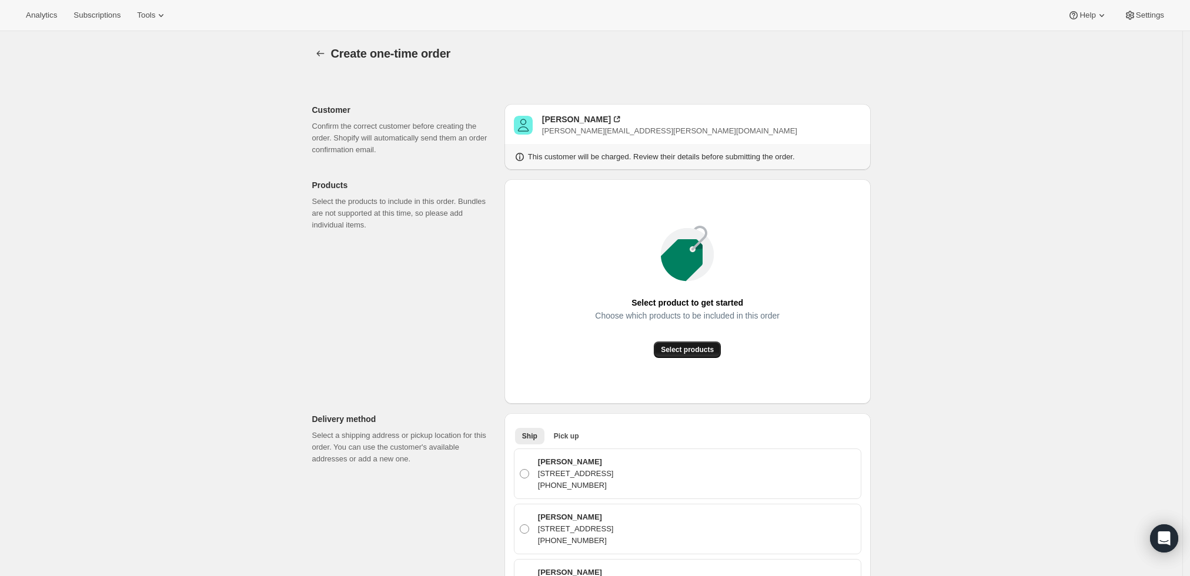
click at [672, 343] on button "Select products" at bounding box center [687, 350] width 67 height 16
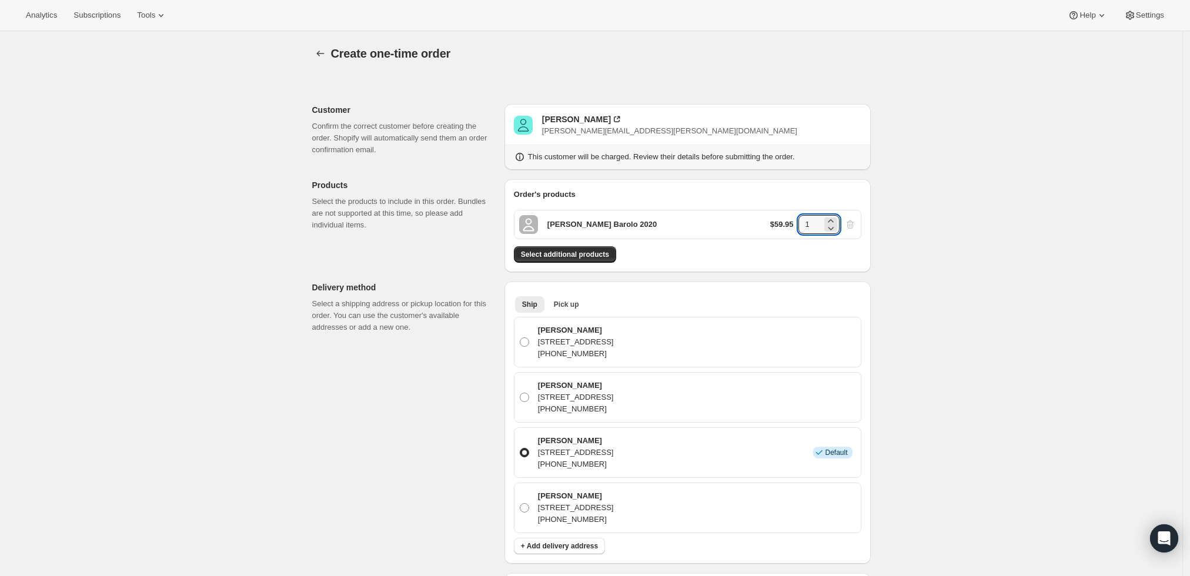
drag, startPoint x: 819, startPoint y: 222, endPoint x: 778, endPoint y: 225, distance: 40.7
click at [778, 225] on div "$59.95 1" at bounding box center [813, 224] width 86 height 19
type input "6"
click at [936, 248] on div "Create one-time order. This page is ready Create one-time order Customer Confir…" at bounding box center [591, 527] width 1183 height 993
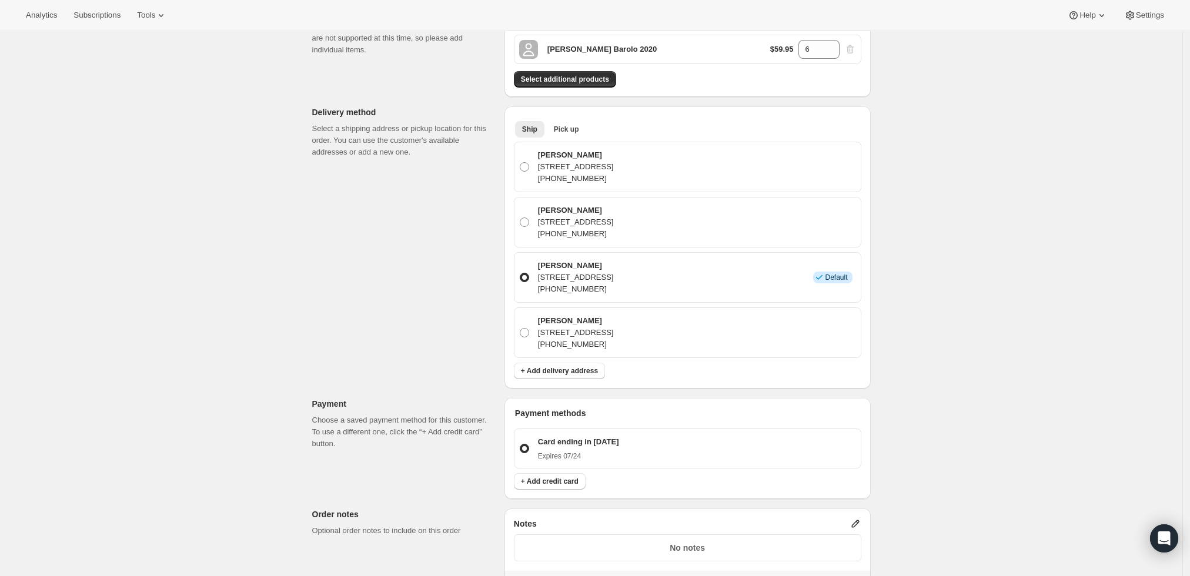
scroll to position [261, 0]
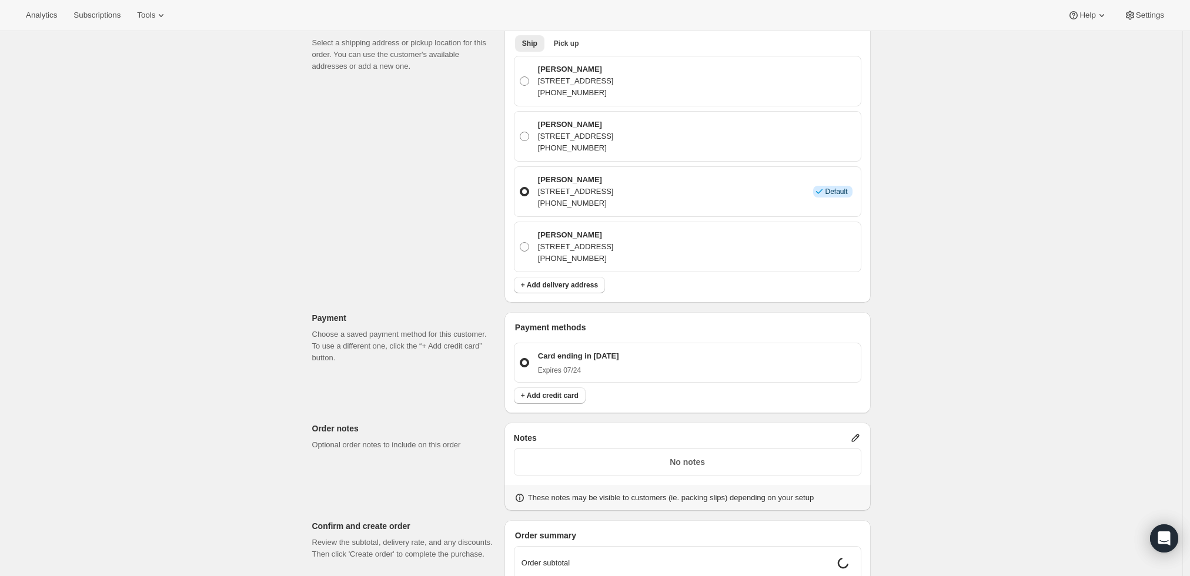
click at [854, 433] on icon at bounding box center [856, 438] width 12 height 12
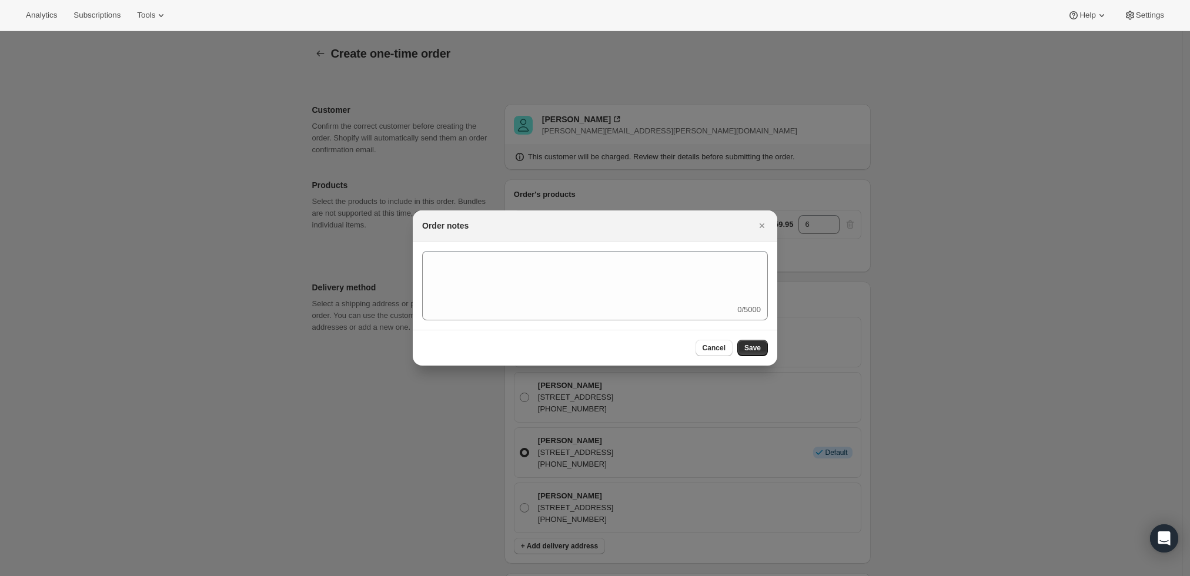
scroll to position [0, 0]
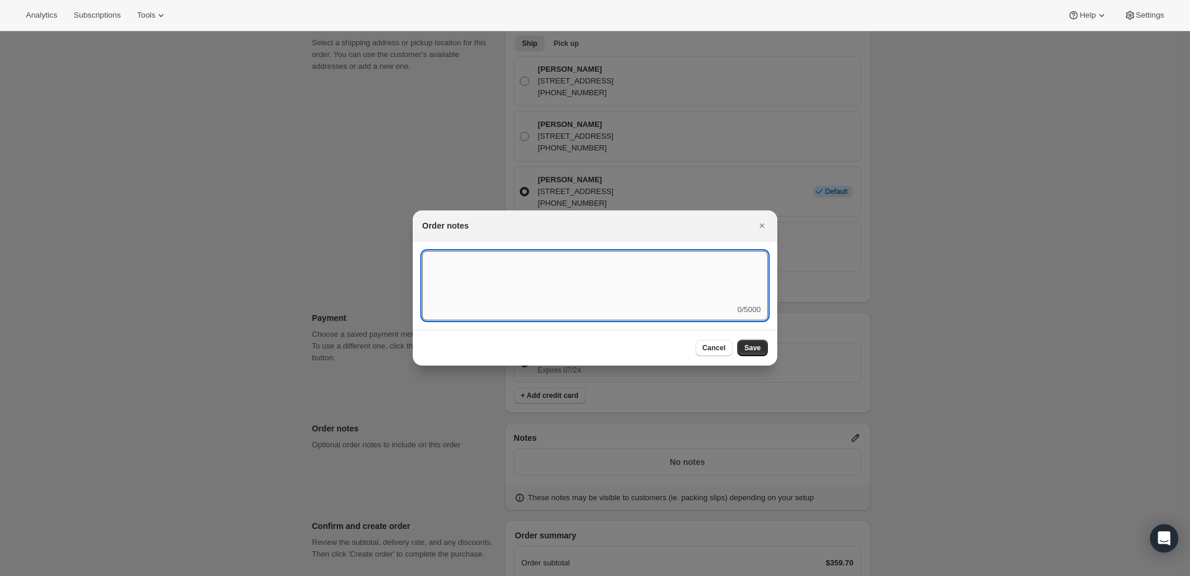
click at [631, 286] on textarea ":r3v:" at bounding box center [595, 277] width 346 height 53
type textarea "Weather HOLD"
click at [759, 349] on span "Save" at bounding box center [752, 347] width 16 height 9
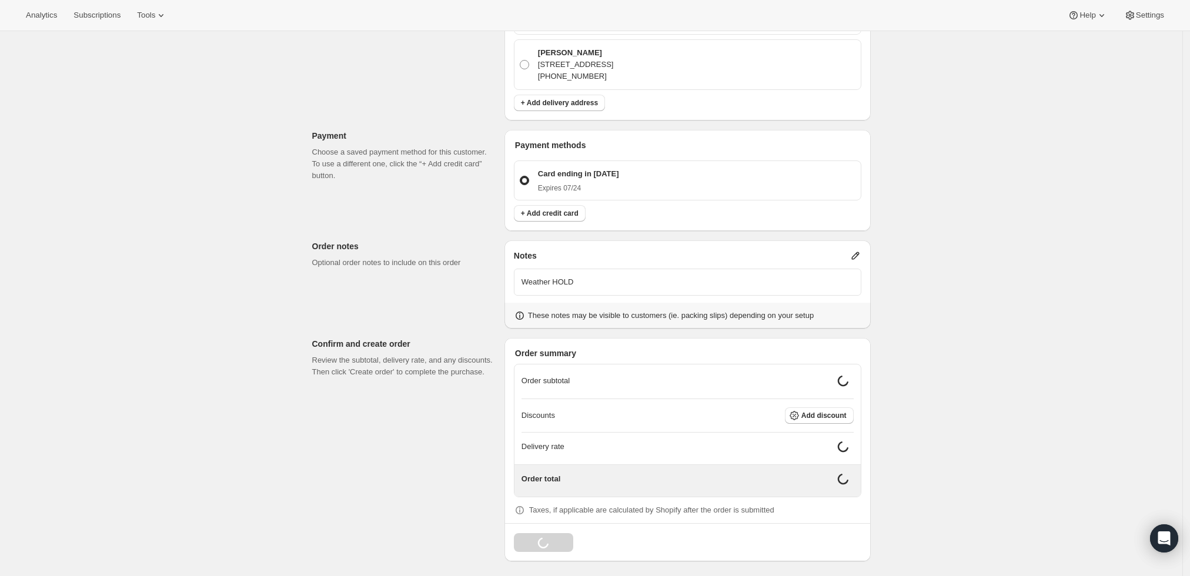
scroll to position [435, 0]
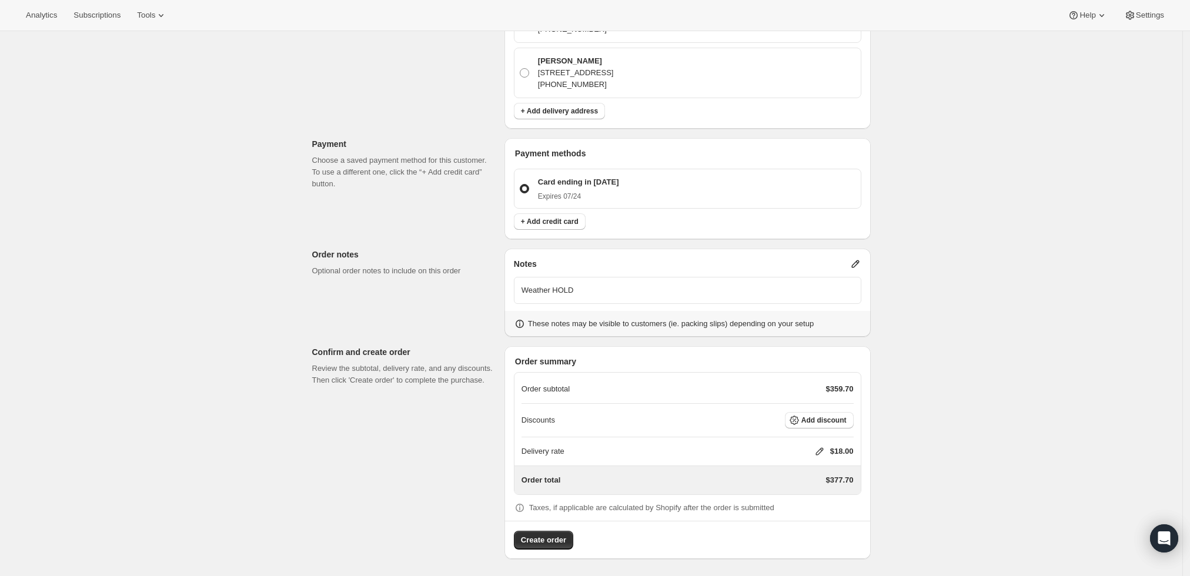
click at [819, 446] on icon at bounding box center [820, 452] width 12 height 12
click at [802, 495] on input "0" at bounding box center [826, 494] width 106 height 19
type input "0"
click at [810, 520] on span "Save" at bounding box center [817, 521] width 16 height 9
click at [543, 539] on span "Create order" at bounding box center [543, 541] width 45 height 12
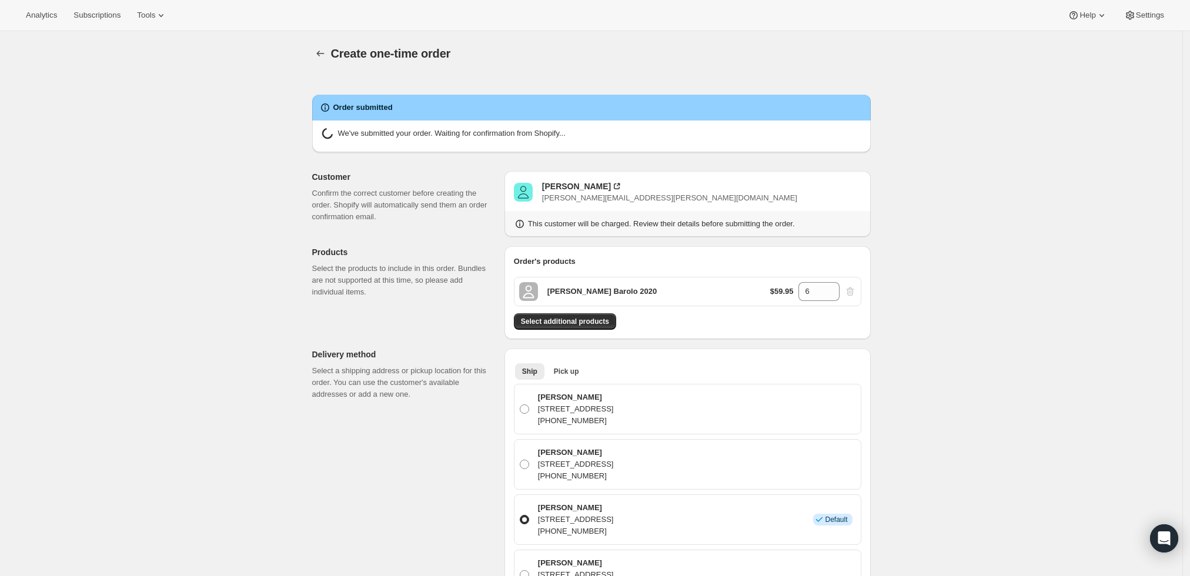
radio input "true"
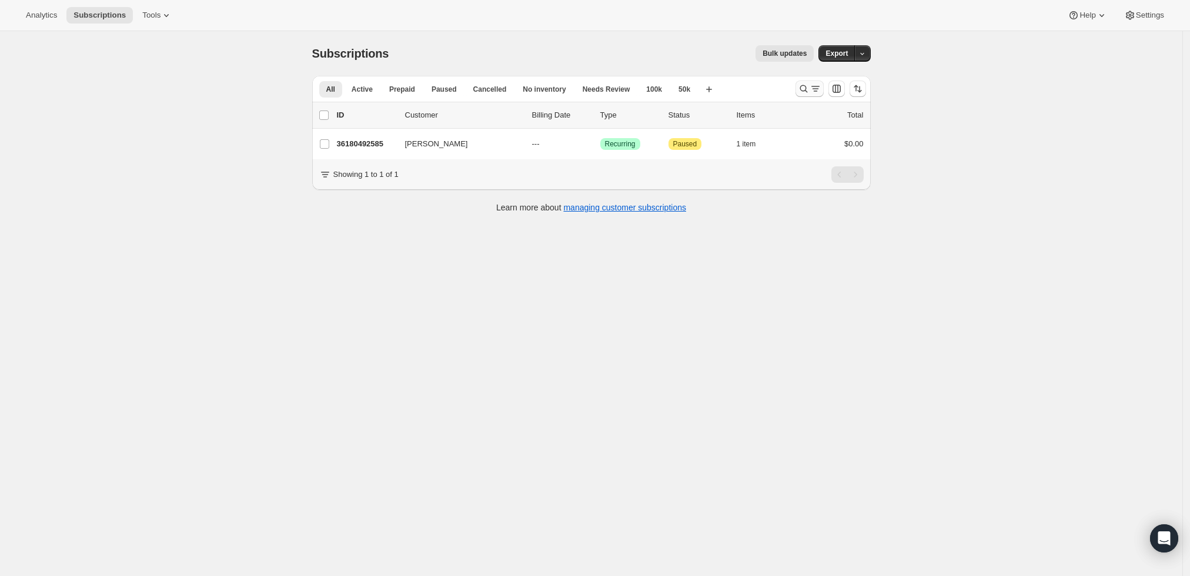
click at [802, 92] on icon "Search and filter results" at bounding box center [804, 89] width 12 height 12
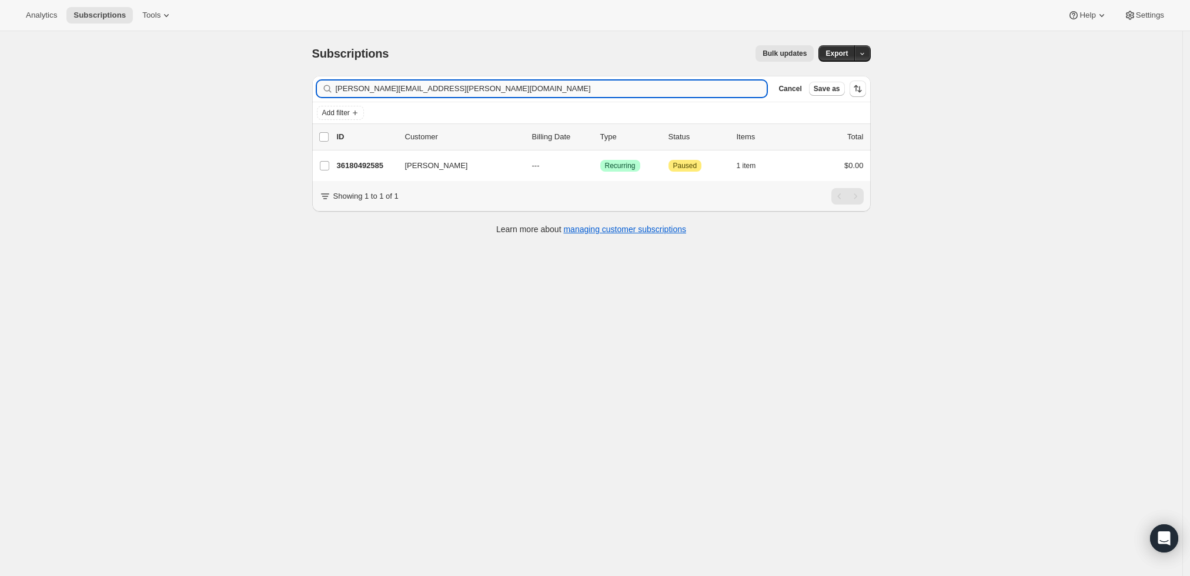
click at [480, 94] on input "[PERSON_NAME][EMAIL_ADDRESS][PERSON_NAME][DOMAIN_NAME]" at bounding box center [552, 89] width 432 height 16
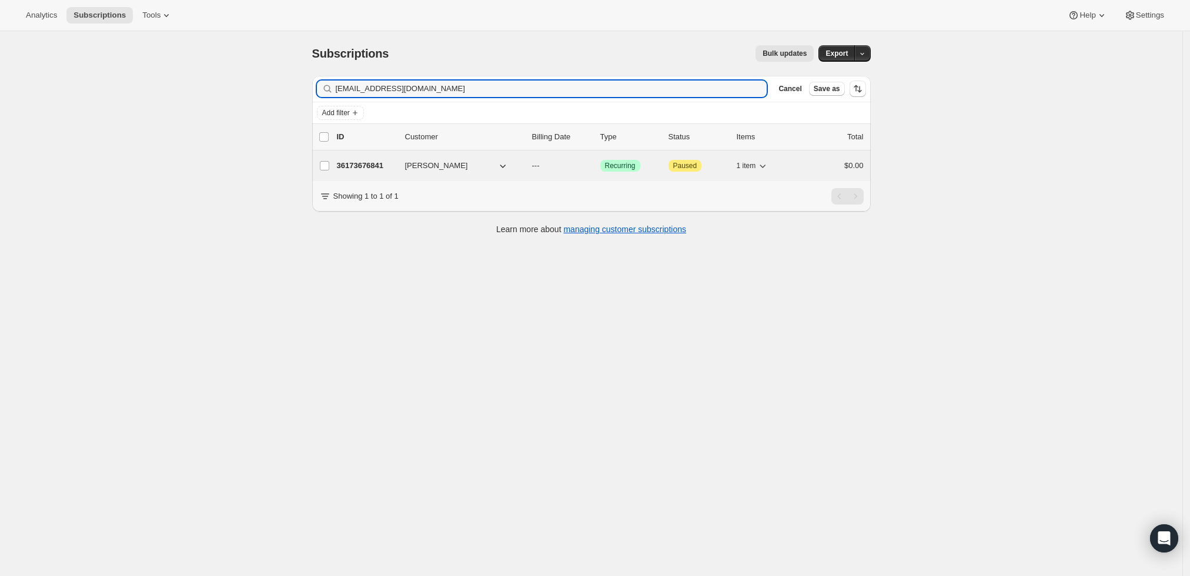
type input "[EMAIL_ADDRESS][DOMAIN_NAME]"
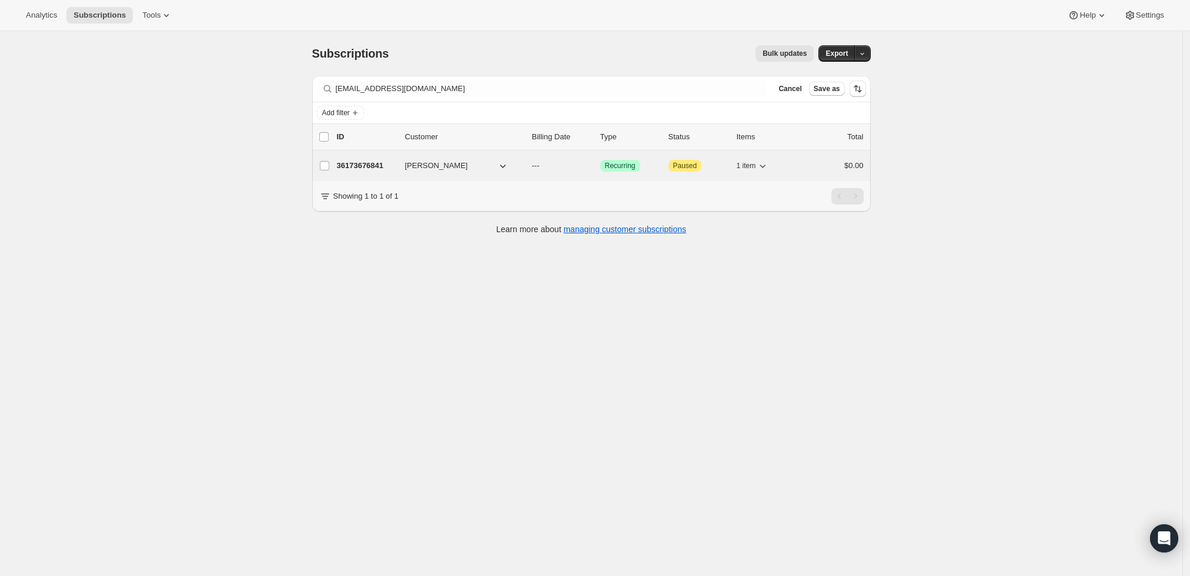
click at [356, 165] on p "36173676841" at bounding box center [366, 166] width 59 height 12
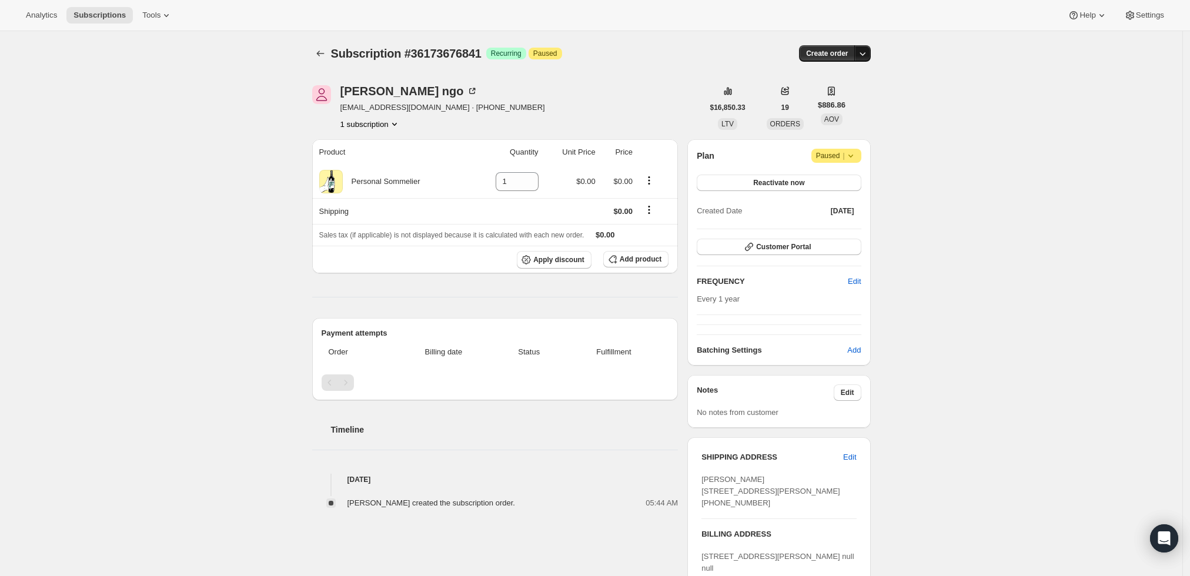
click at [867, 53] on icon "button" at bounding box center [863, 54] width 12 height 12
click at [844, 101] on span "Create custom one-time order" at bounding box center [817, 97] width 102 height 9
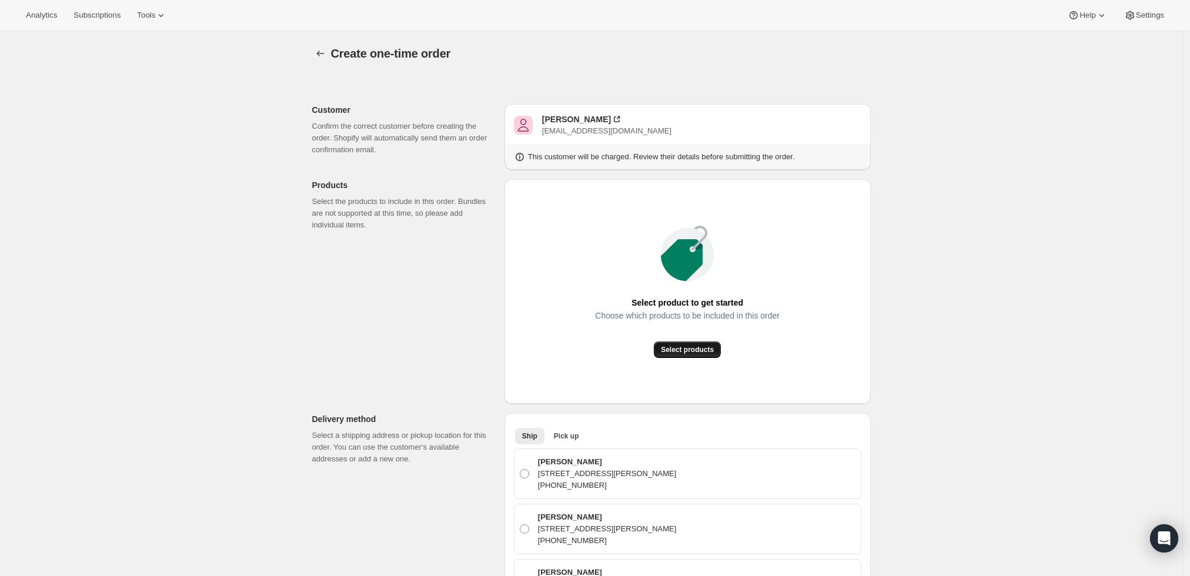
click at [685, 350] on span "Select products" at bounding box center [687, 349] width 53 height 9
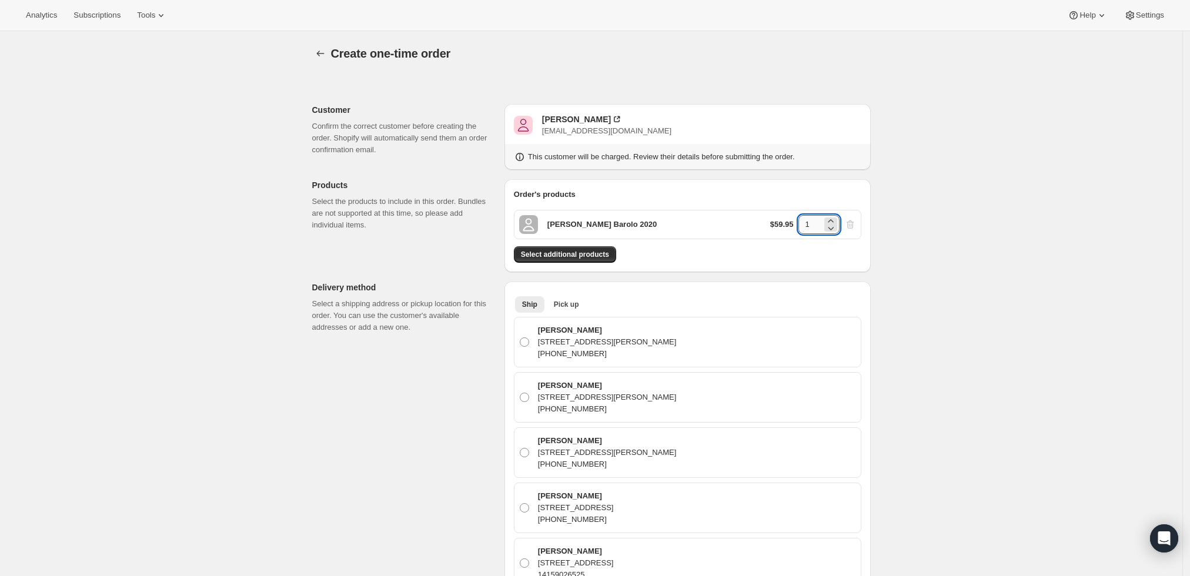
click at [813, 228] on input "1" at bounding box center [811, 224] width 24 height 19
type input "12"
click at [911, 249] on div "Create one-time order. This page is ready Create one-time order Customer Confir…" at bounding box center [591, 582] width 1183 height 1103
click at [602, 253] on span "Select additional products" at bounding box center [565, 254] width 88 height 9
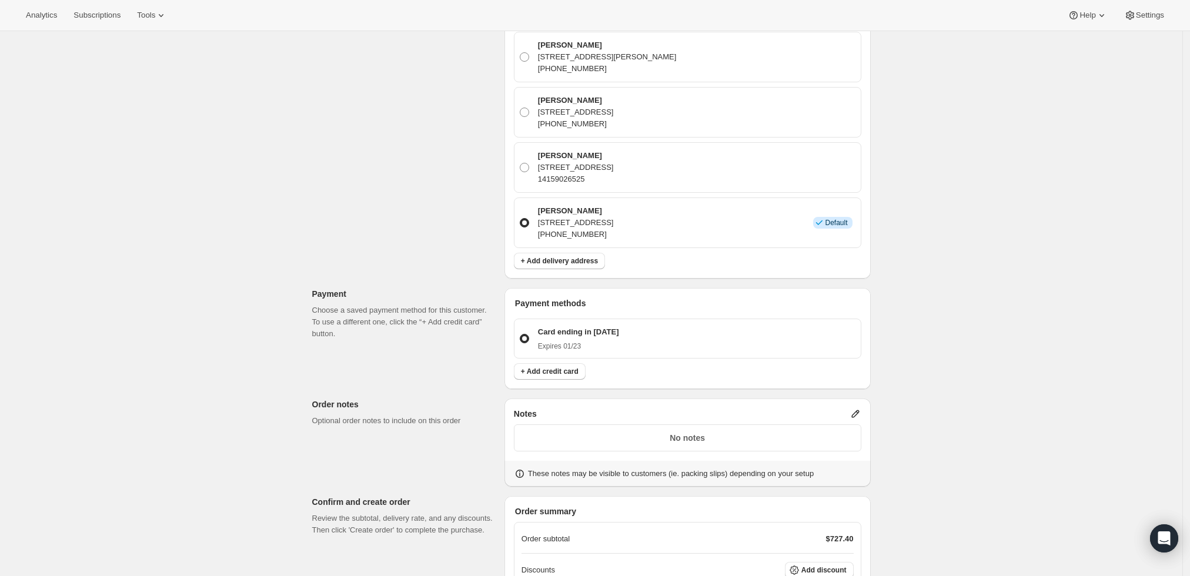
scroll to position [582, 0]
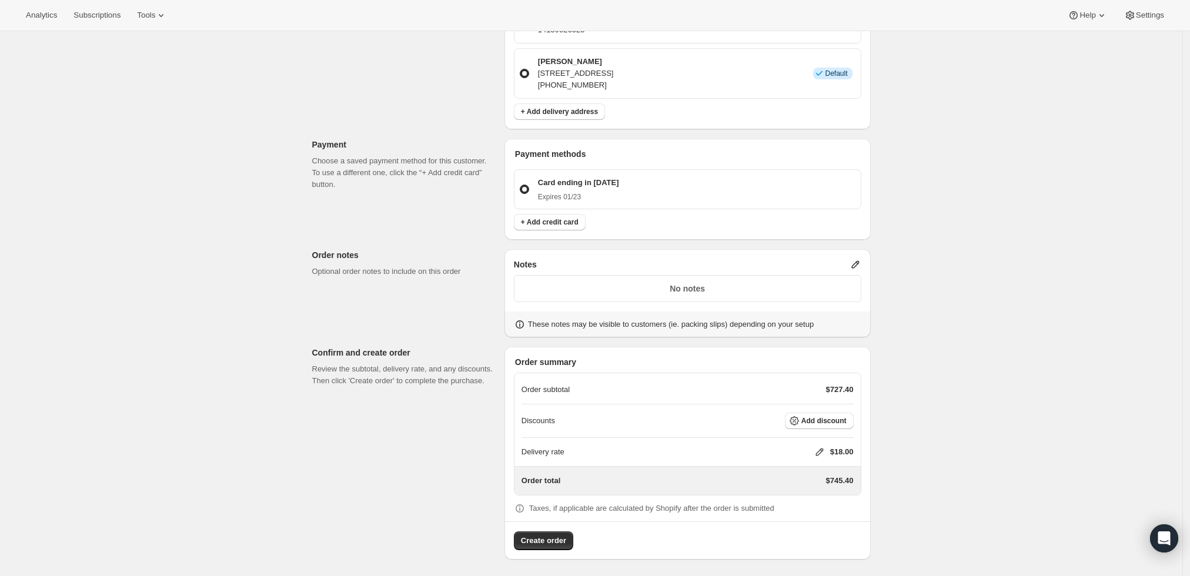
click at [821, 446] on icon at bounding box center [820, 452] width 12 height 12
click at [796, 491] on input "0" at bounding box center [826, 494] width 106 height 19
type input "0"
click at [809, 523] on span "Save" at bounding box center [817, 521] width 16 height 9
click at [547, 535] on span "Create order" at bounding box center [543, 541] width 45 height 12
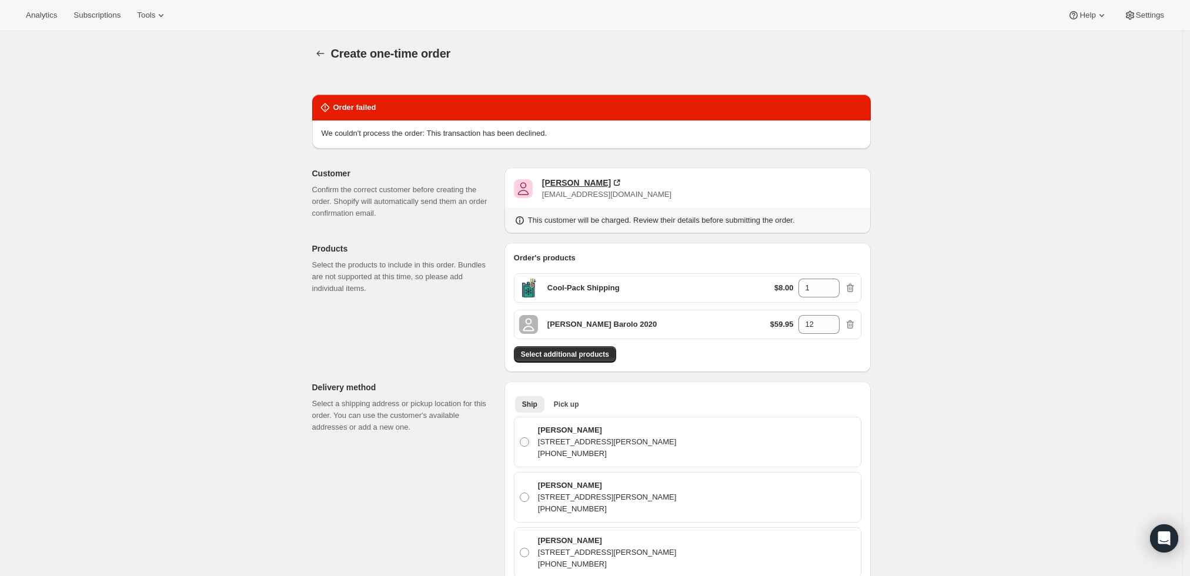
click at [557, 182] on div "[PERSON_NAME]" at bounding box center [576, 183] width 69 height 12
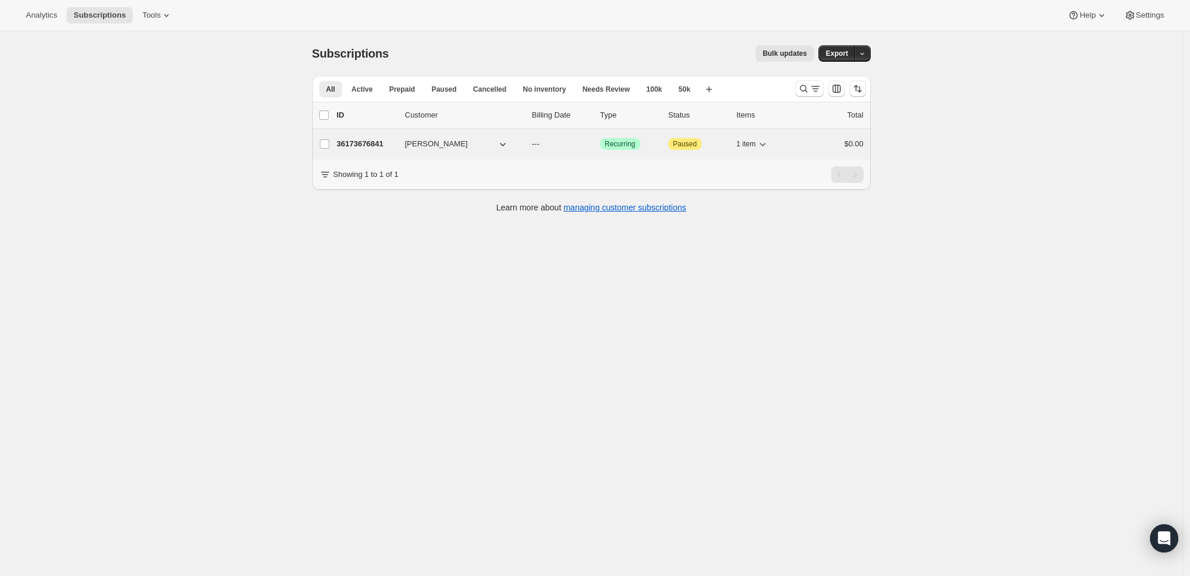
click at [369, 145] on p "36173676841" at bounding box center [366, 144] width 59 height 12
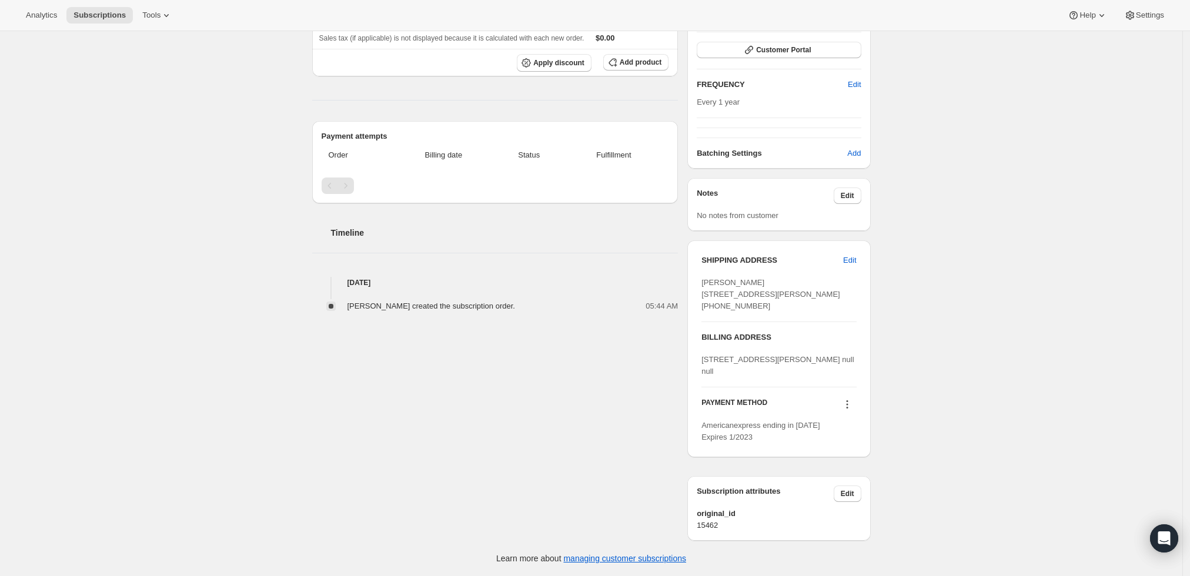
scroll to position [218, 0]
click at [848, 405] on icon at bounding box center [848, 405] width 12 height 12
click at [1001, 250] on div "Subscription #36173676841. This page is ready Subscription #36173676841 Success…" at bounding box center [591, 205] width 1183 height 742
click at [853, 408] on icon at bounding box center [848, 405] width 12 height 12
click at [837, 445] on span "Send link to update card" at bounding box center [850, 449] width 82 height 9
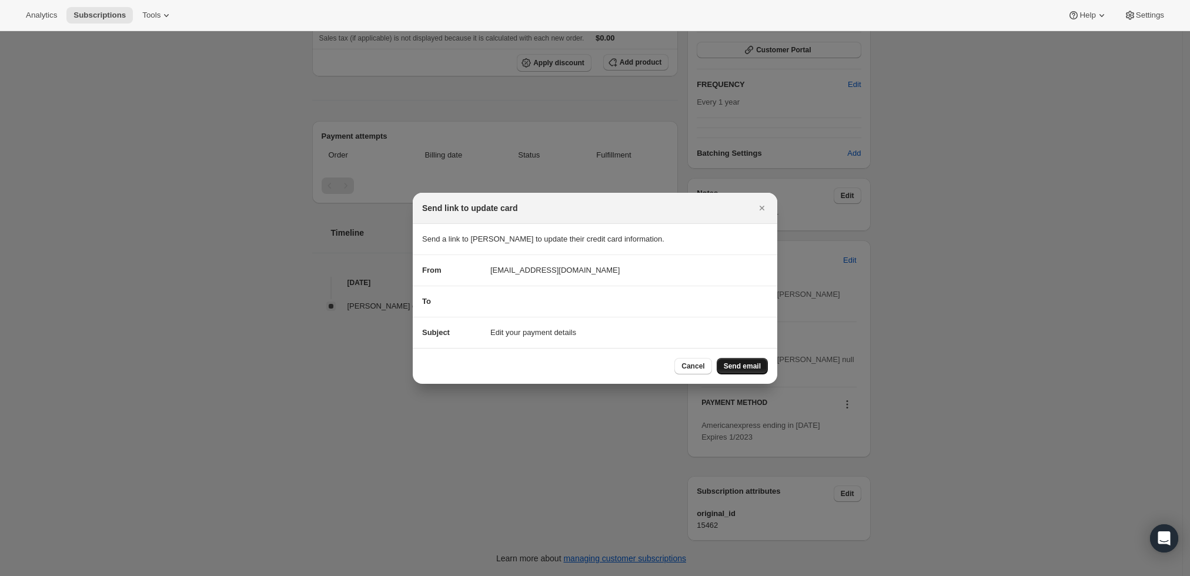
click at [750, 370] on span "Send email" at bounding box center [742, 366] width 37 height 9
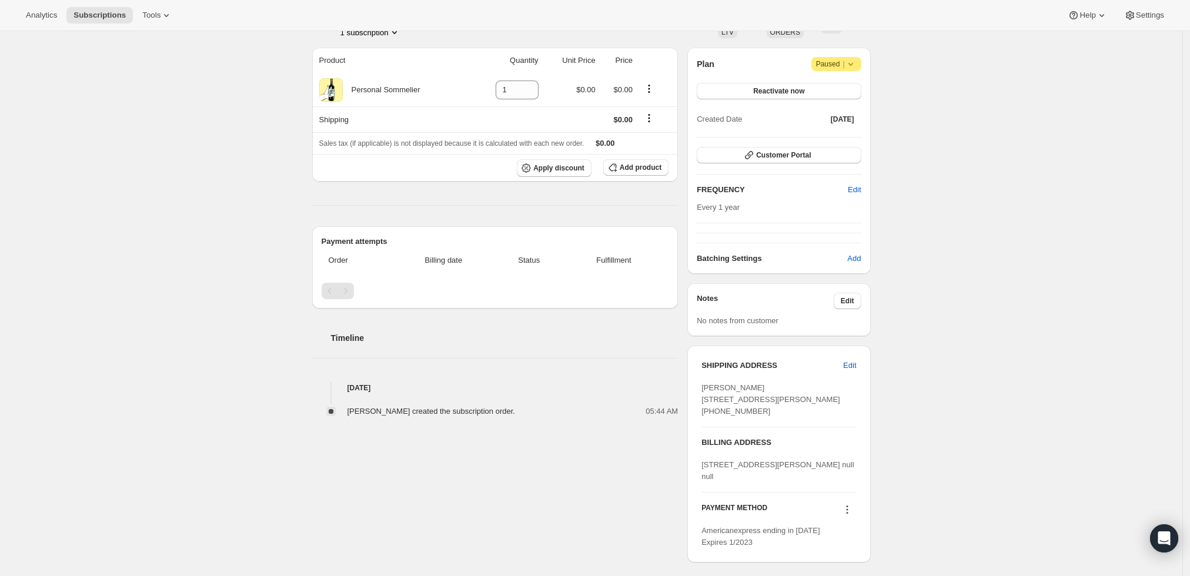
scroll to position [0, 0]
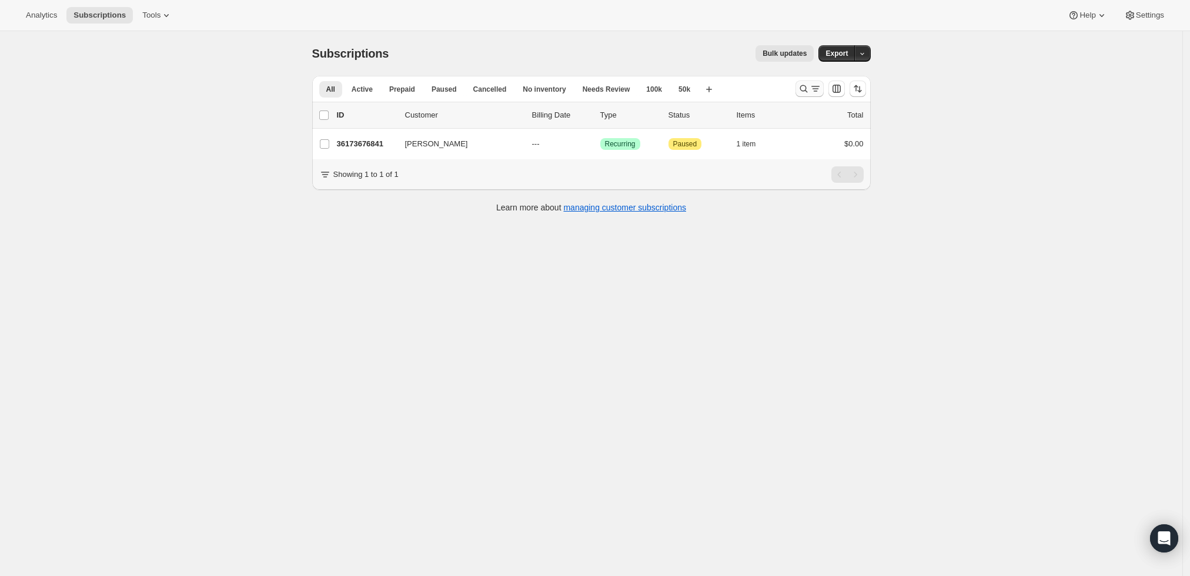
click at [808, 88] on icon "Search and filter results" at bounding box center [804, 89] width 12 height 12
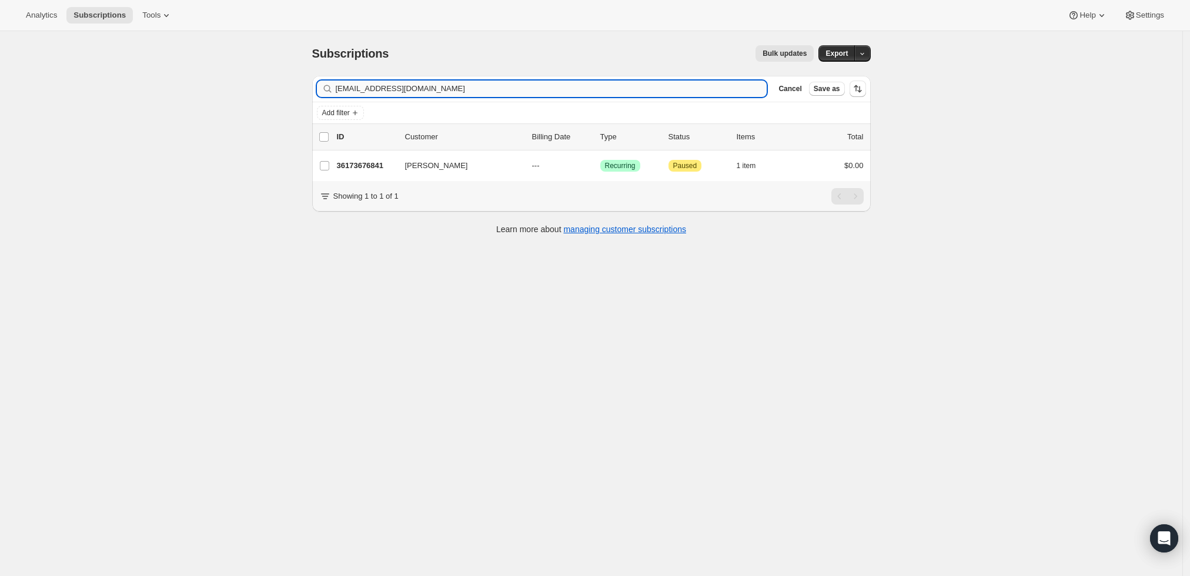
click at [538, 89] on input "[EMAIL_ADDRESS][DOMAIN_NAME]" at bounding box center [552, 89] width 432 height 16
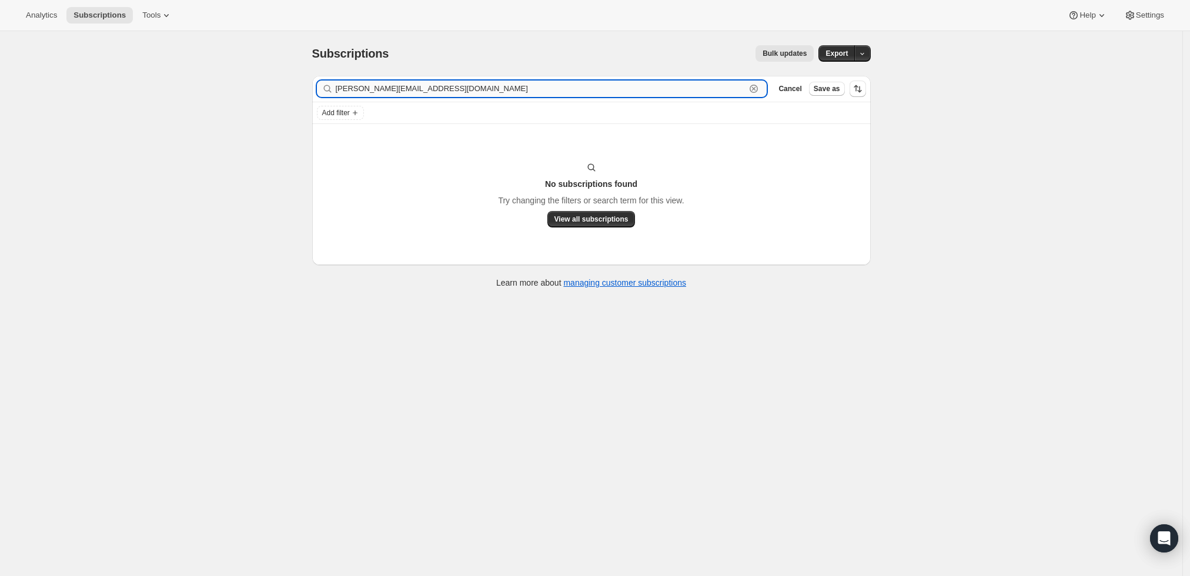
click at [445, 84] on input "[PERSON_NAME][EMAIL_ADDRESS][DOMAIN_NAME]" at bounding box center [541, 89] width 410 height 16
paste input "[PERSON_NAME]"
click at [367, 91] on input "[PERSON_NAME]" at bounding box center [541, 89] width 410 height 16
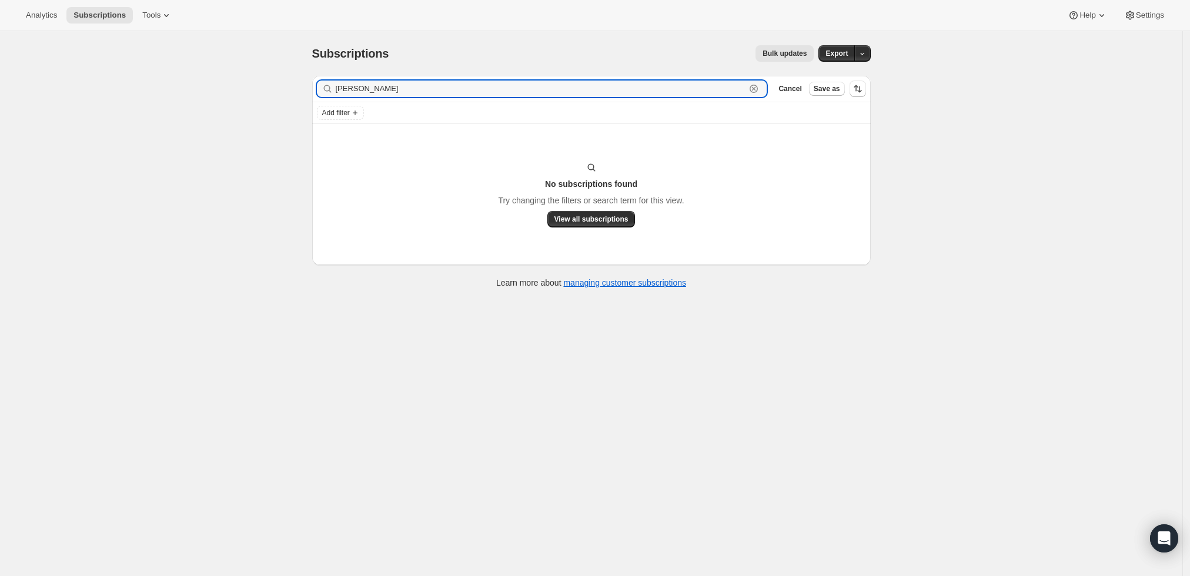
type input "[PERSON_NAME]"
click at [363, 88] on input "[PERSON_NAME]" at bounding box center [541, 89] width 410 height 16
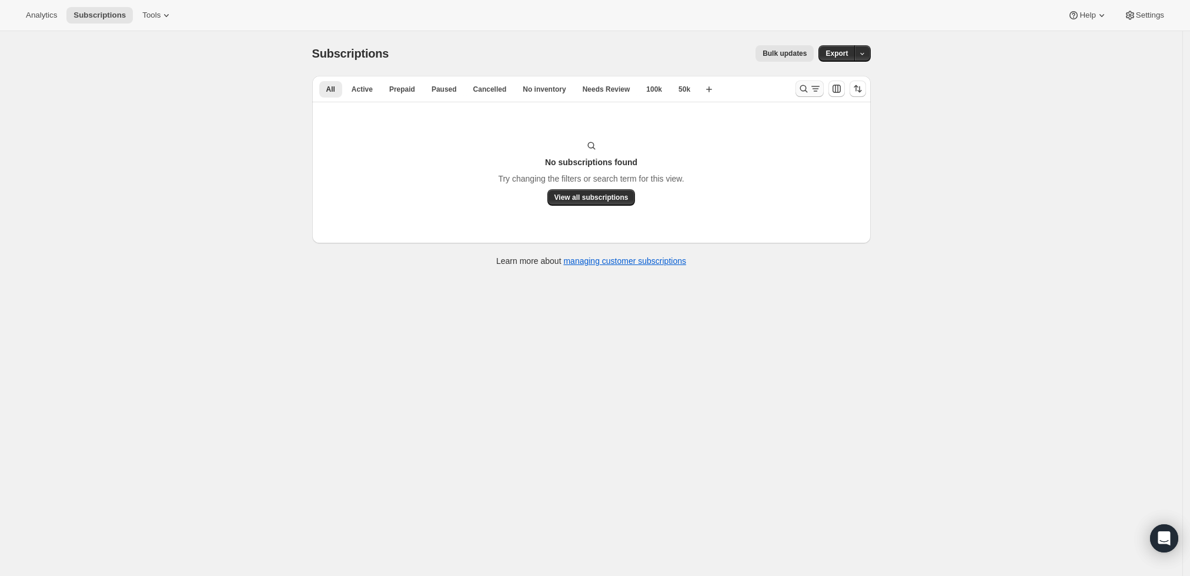
click at [803, 86] on icon "Search and filter results" at bounding box center [804, 89] width 12 height 12
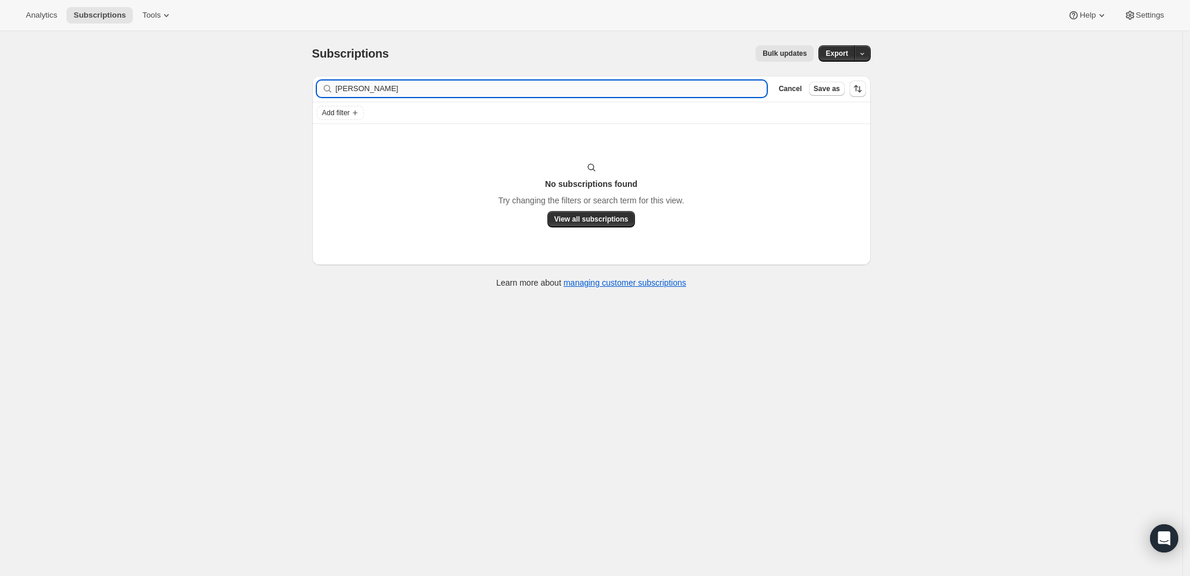
click at [539, 84] on input "Julie Rayburn" at bounding box center [552, 89] width 432 height 16
type input "julie@rccdesigngroup.com"
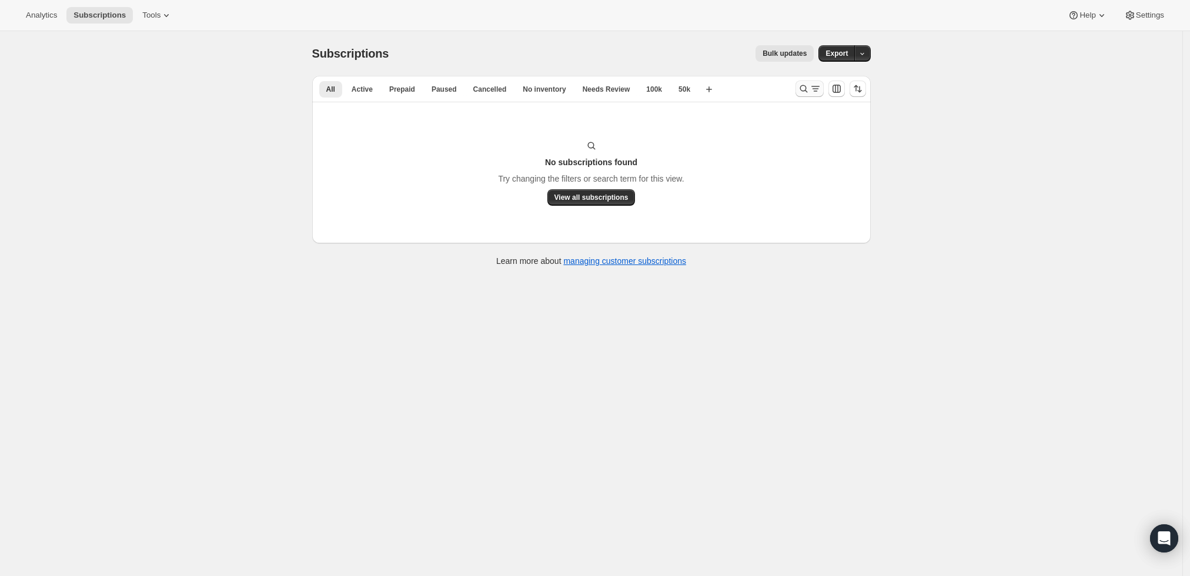
click at [804, 86] on icon "Search and filter results" at bounding box center [804, 89] width 8 height 8
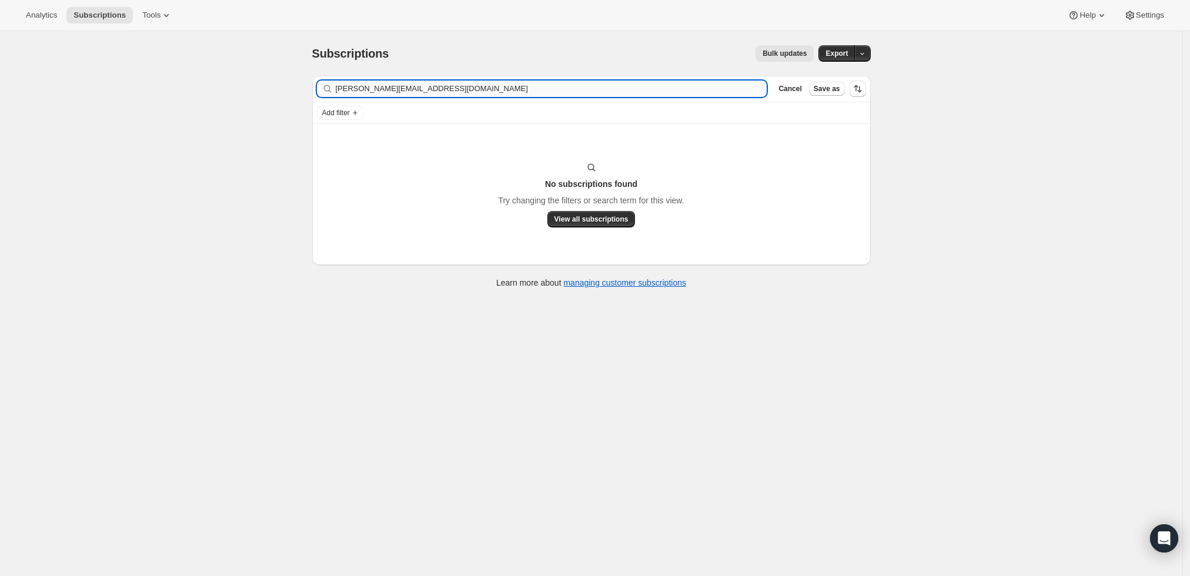
click at [490, 93] on input "julie@rccdesigngroup.com" at bounding box center [552, 89] width 432 height 16
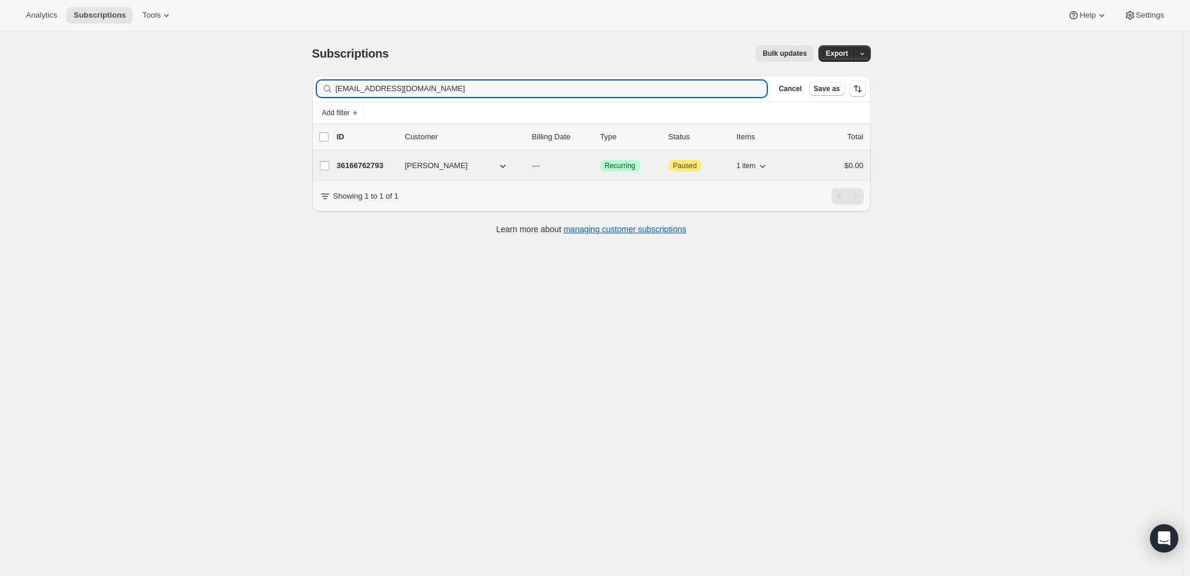
type input "[EMAIL_ADDRESS][DOMAIN_NAME]"
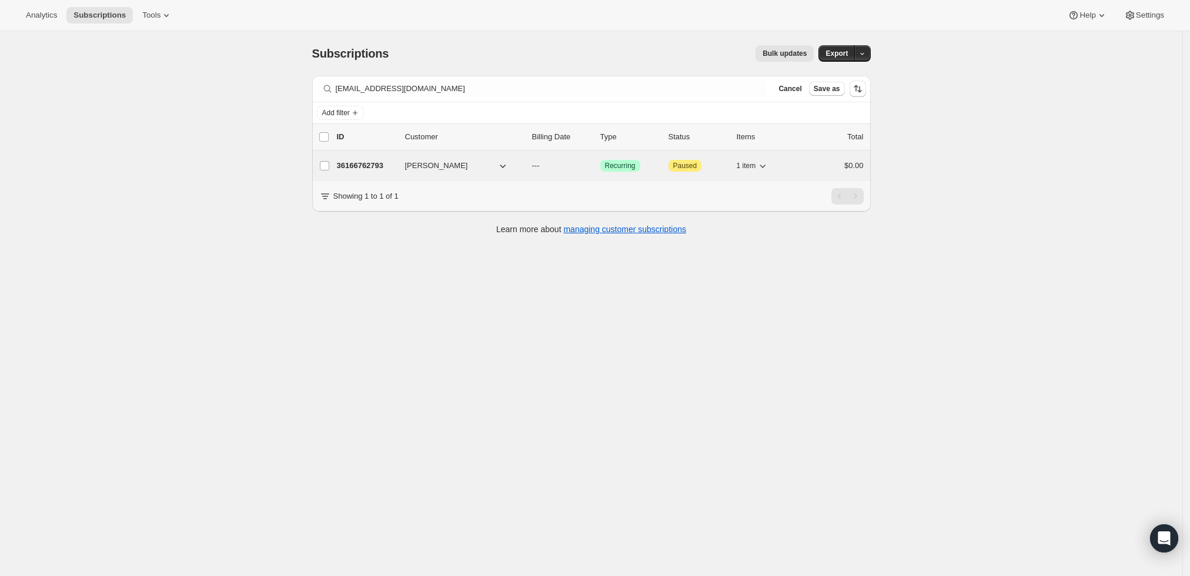
click at [368, 168] on p "36166762793" at bounding box center [366, 166] width 59 height 12
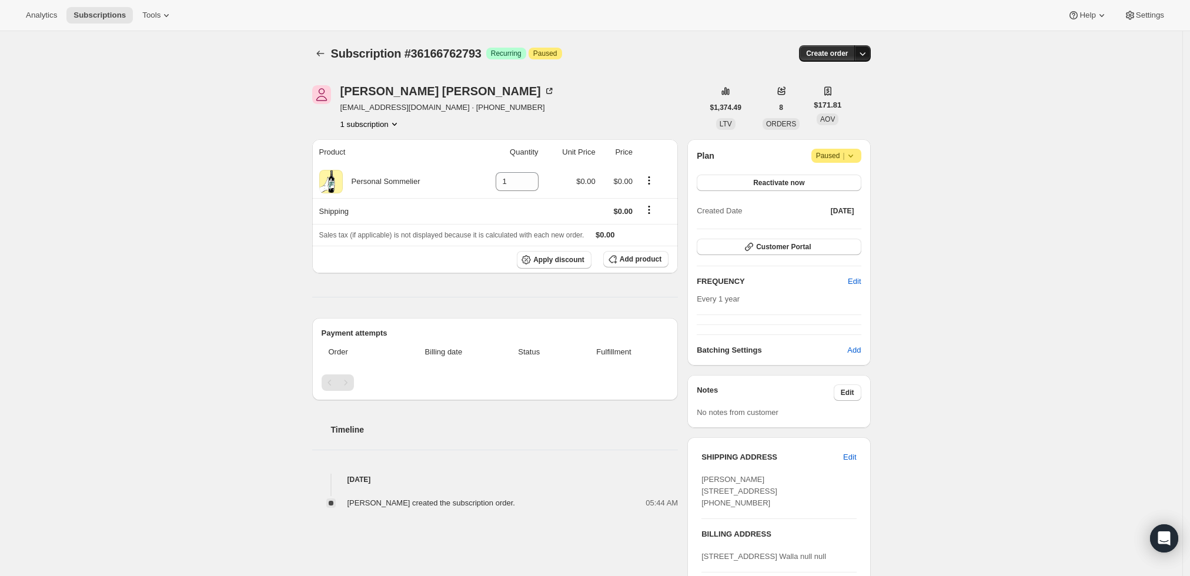
click at [863, 50] on icon "button" at bounding box center [863, 54] width 12 height 12
click at [793, 98] on span "Create custom one-time order" at bounding box center [817, 97] width 102 height 9
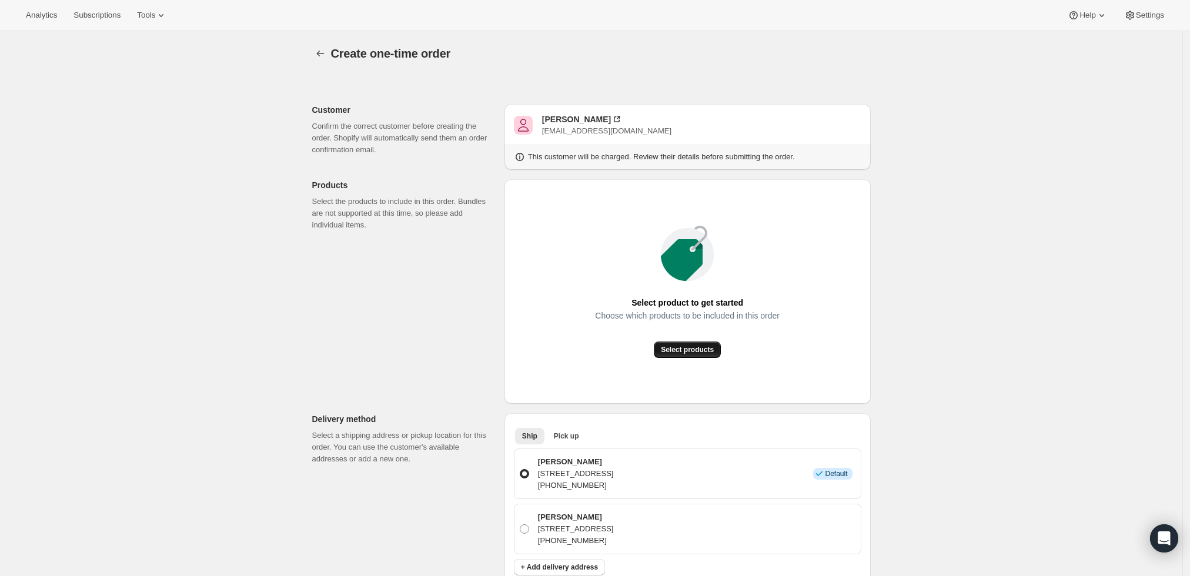
click at [668, 347] on span "Select products" at bounding box center [687, 349] width 53 height 9
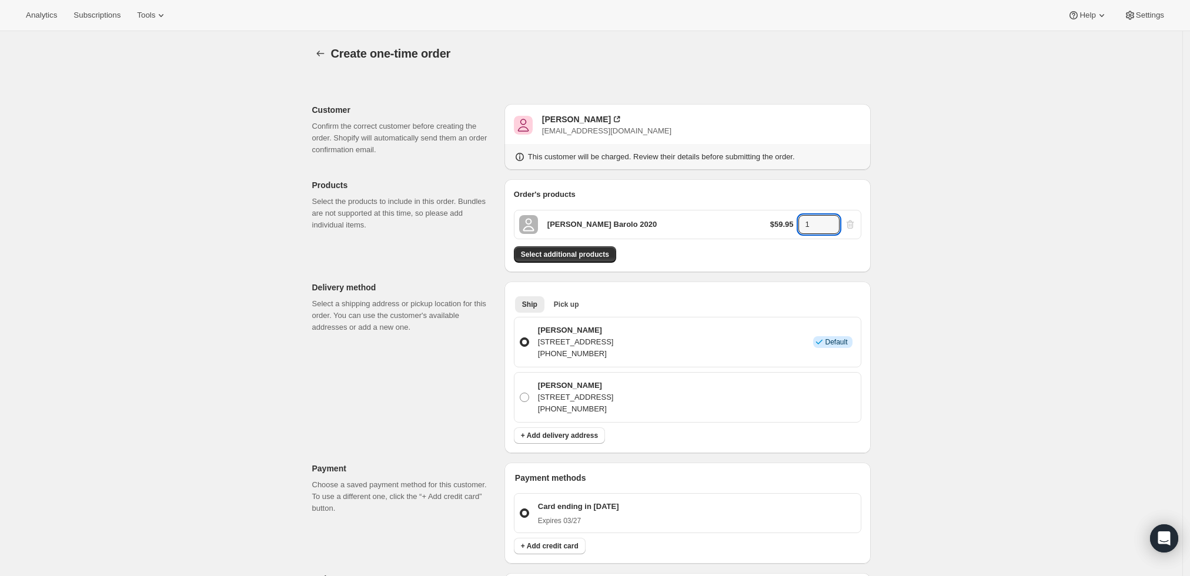
drag, startPoint x: 816, startPoint y: 219, endPoint x: 786, endPoint y: 223, distance: 30.3
click at [786, 223] on div "$59.95 1" at bounding box center [813, 224] width 86 height 19
type input "2"
click at [960, 284] on div "Create one-time order. This page is ready Create one-time order Customer Confir…" at bounding box center [591, 472] width 1183 height 882
click at [582, 260] on button "Select additional products" at bounding box center [565, 254] width 102 height 16
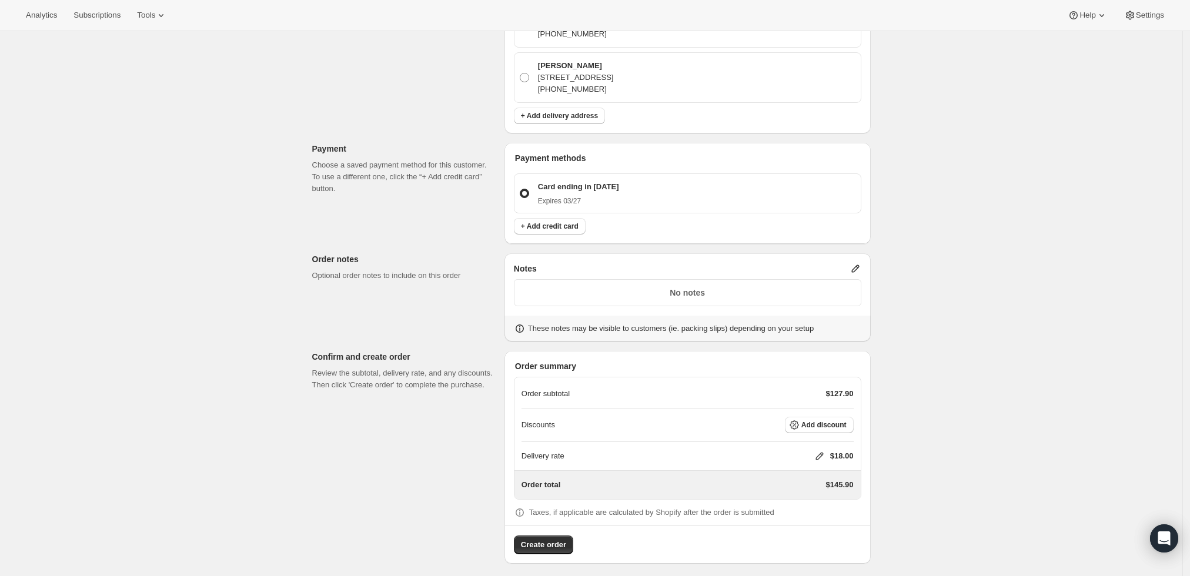
scroll to position [361, 0]
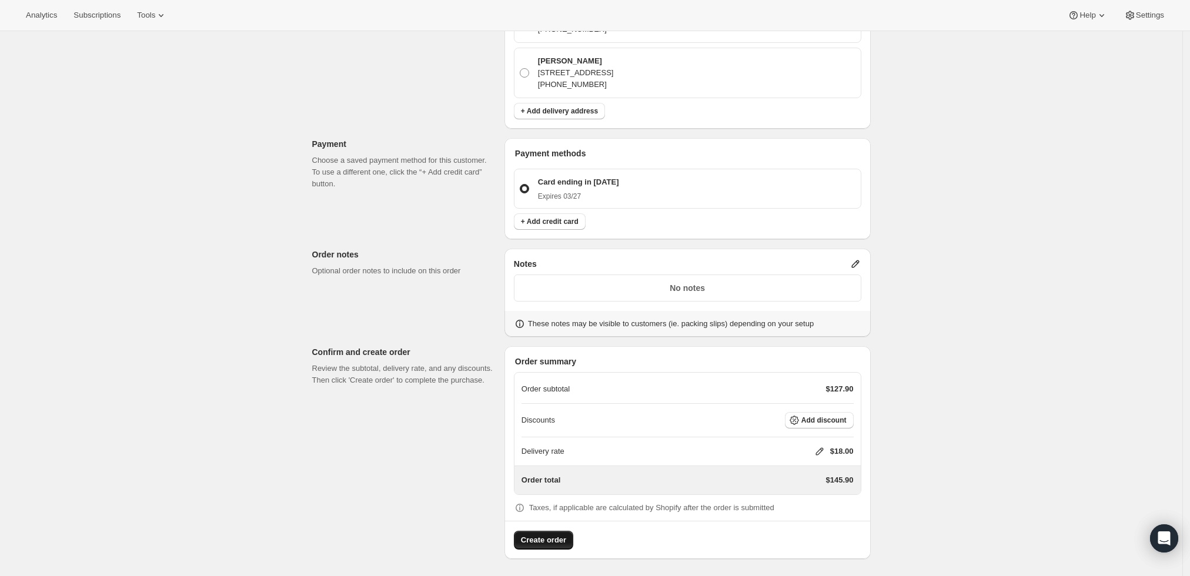
click at [555, 539] on span "Create order" at bounding box center [543, 541] width 45 height 12
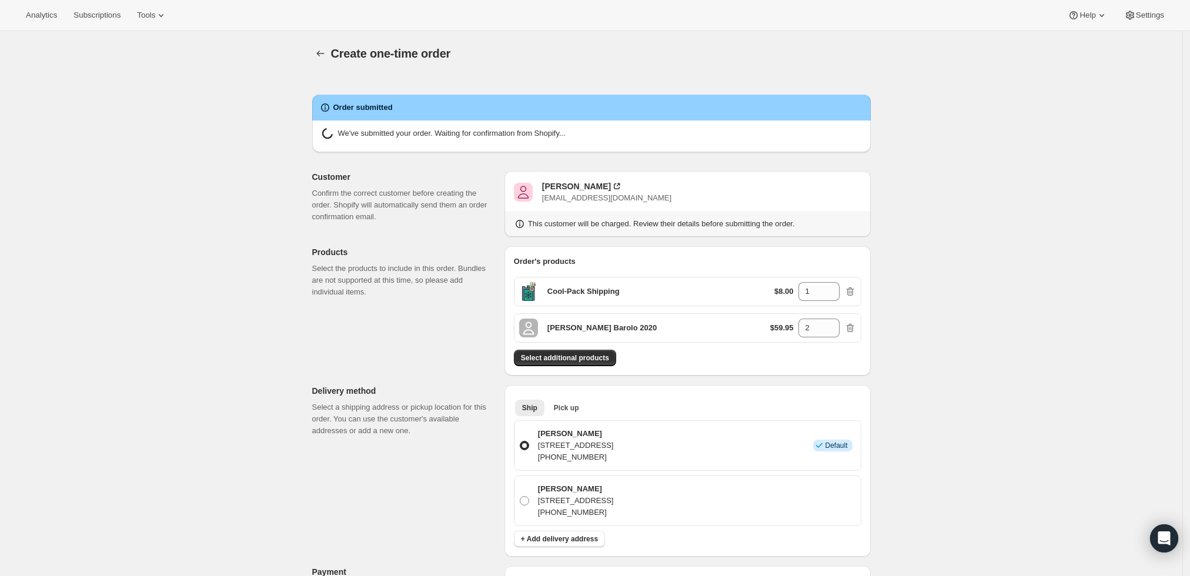
radio input "true"
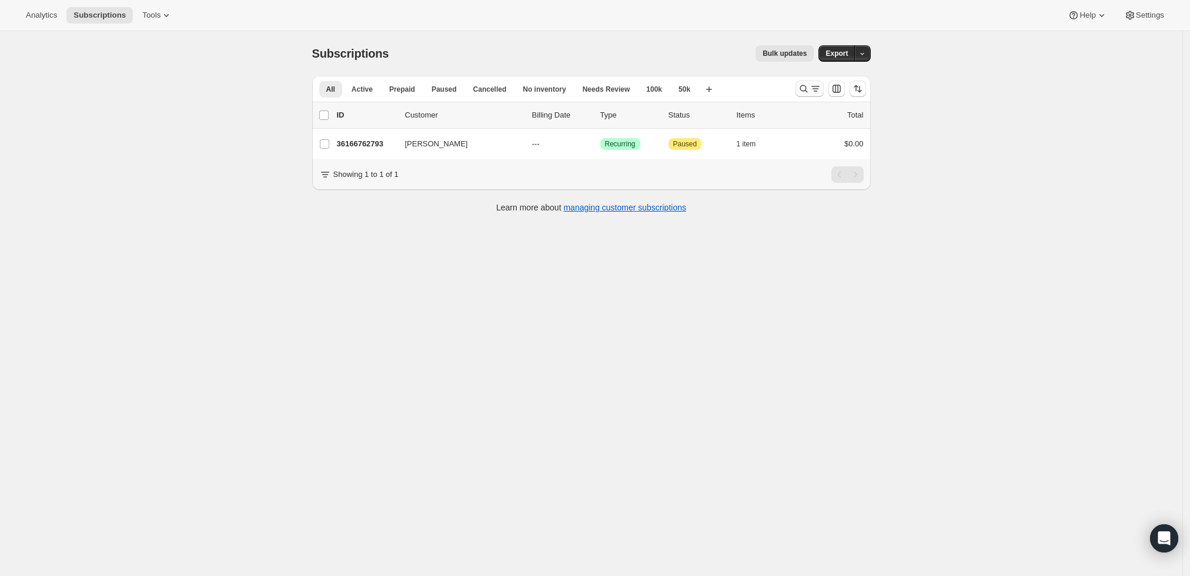
click at [804, 89] on icon "Search and filter results" at bounding box center [804, 89] width 12 height 12
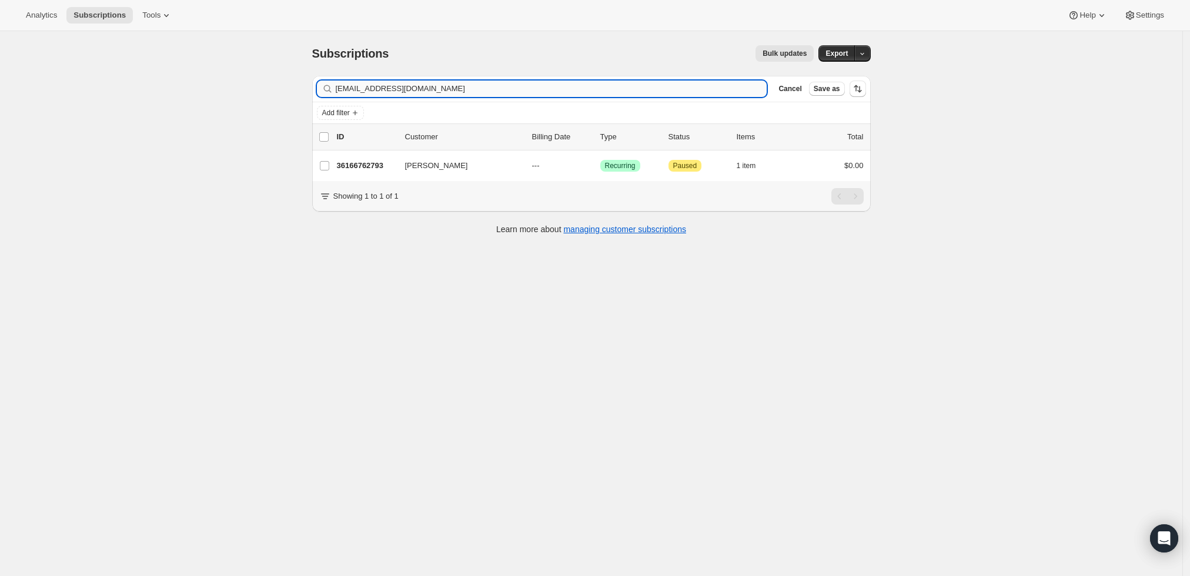
click at [498, 88] on input "[EMAIL_ADDRESS][DOMAIN_NAME]" at bounding box center [552, 89] width 432 height 16
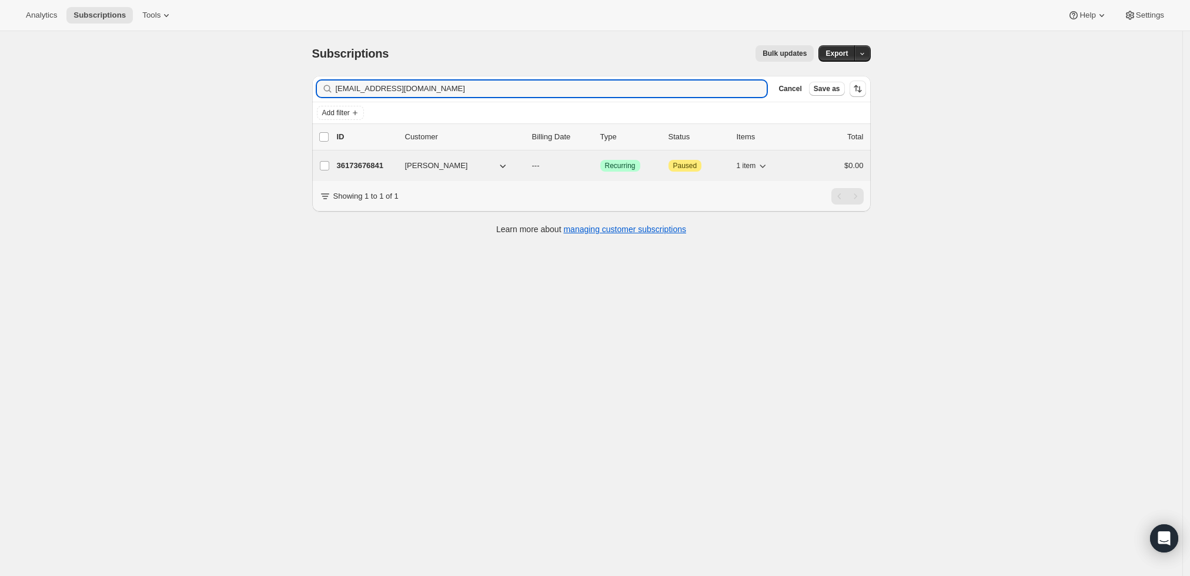
type input "[EMAIL_ADDRESS][DOMAIN_NAME]"
click at [369, 165] on p "36173676841" at bounding box center [366, 166] width 59 height 12
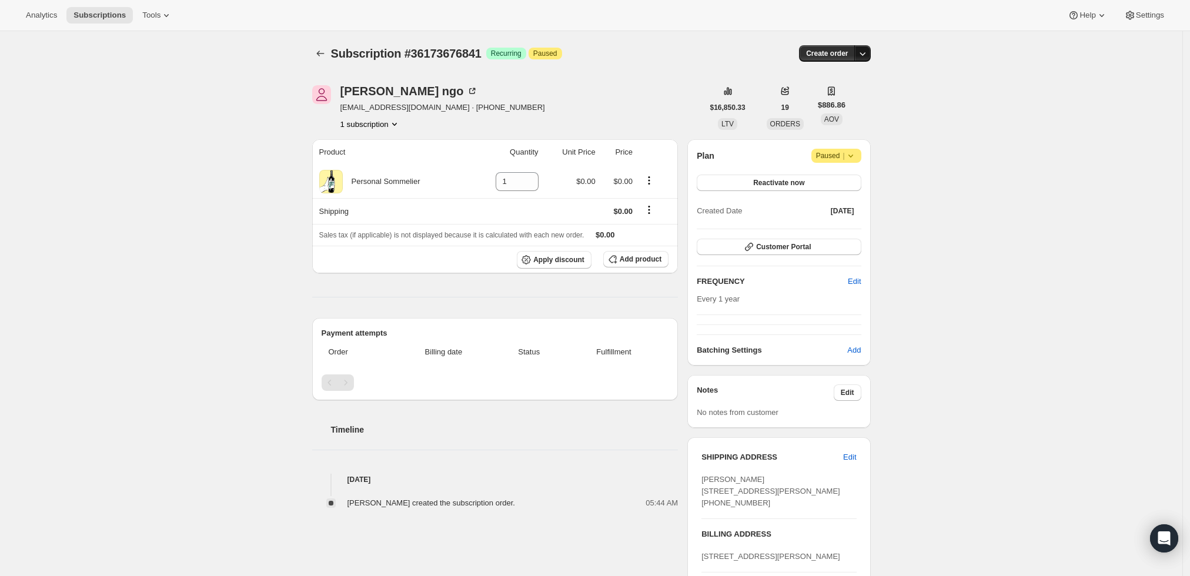
click at [868, 49] on icon "button" at bounding box center [863, 54] width 12 height 12
click at [841, 101] on span "Create custom one-time order" at bounding box center [817, 97] width 102 height 9
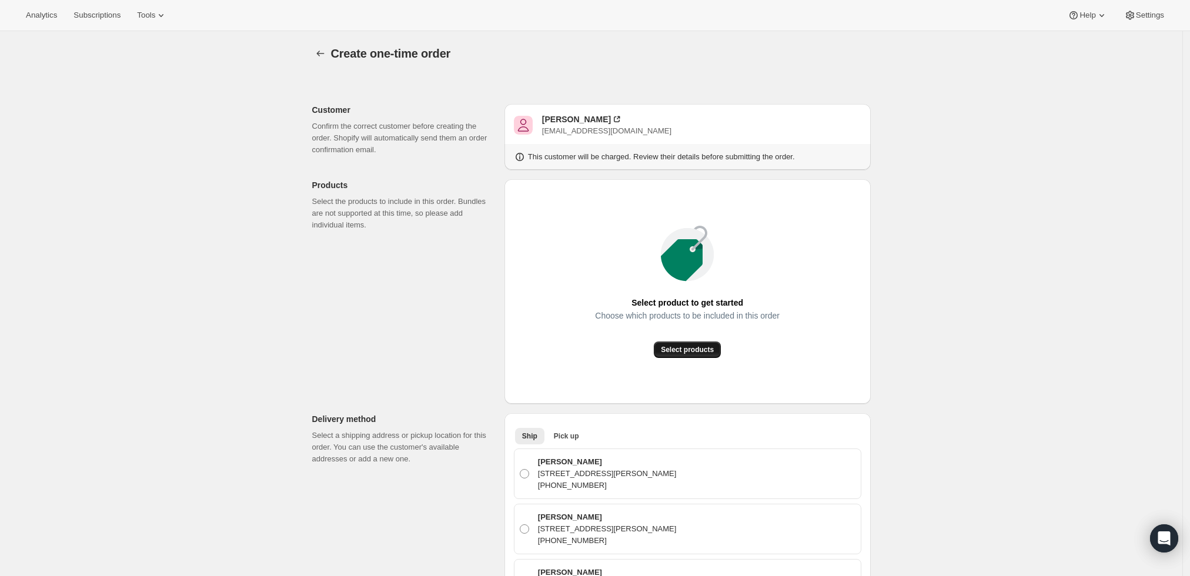
click at [676, 348] on span "Select products" at bounding box center [687, 349] width 53 height 9
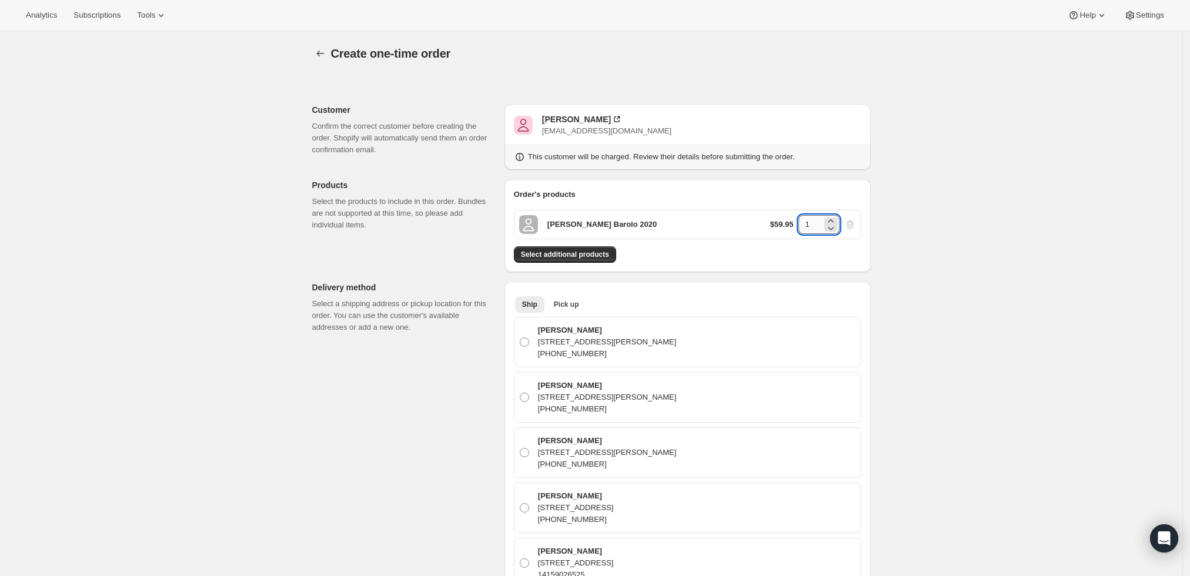
drag, startPoint x: 815, startPoint y: 226, endPoint x: 802, endPoint y: 226, distance: 13.5
click at [802, 226] on input "1" at bounding box center [811, 224] width 24 height 19
type input "12"
click at [919, 213] on div "Create one-time order. This page is ready Create one-time order Customer Confir…" at bounding box center [591, 582] width 1183 height 1103
click at [559, 253] on span "Select additional products" at bounding box center [565, 254] width 88 height 9
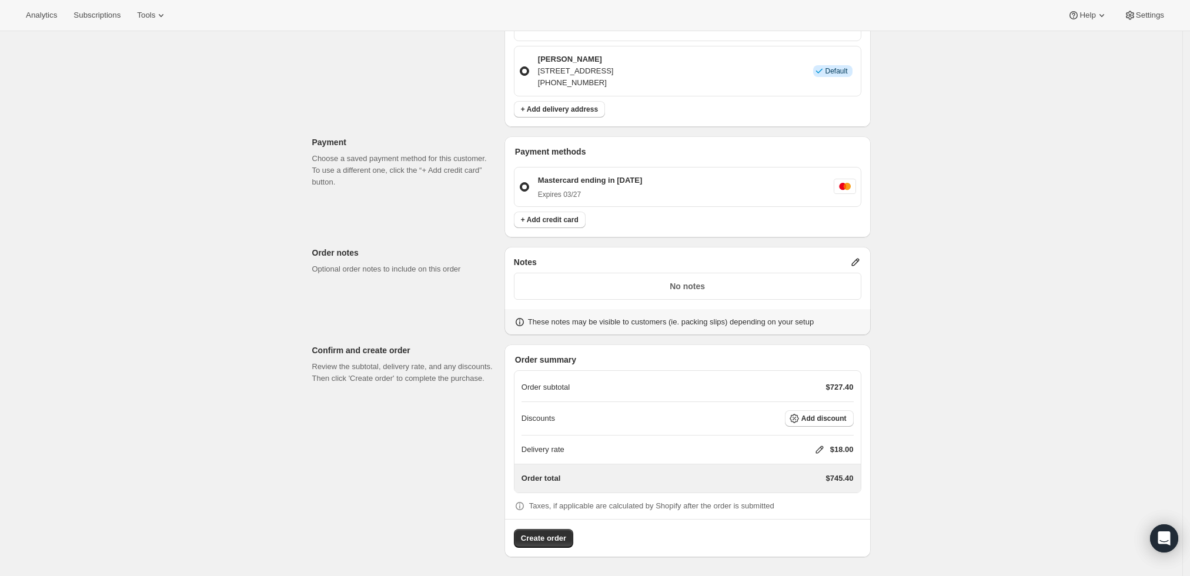
scroll to position [582, 0]
click at [820, 448] on icon at bounding box center [820, 452] width 12 height 12
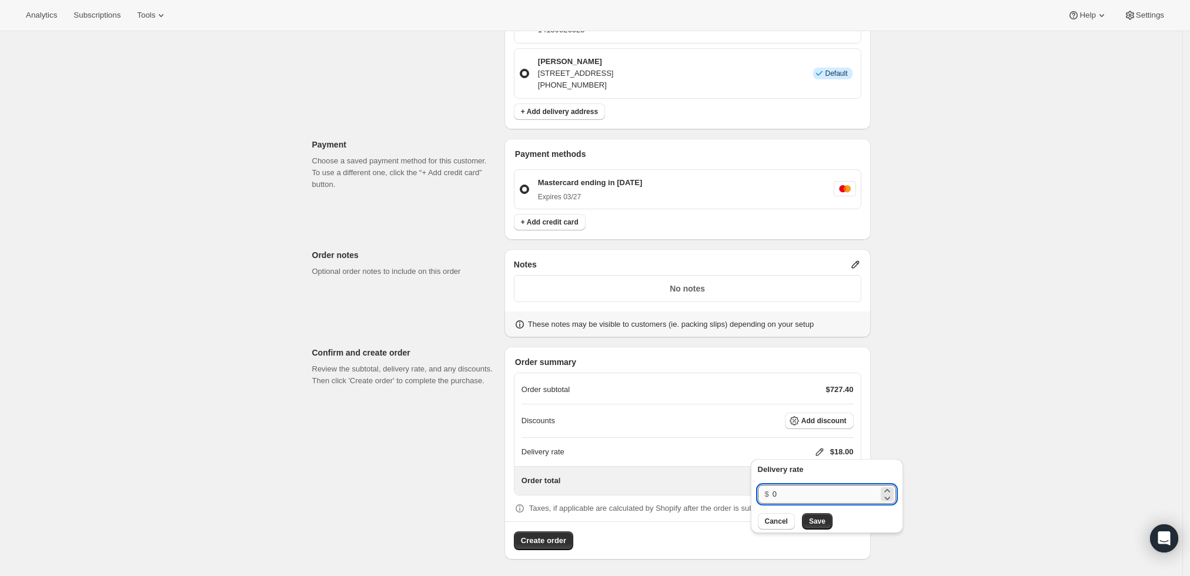
click at [819, 498] on input "0" at bounding box center [826, 494] width 106 height 19
type input "0"
click at [809, 522] on span "Save" at bounding box center [817, 521] width 16 height 9
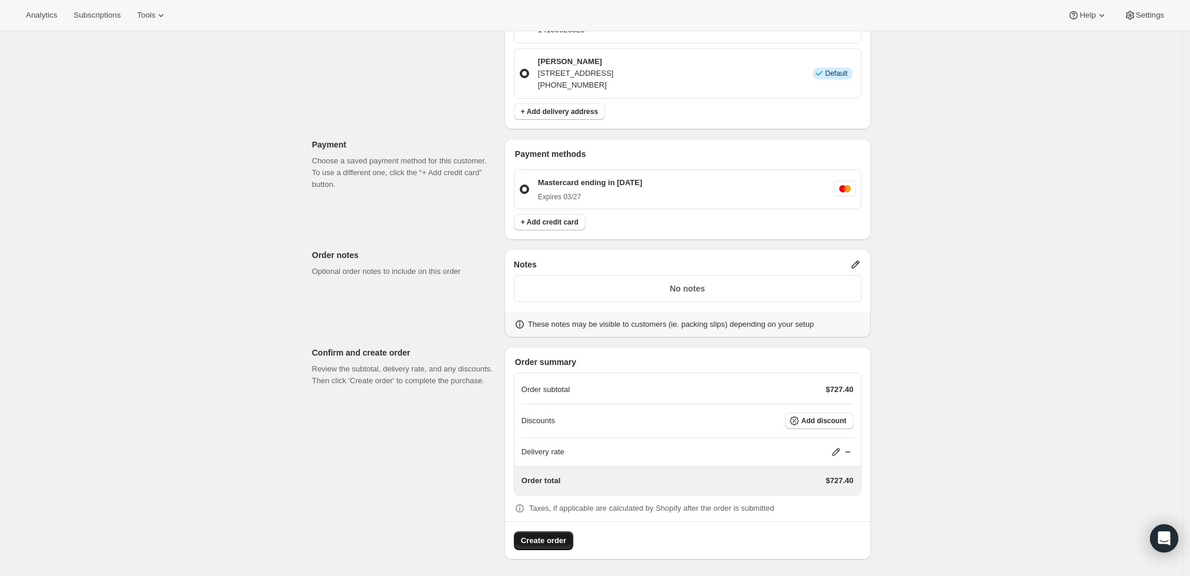
click at [530, 537] on span "Create order" at bounding box center [543, 541] width 45 height 12
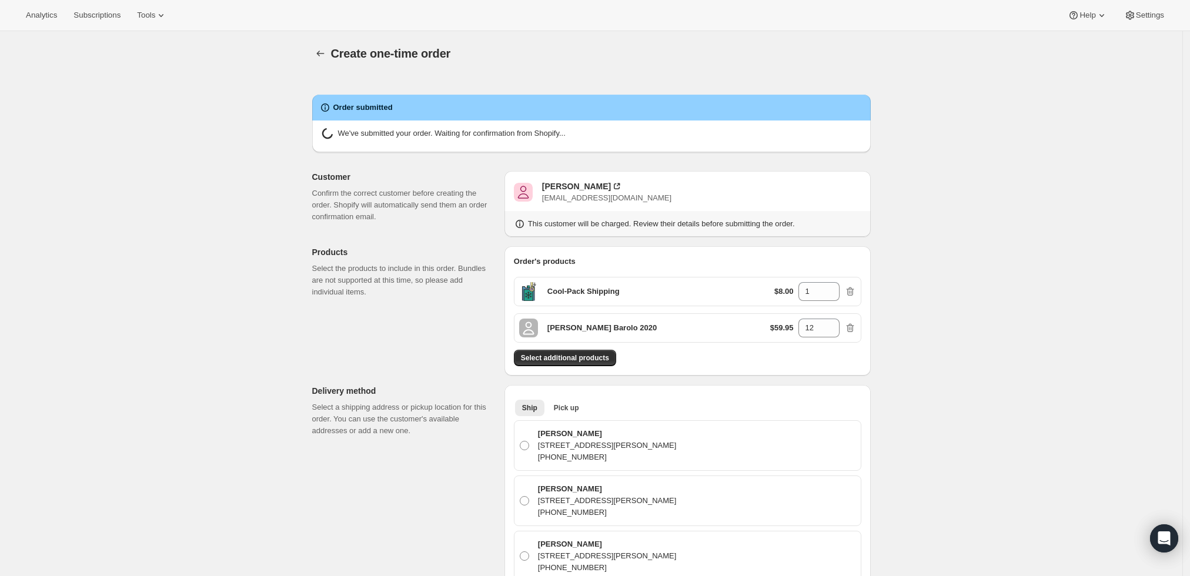
radio input "true"
